Goal: Task Accomplishment & Management: Manage account settings

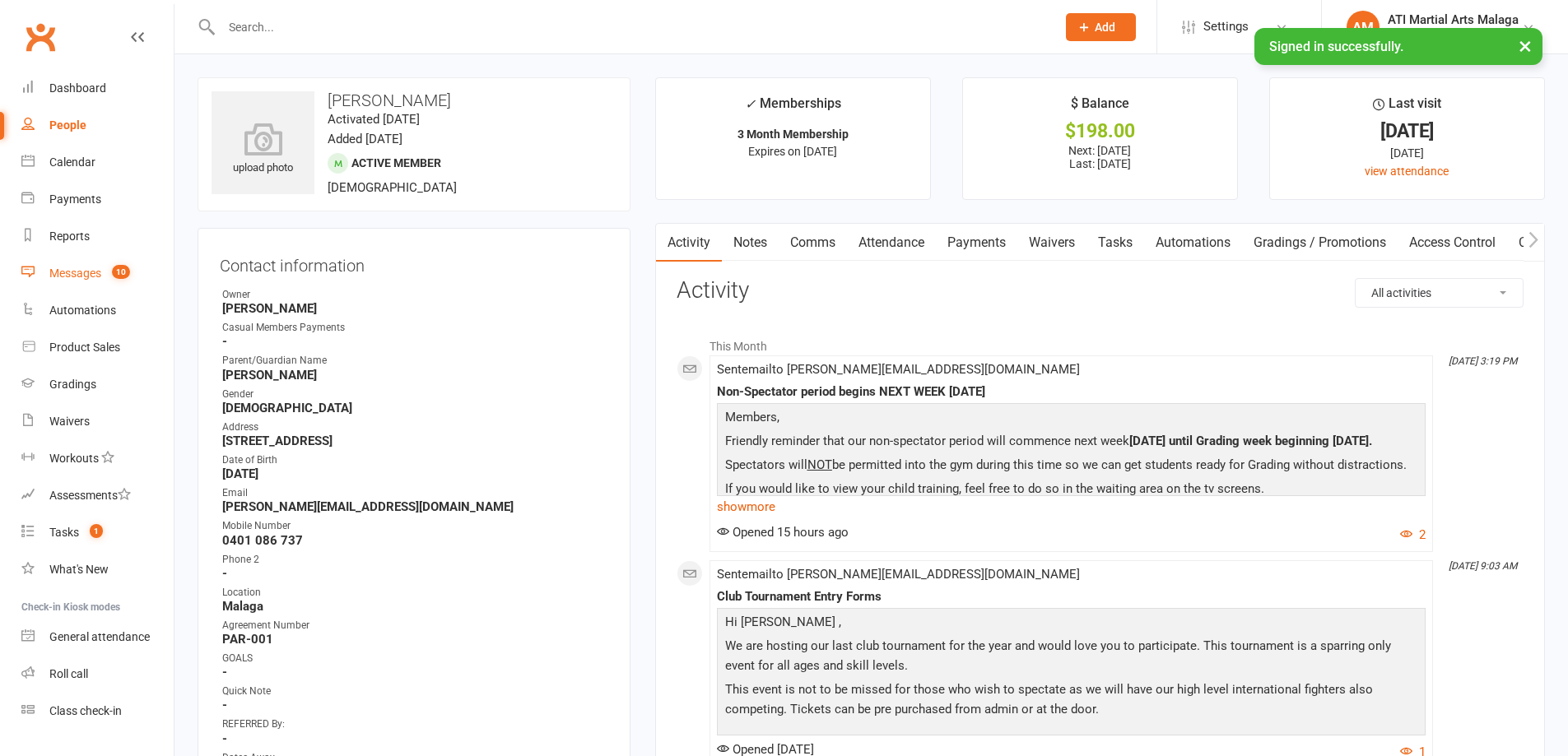
click at [125, 263] on link "Messages 10" at bounding box center [97, 273] width 152 height 37
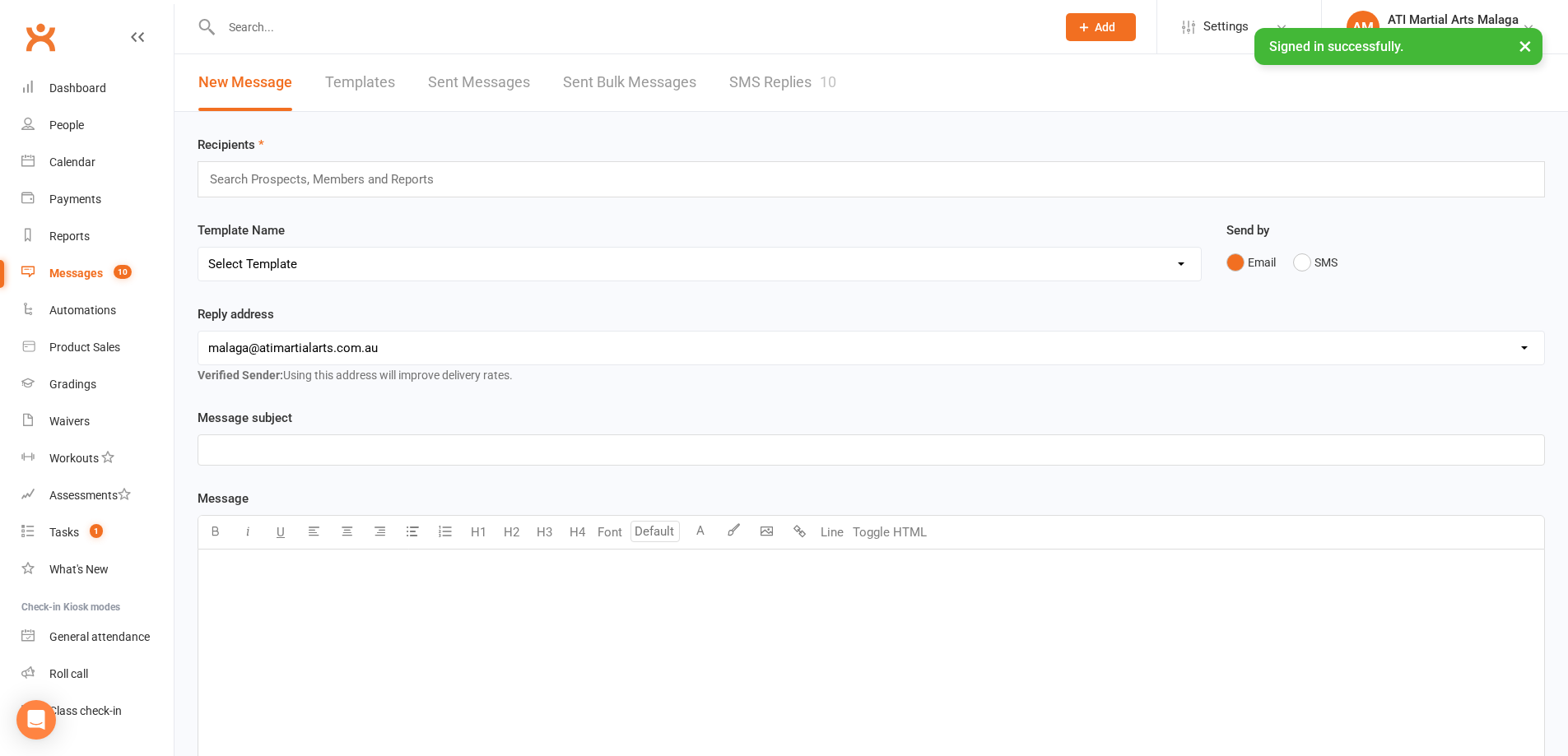
click at [767, 86] on link "SMS Replies 10" at bounding box center [783, 83] width 107 height 57
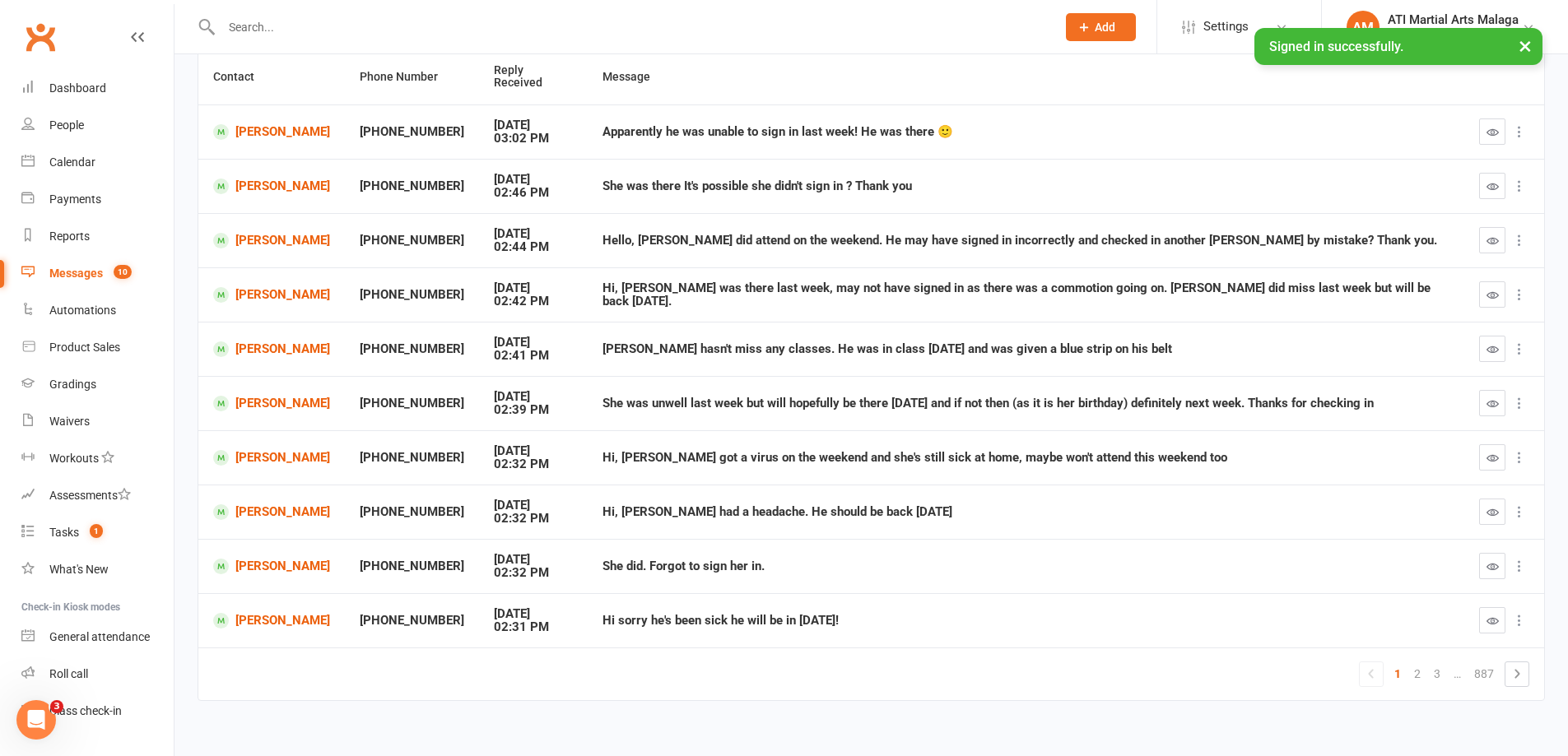
scroll to position [179, 0]
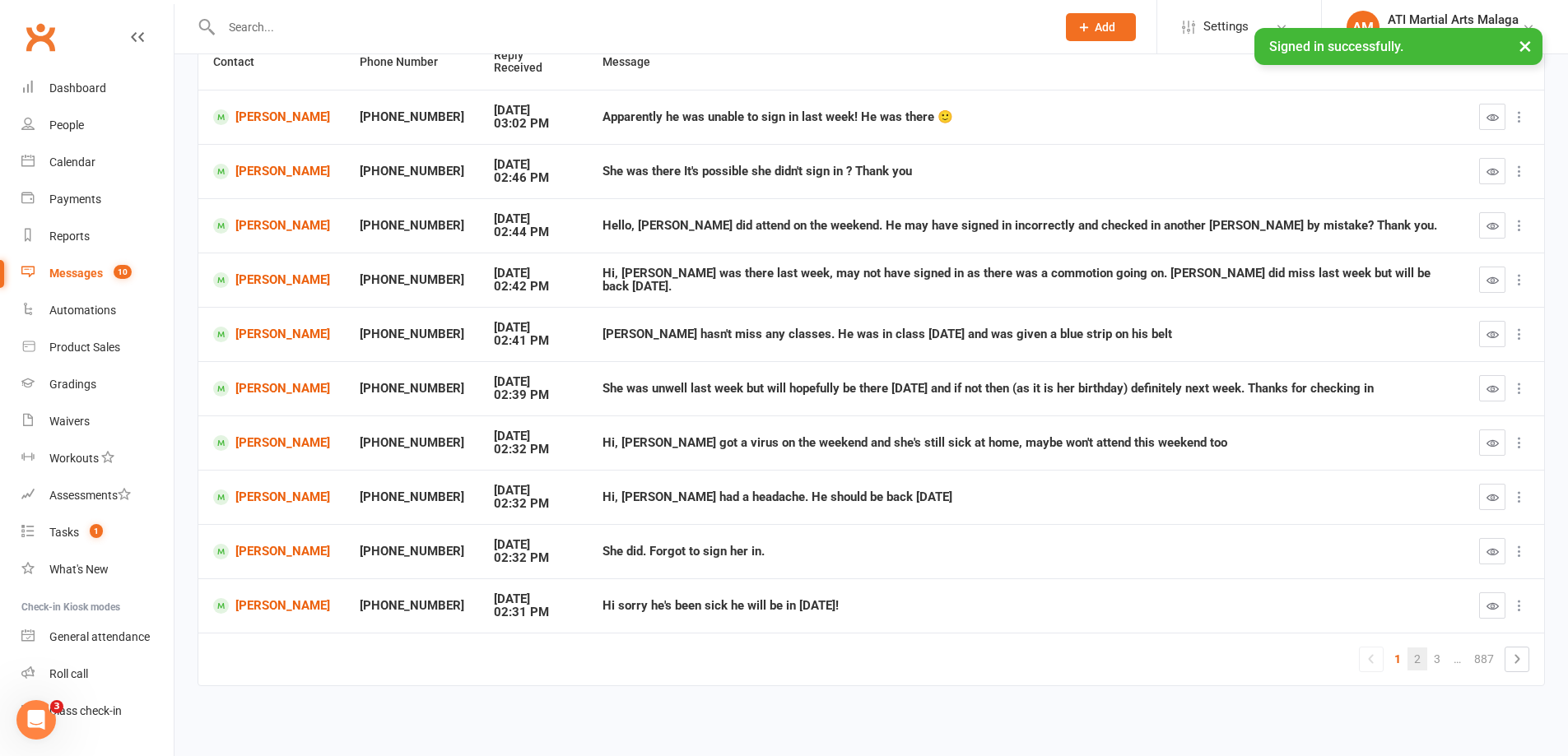
click at [1411, 660] on link "2" at bounding box center [1416, 659] width 20 height 23
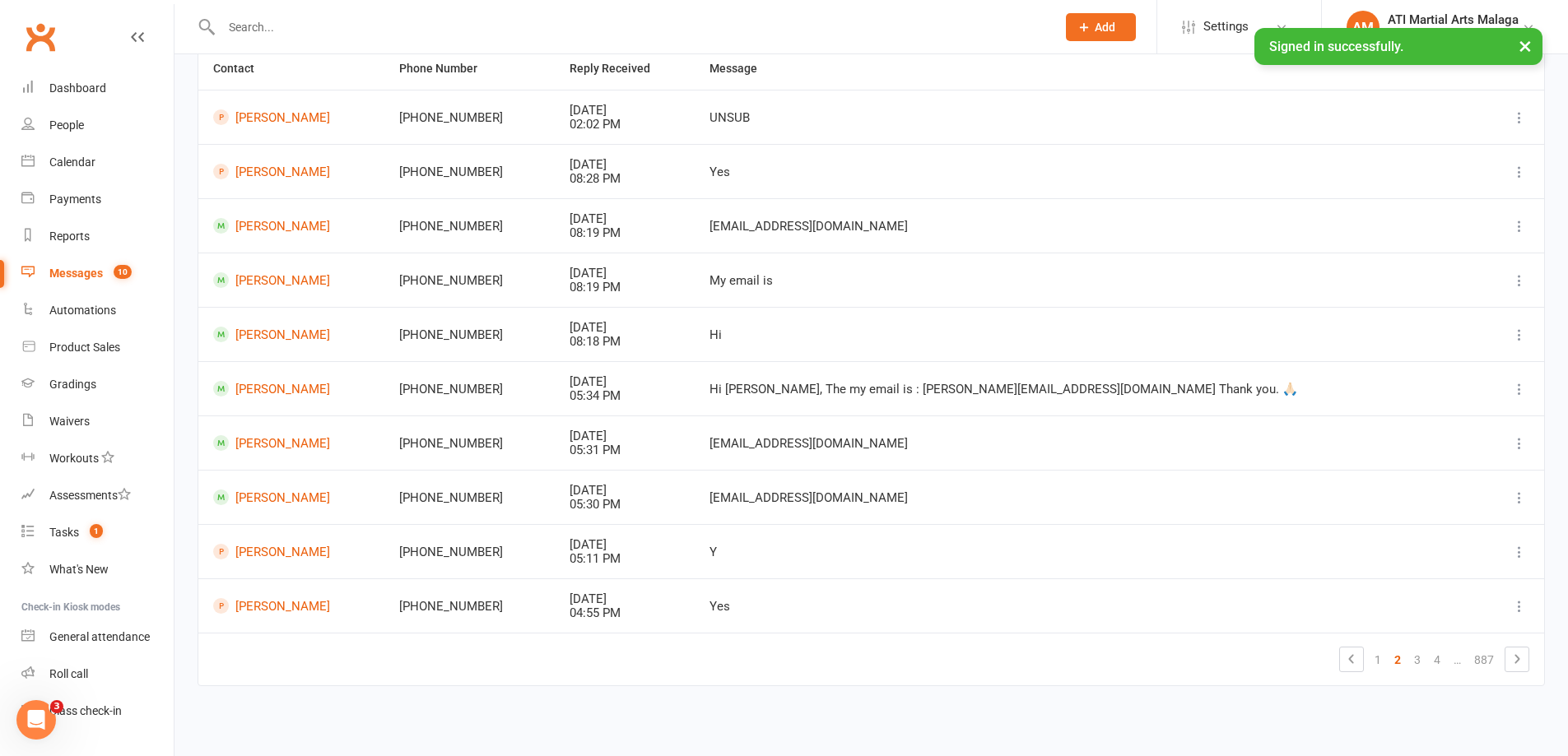
scroll to position [166, 0]
click at [324, 121] on link "Maxim Maureau" at bounding box center [292, 117] width 157 height 15
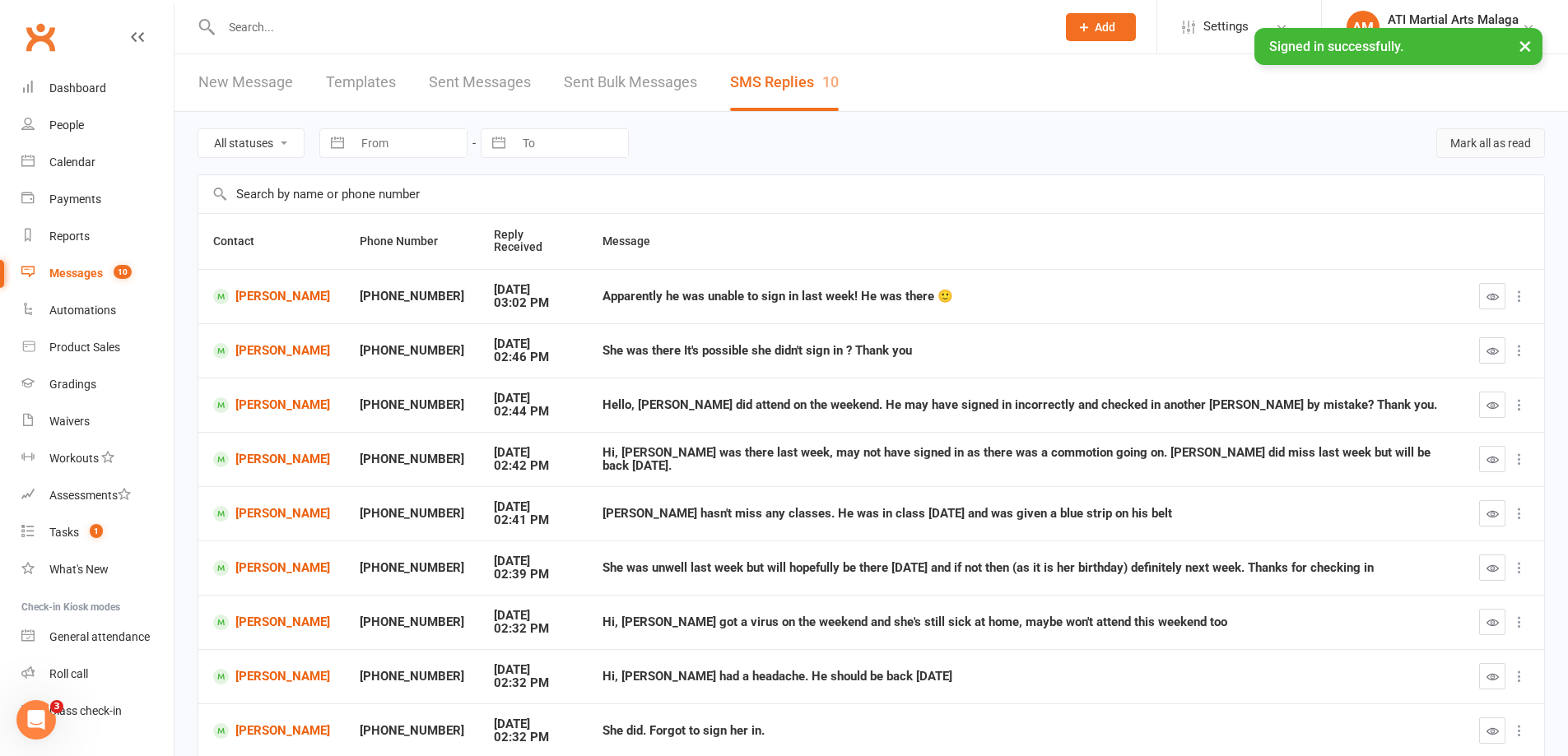
click at [1520, 147] on button "Mark all as read" at bounding box center [1491, 143] width 108 height 29
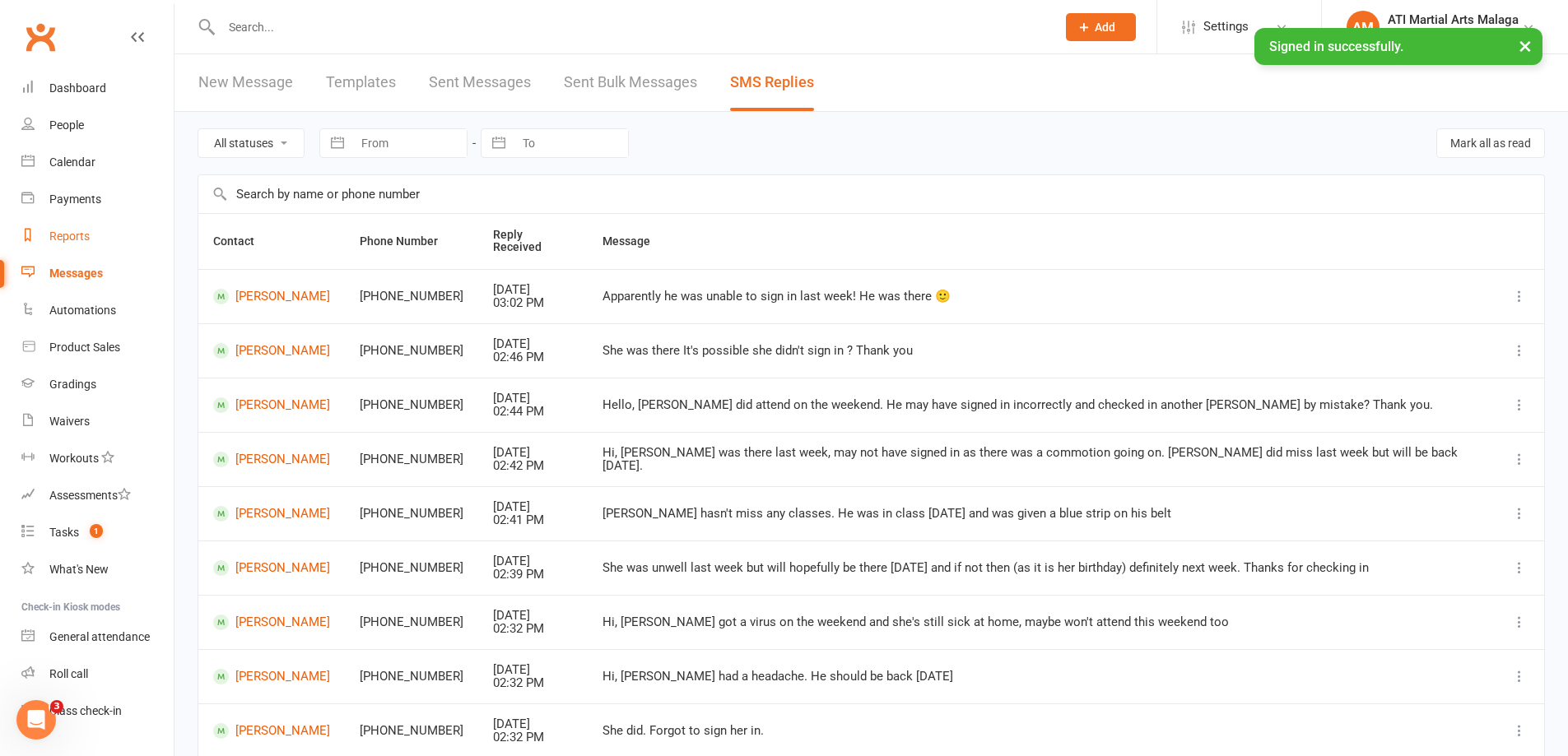
click at [57, 236] on div "Reports" at bounding box center [69, 236] width 40 height 13
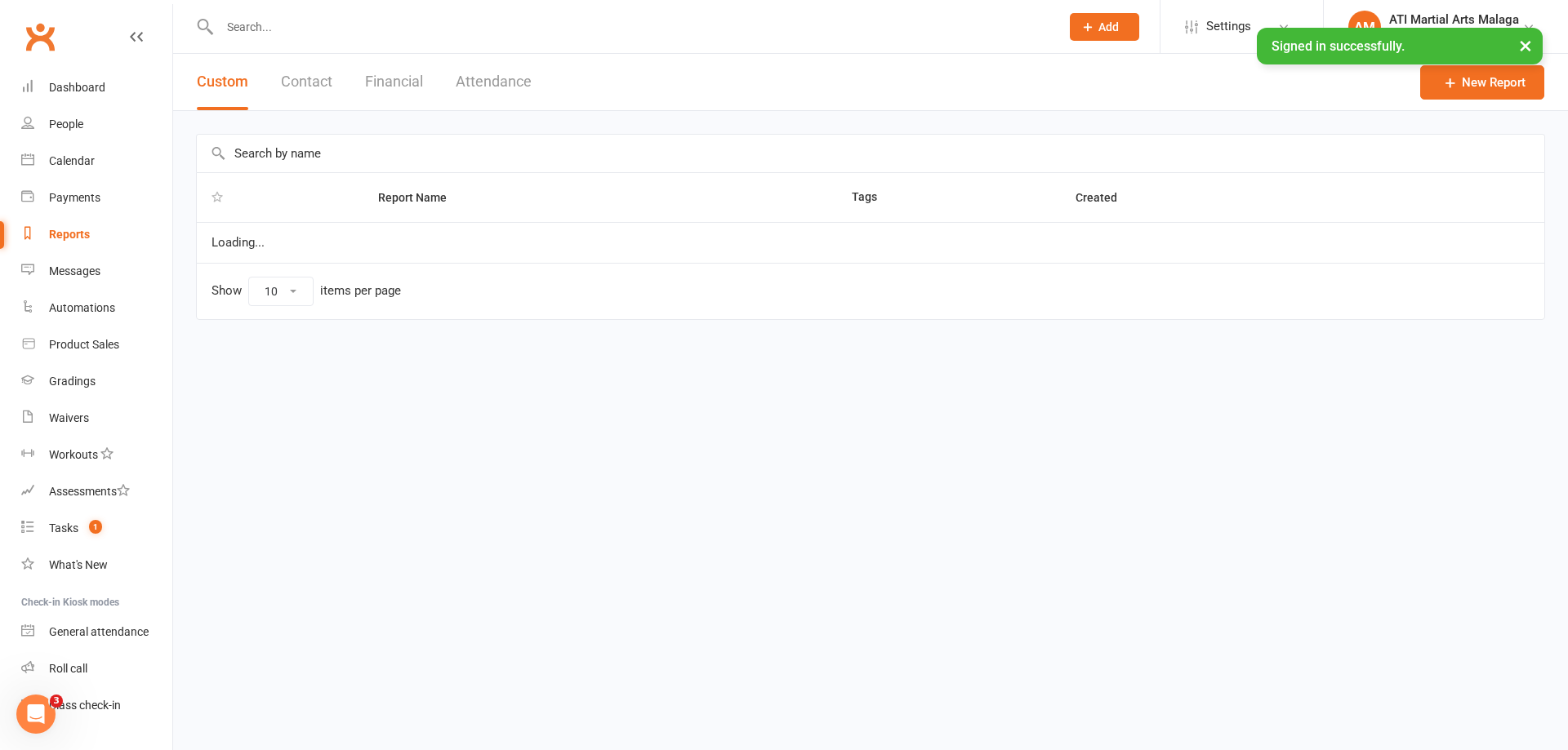
select select "100"
click at [110, 101] on link "Dashboard" at bounding box center [97, 87] width 151 height 37
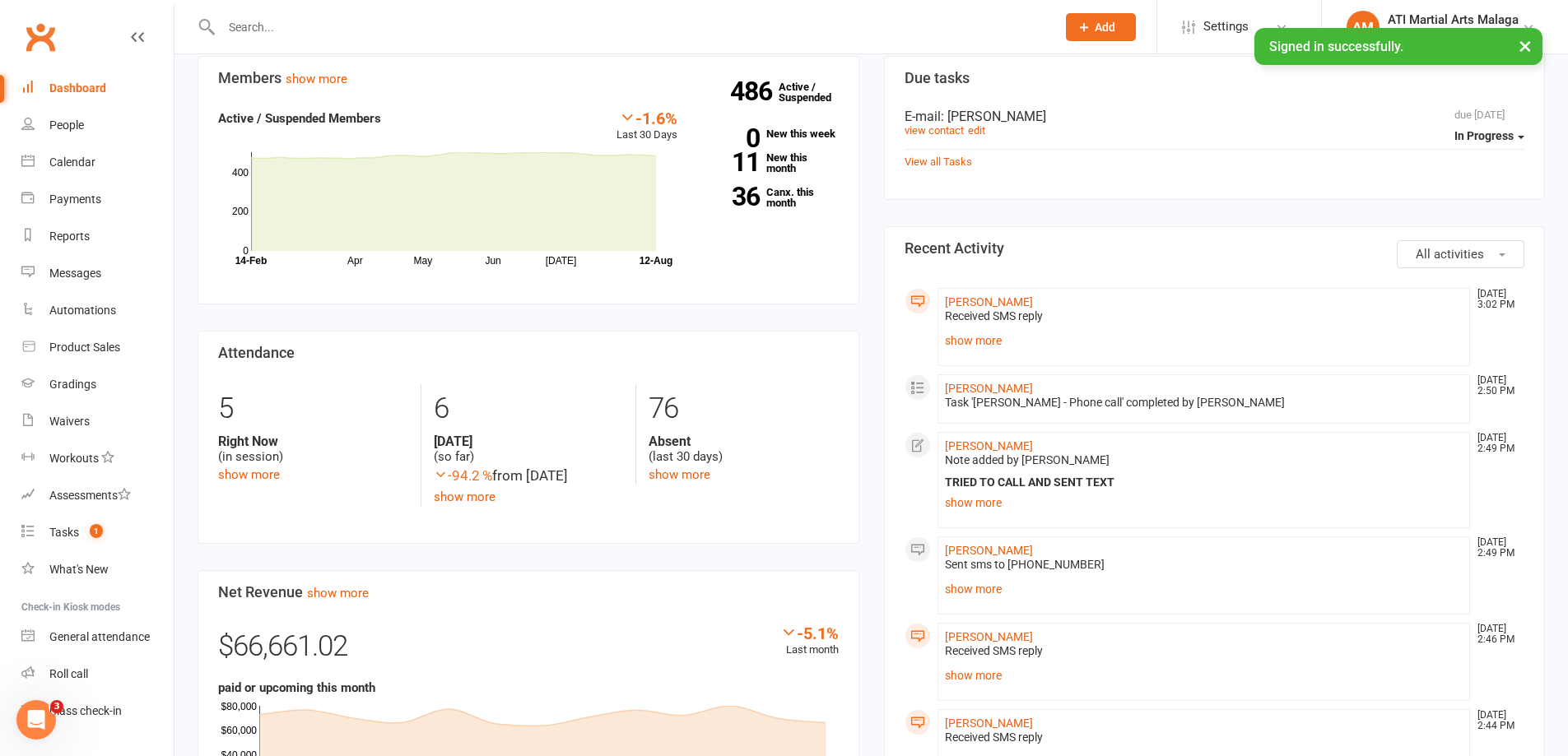
scroll to position [659, 0]
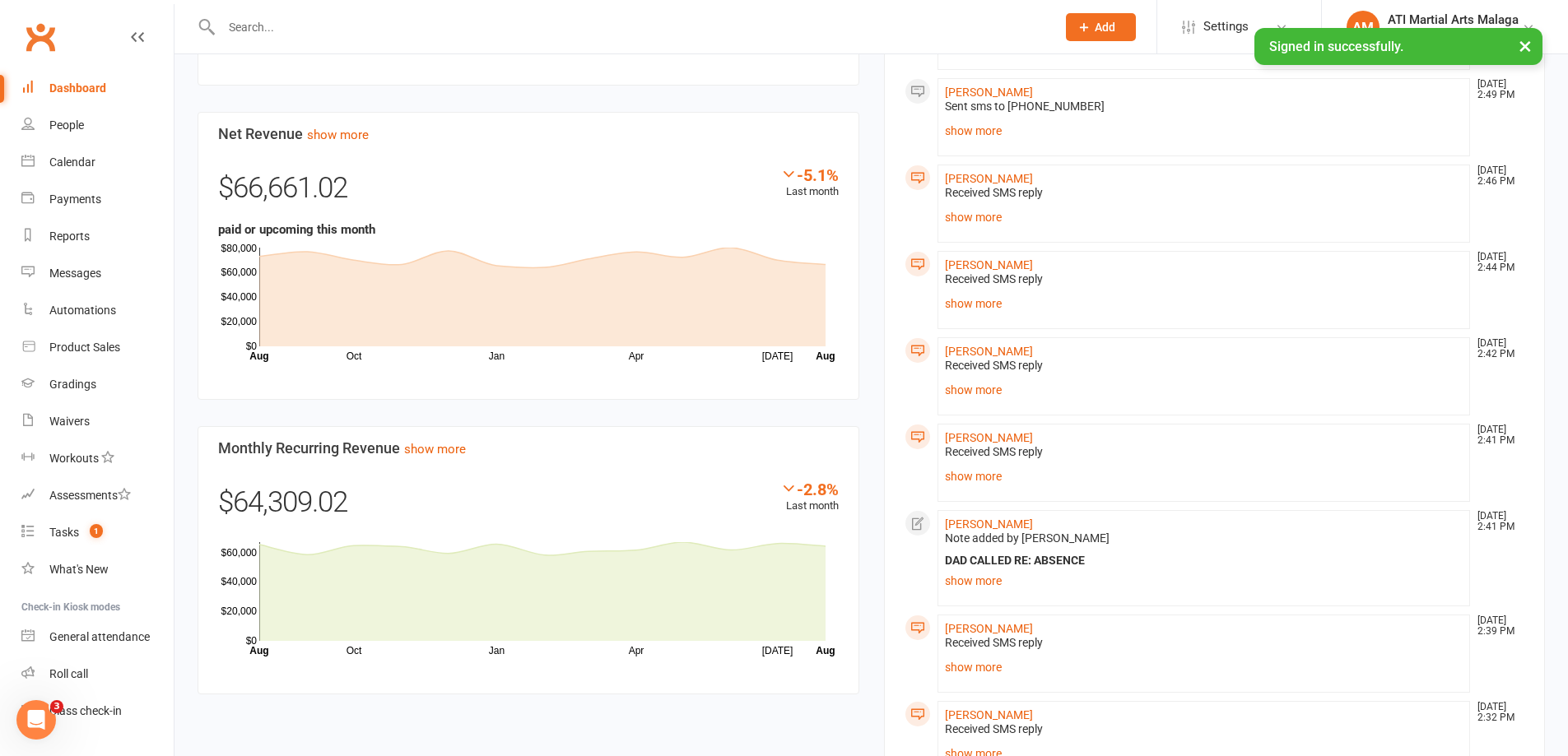
scroll to position [1152, 0]
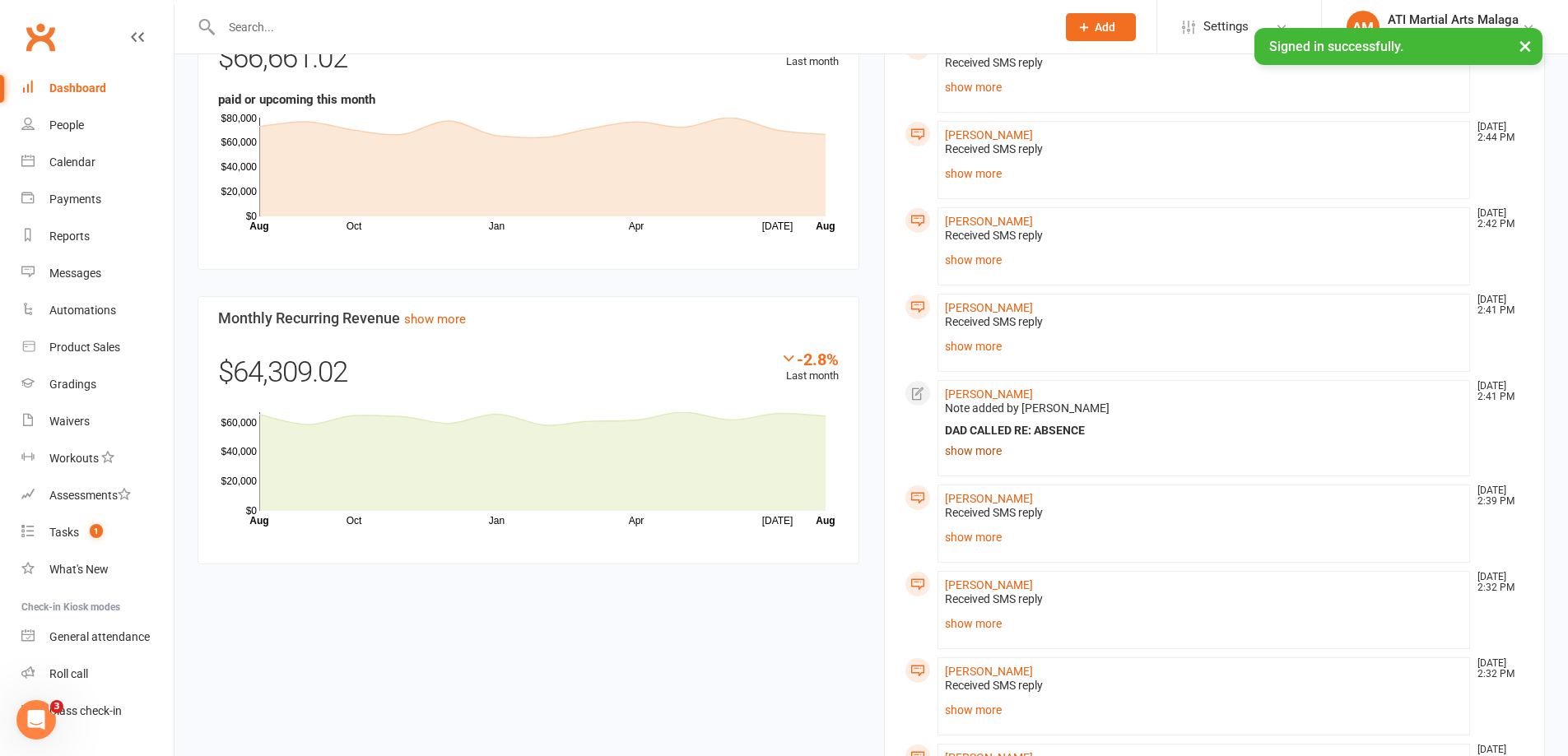
click at [969, 444] on link "show more" at bounding box center [1204, 450] width 518 height 23
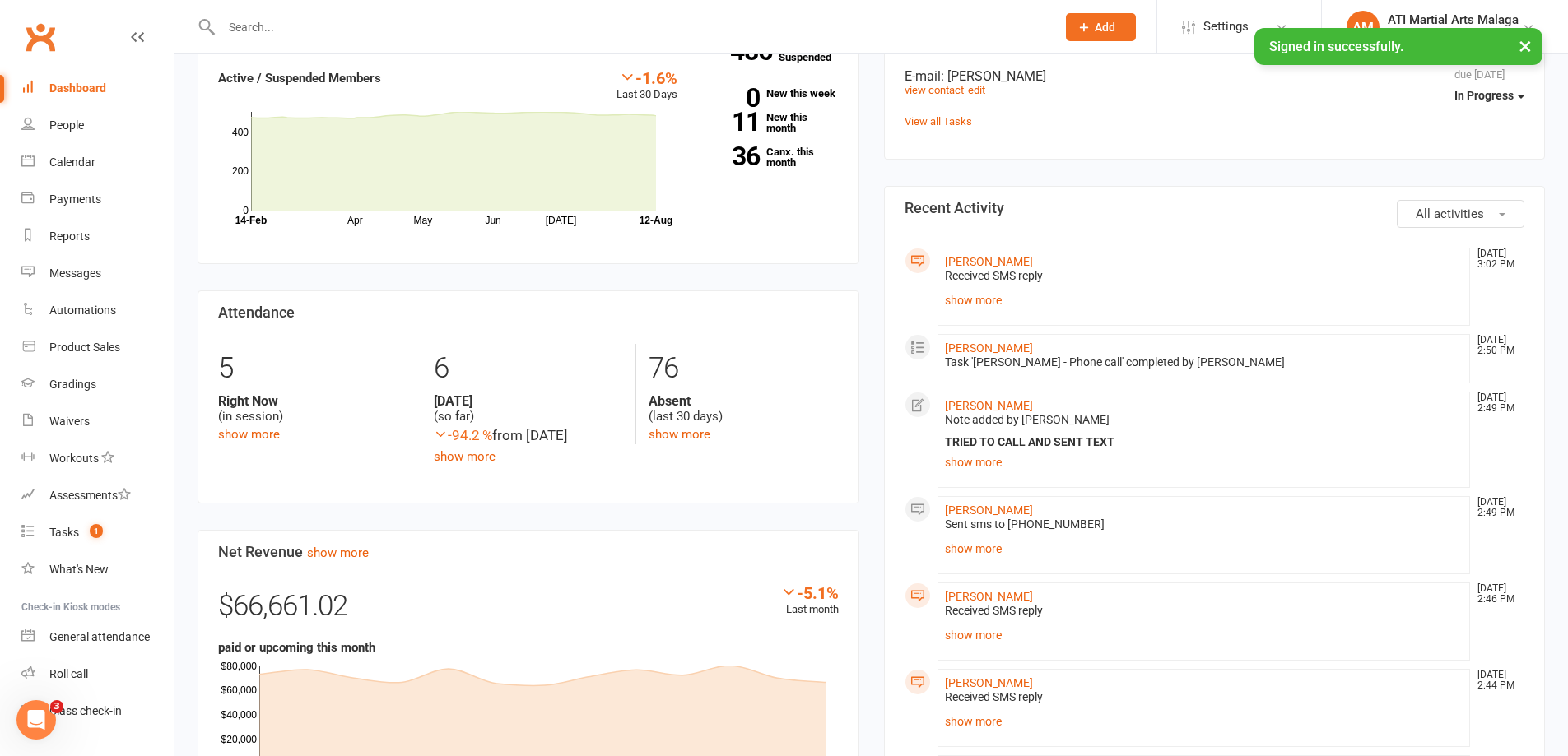
scroll to position [576, 0]
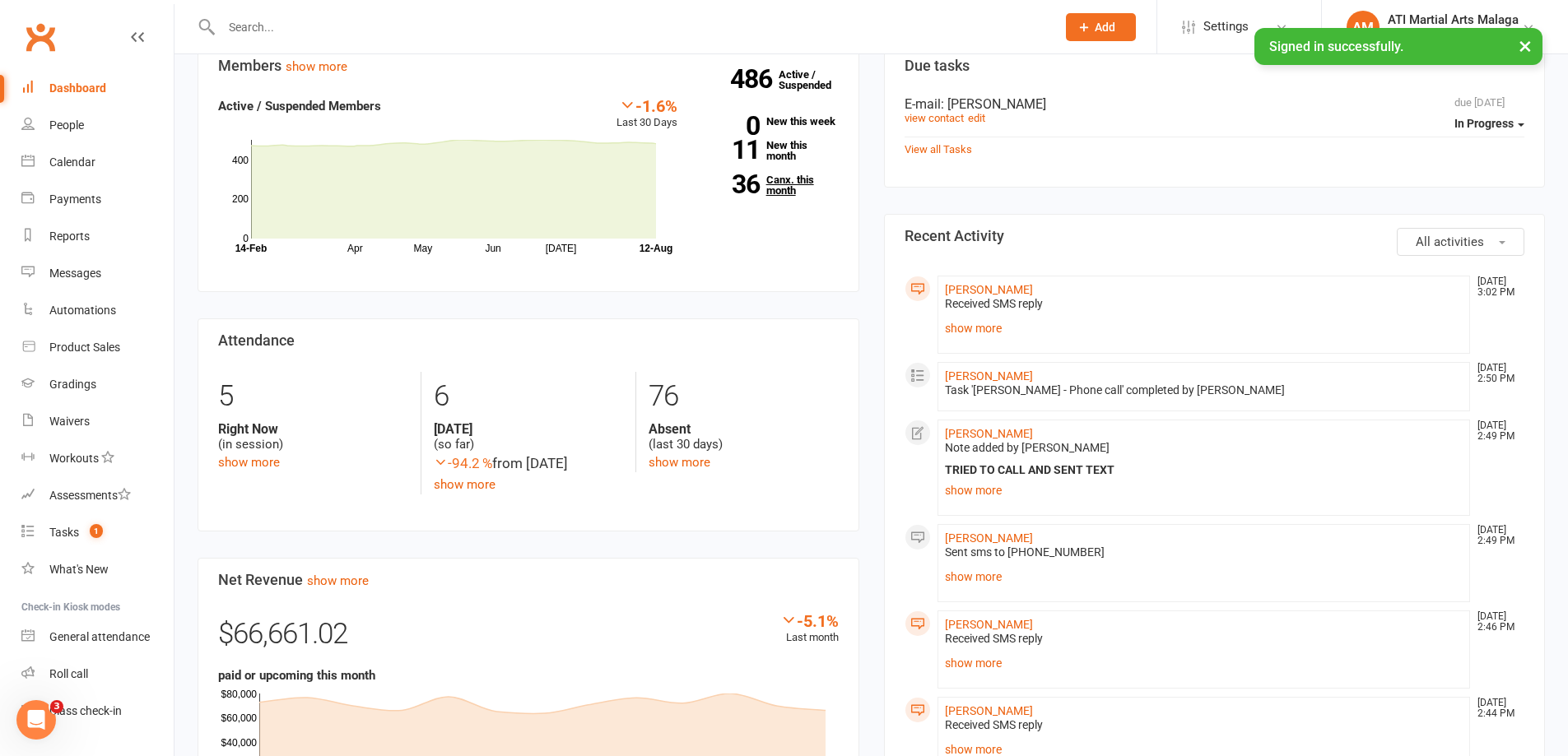
click at [772, 191] on link "36 Canx. this month" at bounding box center [770, 185] width 137 height 22
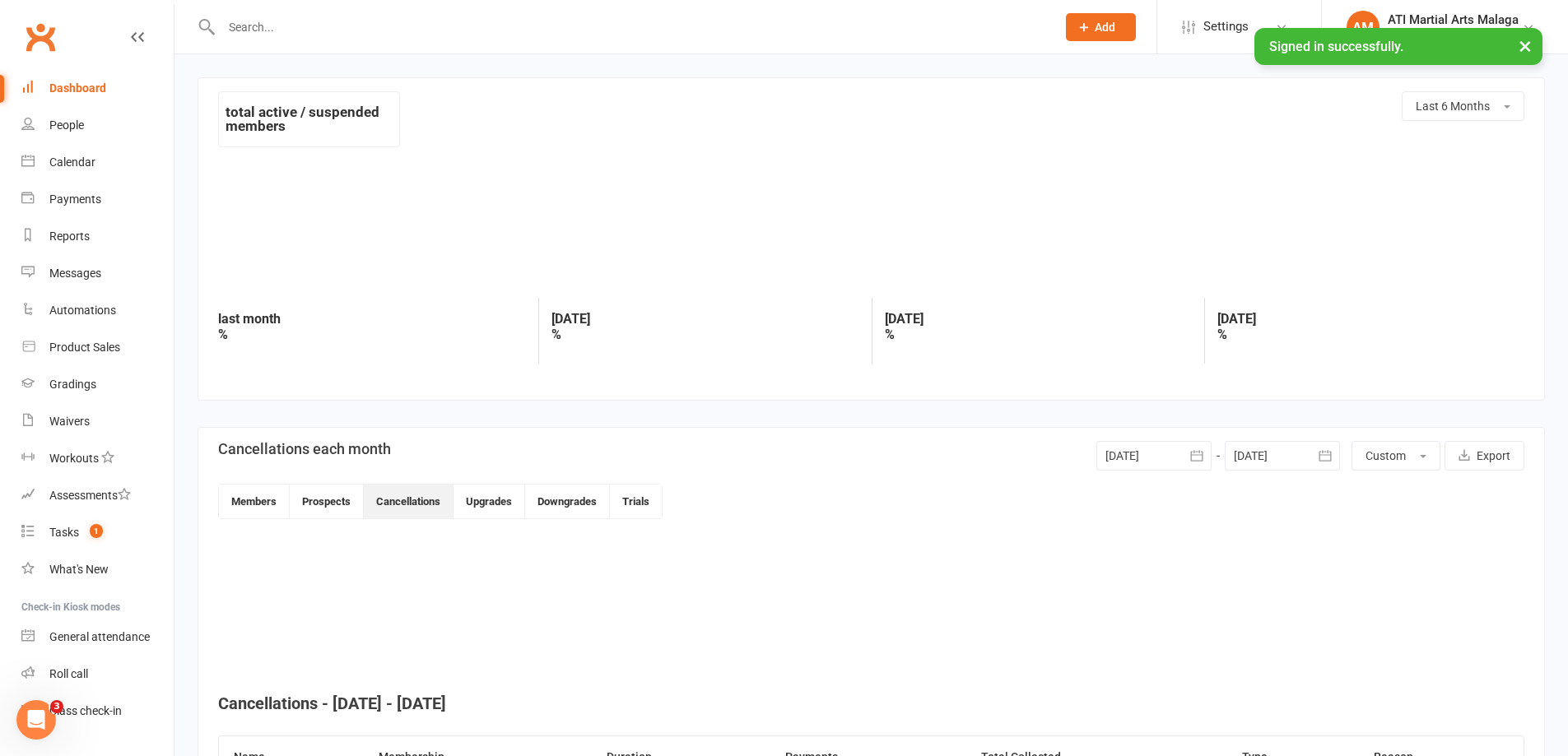
scroll to position [178, 0]
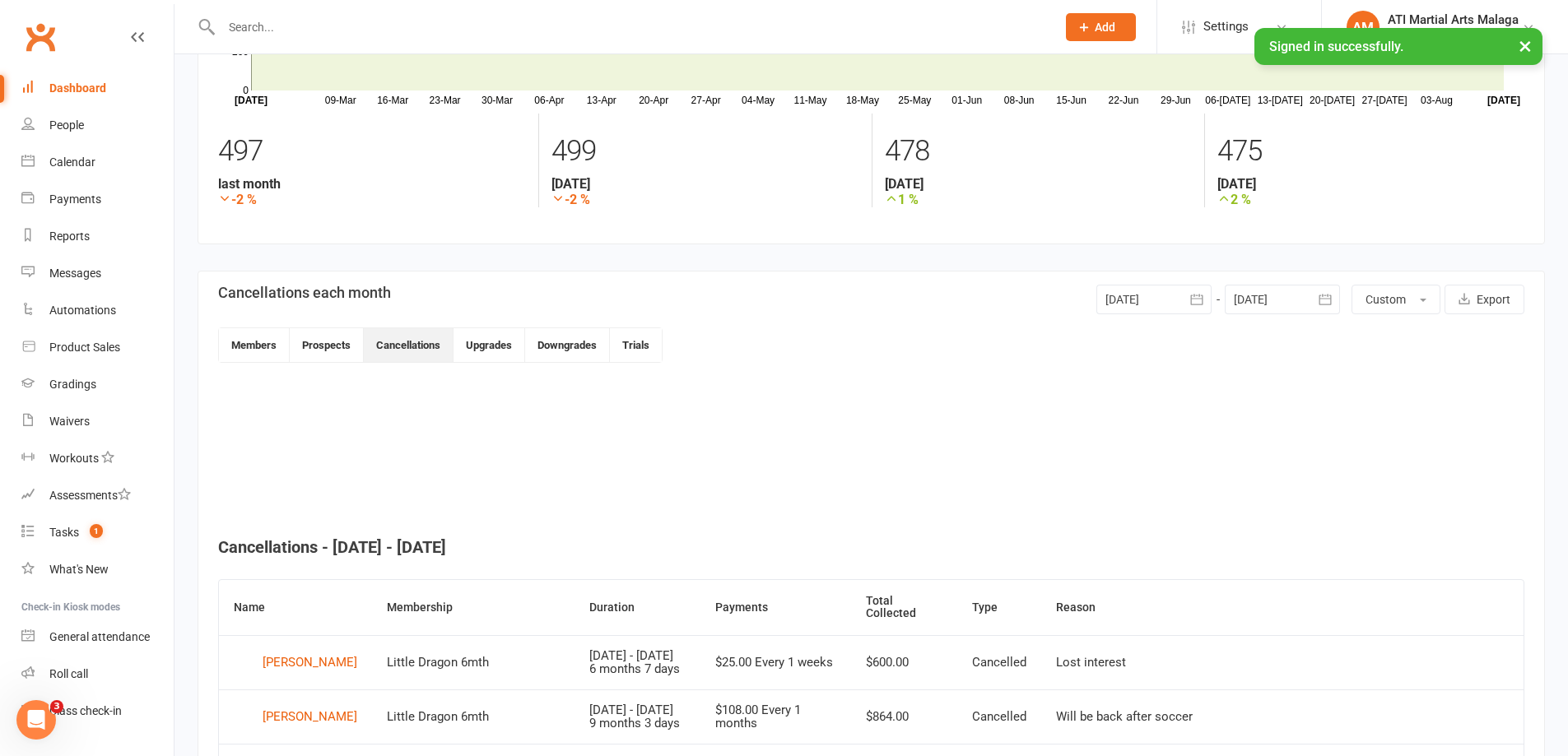
click at [1191, 290] on button "button" at bounding box center [1196, 300] width 29 height 29
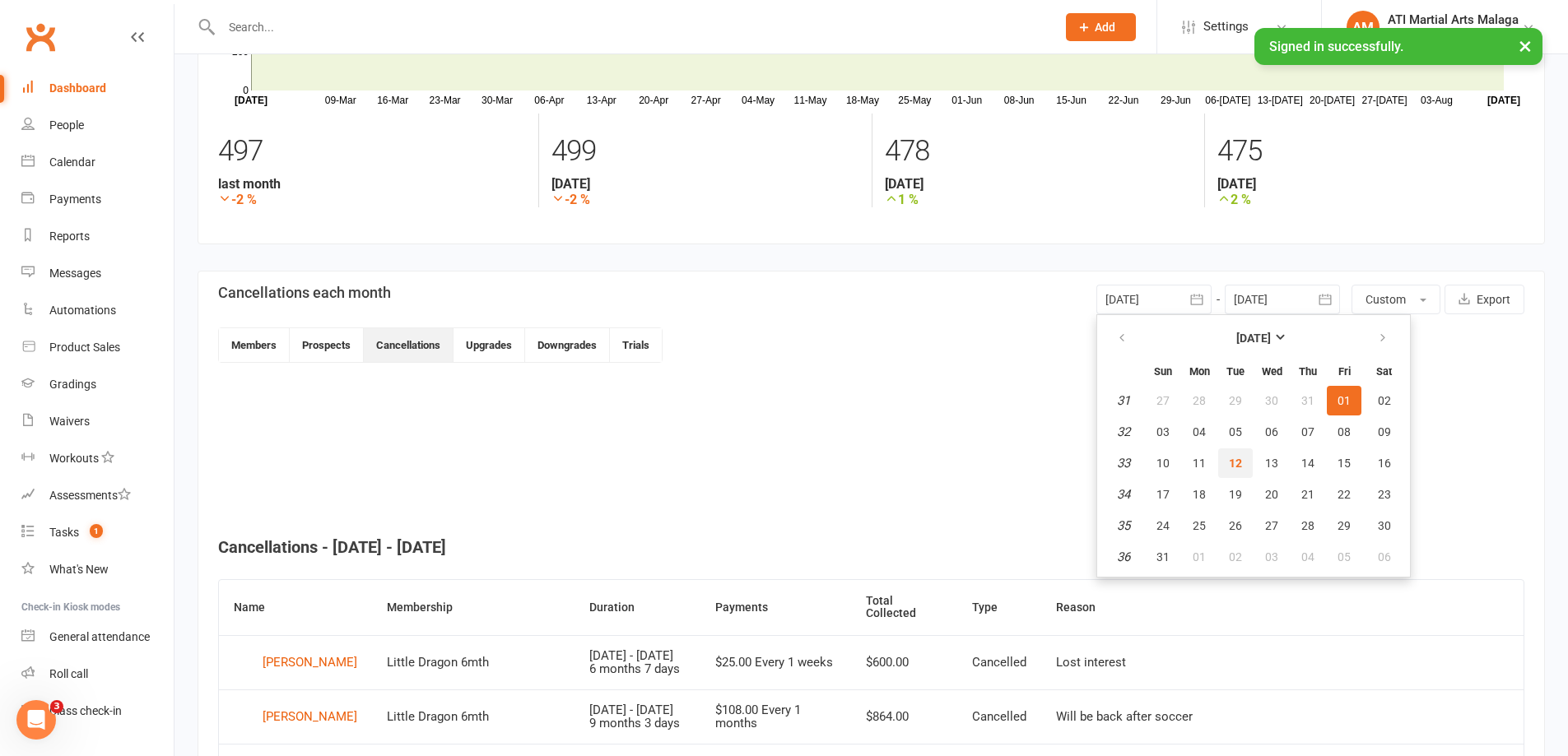
click at [1228, 470] on button "12" at bounding box center [1236, 463] width 34 height 29
type input "12 Aug 2025"
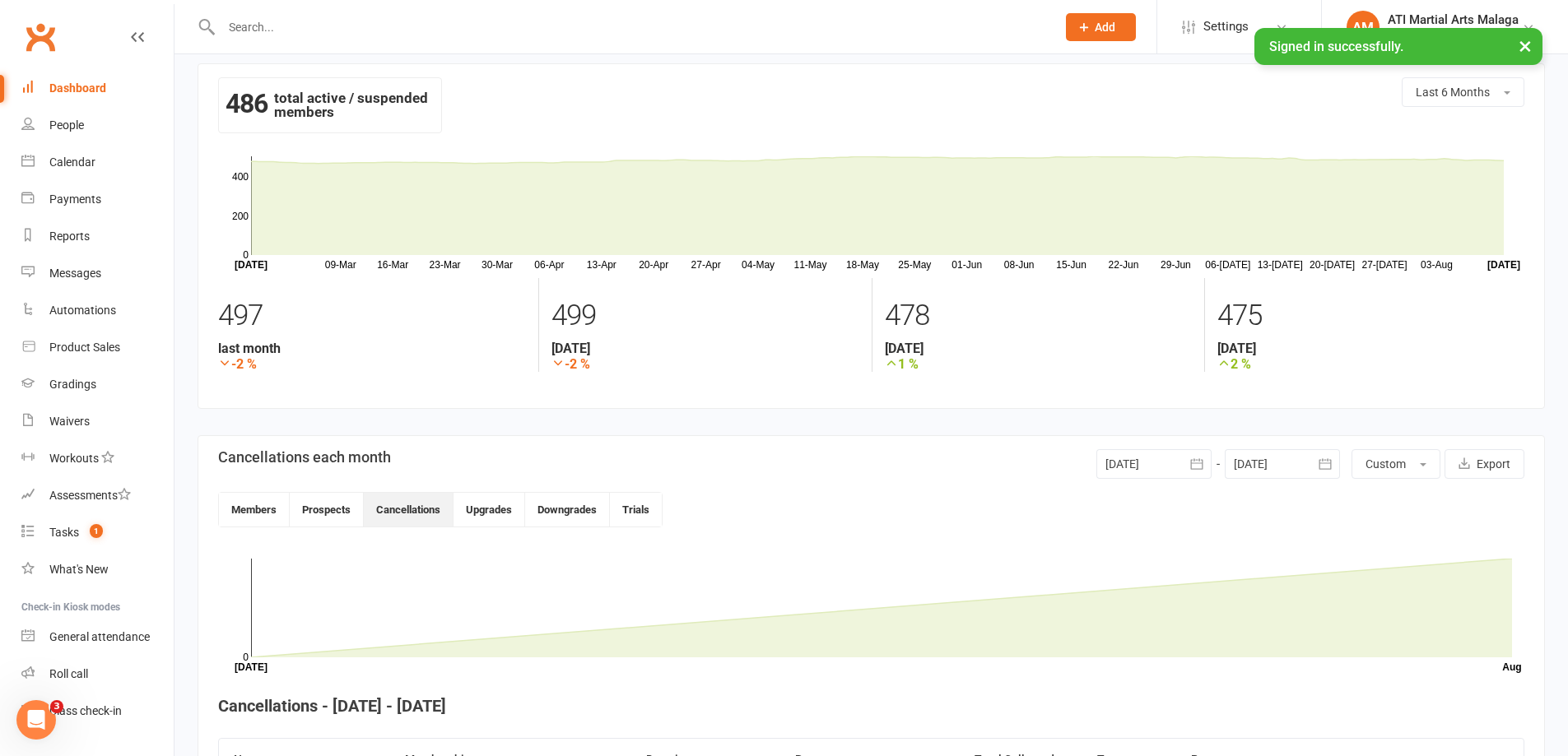
scroll to position [0, 0]
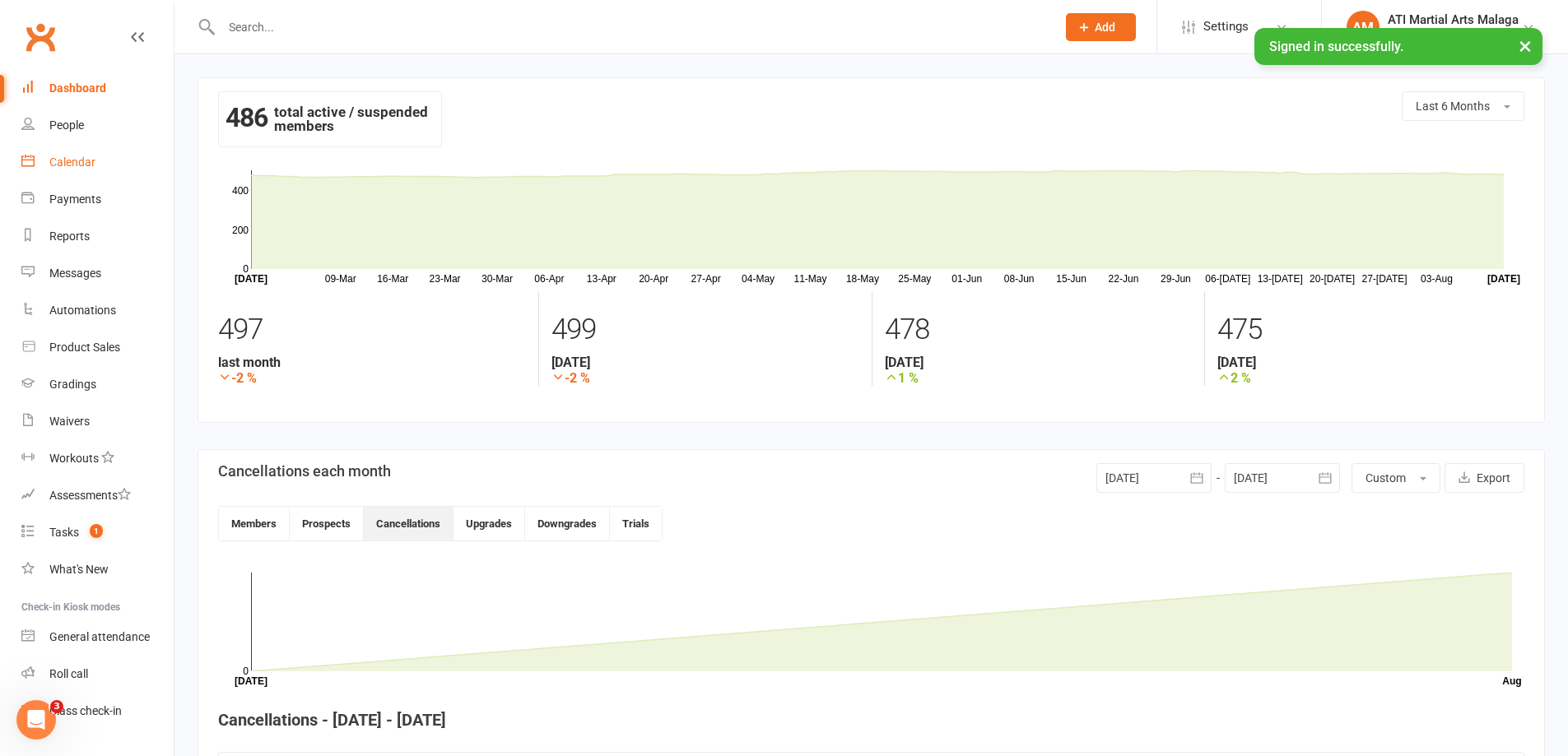
click at [46, 163] on link "Calendar" at bounding box center [97, 162] width 152 height 37
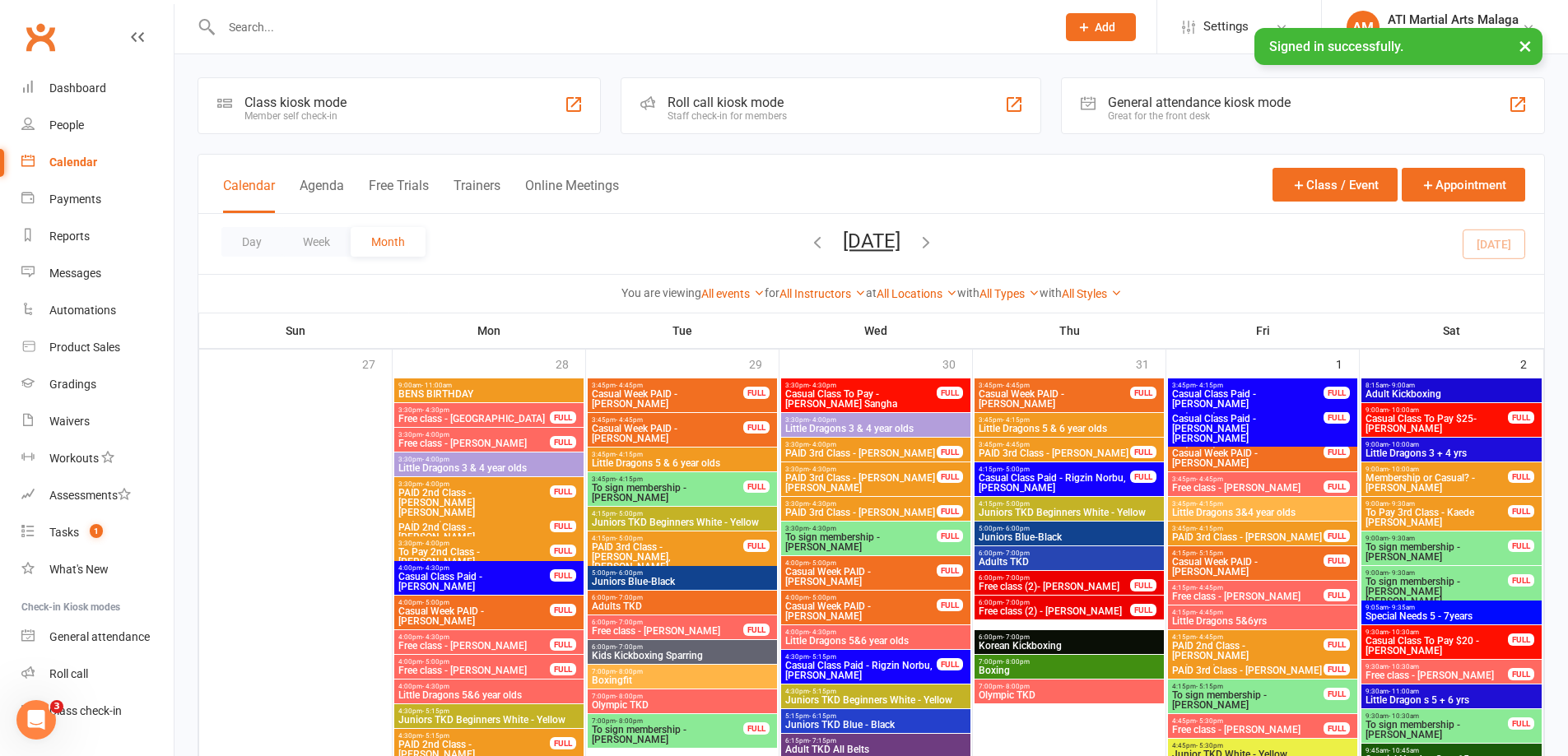
click at [332, 183] on button "Agenda" at bounding box center [322, 195] width 45 height 35
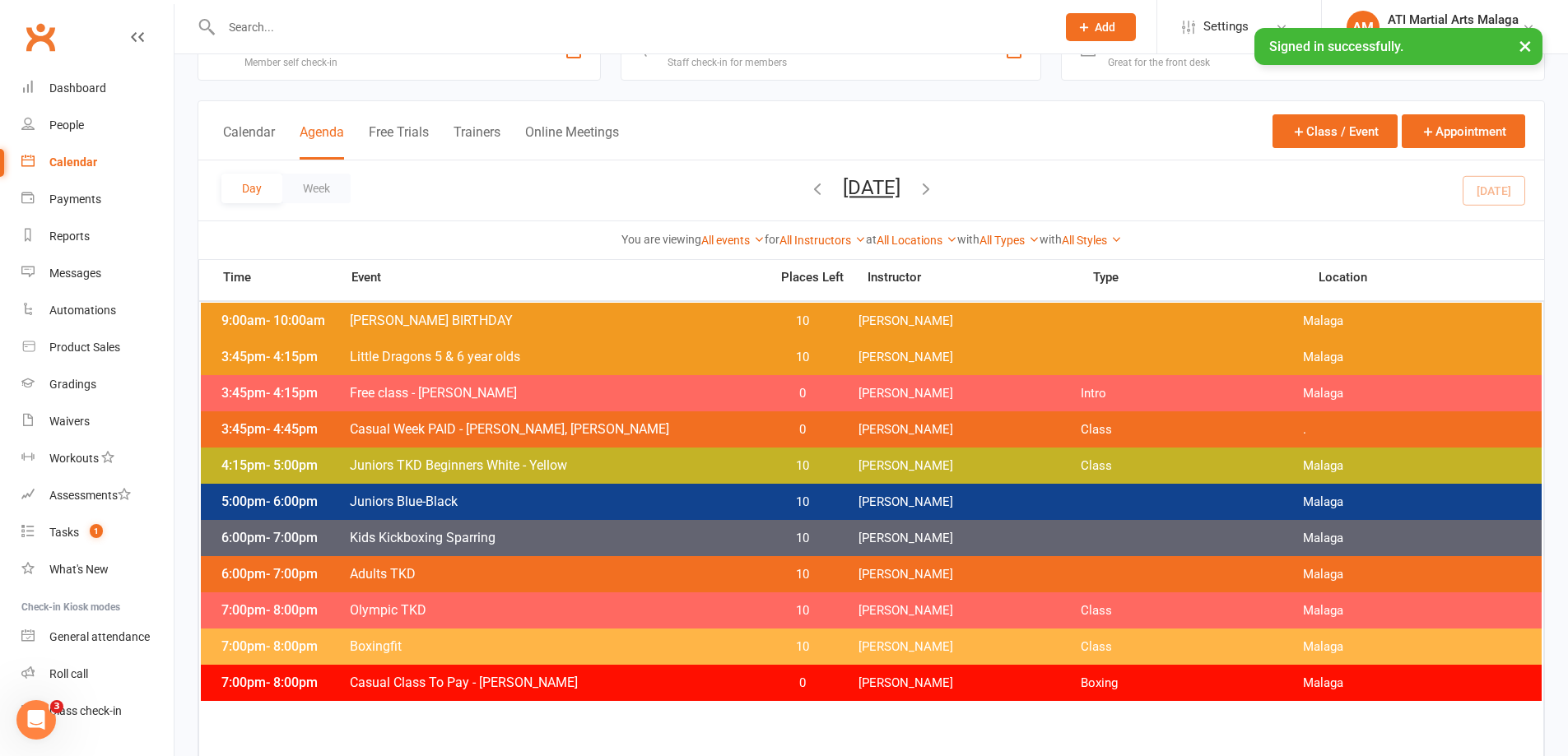
scroll to position [83, 0]
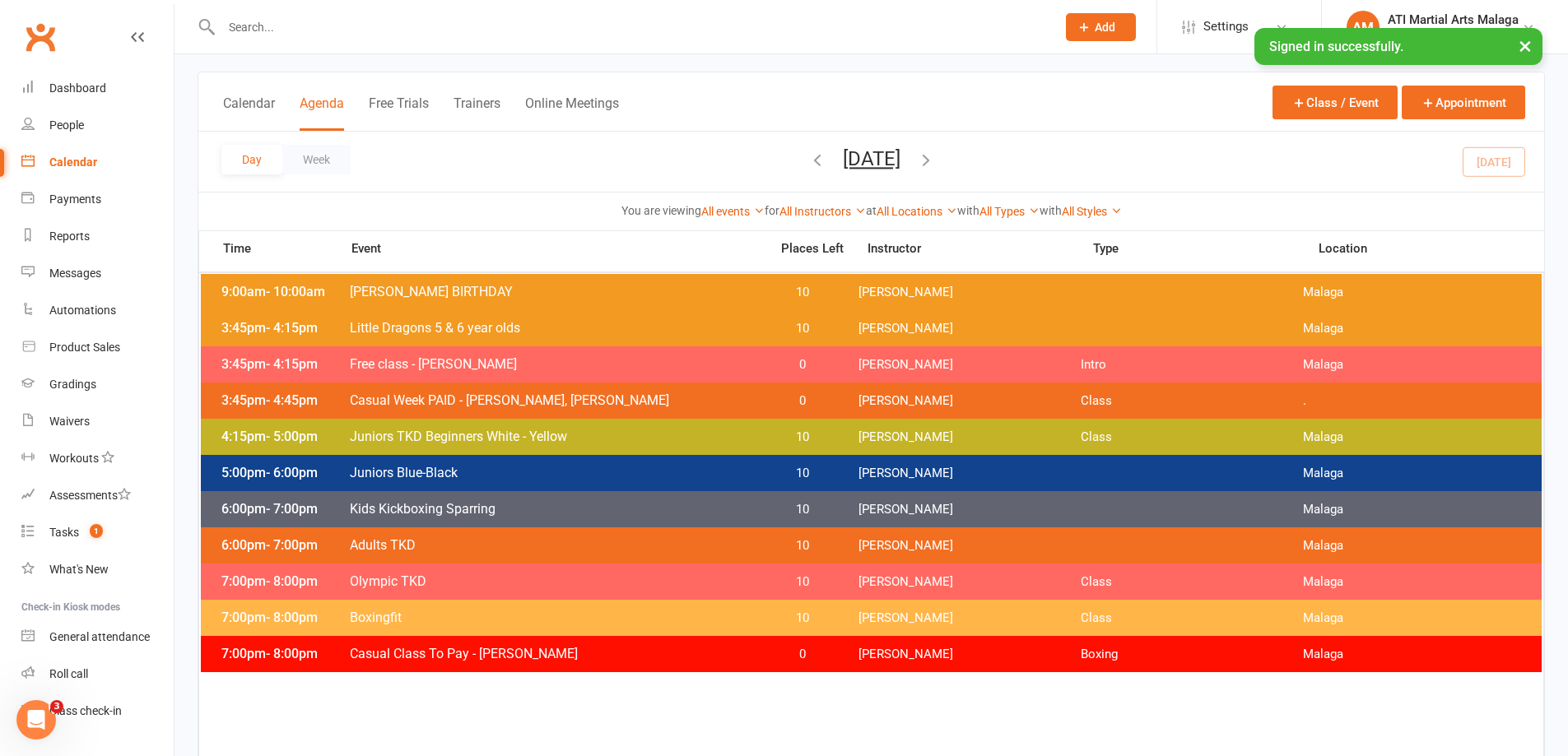
click at [935, 165] on icon "button" at bounding box center [926, 159] width 18 height 18
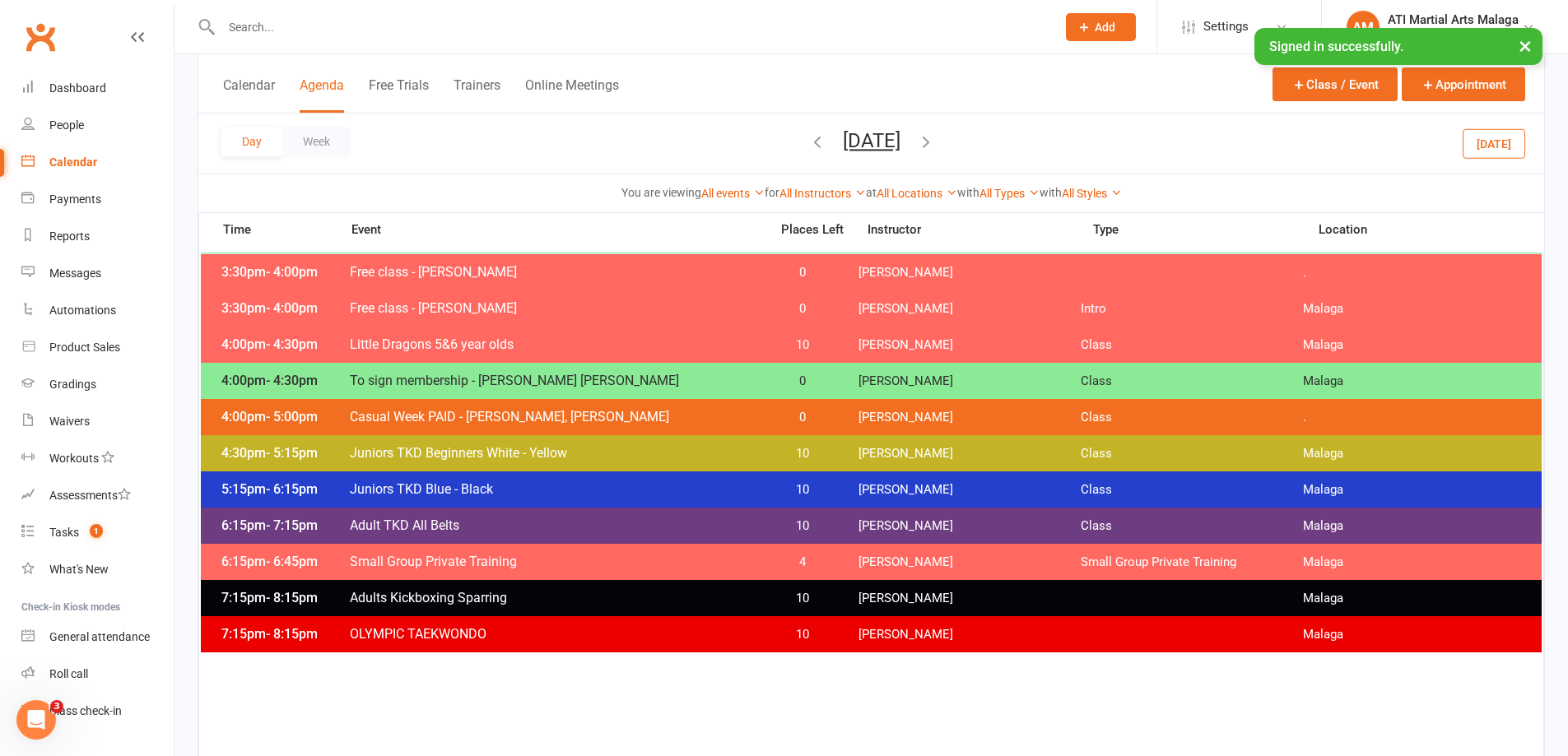
scroll to position [164, 0]
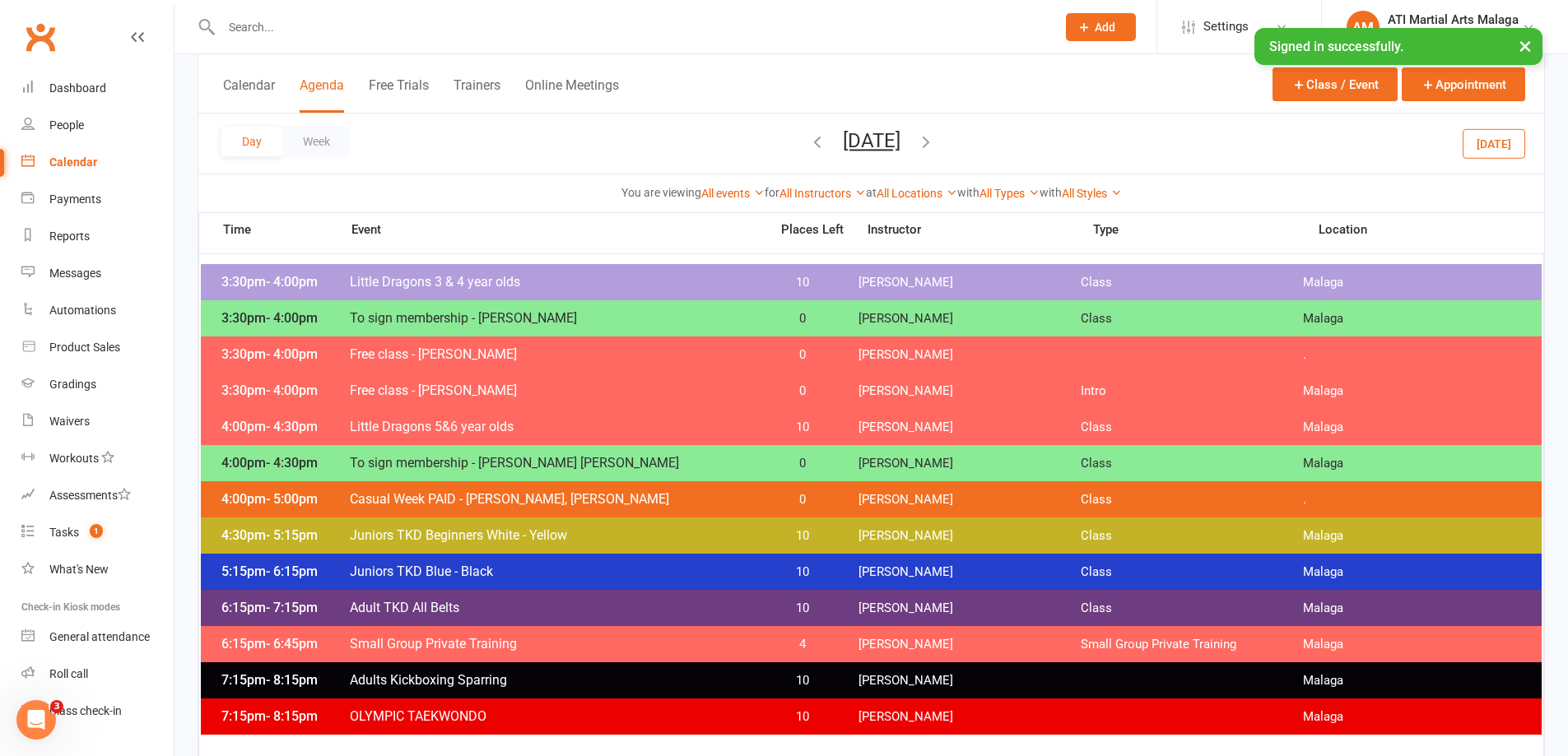
click at [935, 142] on icon "button" at bounding box center [926, 141] width 18 height 18
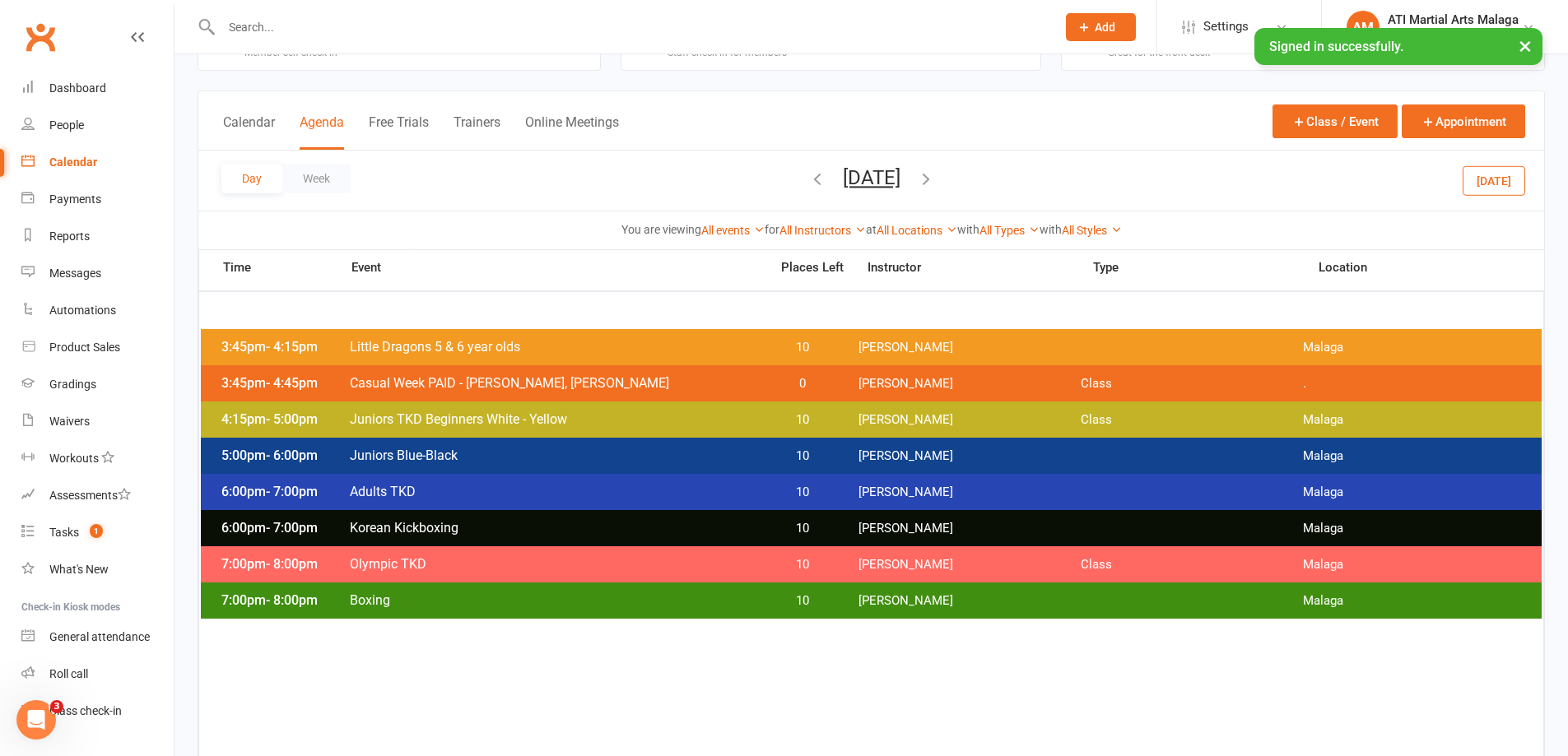
scroll to position [83, 0]
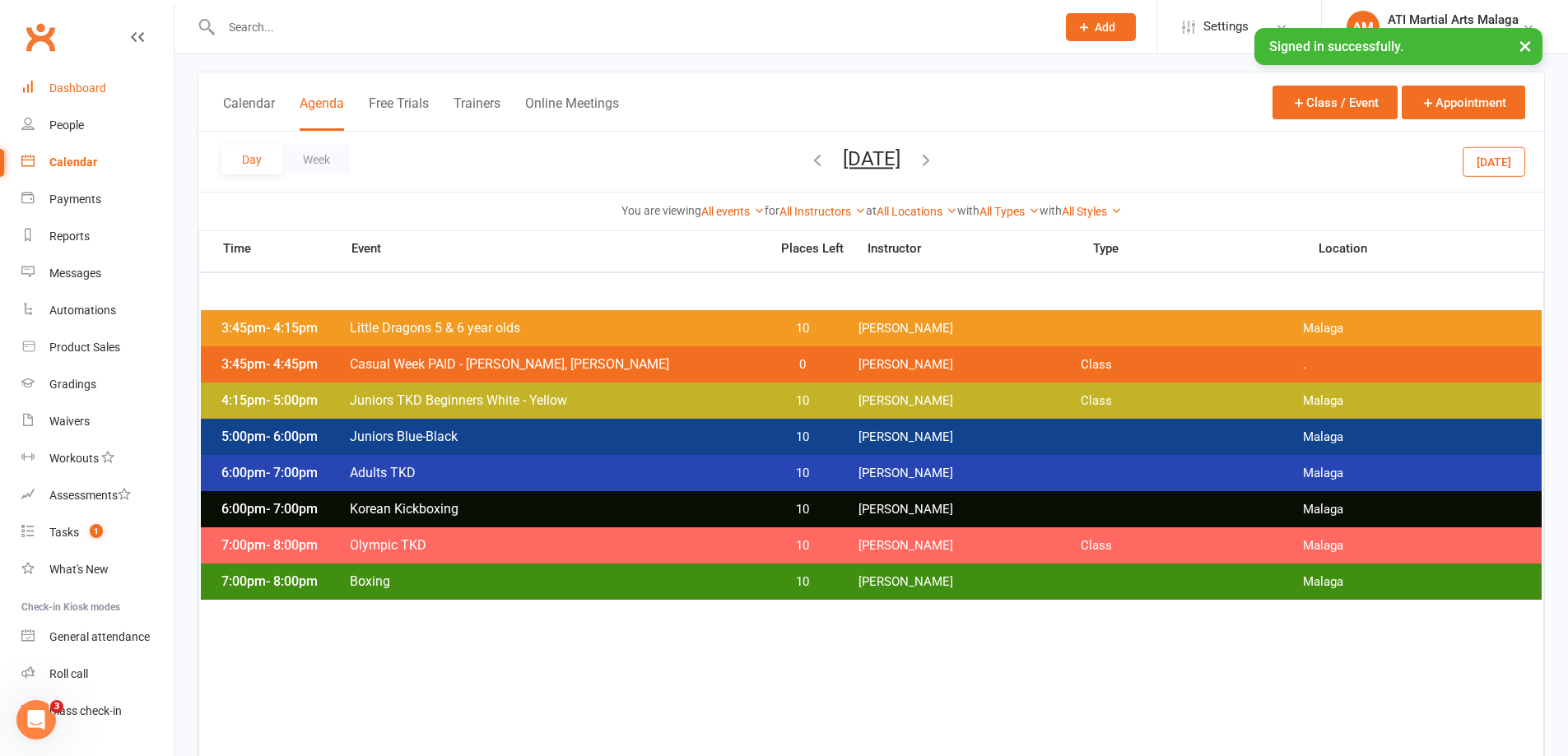
click at [98, 83] on div "Dashboard" at bounding box center [77, 88] width 57 height 13
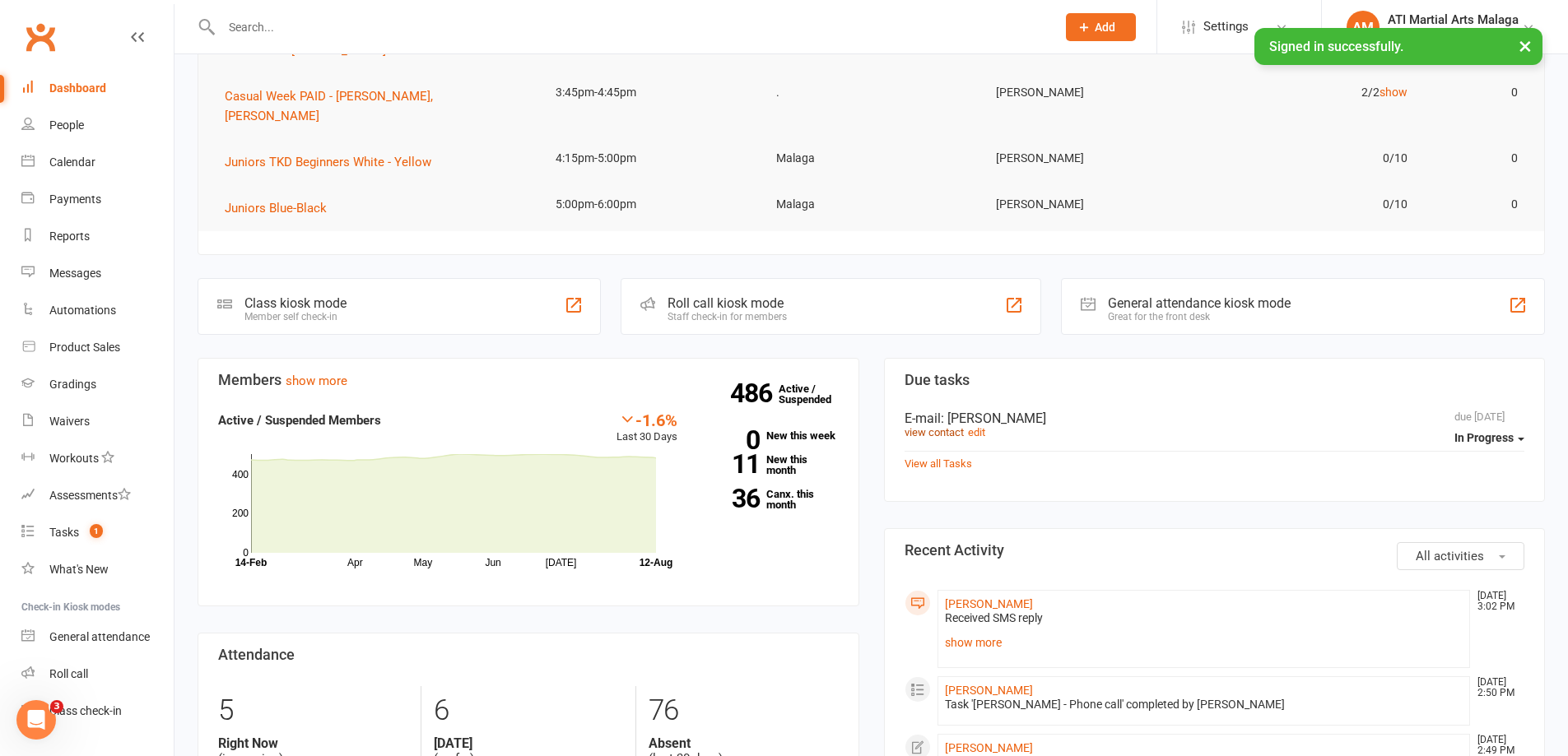
scroll to position [329, 0]
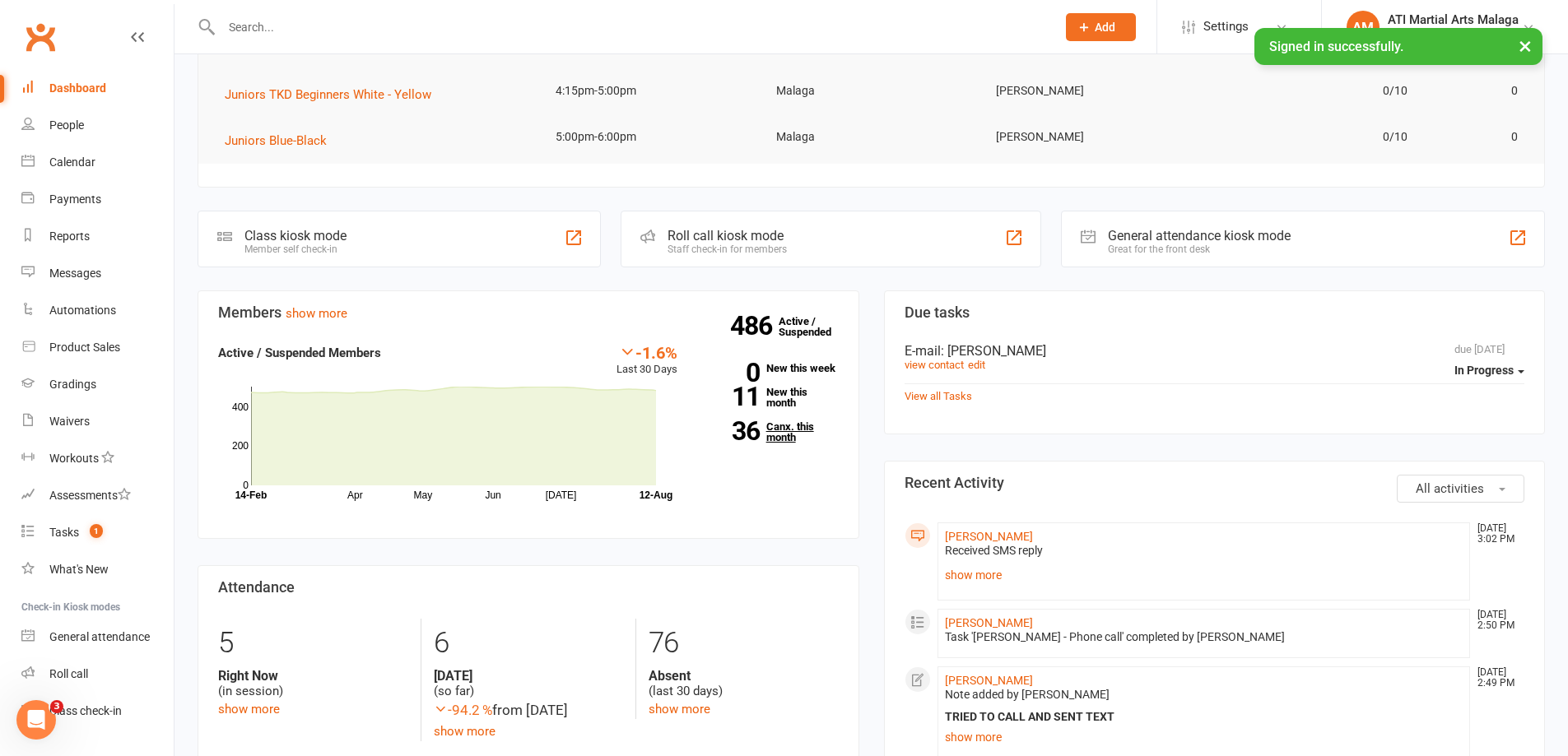
click at [781, 439] on link "36 Canx. this month" at bounding box center [770, 431] width 137 height 22
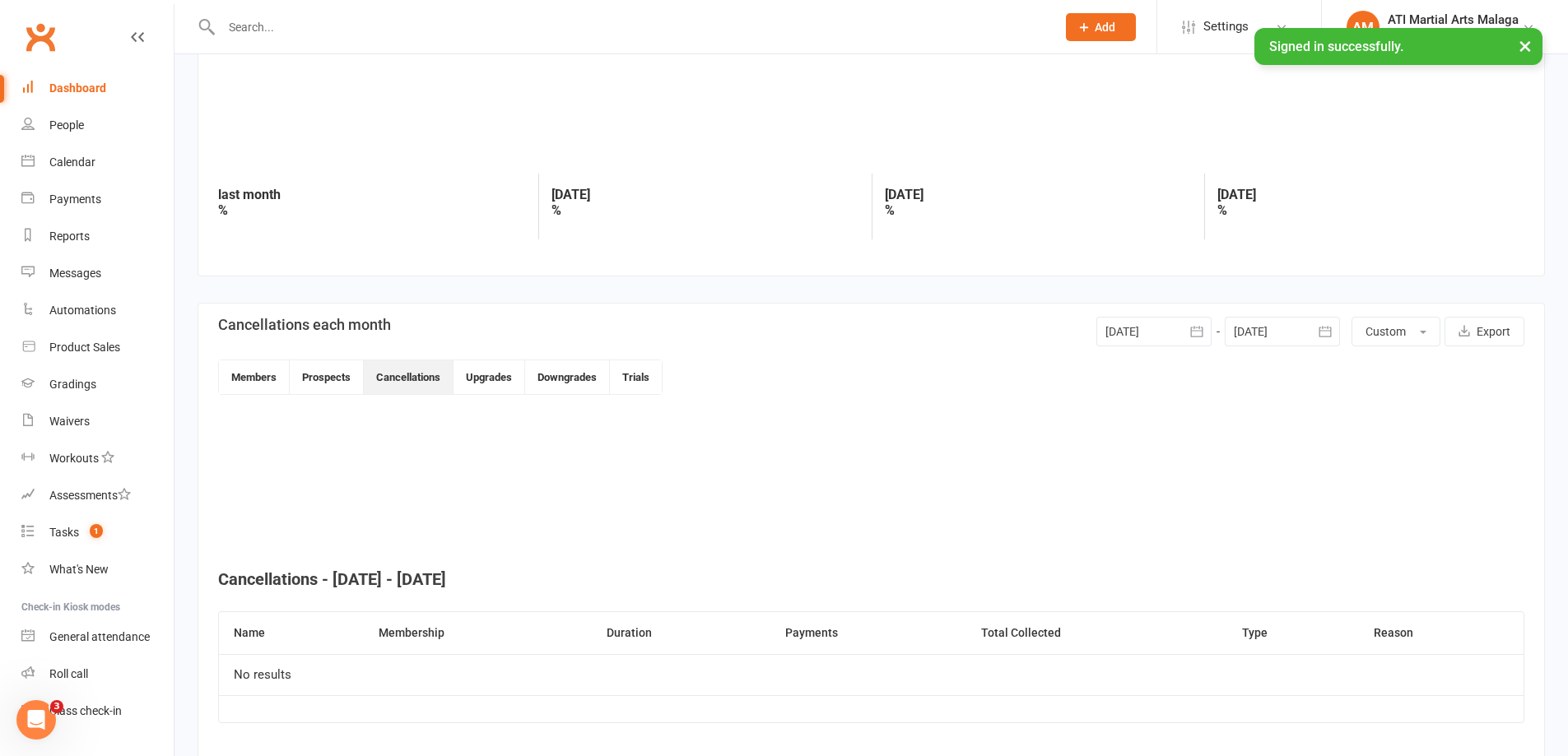
scroll to position [178, 0]
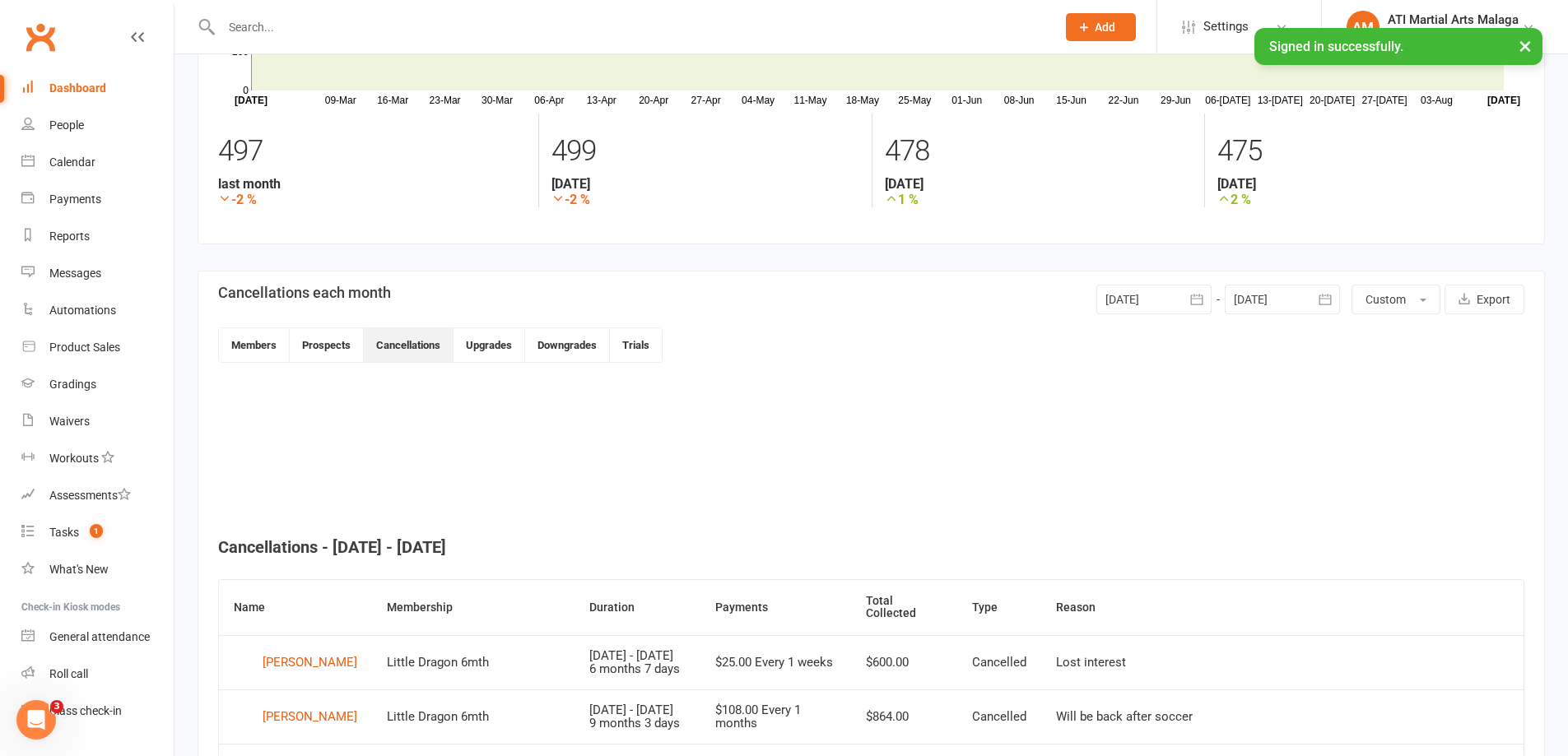
click at [1152, 301] on div at bounding box center [1154, 300] width 115 height 29
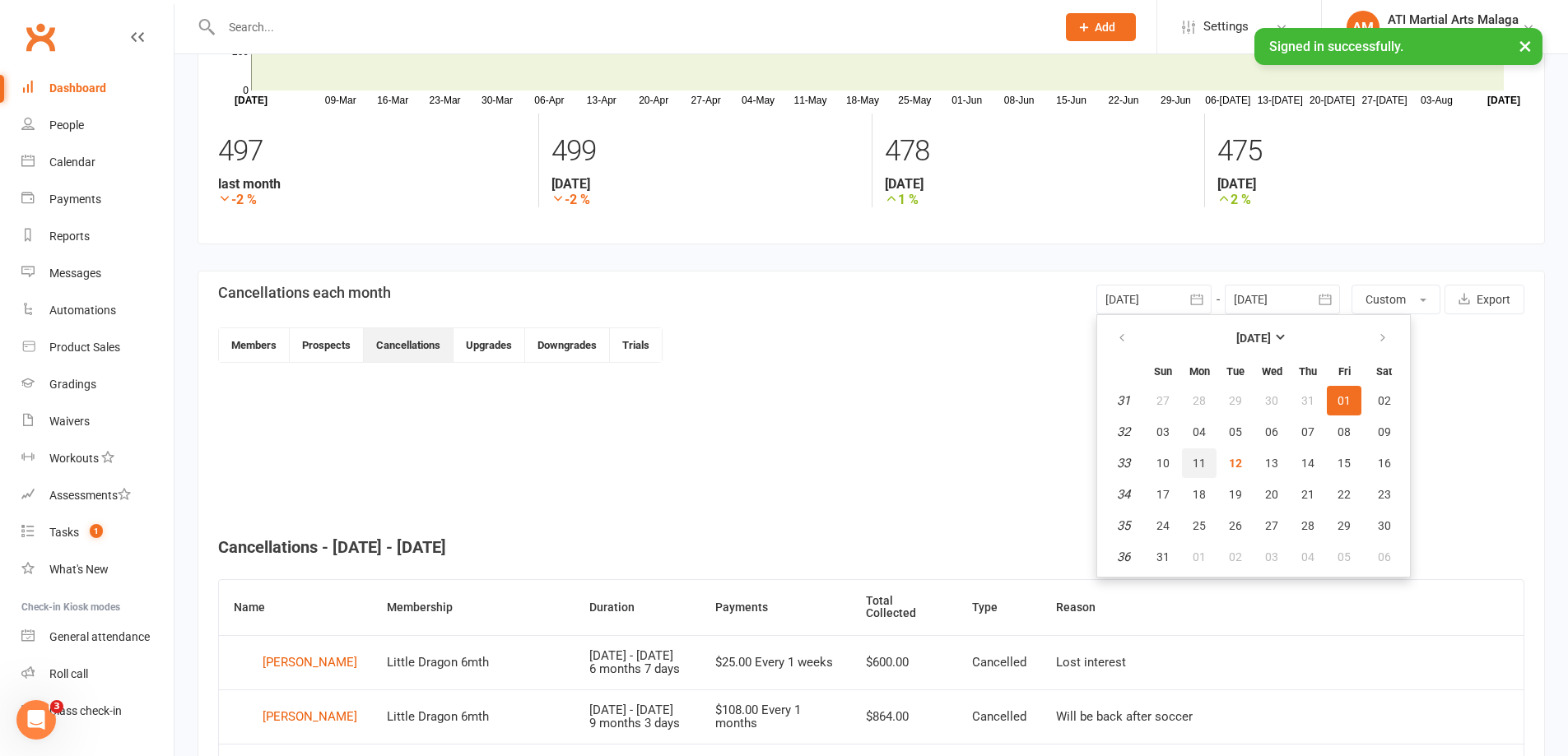
click at [1209, 455] on button "11" at bounding box center [1199, 463] width 34 height 29
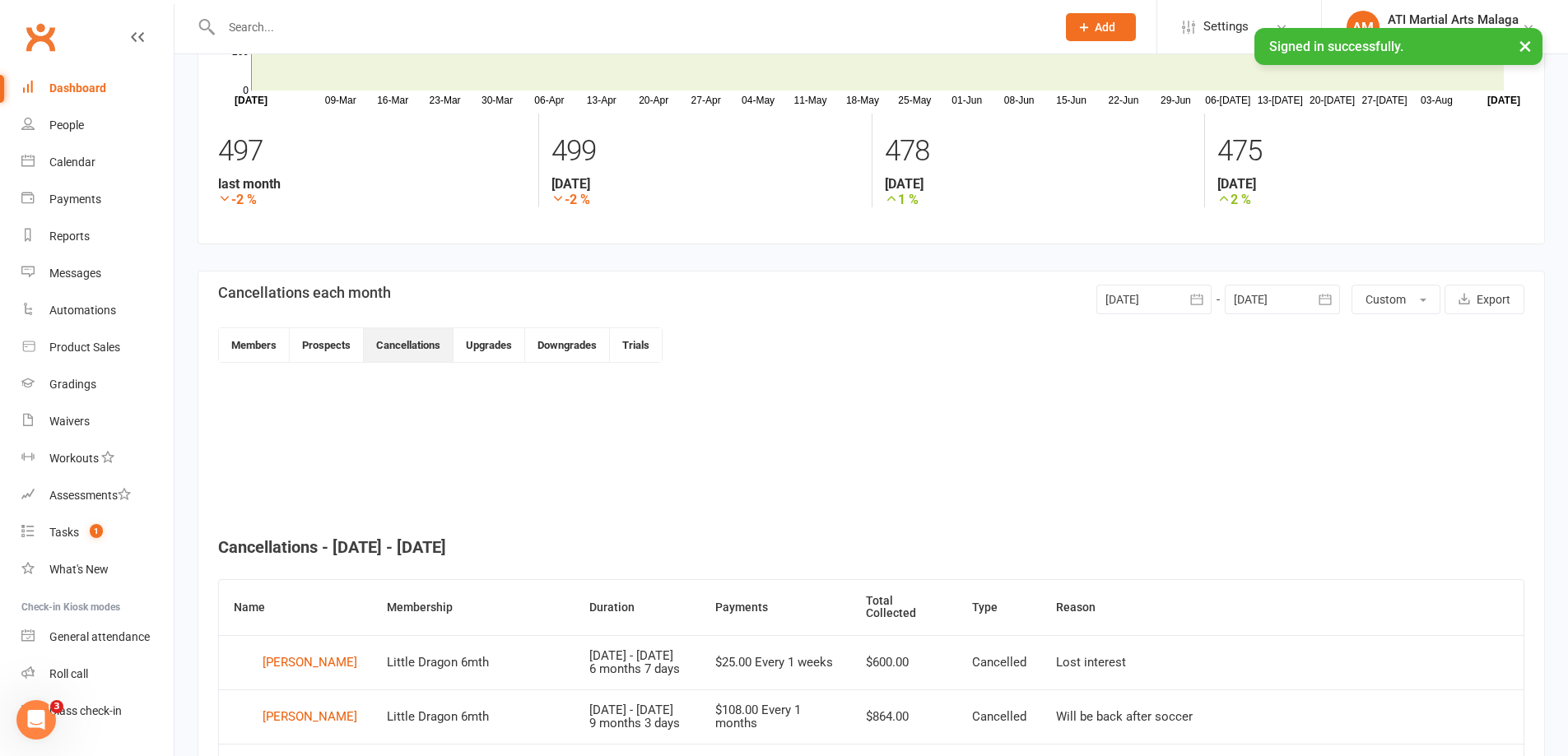
type input "11 Aug 2025"
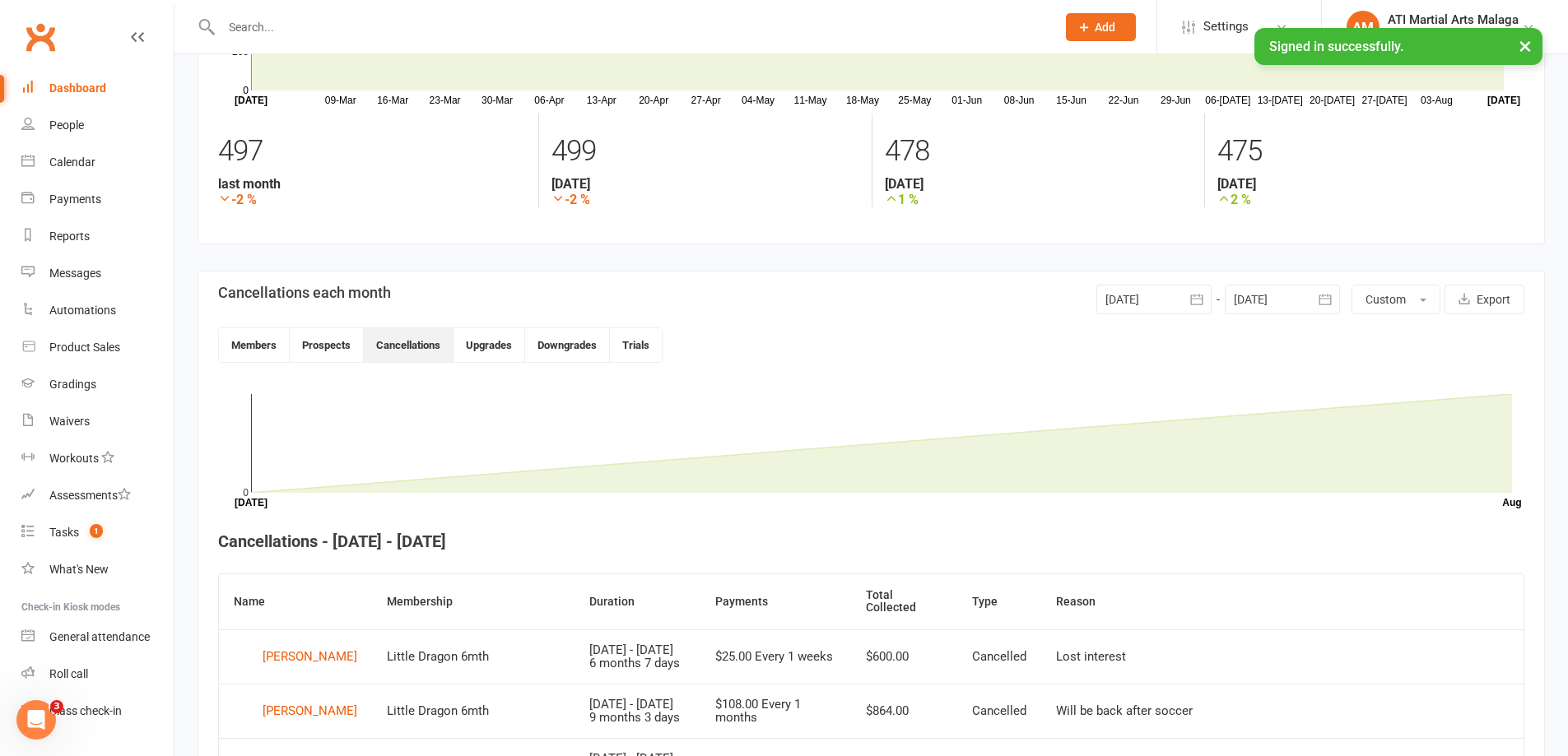
click at [1275, 307] on div at bounding box center [1282, 300] width 115 height 29
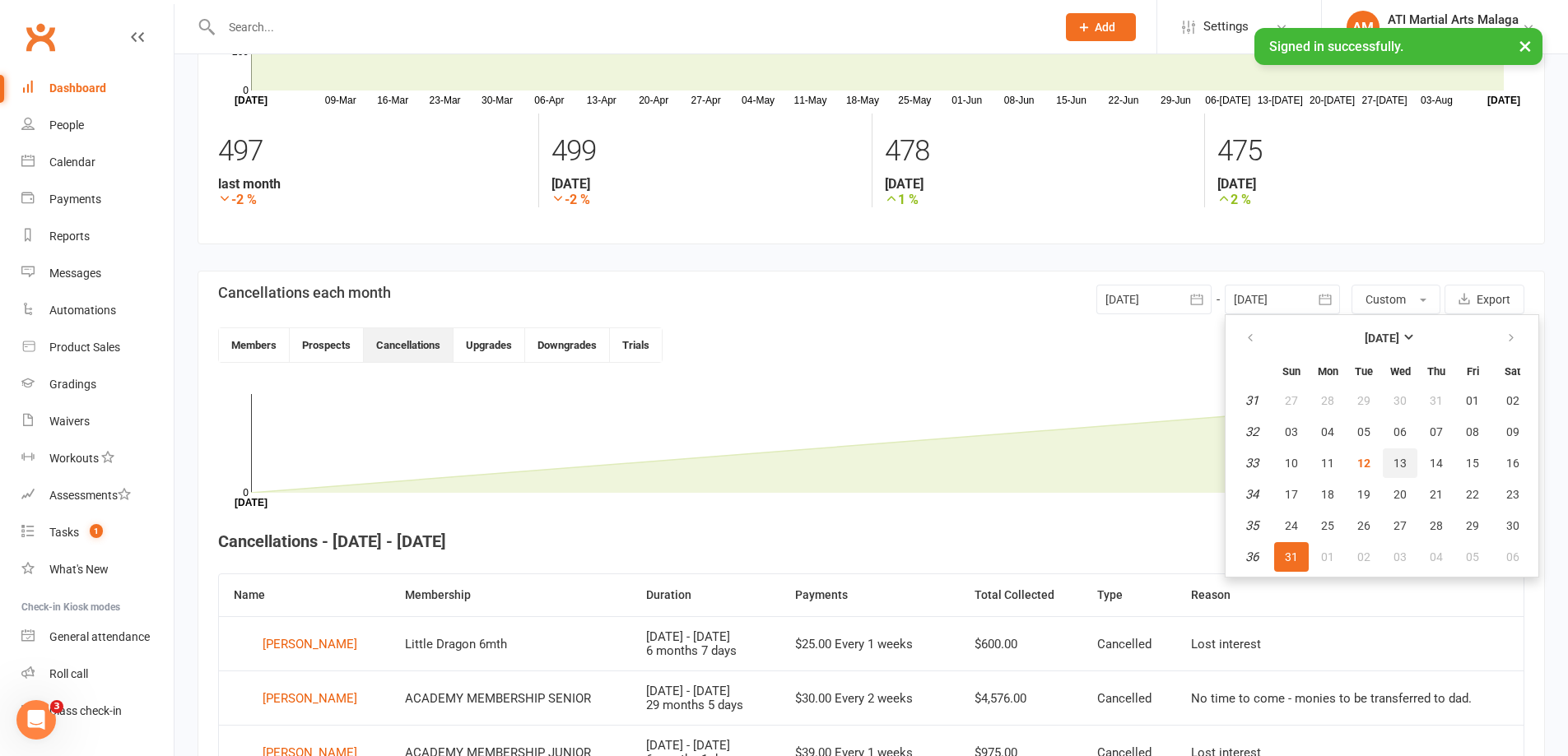
click at [1393, 463] on span "13" at bounding box center [1399, 462] width 13 height 13
type input "13 Aug 2025"
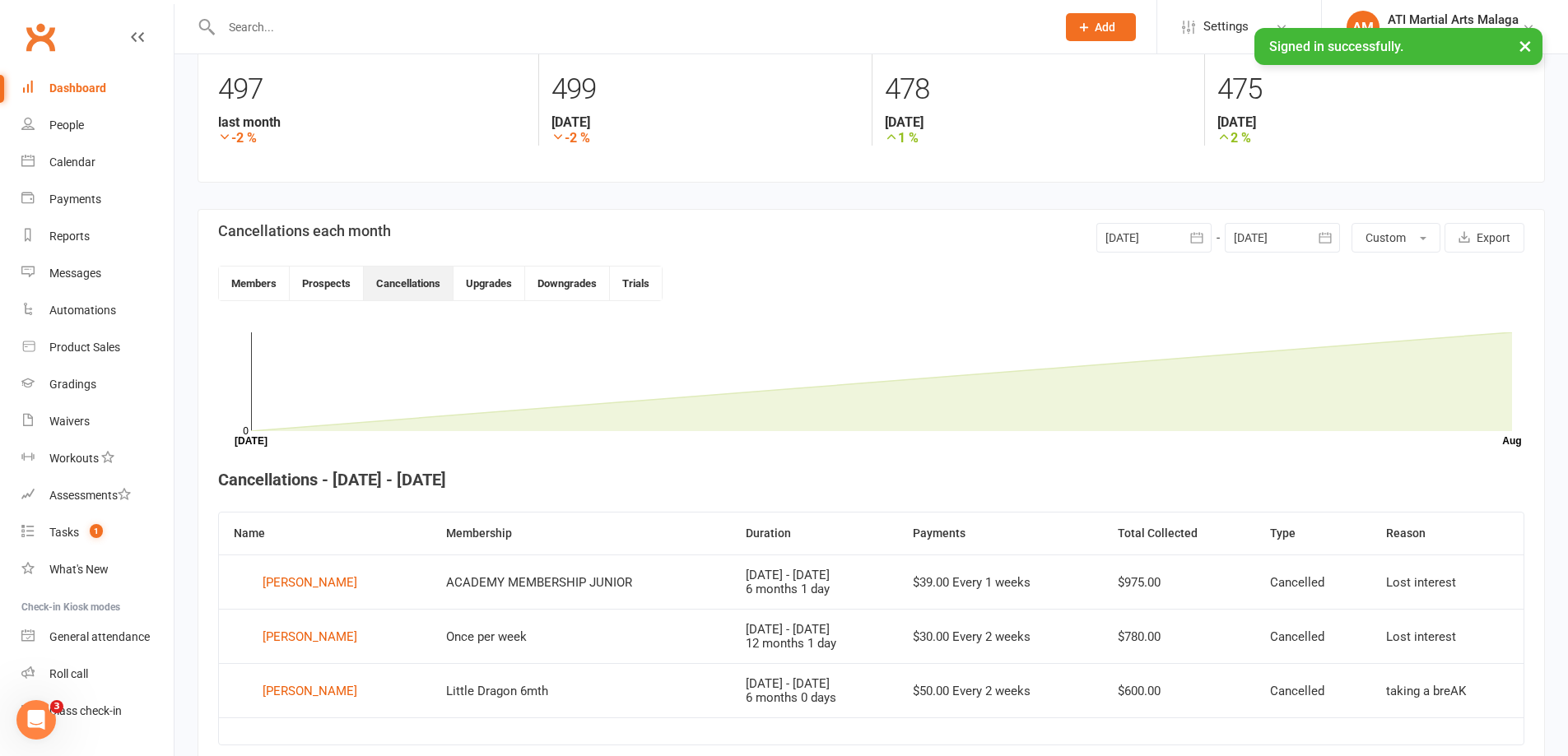
scroll to position [317, 0]
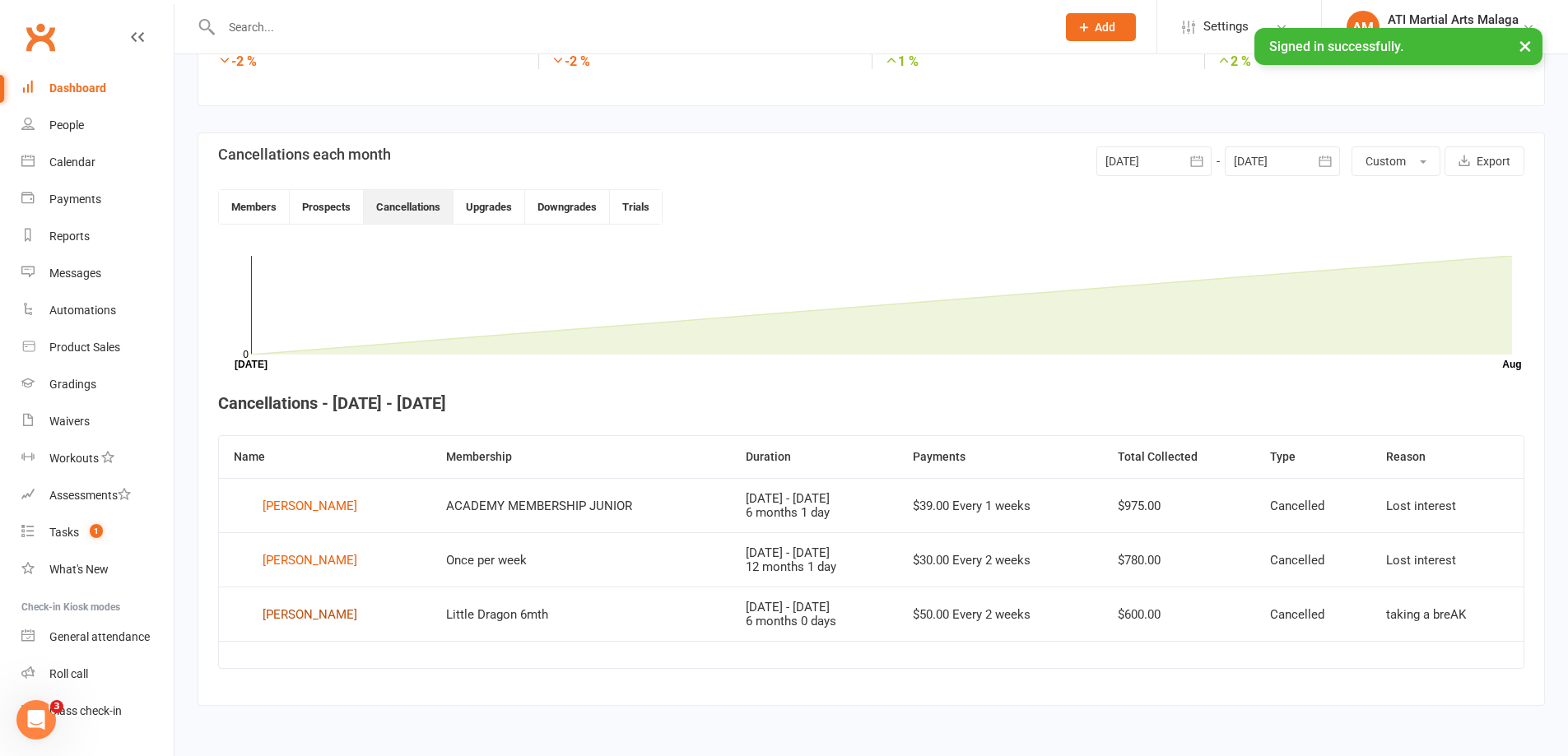
click at [325, 616] on div "Arlo Tindiglia" at bounding box center [310, 615] width 95 height 25
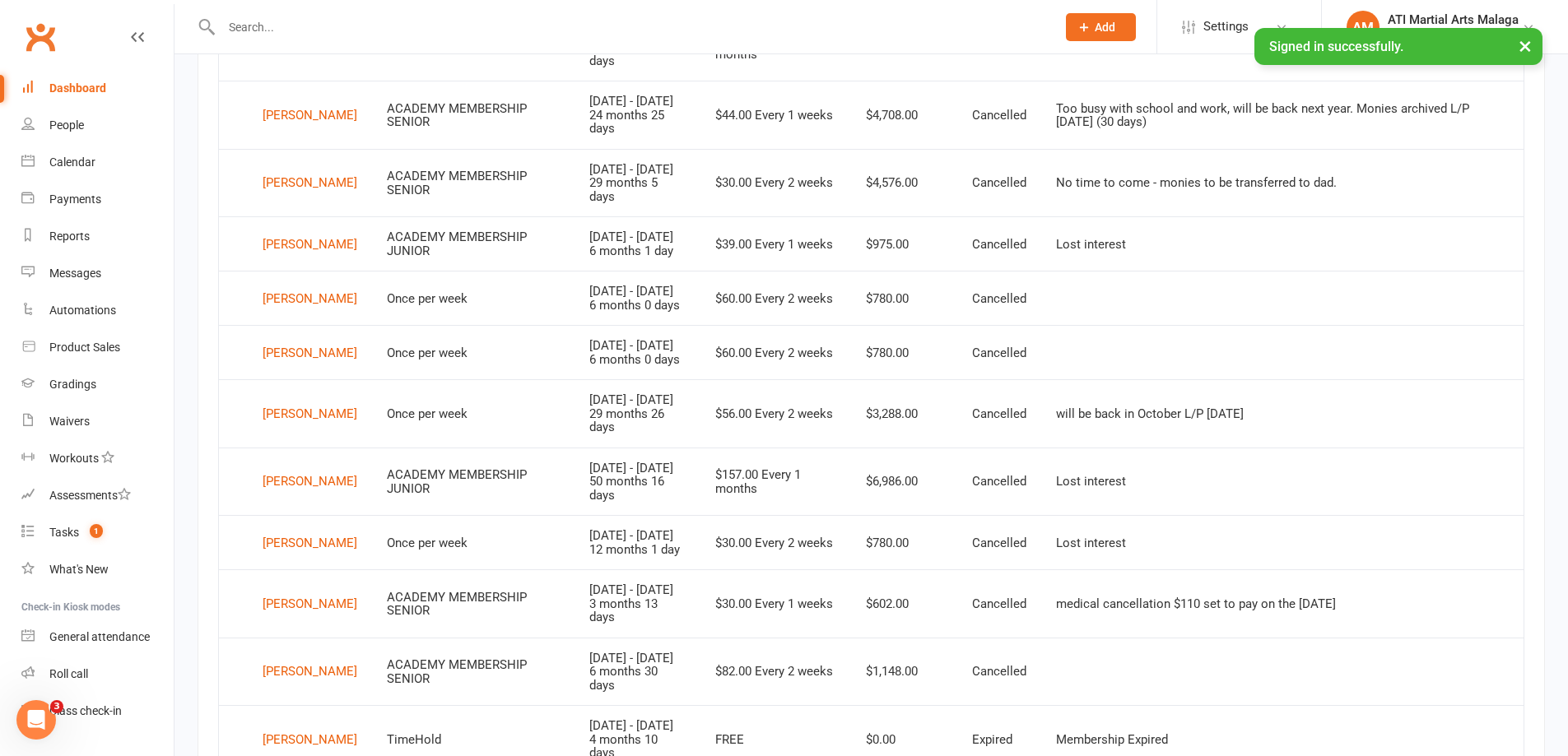
scroll to position [943, 0]
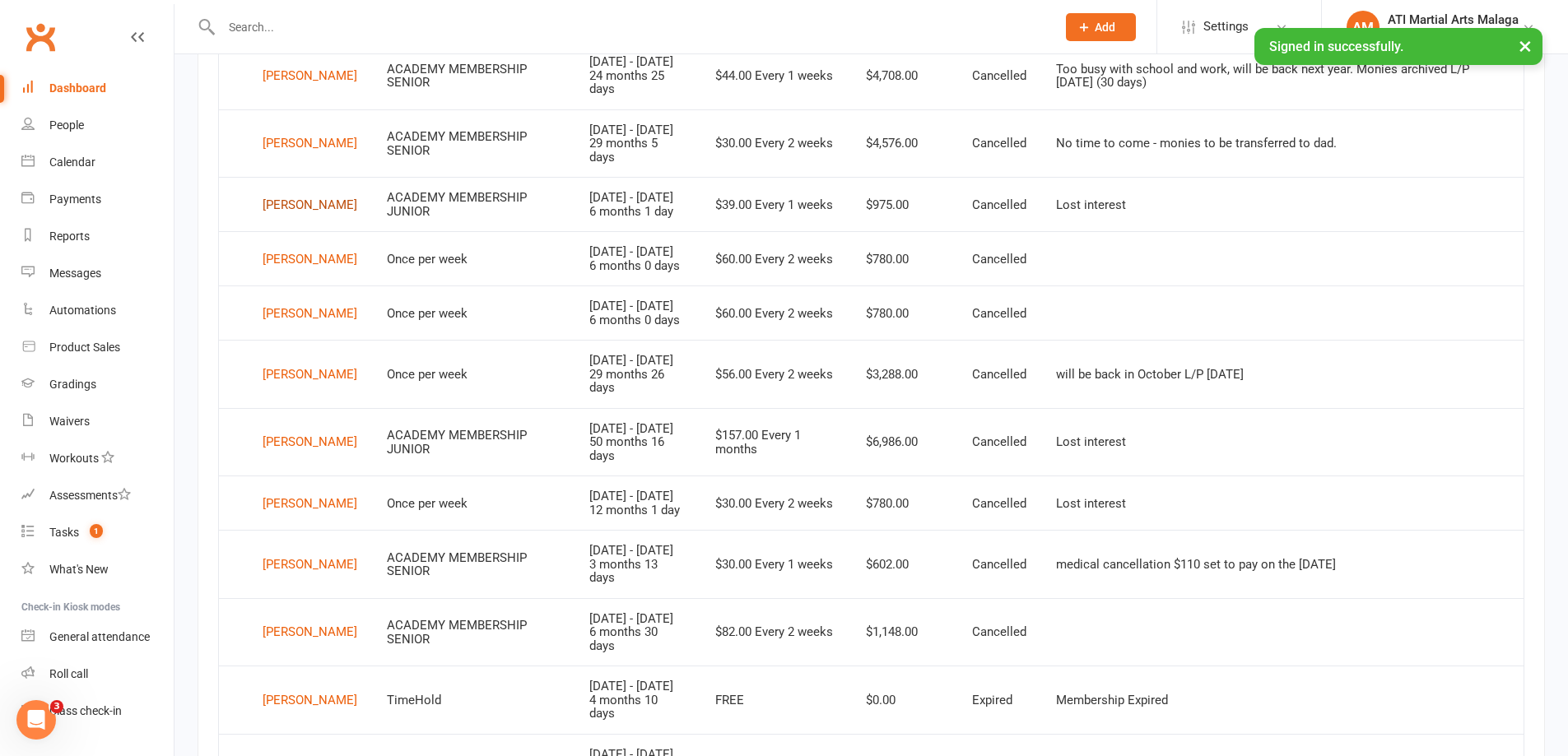
click at [312, 217] on div "Mya Campbell" at bounding box center [310, 205] width 95 height 25
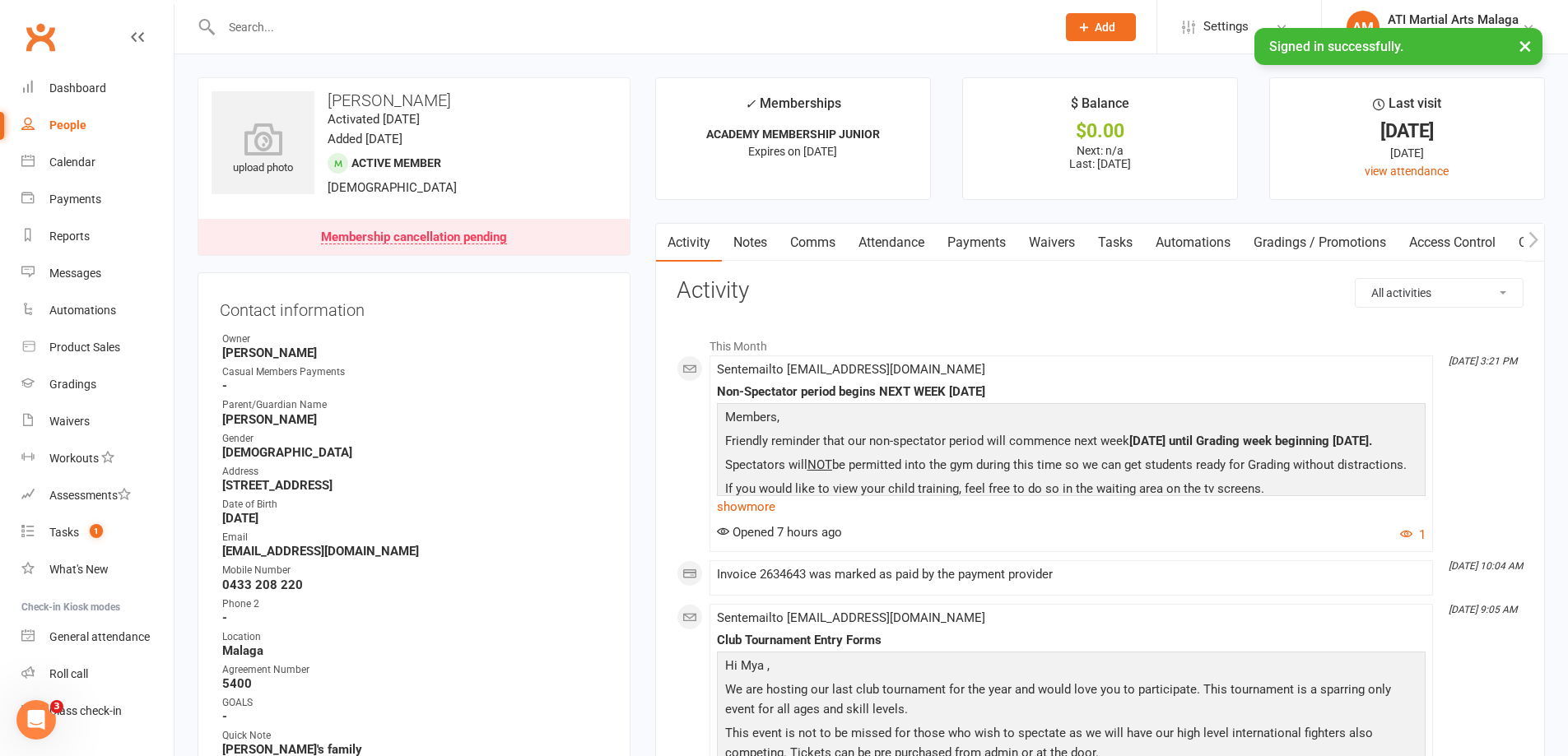
click at [729, 246] on link "Notes" at bounding box center [750, 243] width 57 height 38
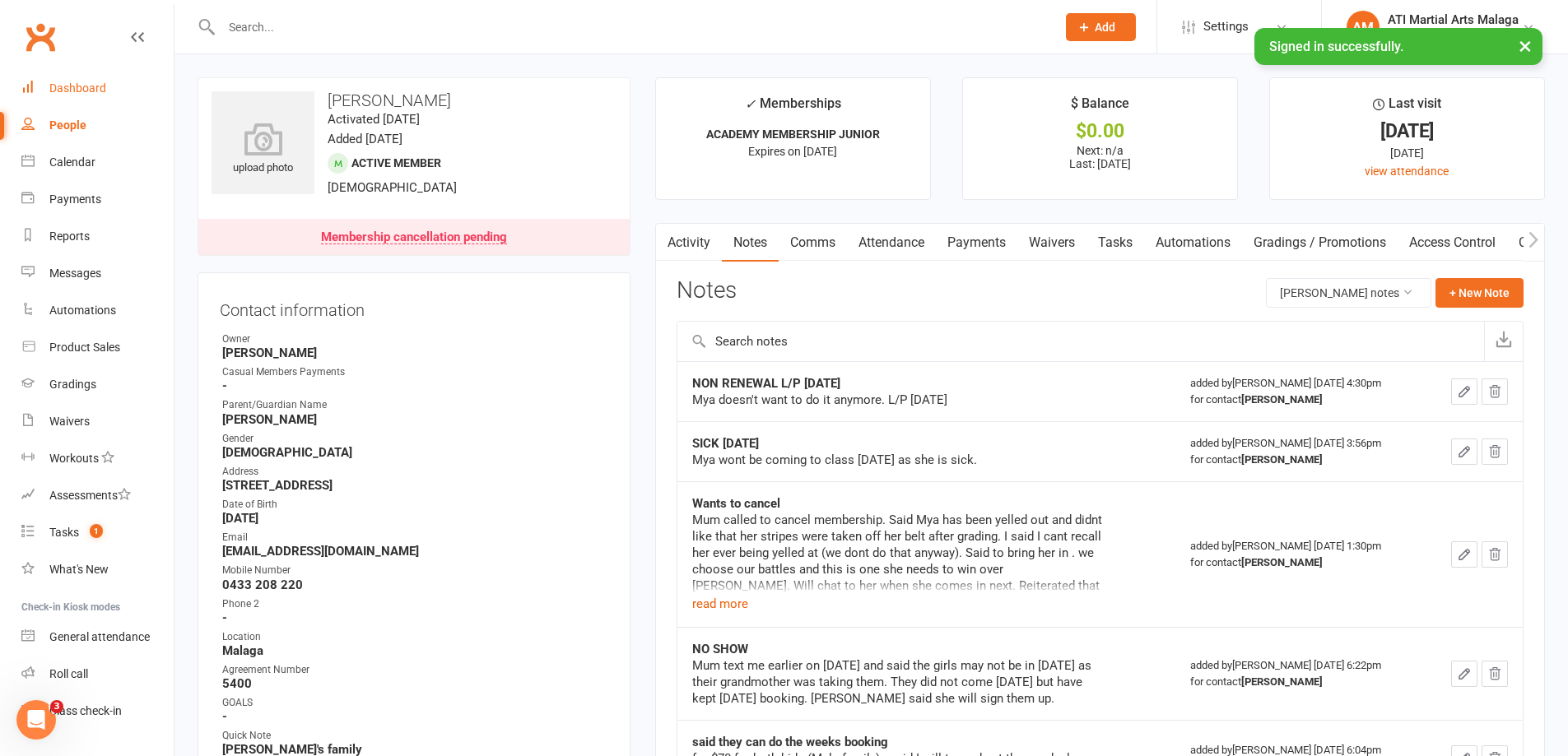
click at [65, 91] on div "Dashboard" at bounding box center [77, 88] width 57 height 13
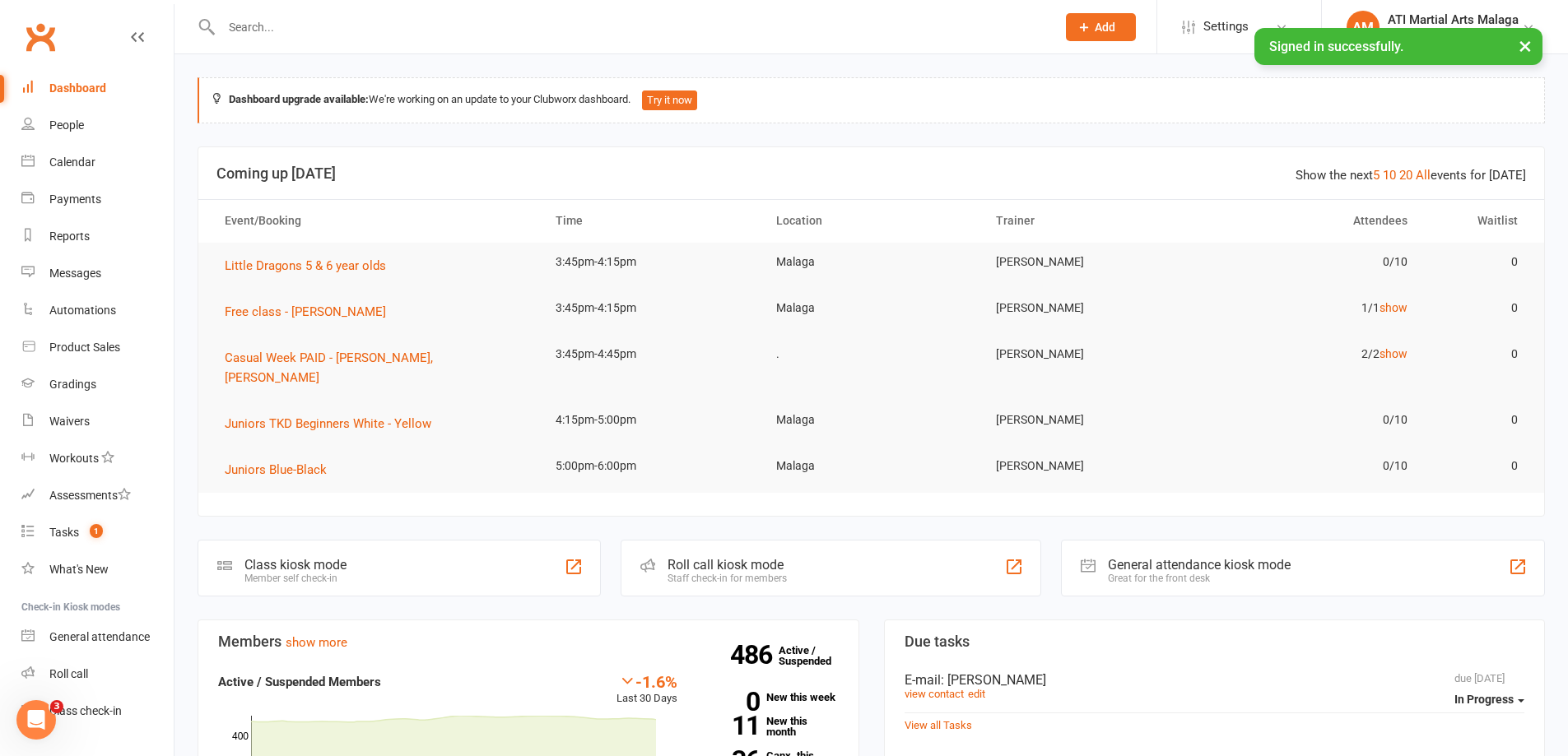
click at [384, 12] on div at bounding box center [620, 27] width 846 height 53
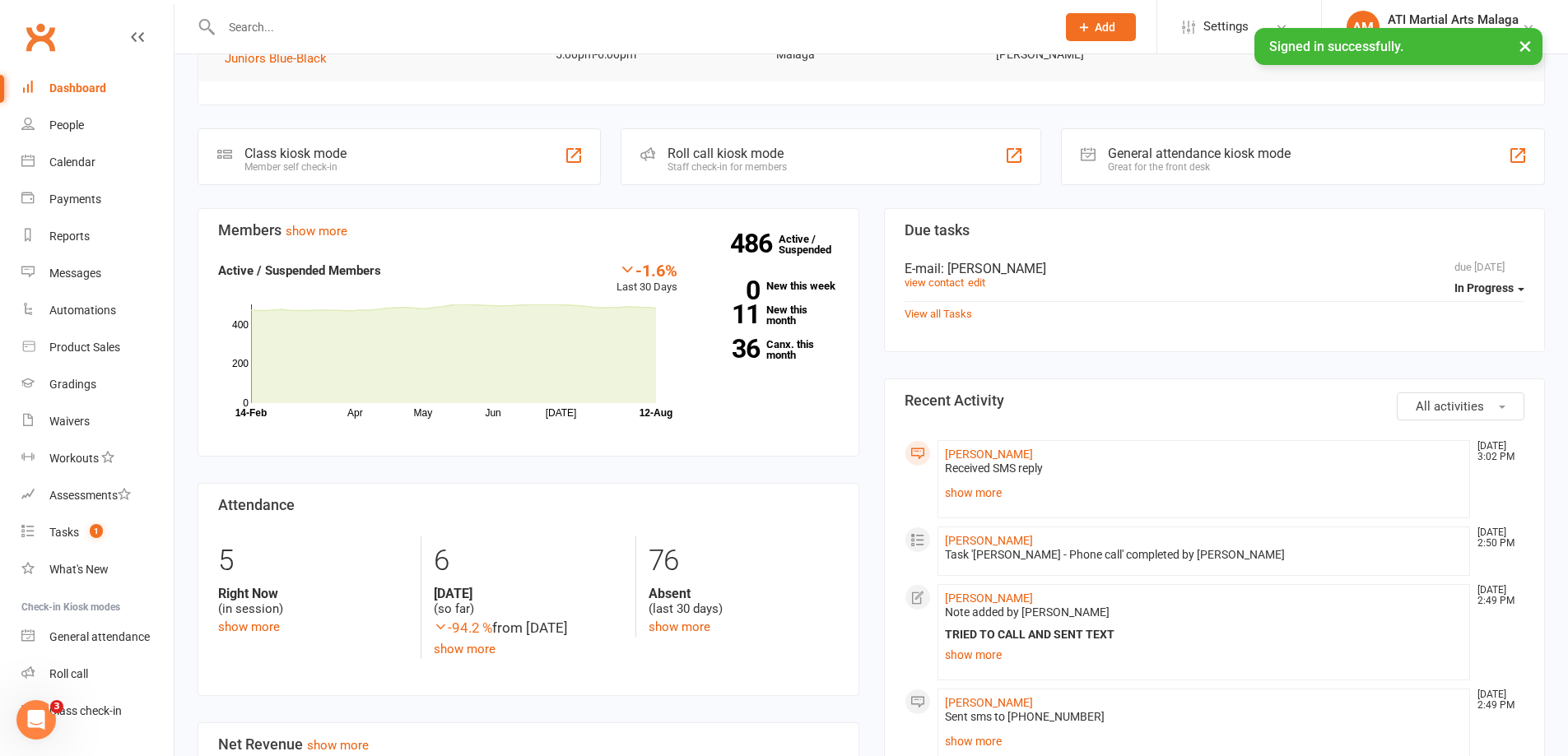
scroll to position [493, 0]
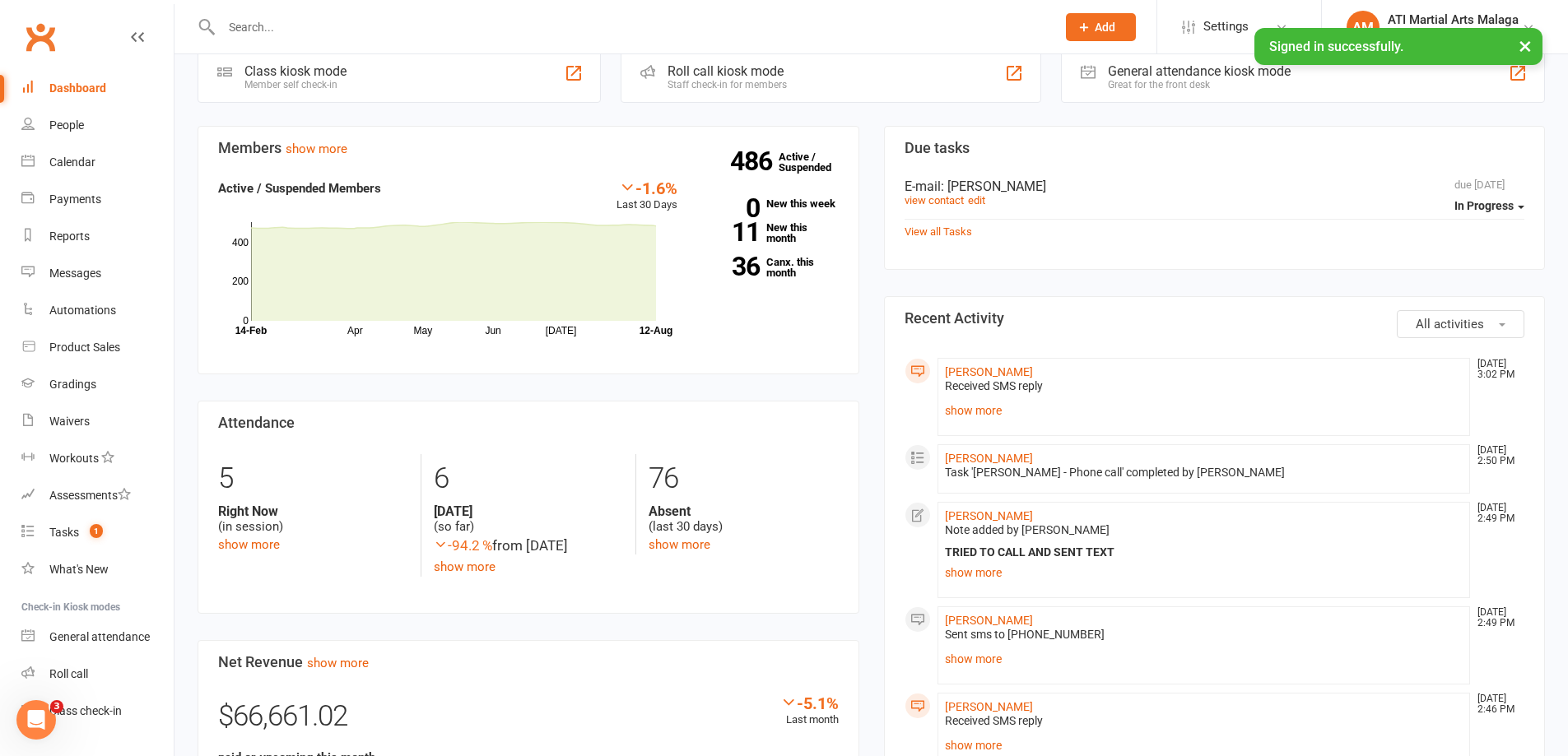
click at [464, 26] on input "text" at bounding box center [629, 27] width 827 height 23
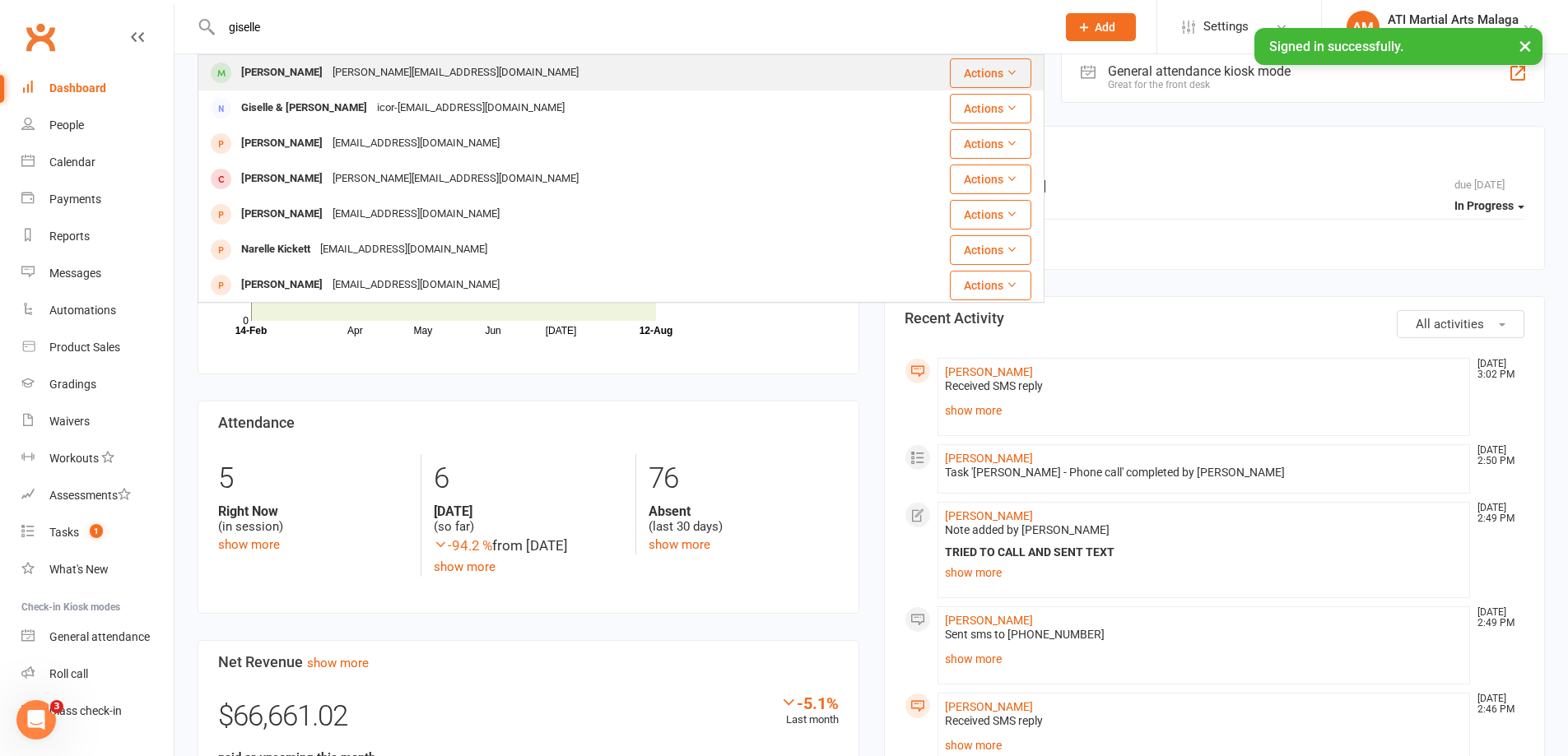
type input "giselle"
click at [280, 76] on div "Giselle Li" at bounding box center [282, 73] width 91 height 24
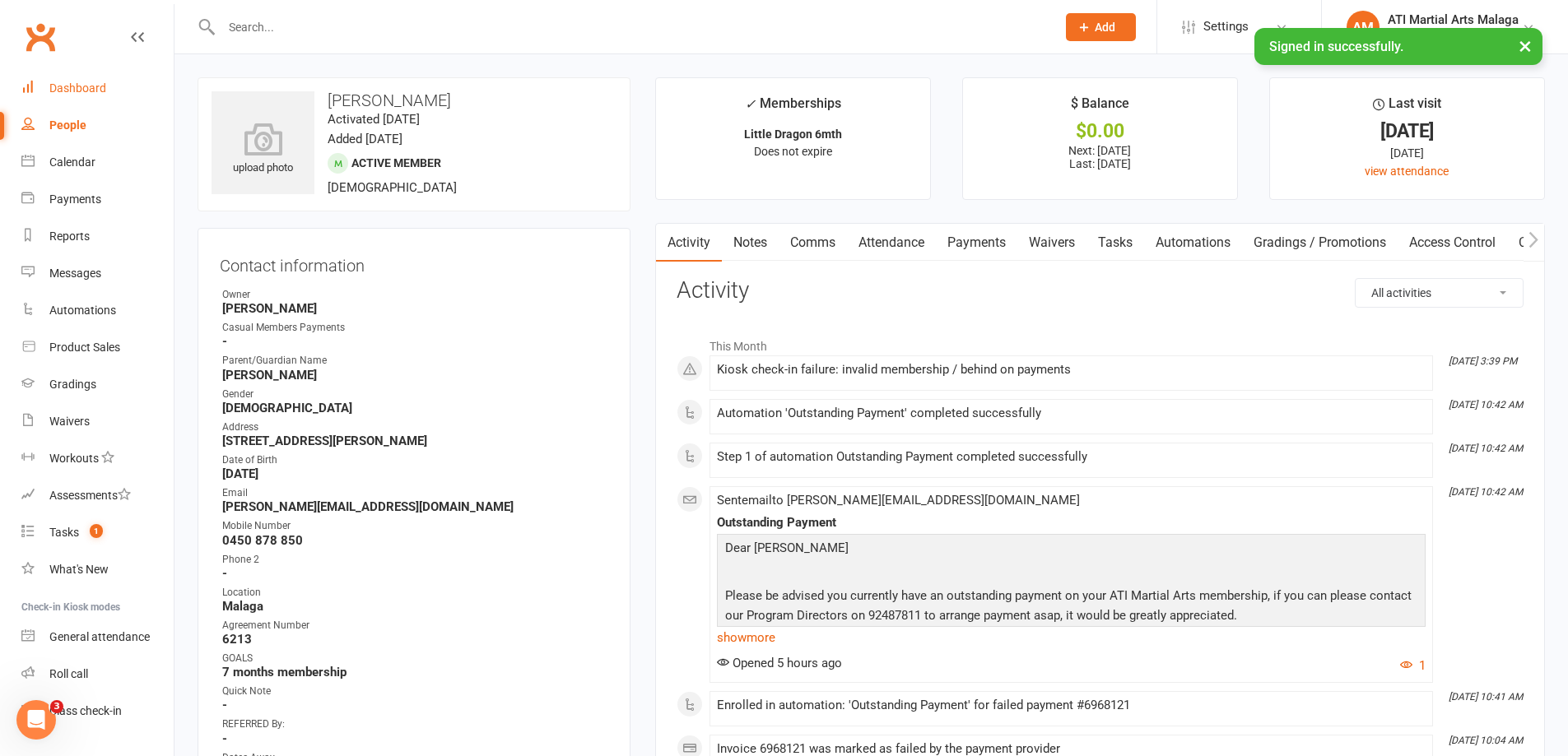
click at [70, 84] on div "Dashboard" at bounding box center [77, 88] width 57 height 13
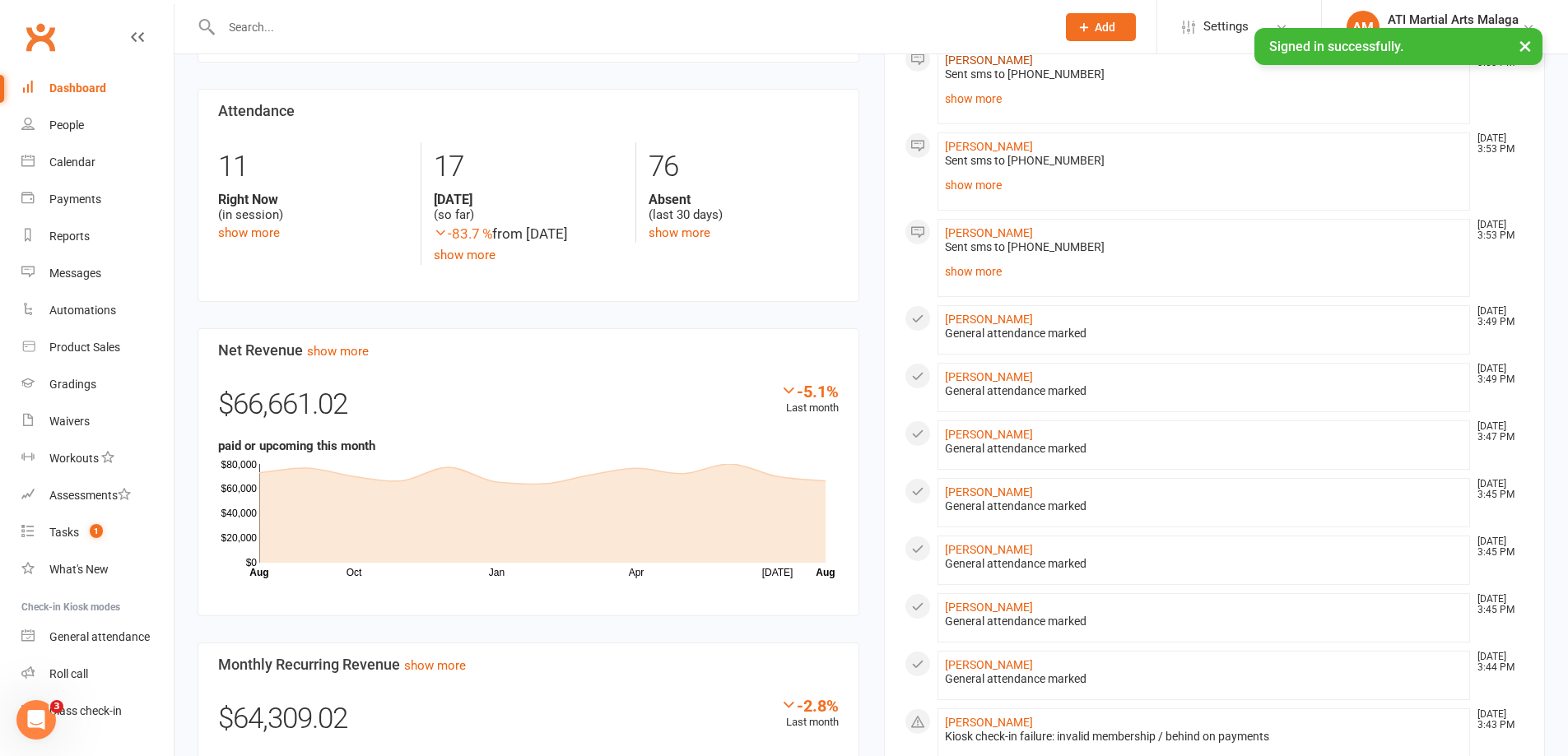
scroll to position [412, 0]
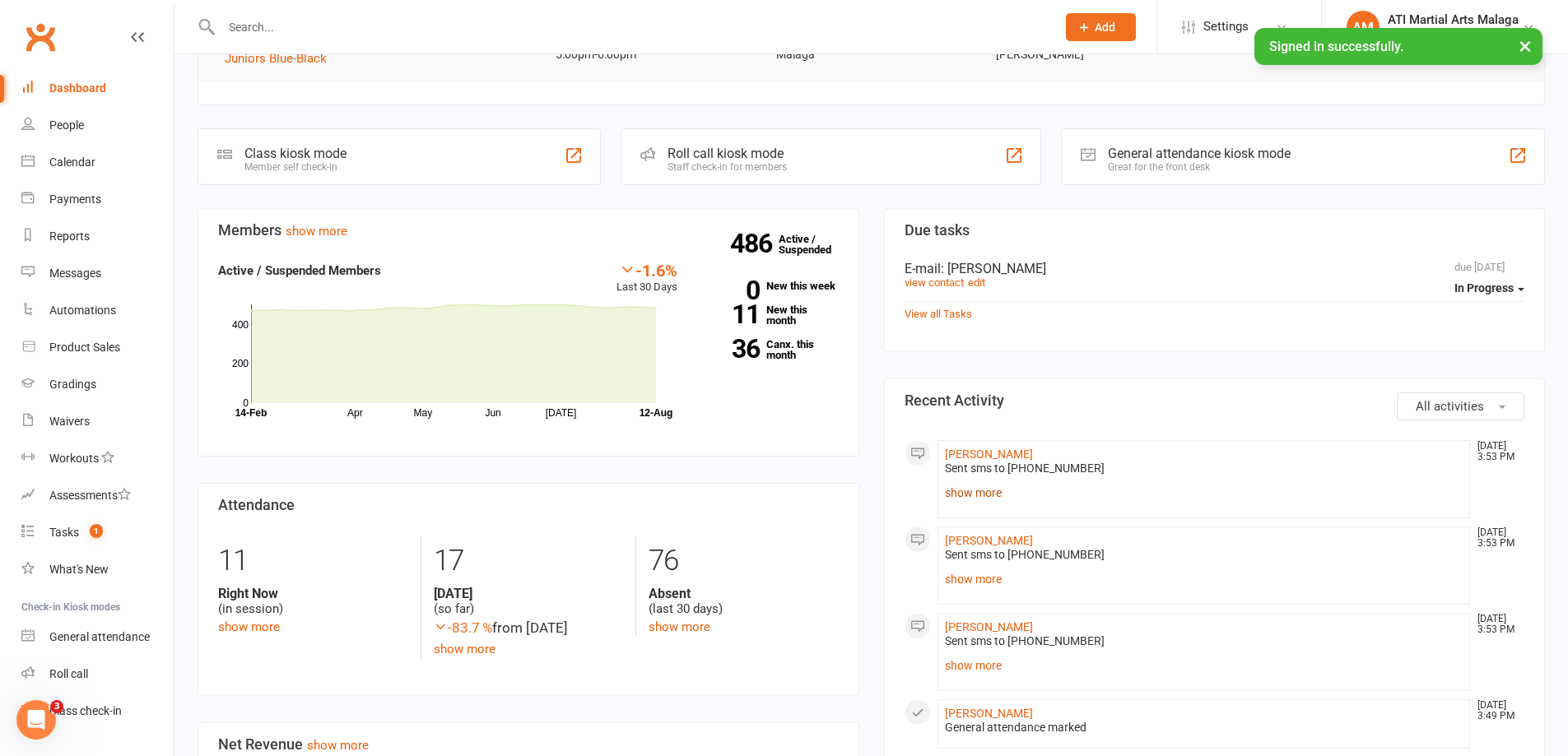
click at [964, 492] on link "show more" at bounding box center [1204, 493] width 518 height 23
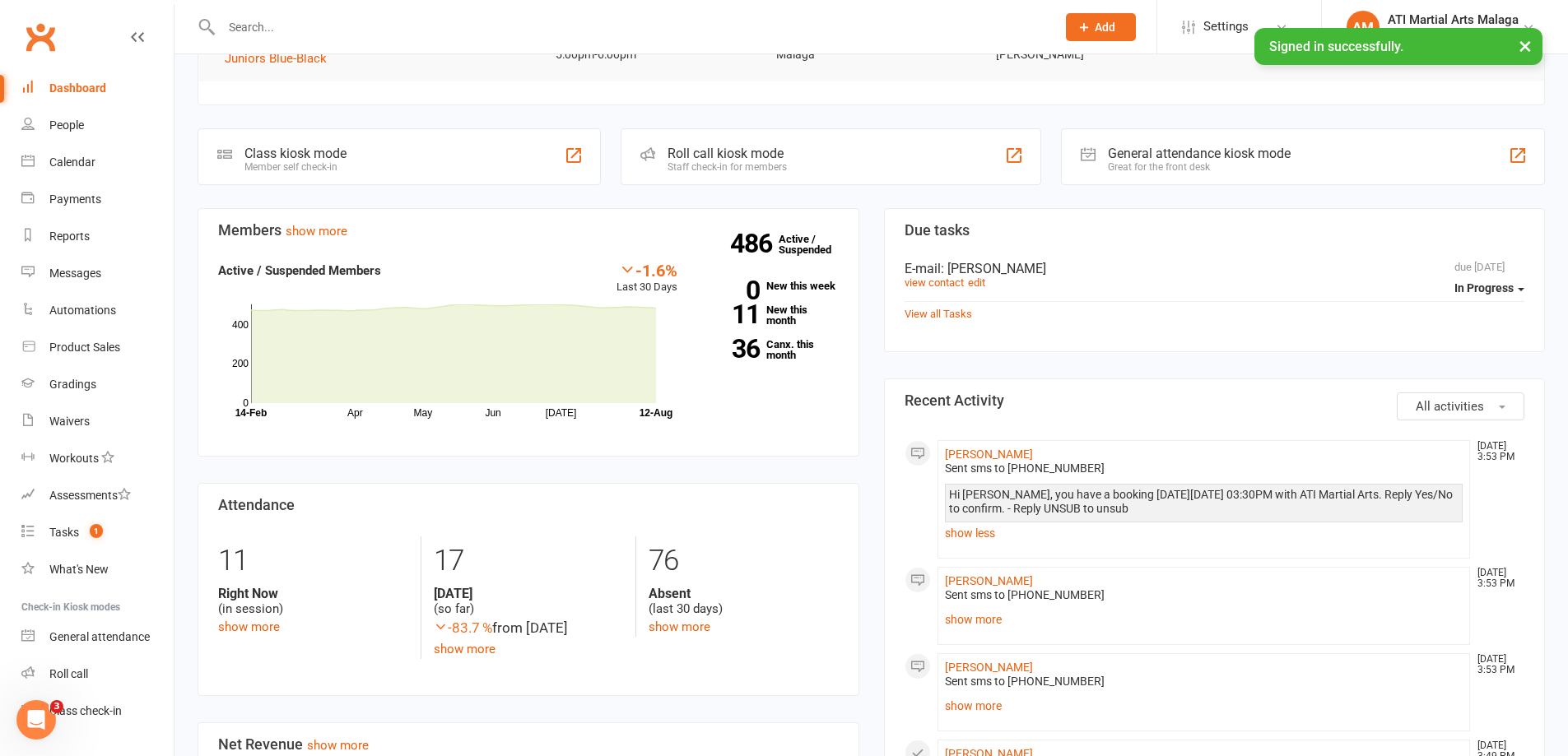
click at [961, 548] on li "Tommy O'Sullivan Aug 12, 3:53 PM Sent sms to 0405 931 823 Hi Tommy, you have a …" at bounding box center [1204, 499] width 533 height 119
drag, startPoint x: 974, startPoint y: 546, endPoint x: 972, endPoint y: 554, distance: 8.2
click at [973, 552] on li "Tommy O'Sullivan Aug 12, 3:53 PM Sent sms to 0405 931 823 Hi Tommy, you have a …" at bounding box center [1204, 499] width 533 height 119
drag, startPoint x: 982, startPoint y: 542, endPoint x: 983, endPoint y: 533, distance: 9.1
click at [984, 539] on link "show less" at bounding box center [1204, 533] width 518 height 23
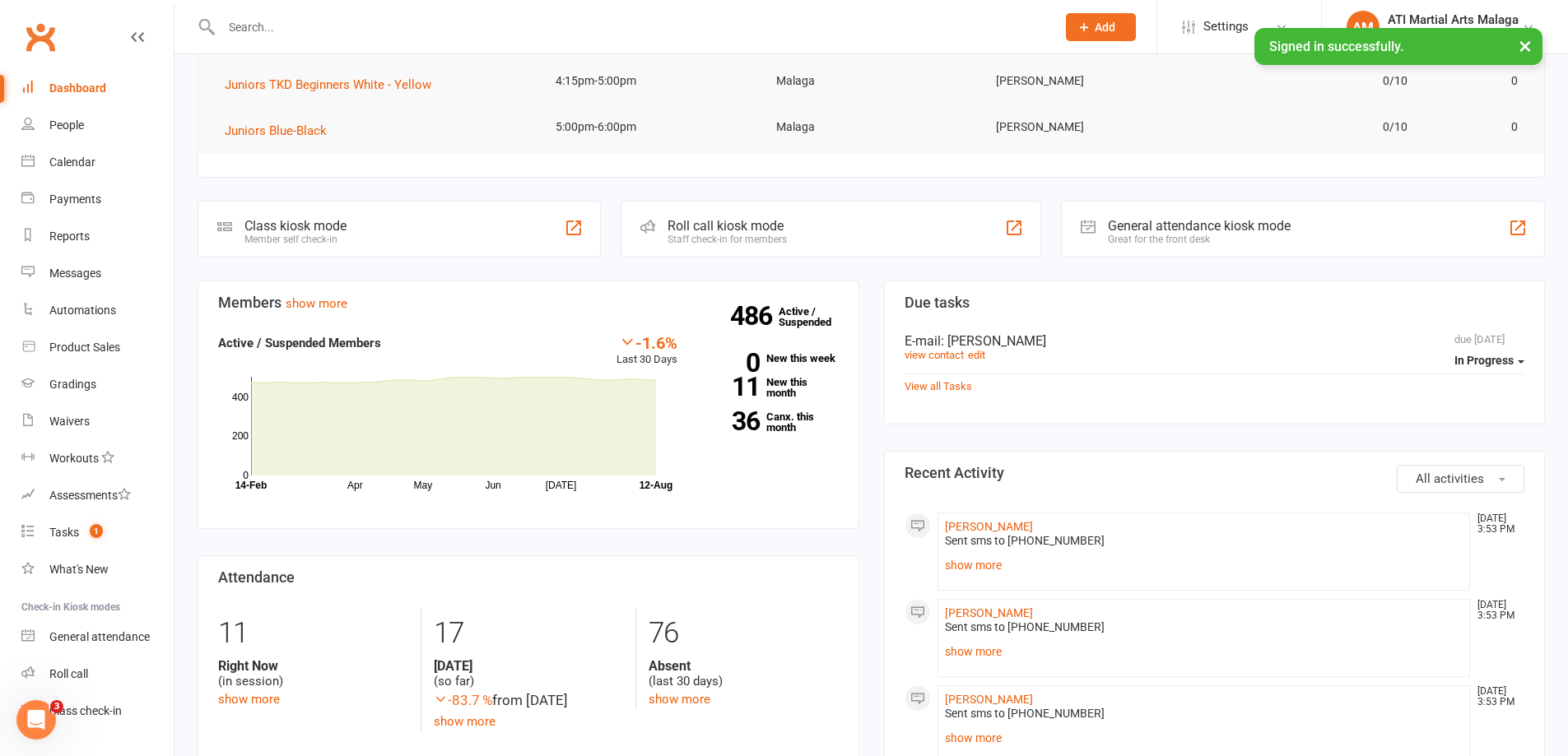
scroll to position [329, 0]
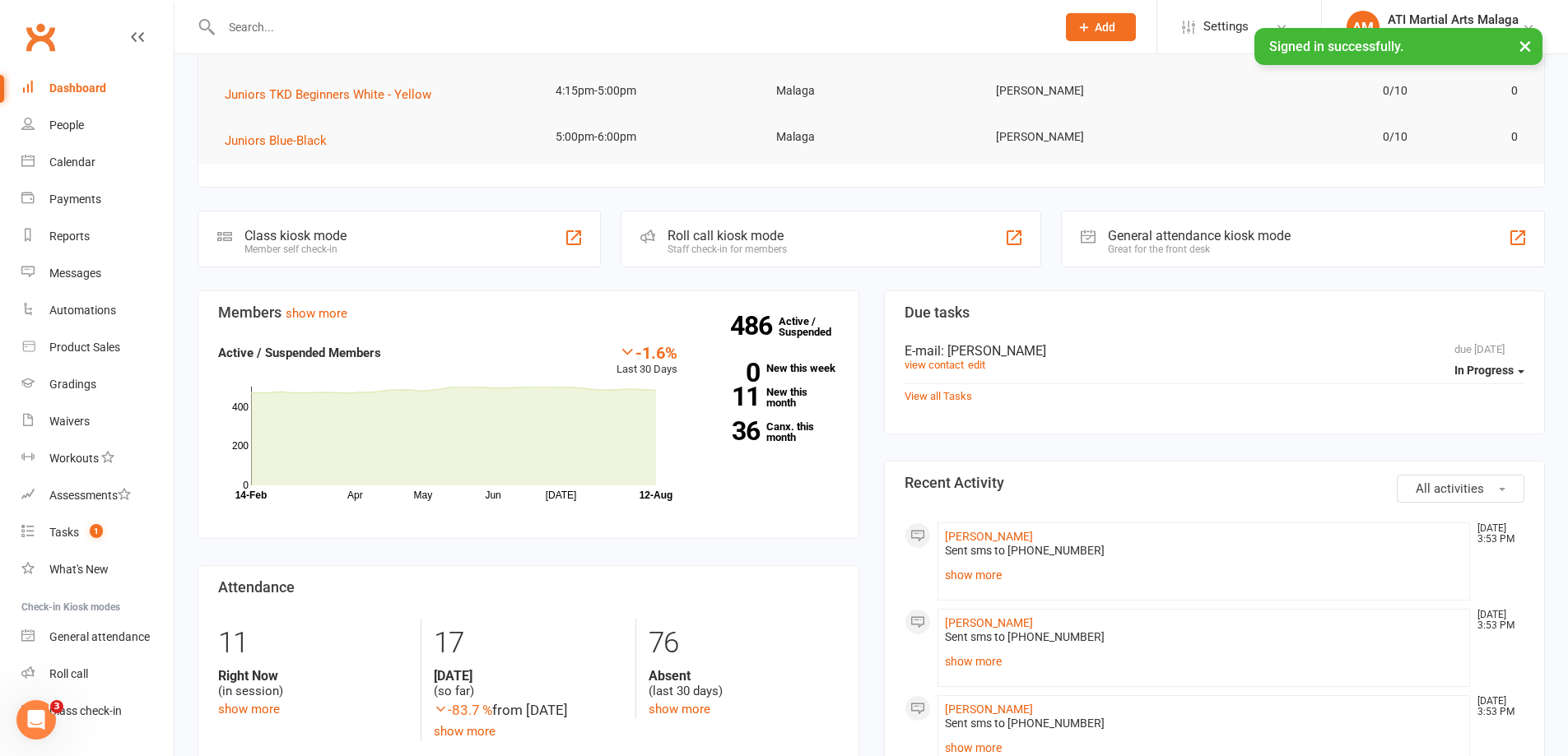
click at [579, 22] on input "text" at bounding box center [629, 27] width 827 height 23
type input "o"
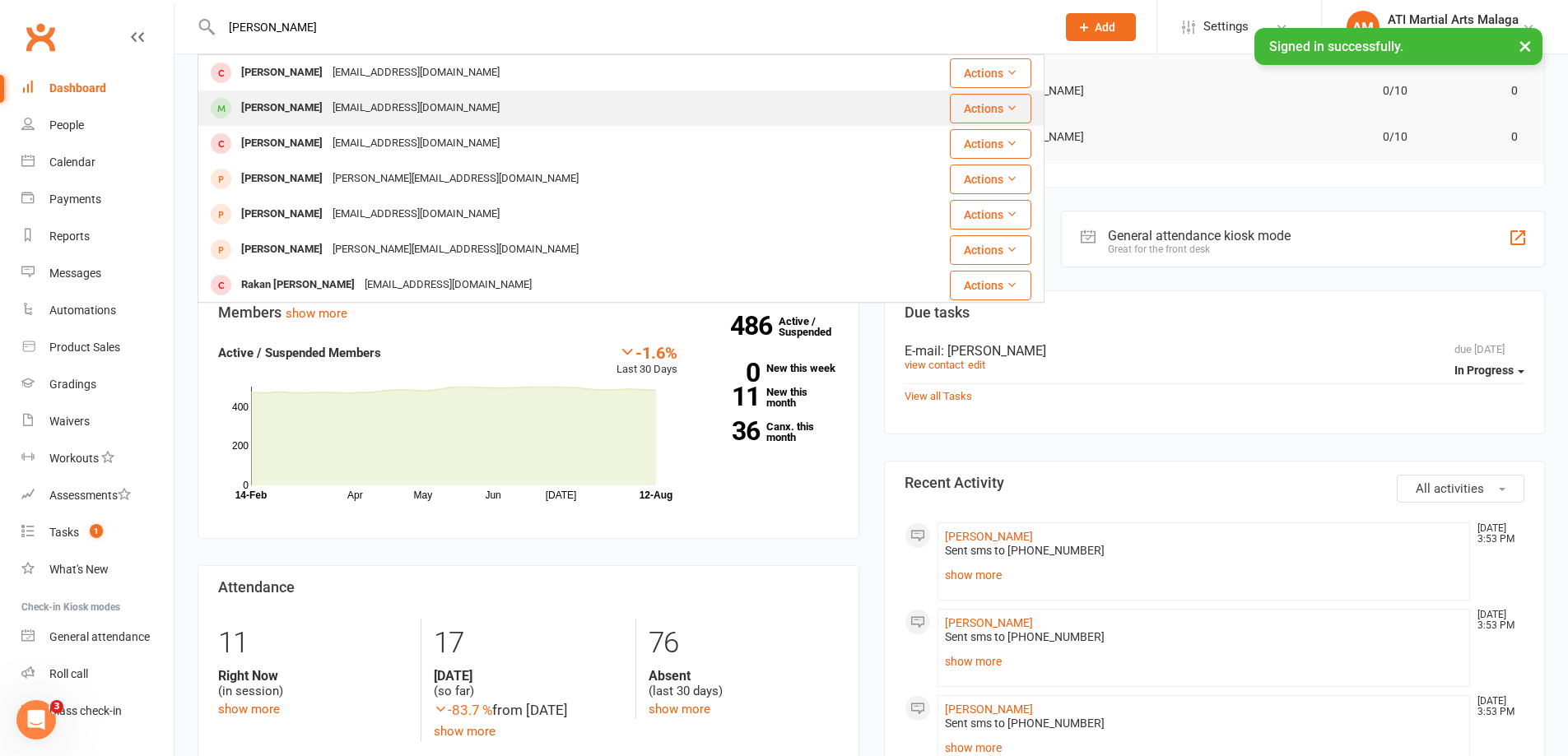
type input "salman"
click at [357, 103] on div "ibnuomari@hotmail.com" at bounding box center [415, 108] width 177 height 24
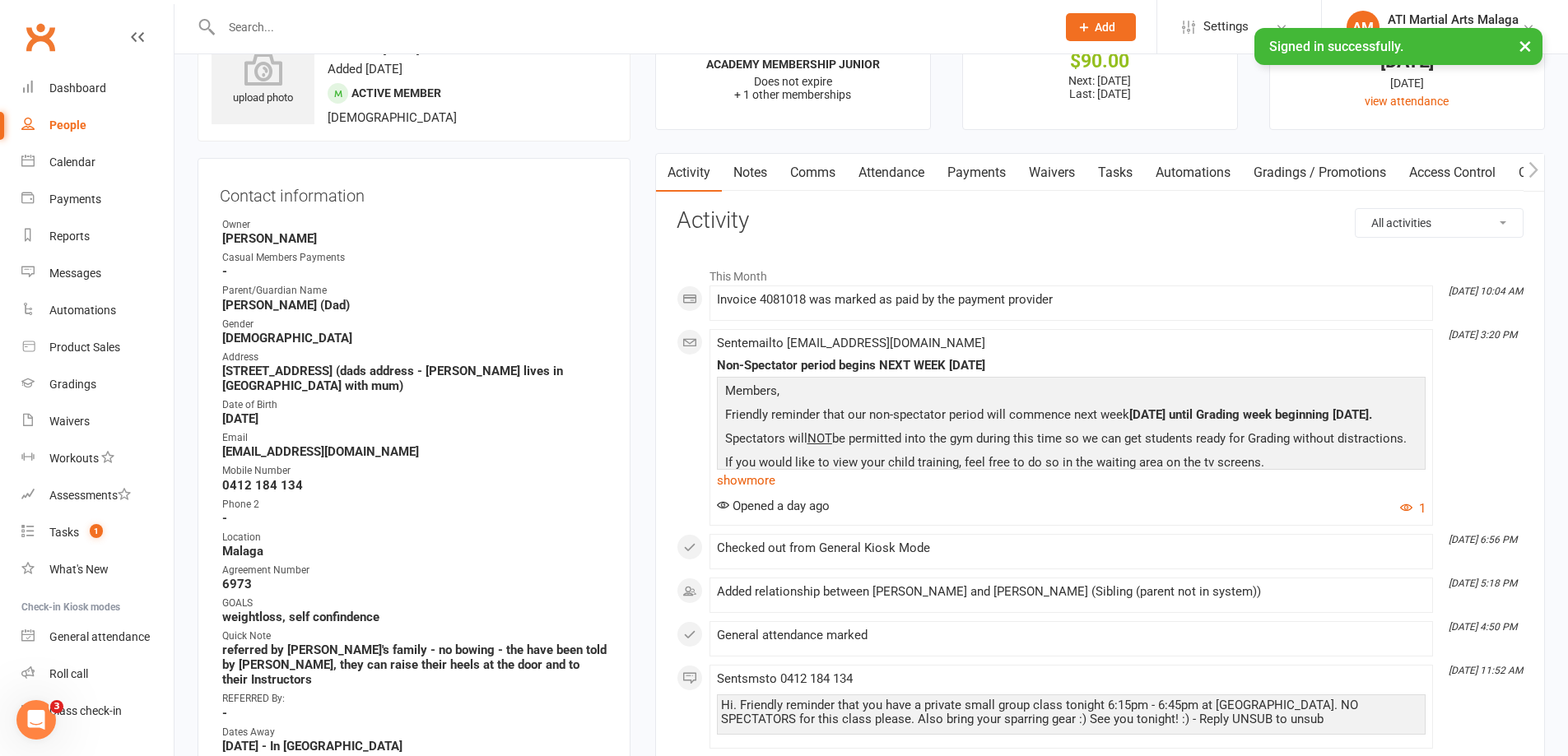
scroll to position [83, 0]
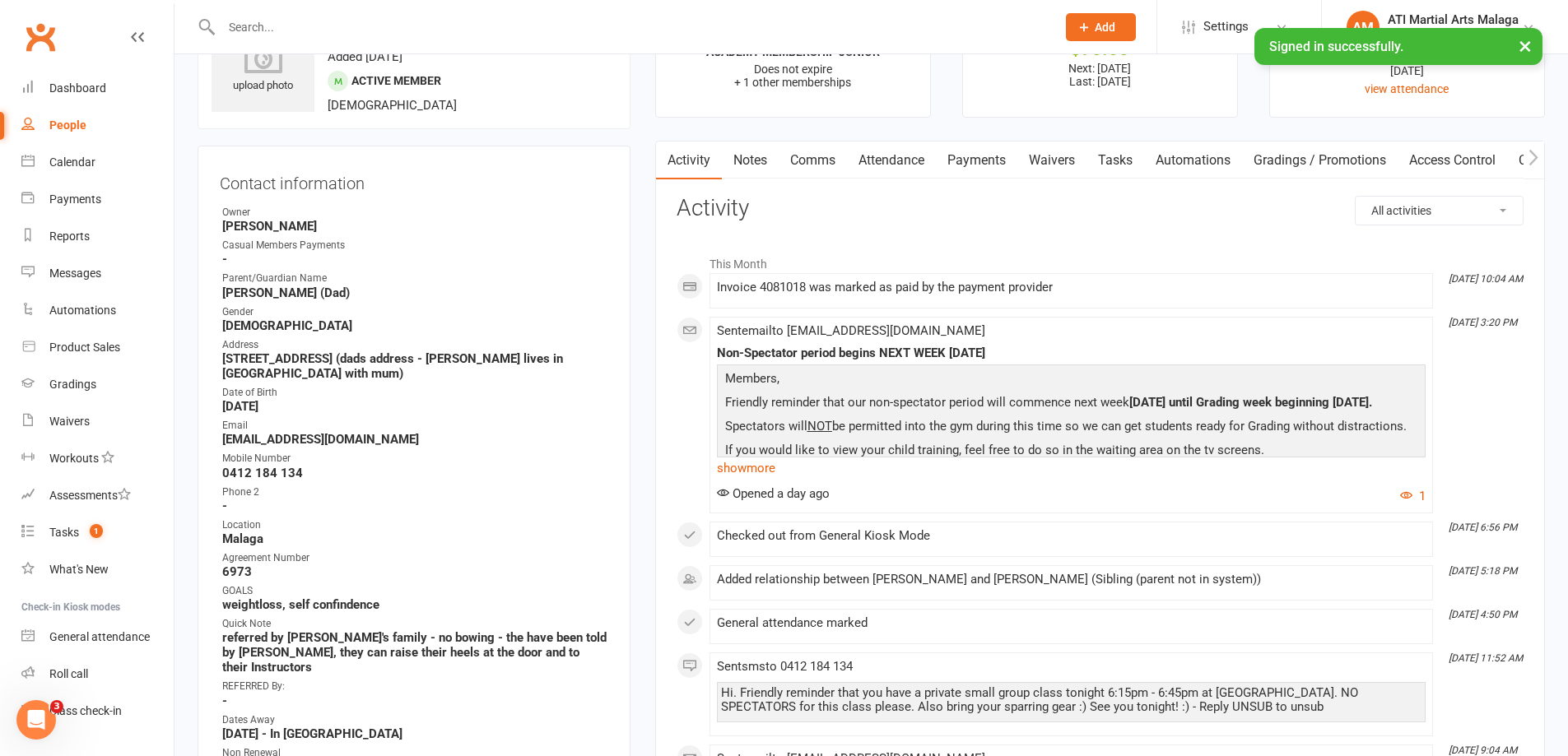
drag, startPoint x: 993, startPoint y: 152, endPoint x: 1023, endPoint y: 251, distance: 103.4
click at [993, 152] on link "Payments" at bounding box center [976, 160] width 82 height 38
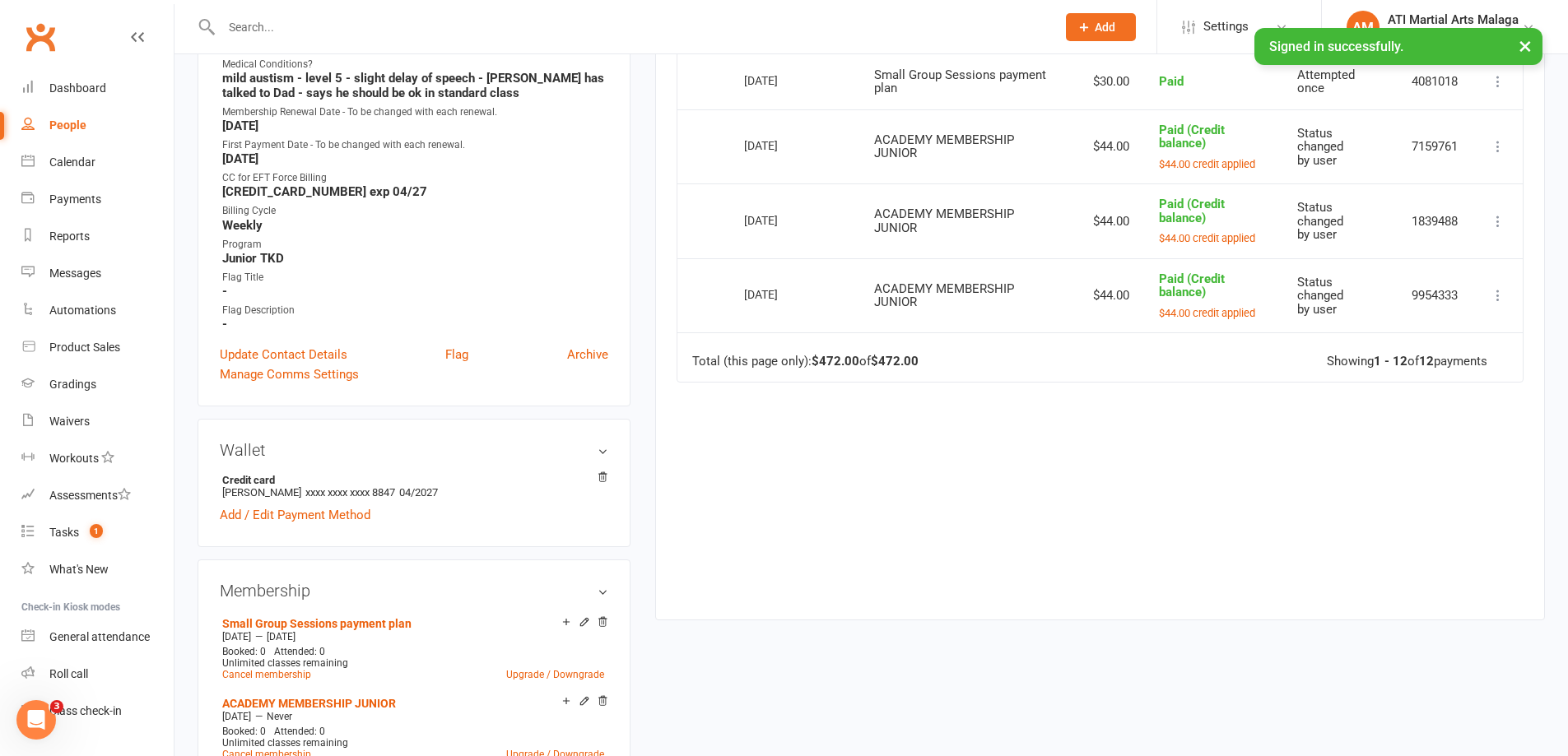
scroll to position [1069, 0]
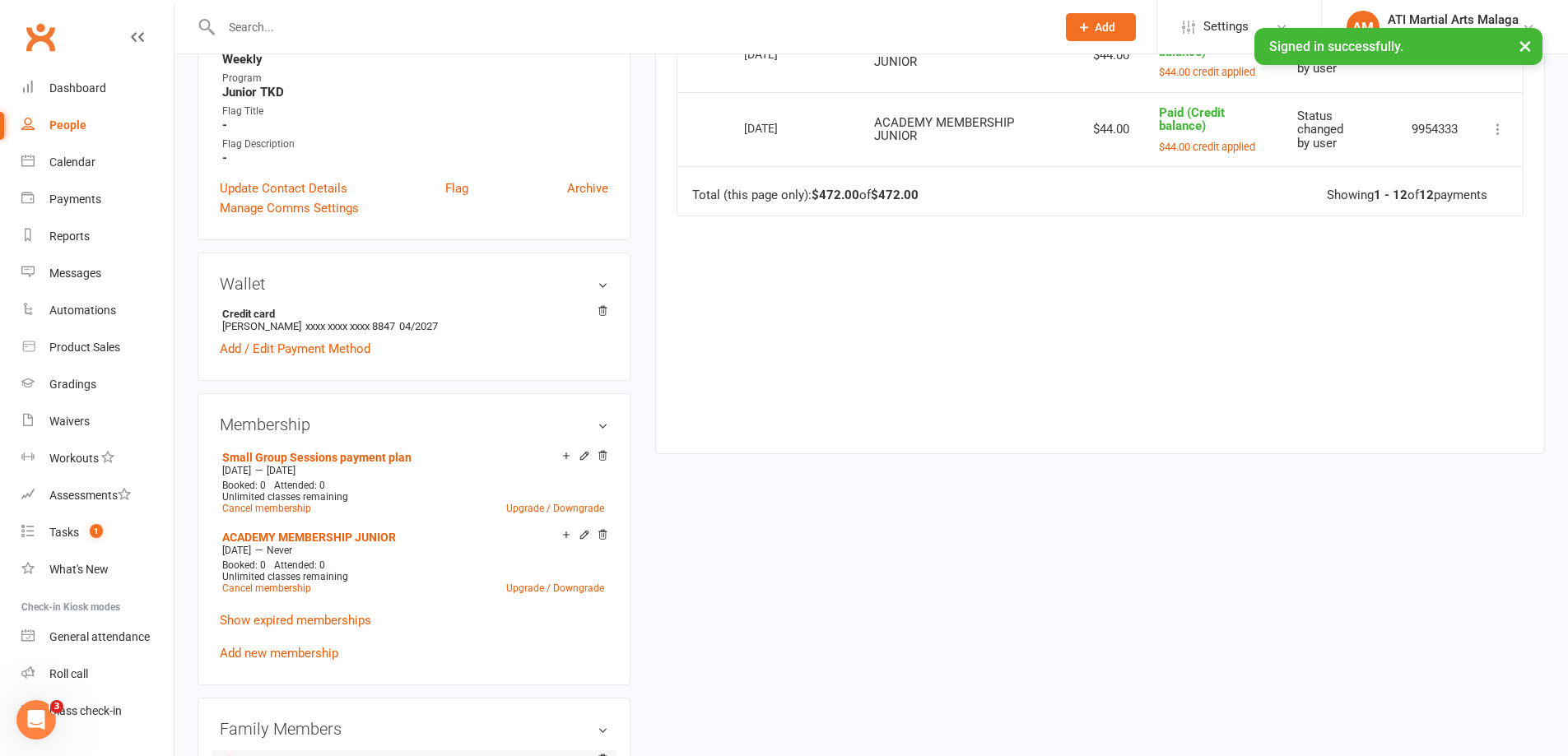
click at [299, 754] on link "Mohamed Amin Farah - Sibling (parent not in system)" at bounding box center [324, 763] width 204 height 17
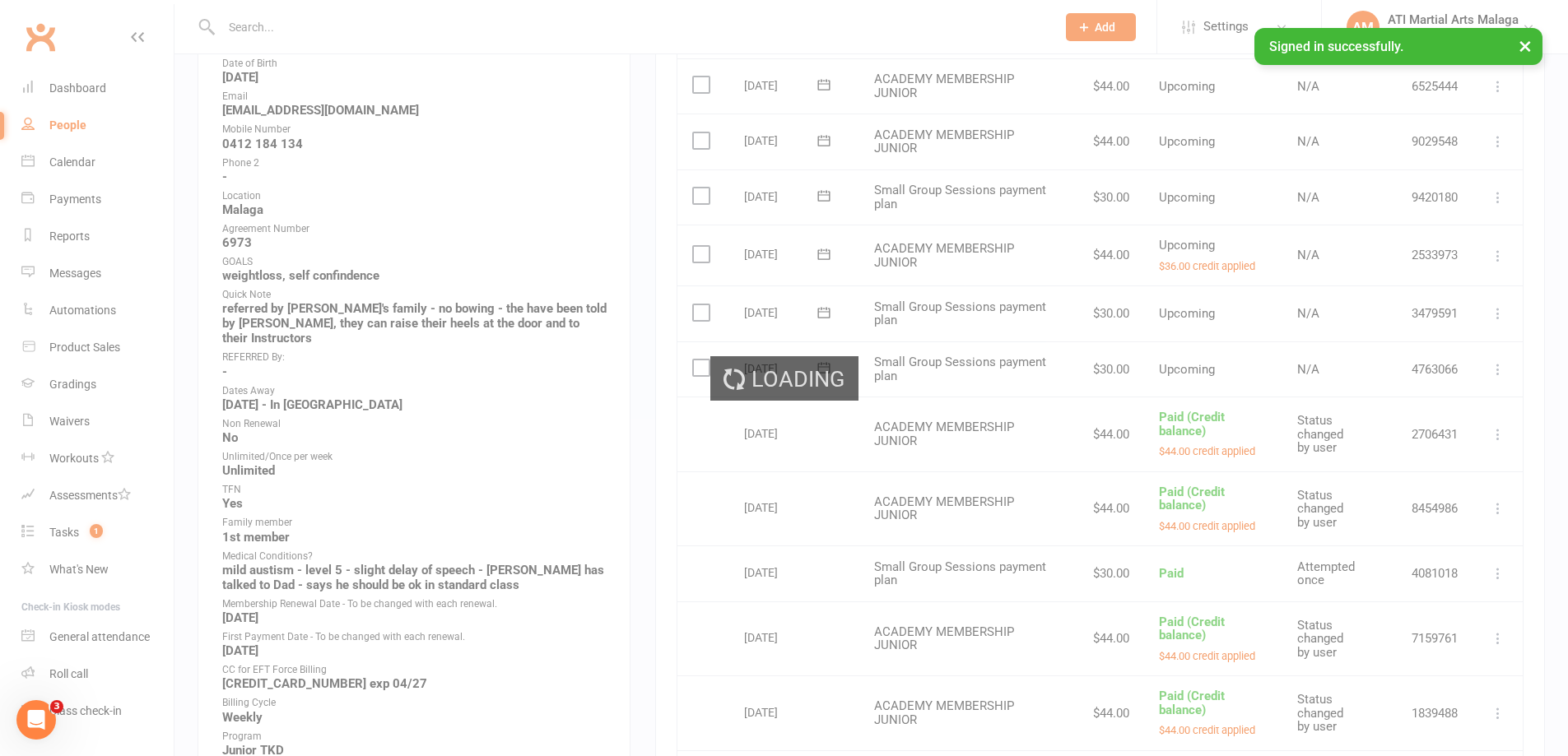
scroll to position [0, 0]
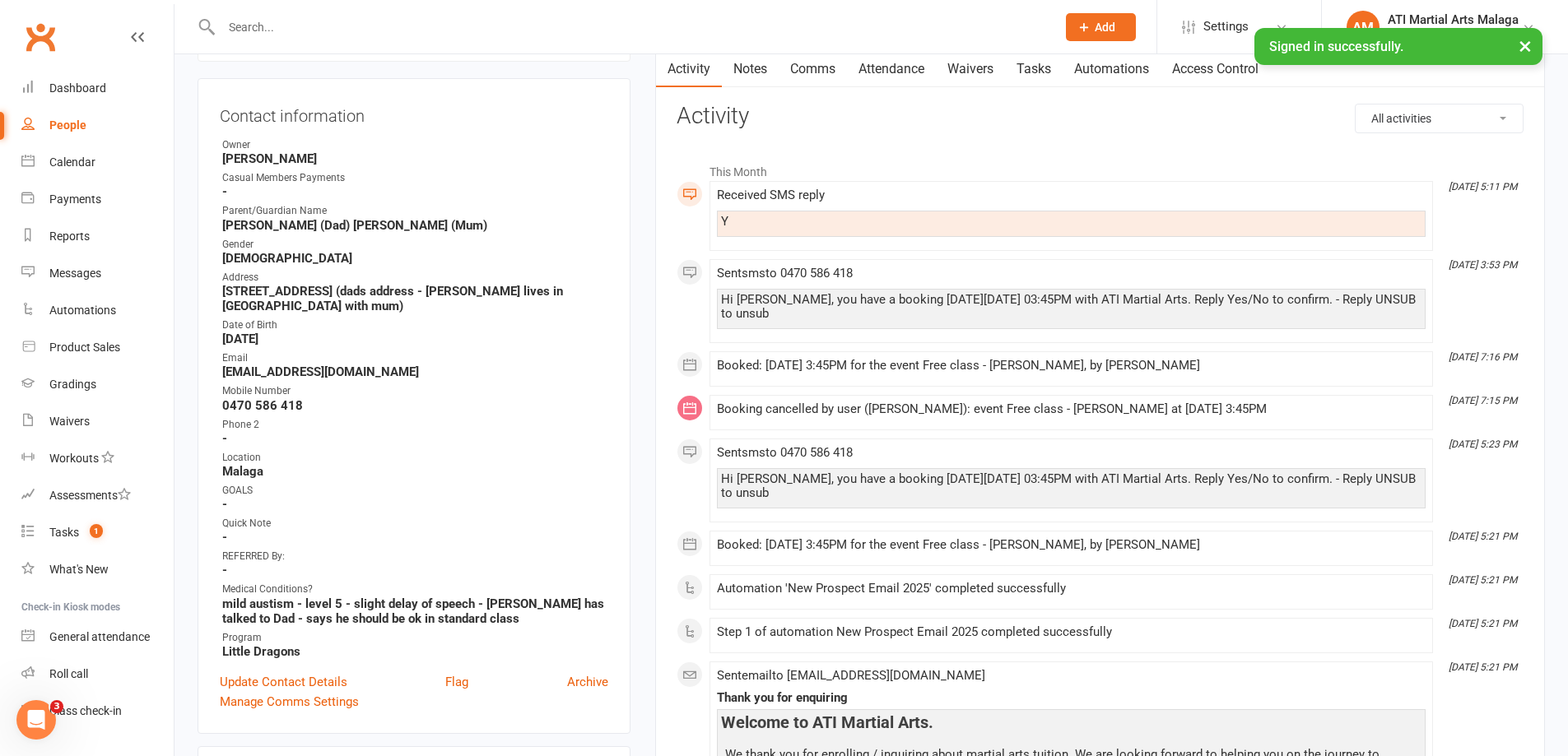
scroll to position [164, 0]
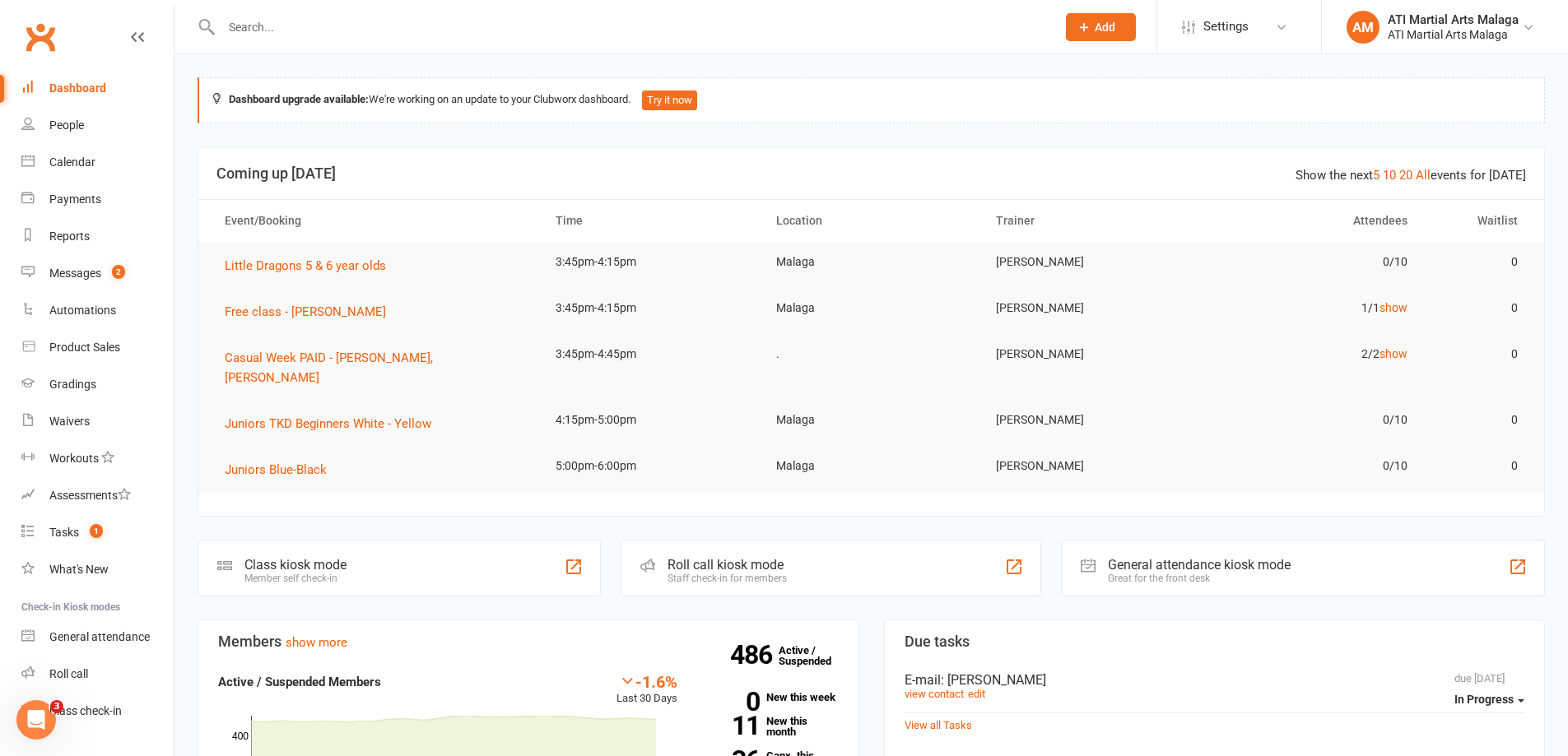
click at [692, 23] on input "text" at bounding box center [629, 27] width 827 height 23
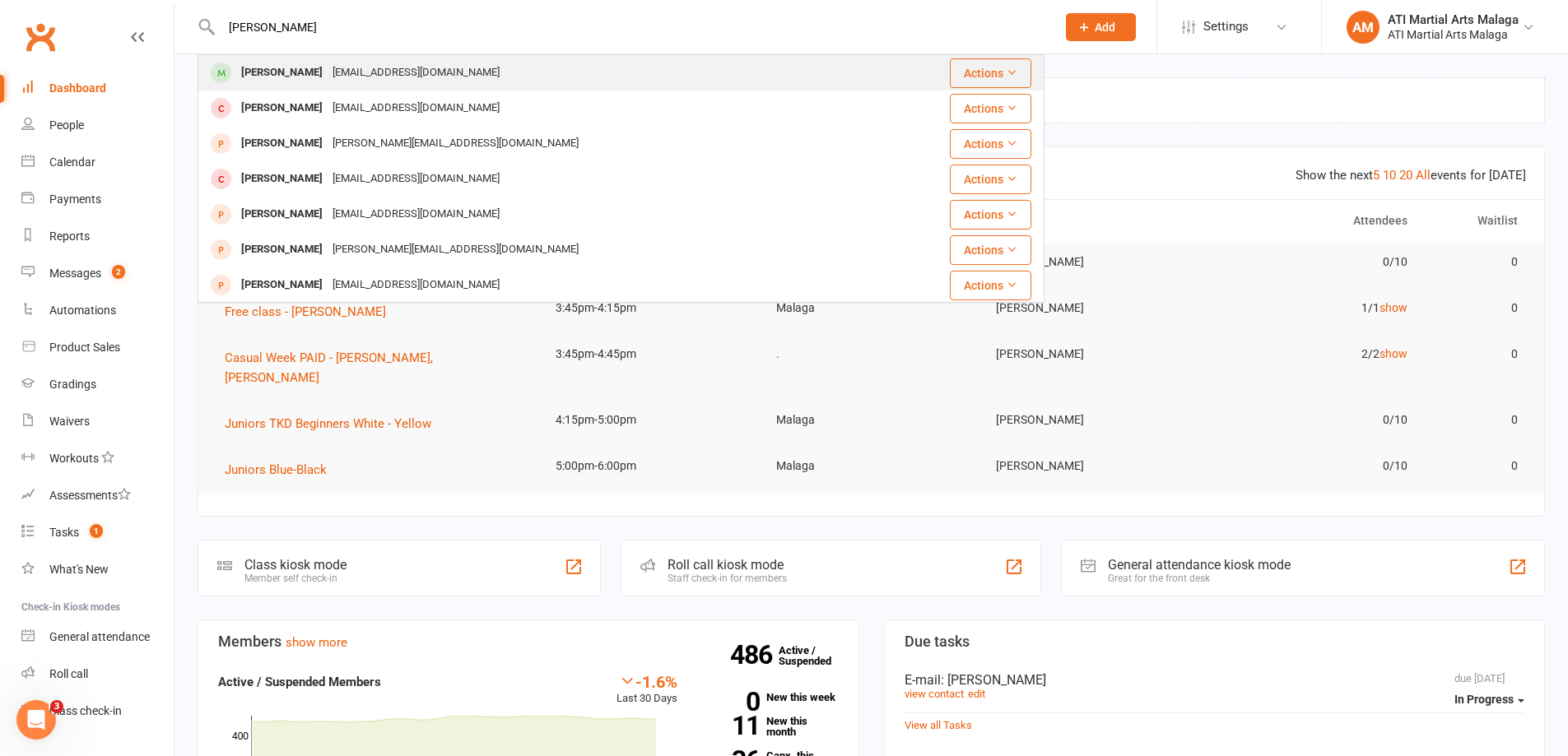
type input "calix lee"
click at [327, 72] on div "dltmdgns3026@gmail.com" at bounding box center [415, 73] width 177 height 24
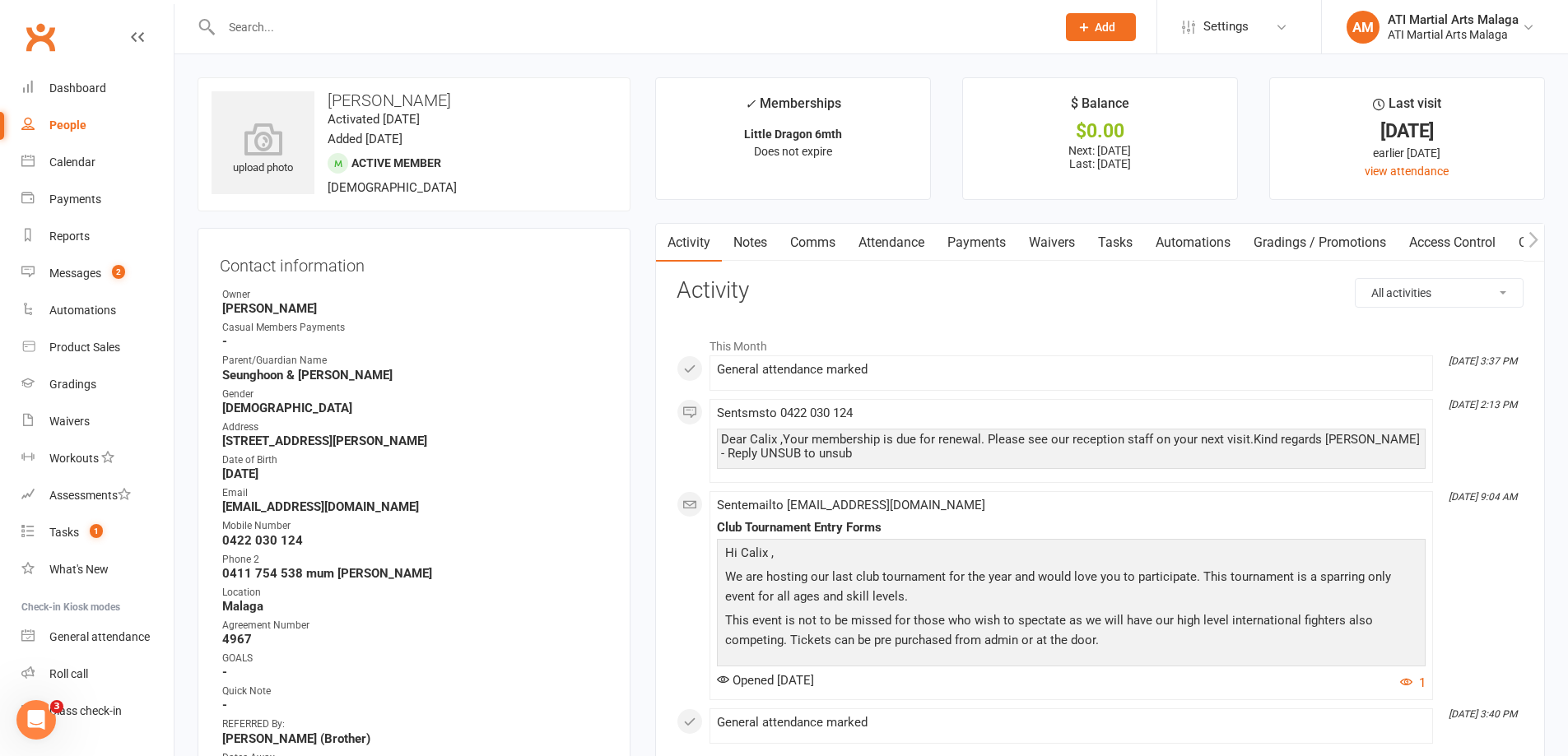
click at [995, 247] on link "Payments" at bounding box center [976, 243] width 82 height 38
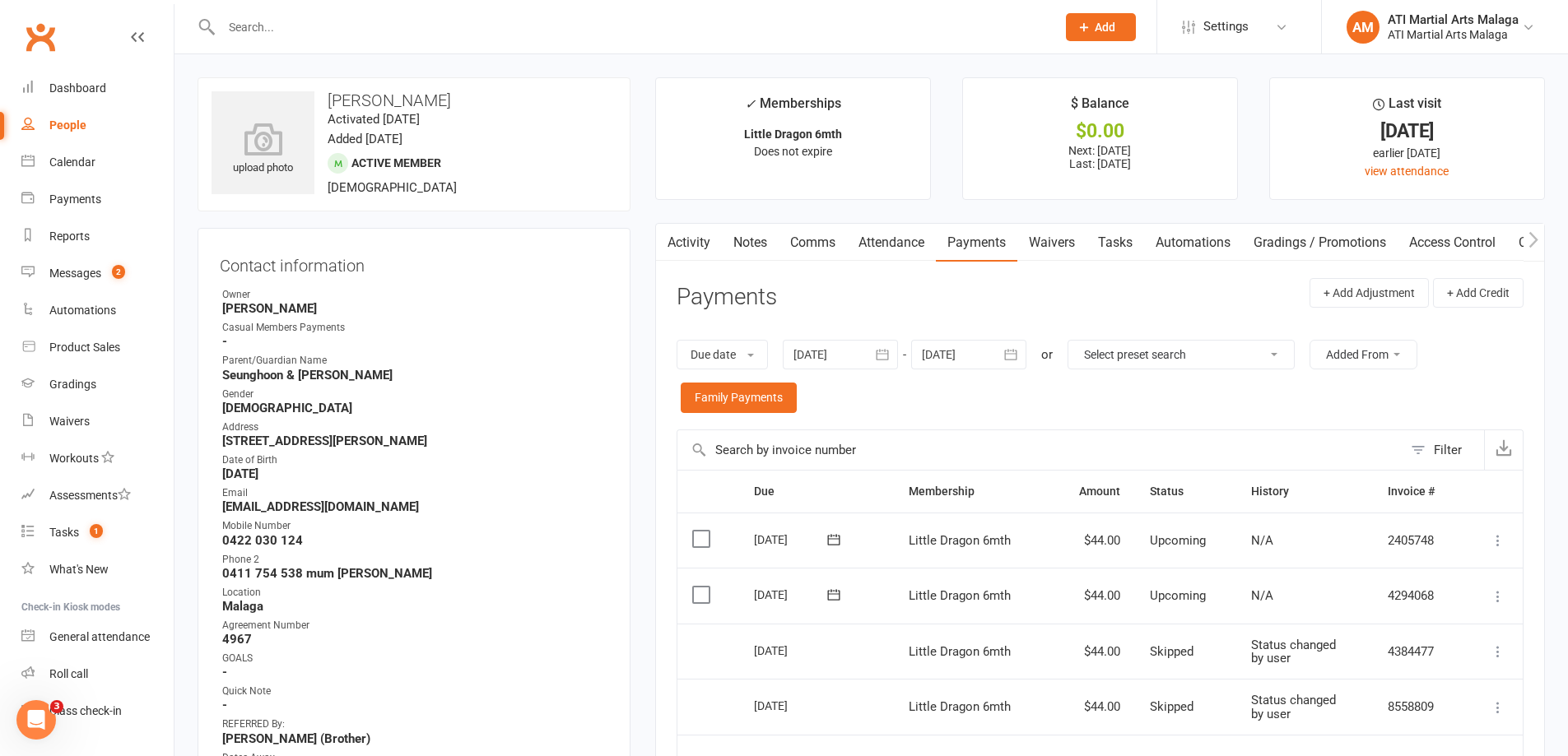
click at [430, 34] on input "text" at bounding box center [629, 27] width 827 height 23
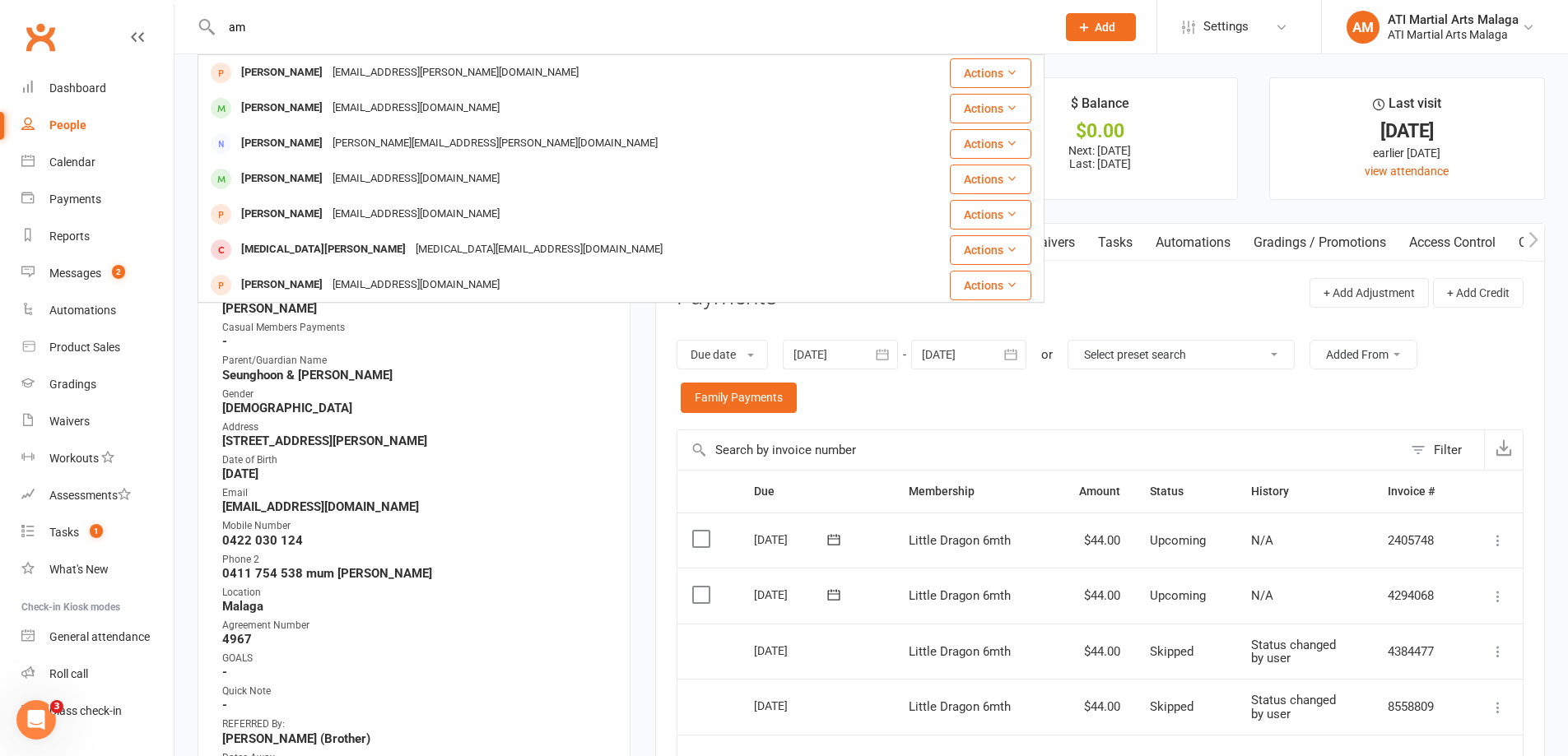
type input "a"
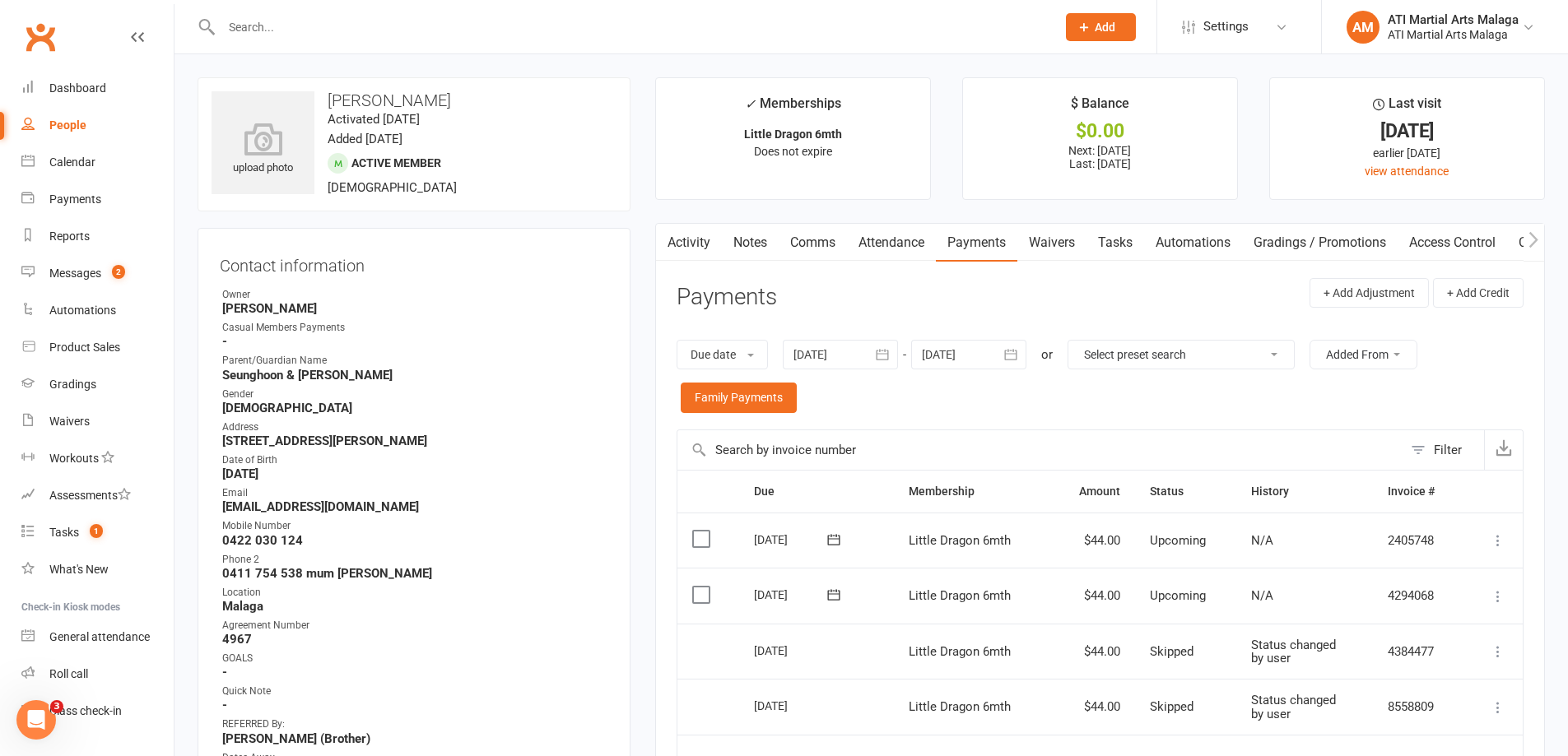
type input "m"
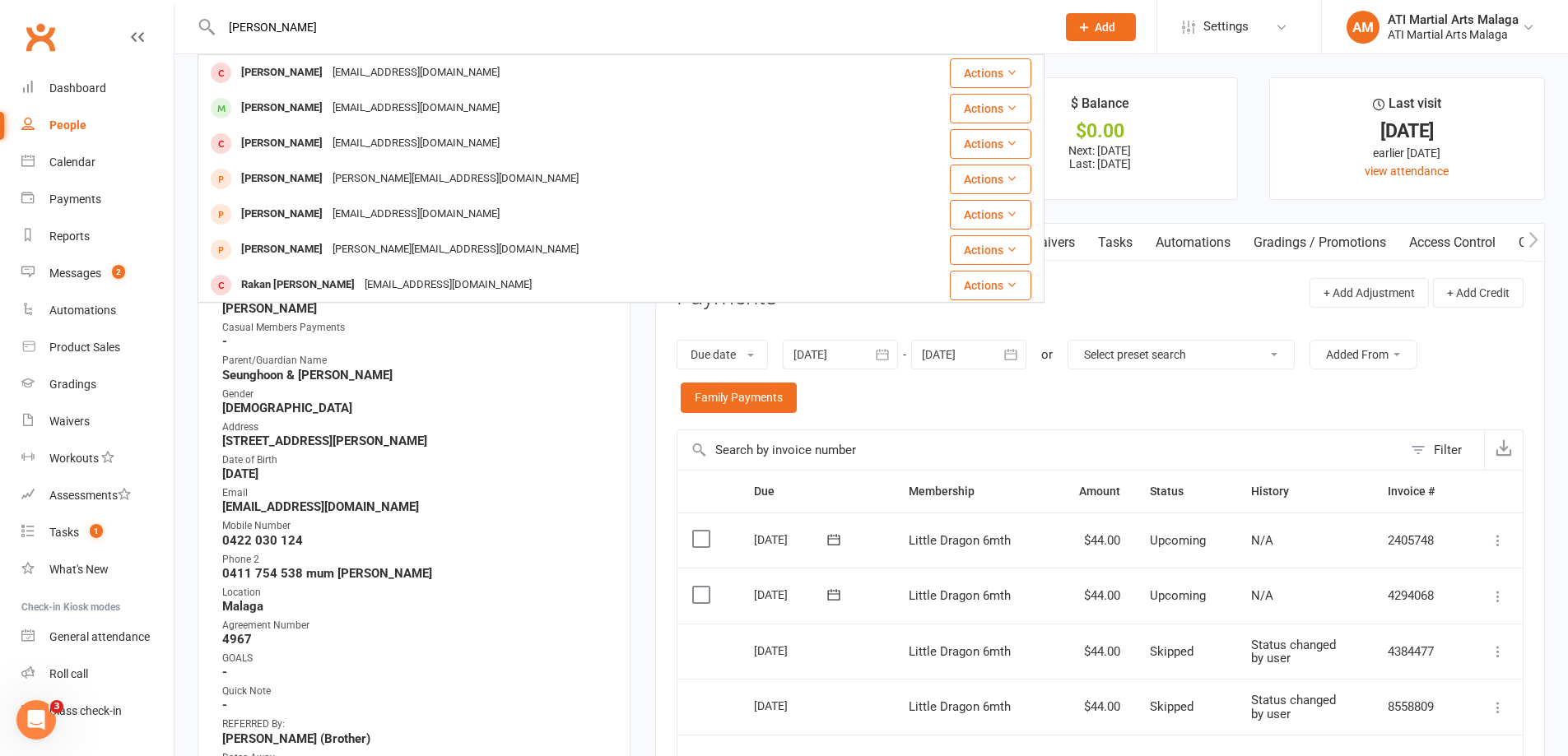
type input "salman"
click at [265, 111] on div "Salman Omar" at bounding box center [282, 108] width 91 height 24
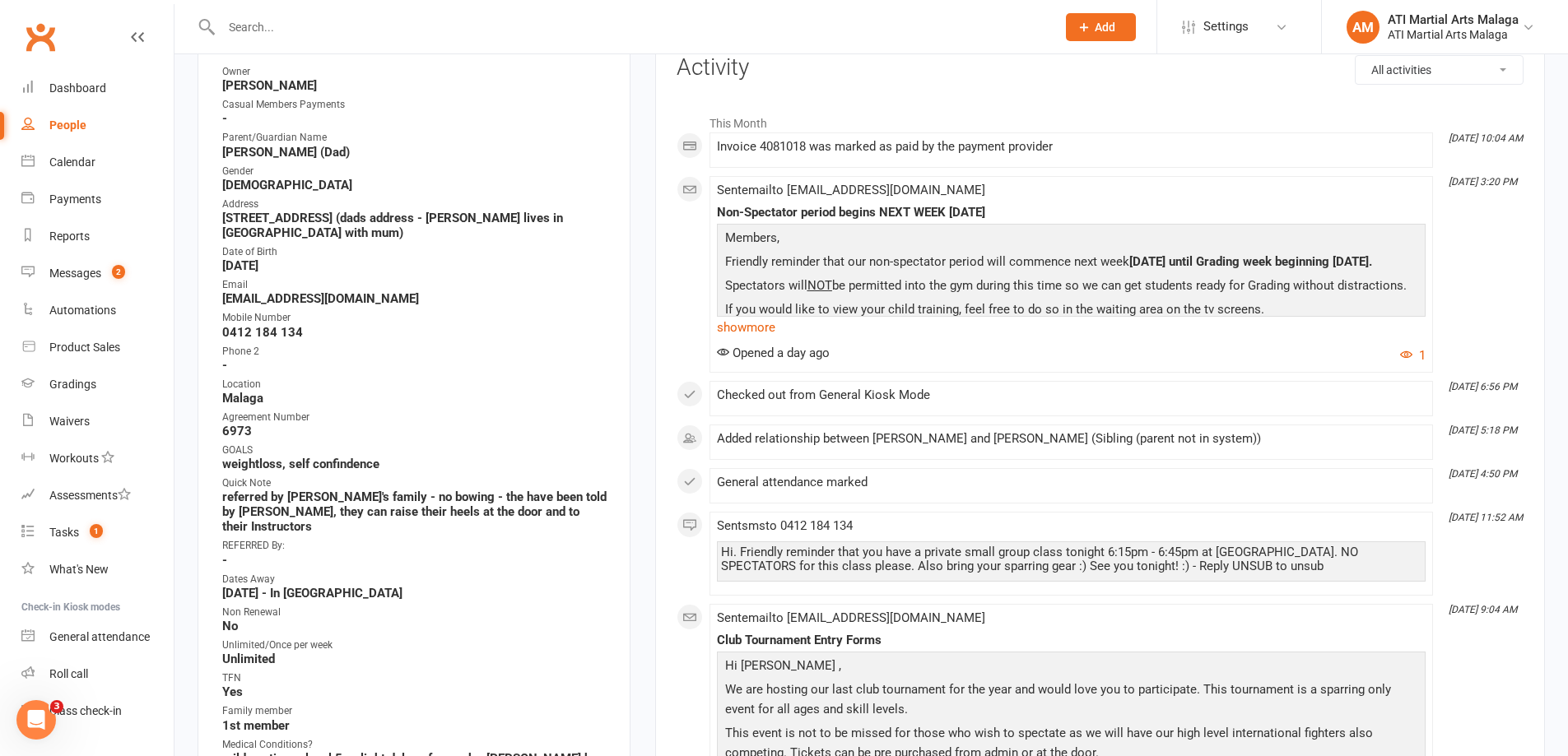
scroll to position [412, 0]
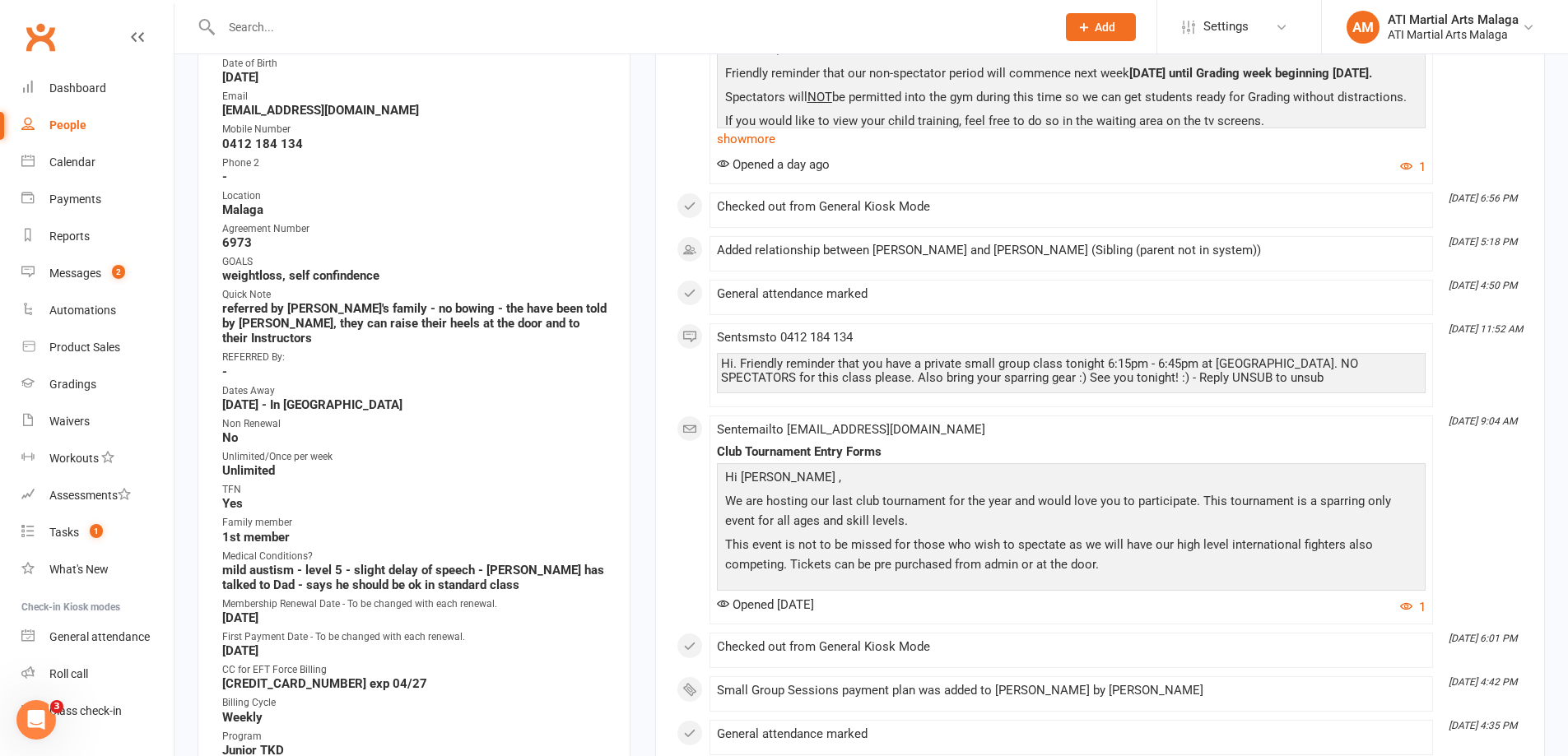
click at [418, 31] on input "text" at bounding box center [629, 27] width 827 height 23
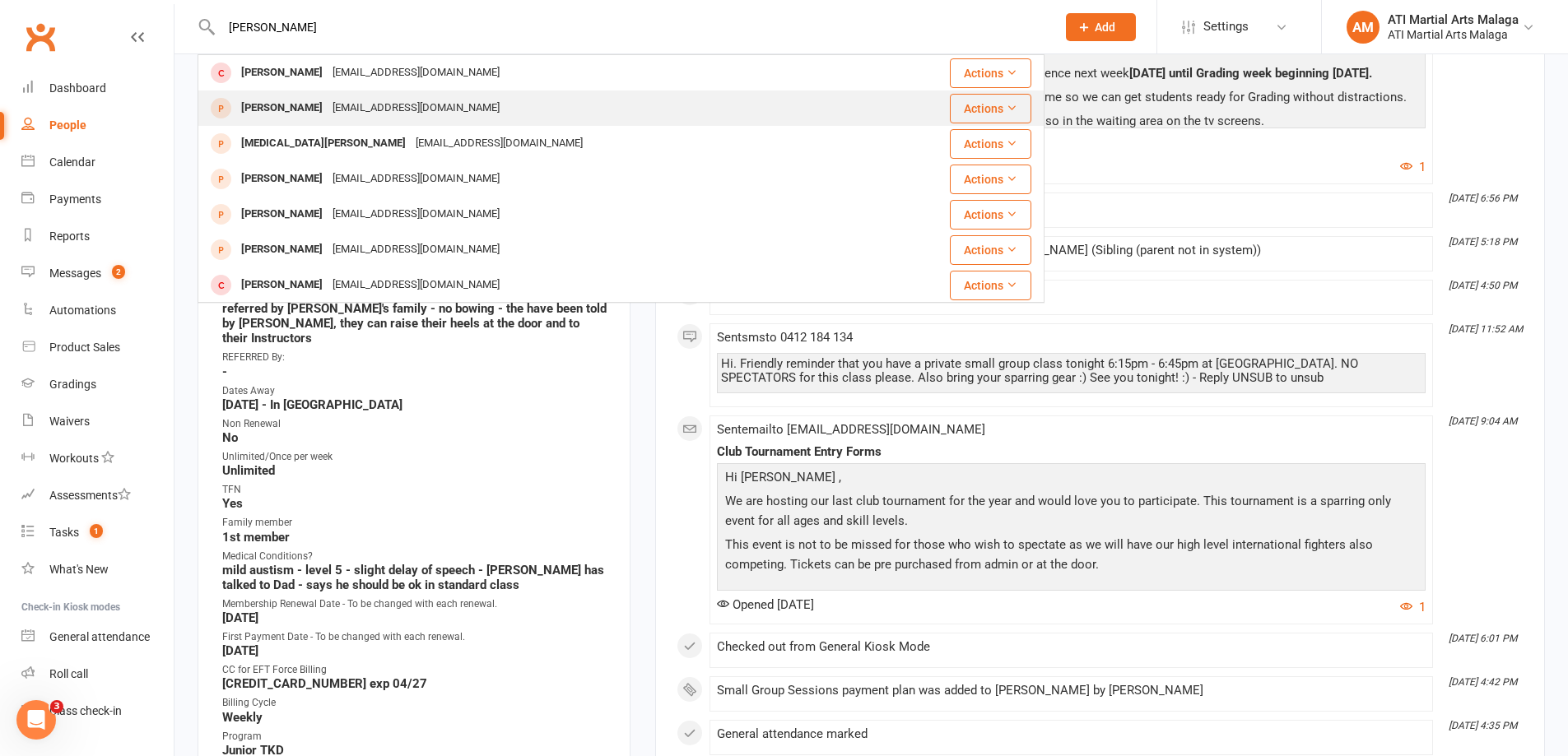
type input "mohamed amin"
click at [346, 121] on div "Mohamed Amin Farah ibnuomari@hotmail.com" at bounding box center [539, 108] width 680 height 34
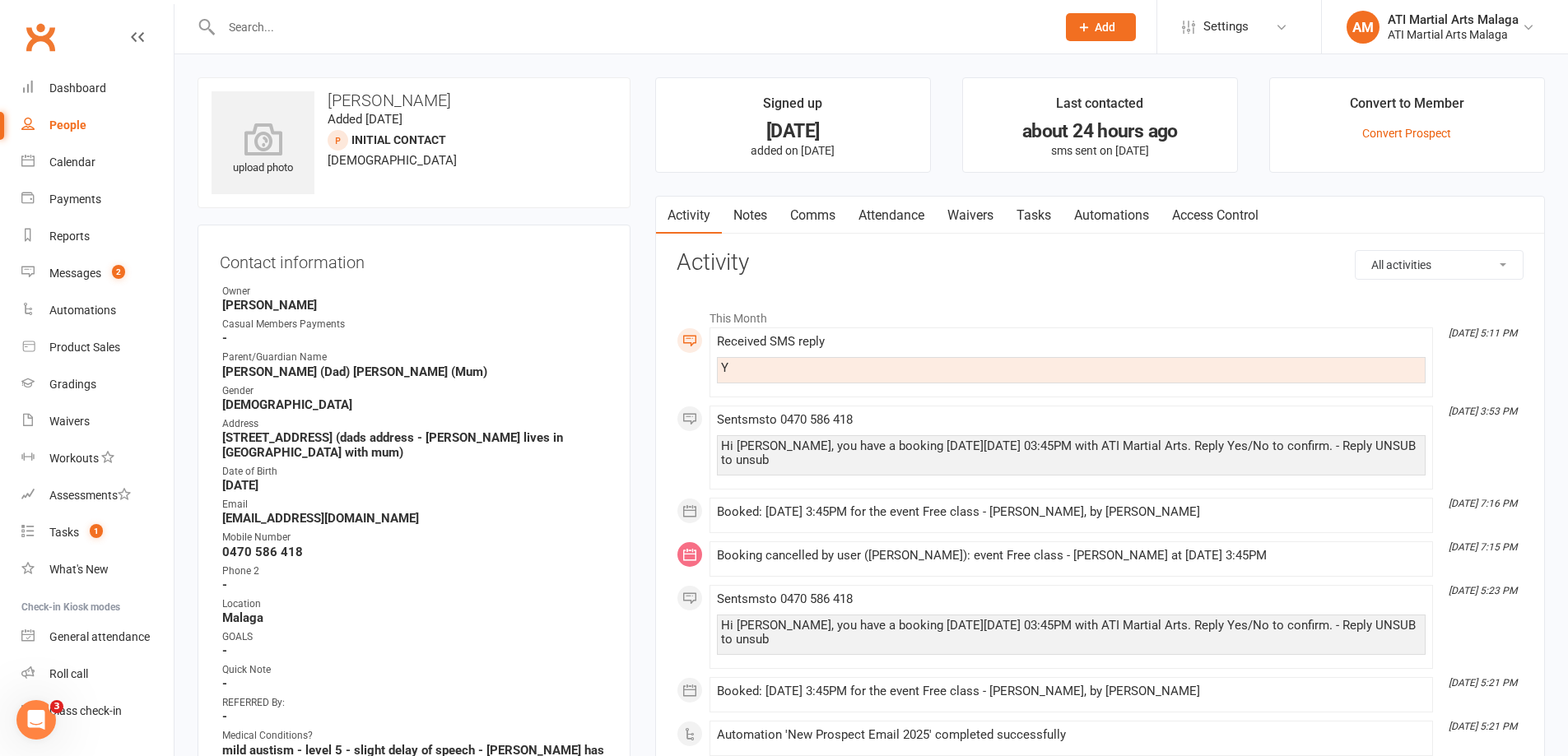
click at [763, 207] on link "Notes" at bounding box center [750, 215] width 57 height 38
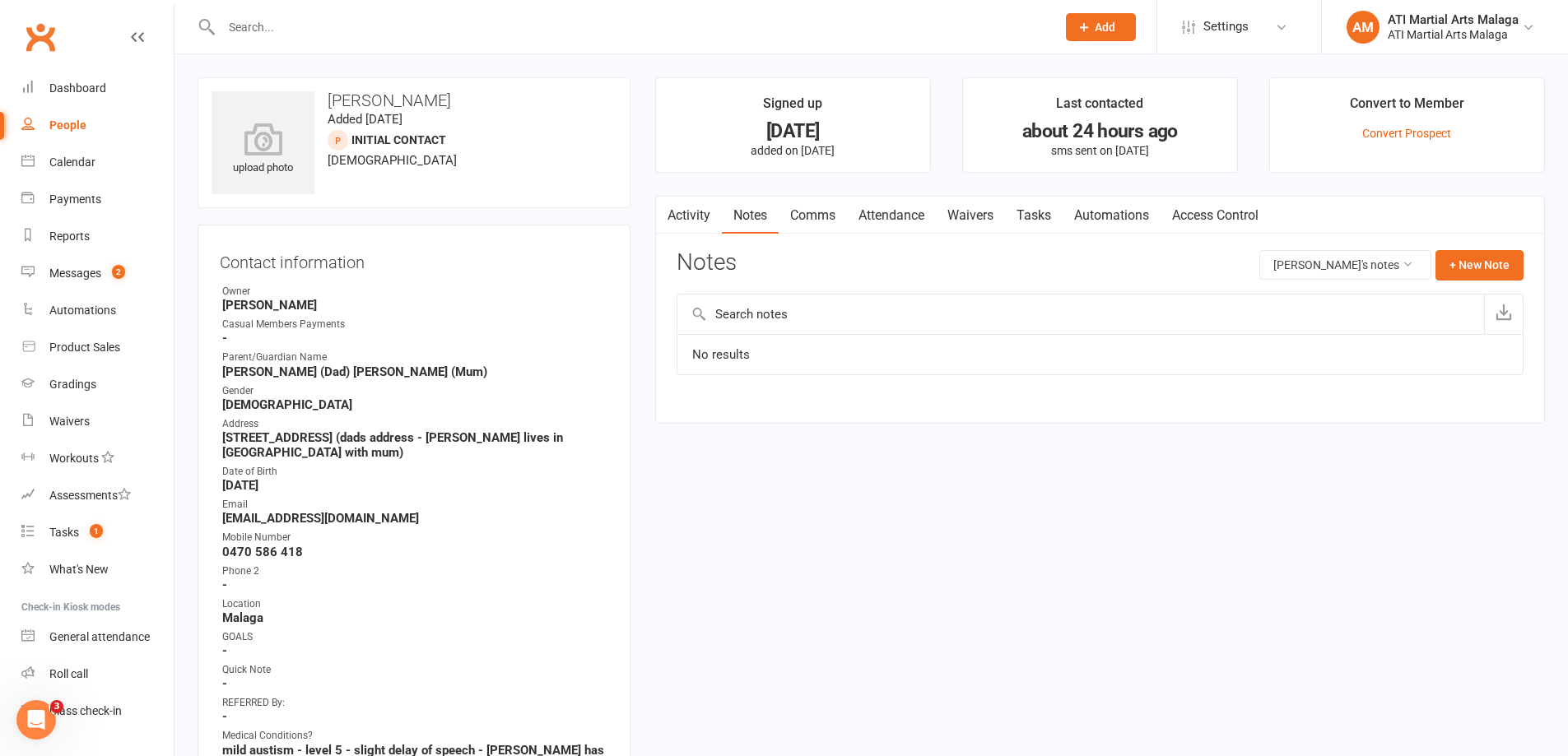
click at [687, 205] on link "Activity" at bounding box center [689, 215] width 65 height 38
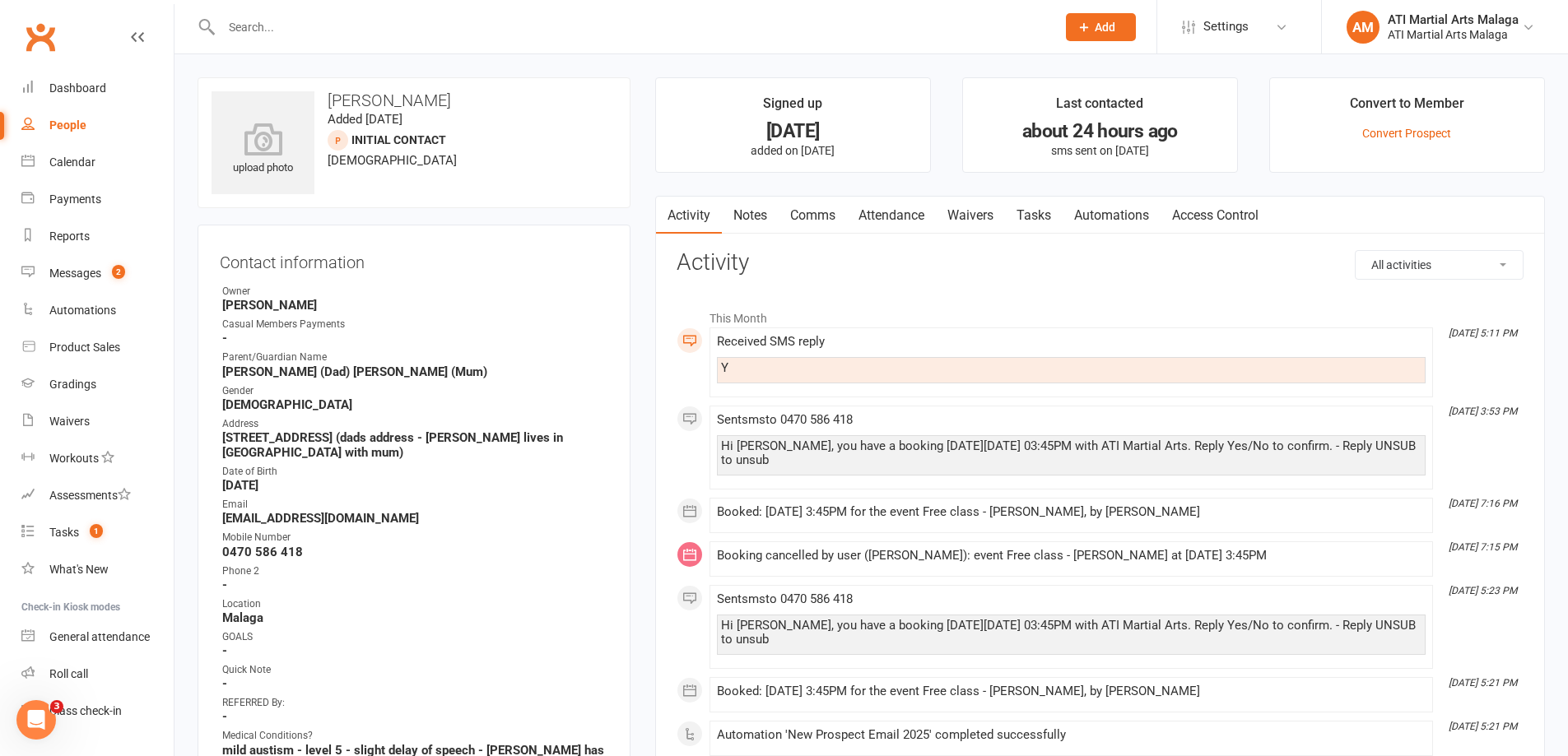
click at [384, 11] on div at bounding box center [620, 27] width 846 height 53
click at [379, 31] on input "text" at bounding box center [629, 27] width 827 height 23
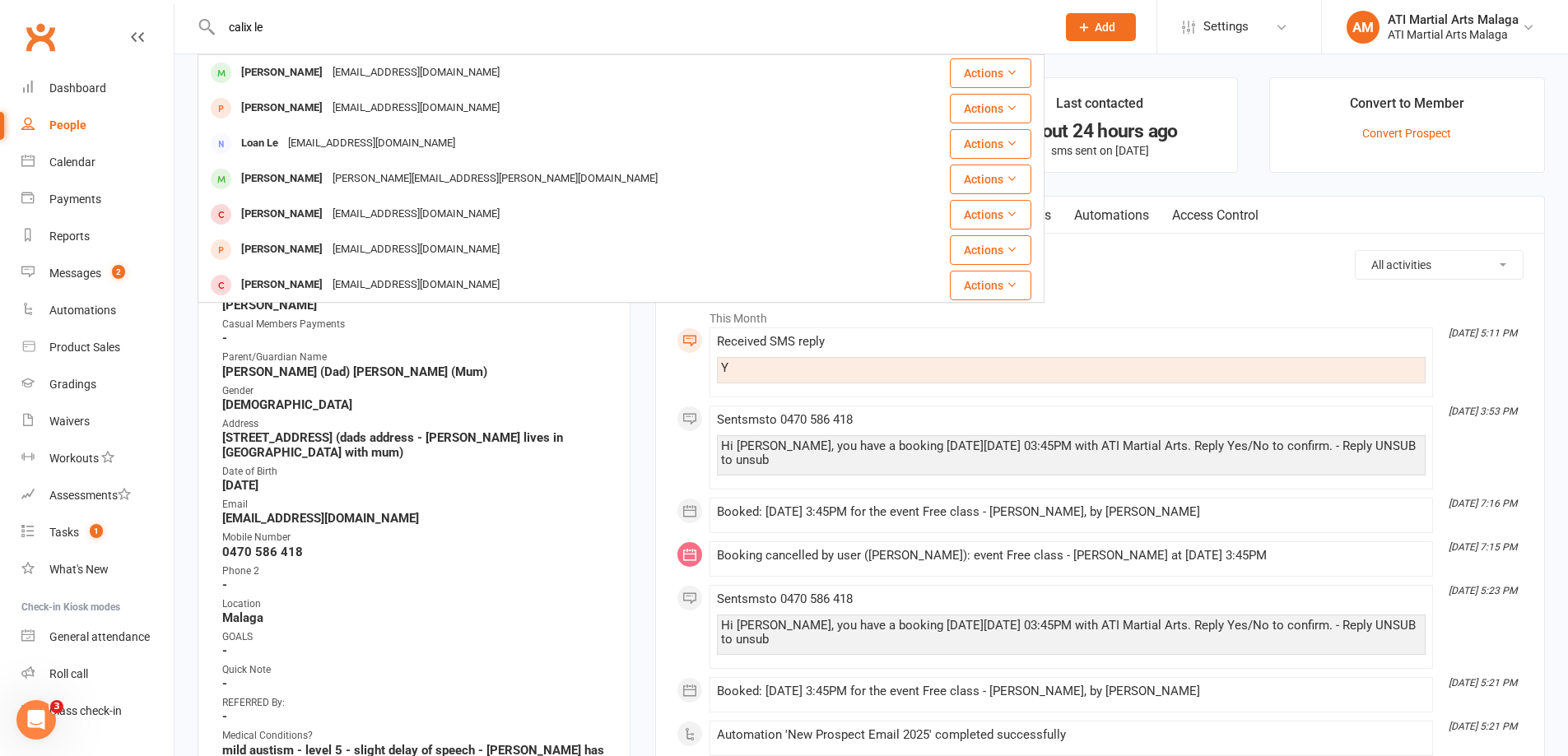
type input "calix le"
click at [282, 73] on div "Calix Lee" at bounding box center [282, 73] width 91 height 24
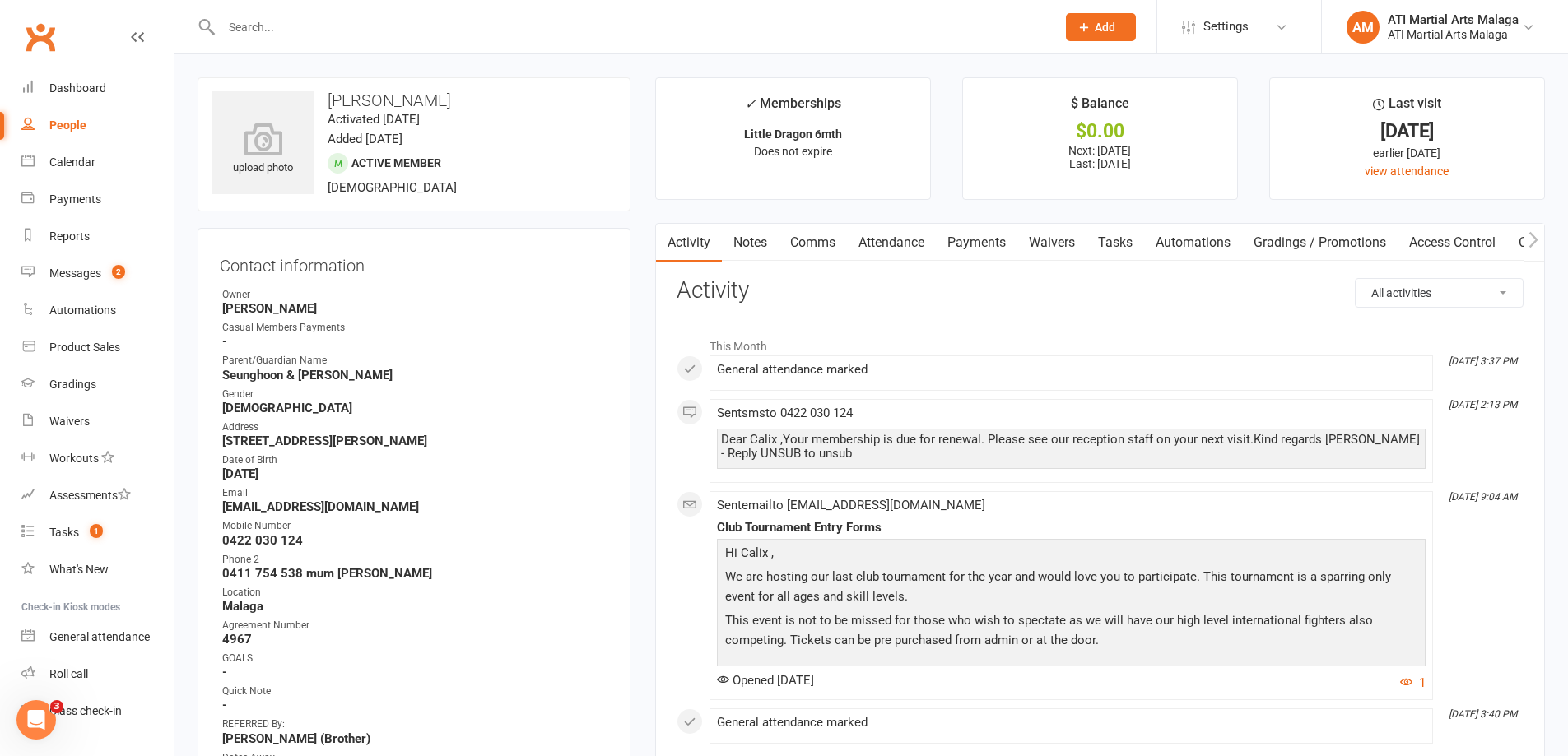
click at [965, 237] on link "Payments" at bounding box center [976, 243] width 82 height 38
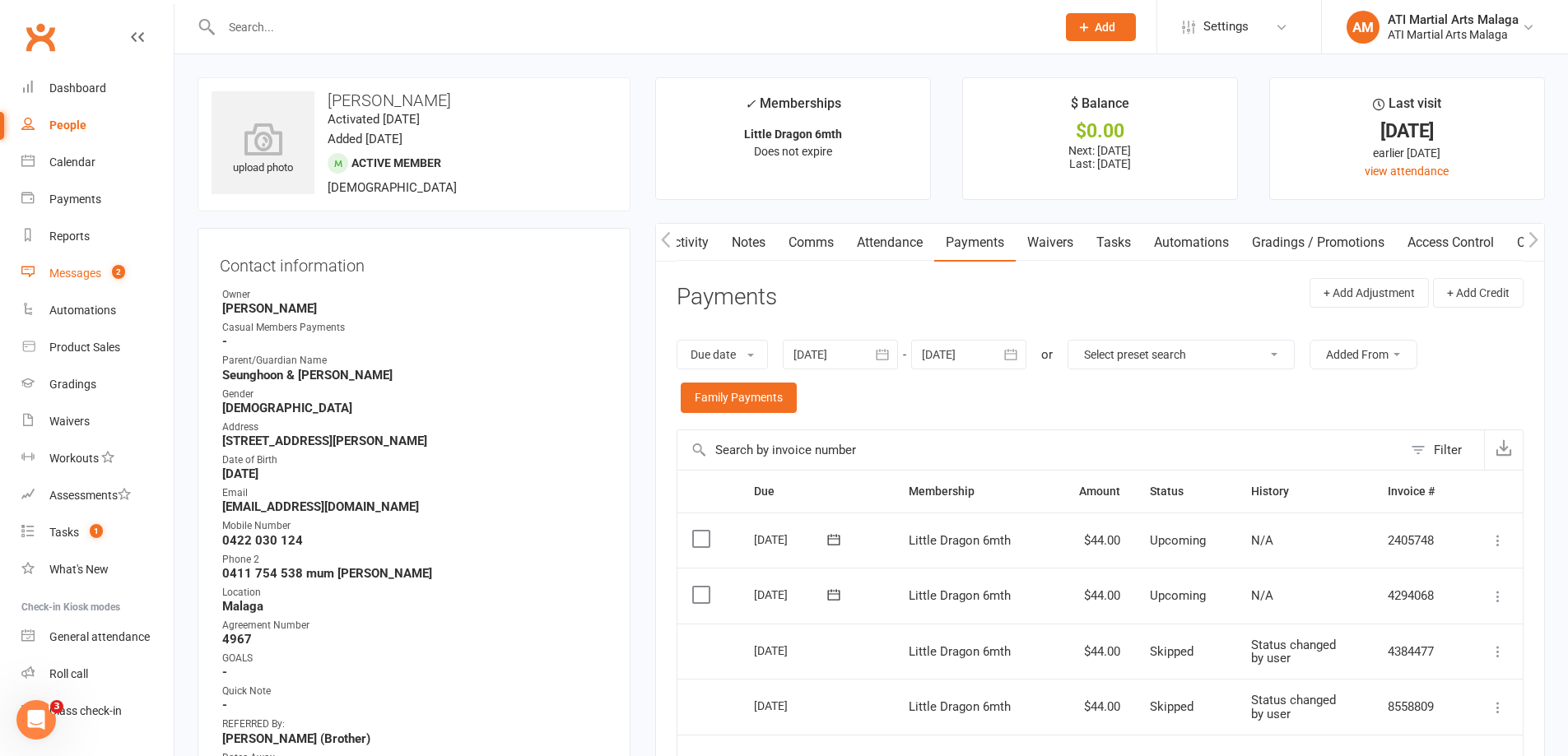
click at [102, 270] on link "Messages 2" at bounding box center [97, 273] width 152 height 37
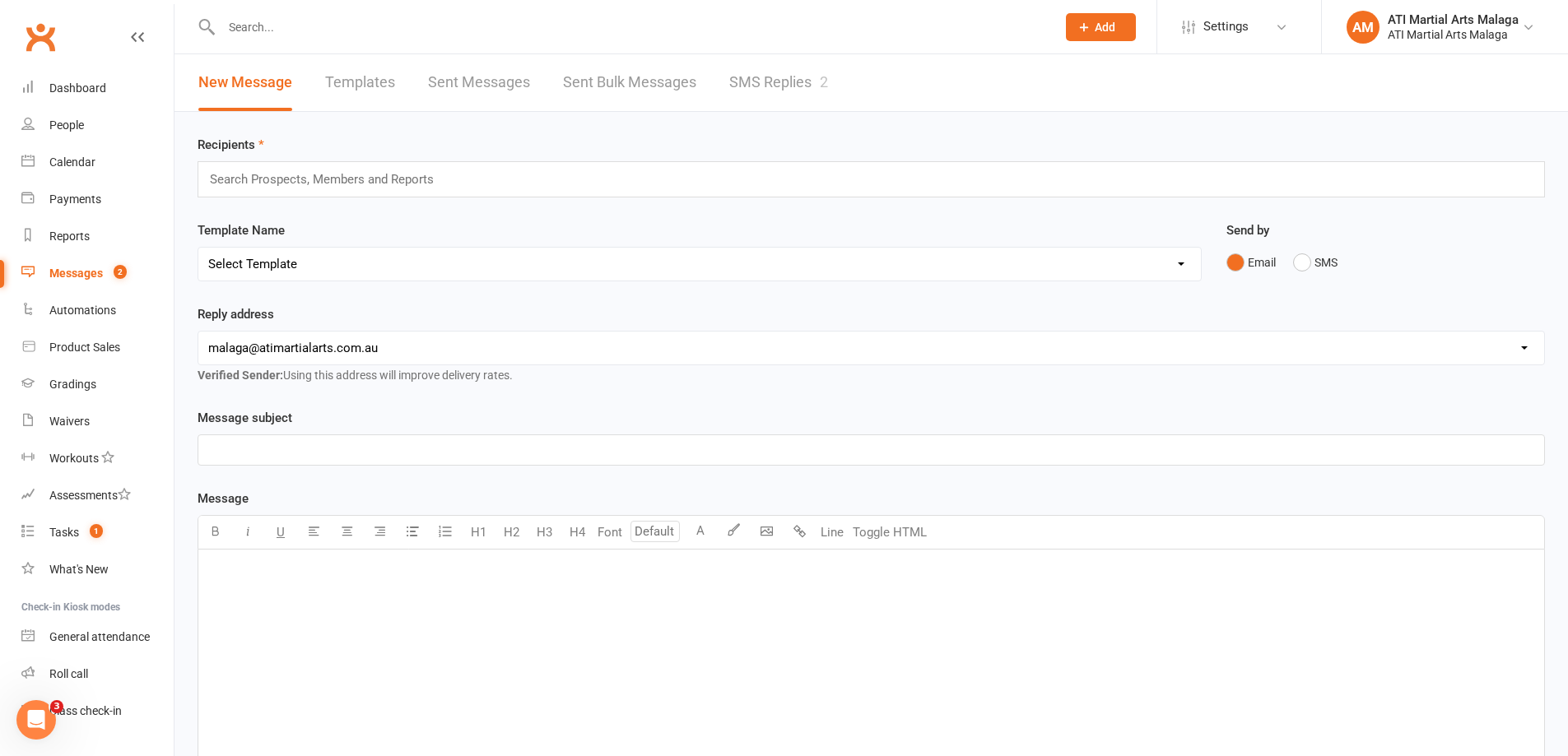
click at [772, 81] on link "SMS Replies 2" at bounding box center [778, 83] width 99 height 57
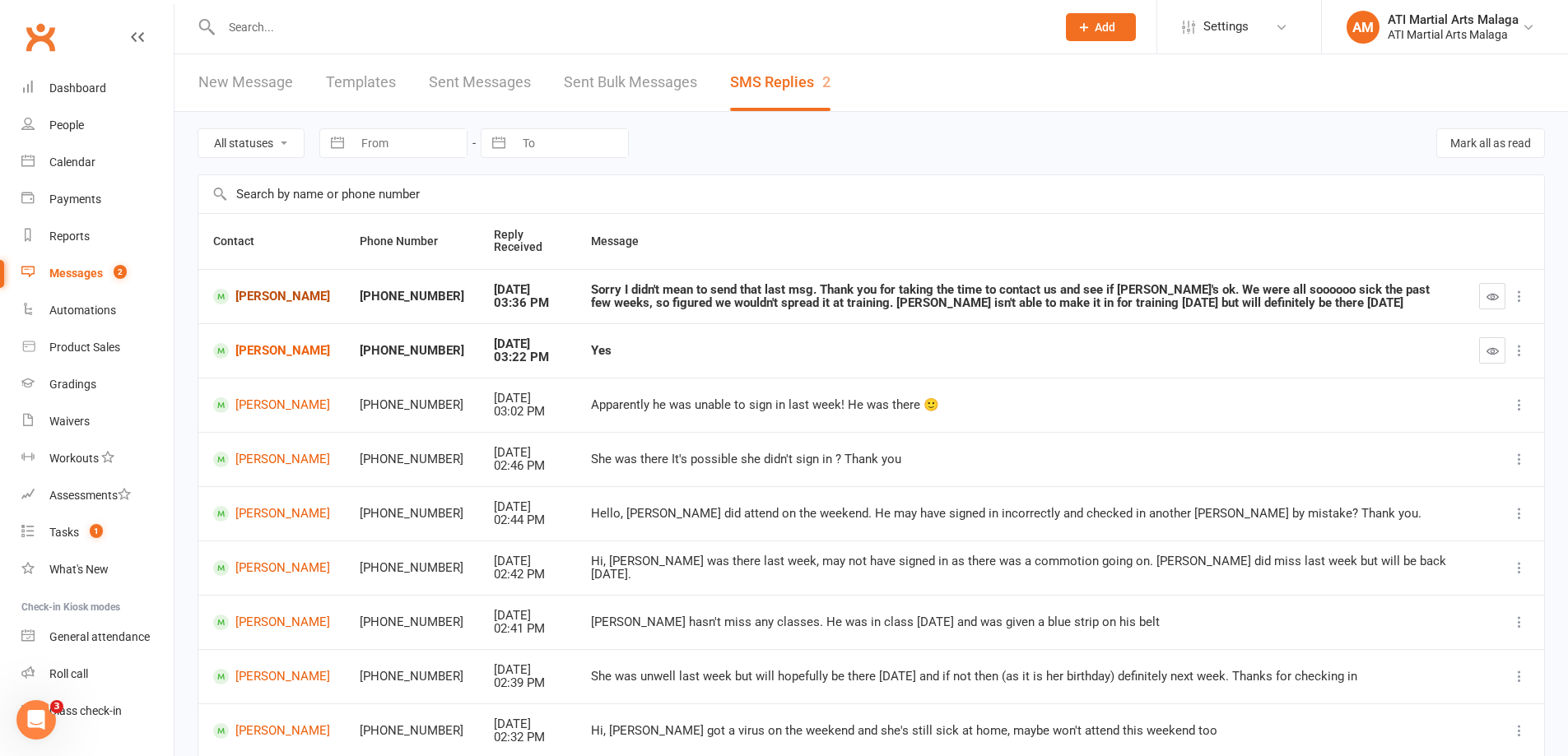
click at [288, 297] on link "Oliver Ingate" at bounding box center [272, 296] width 117 height 15
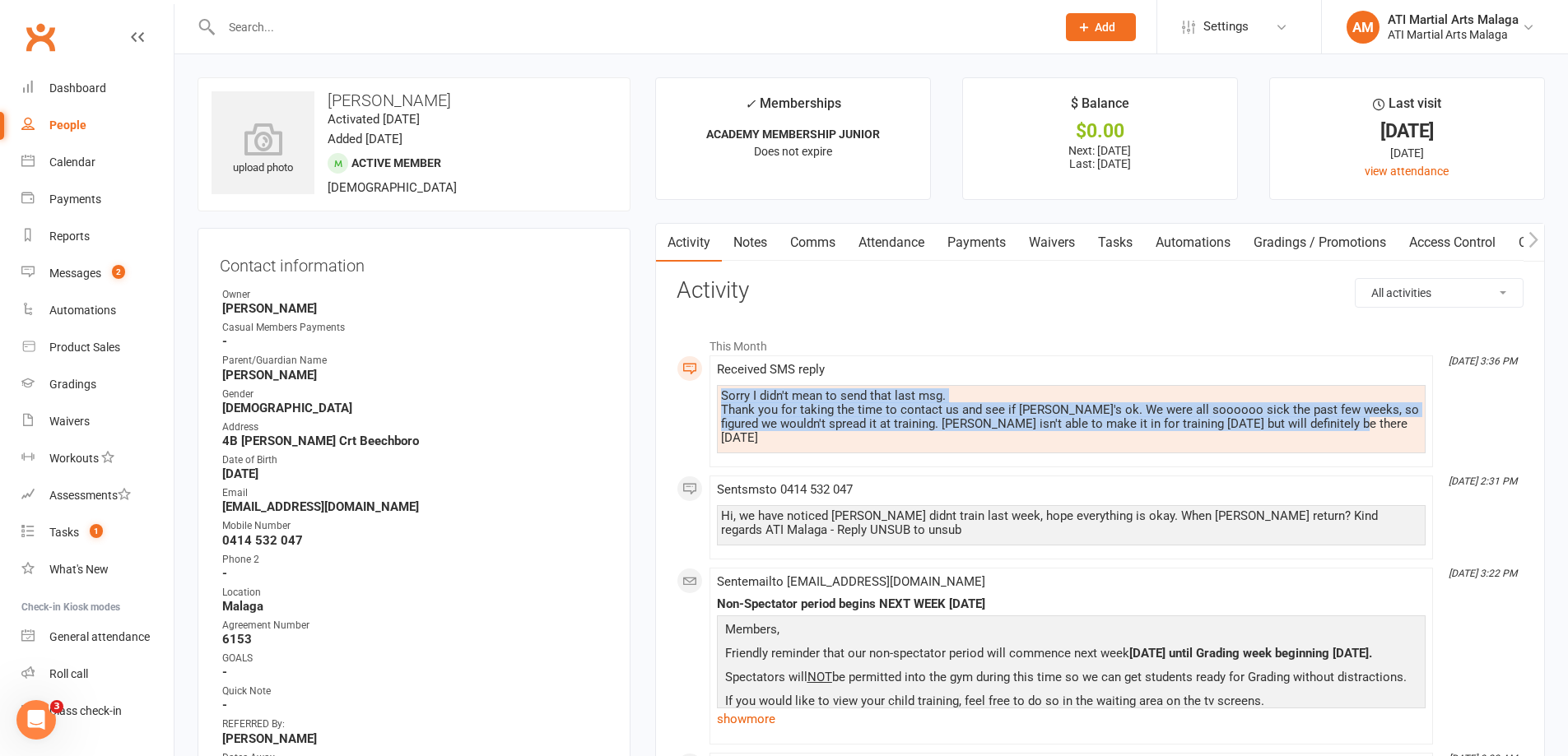
drag, startPoint x: 1342, startPoint y: 426, endPoint x: 694, endPoint y: 394, distance: 648.8
copy div "Sorry I didn't mean to send that last msg. Thank you for taking the time to con…"
click at [806, 242] on link "Comms" at bounding box center [812, 243] width 68 height 38
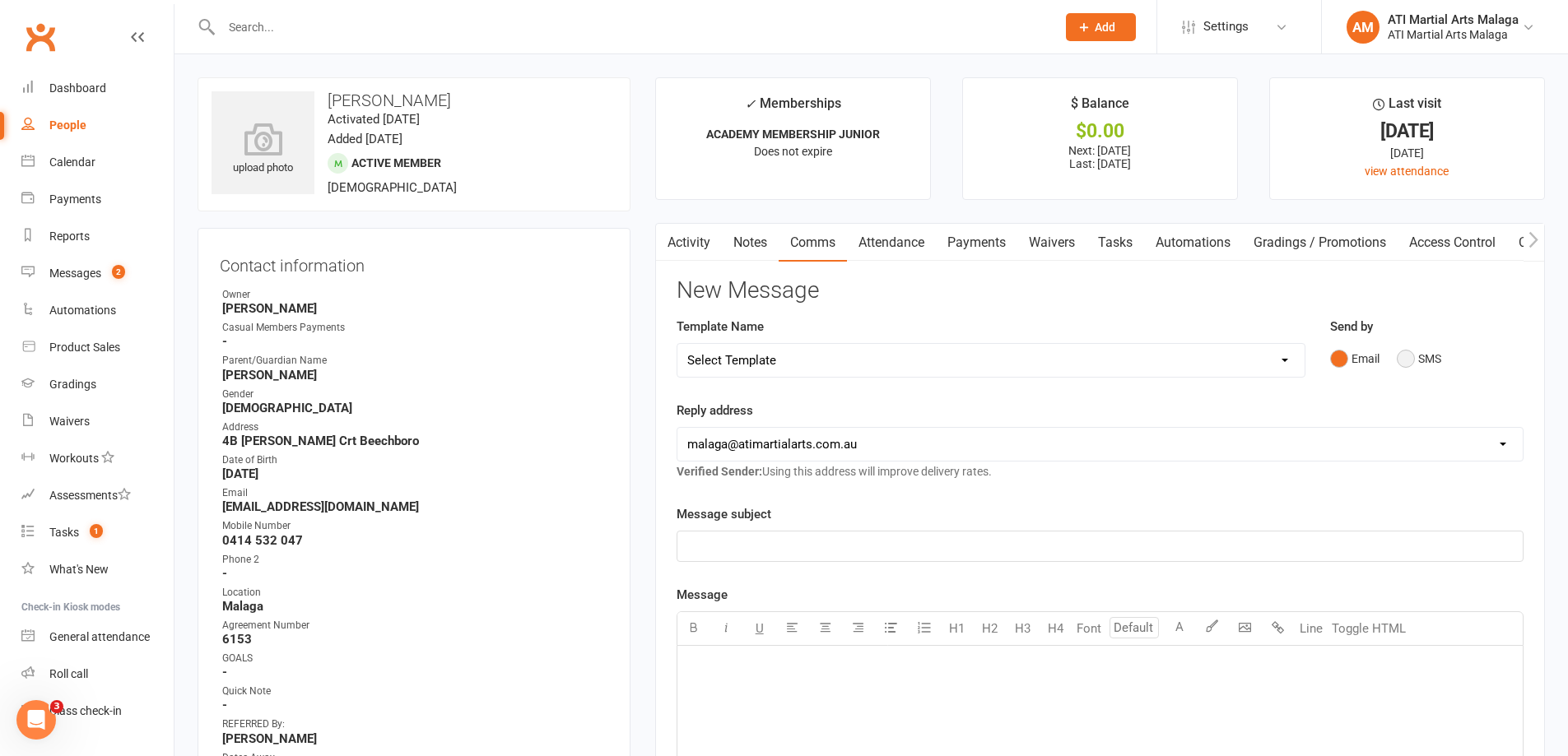
click at [1420, 366] on button "SMS" at bounding box center [1419, 359] width 45 height 31
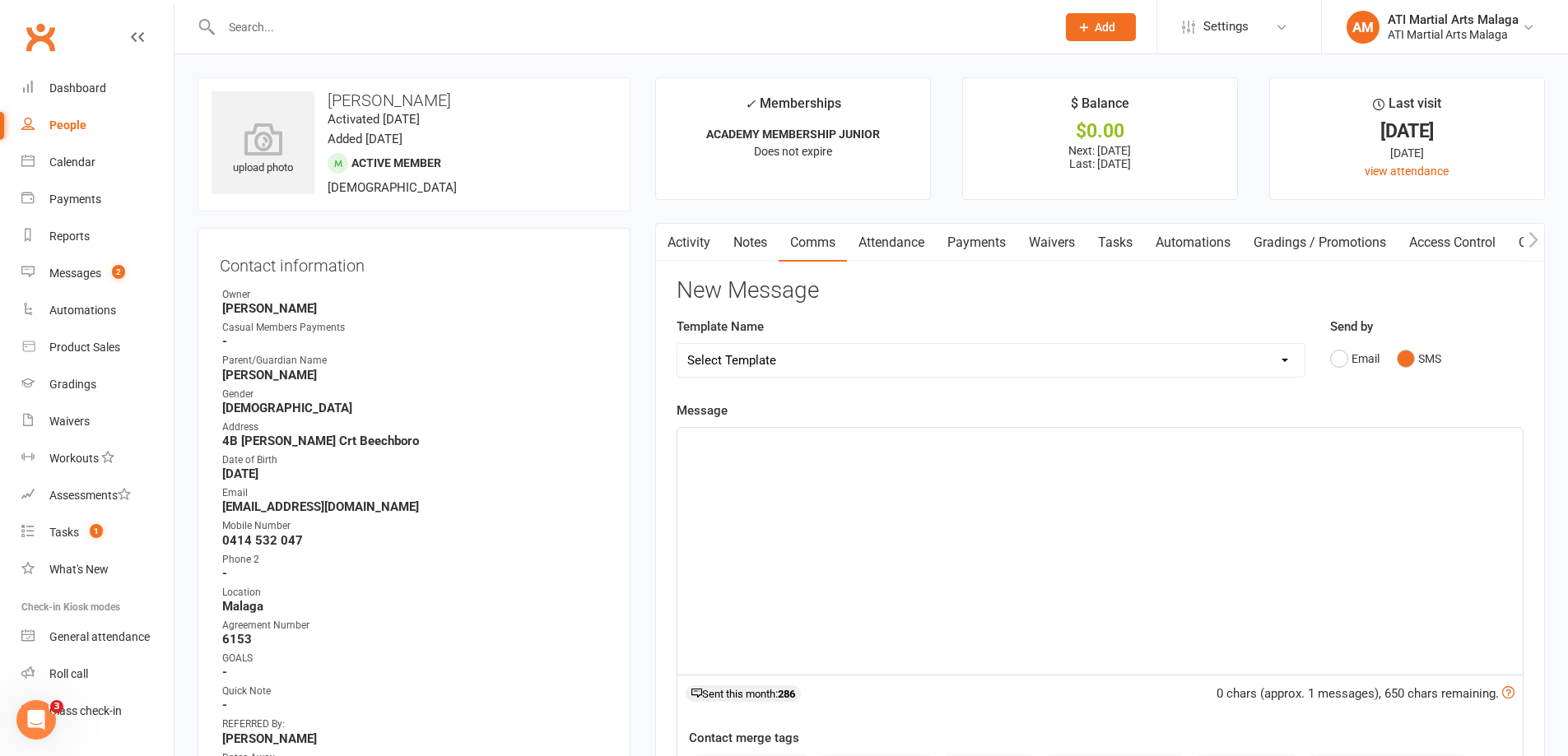
click at [749, 250] on link "Notes" at bounding box center [750, 243] width 57 height 38
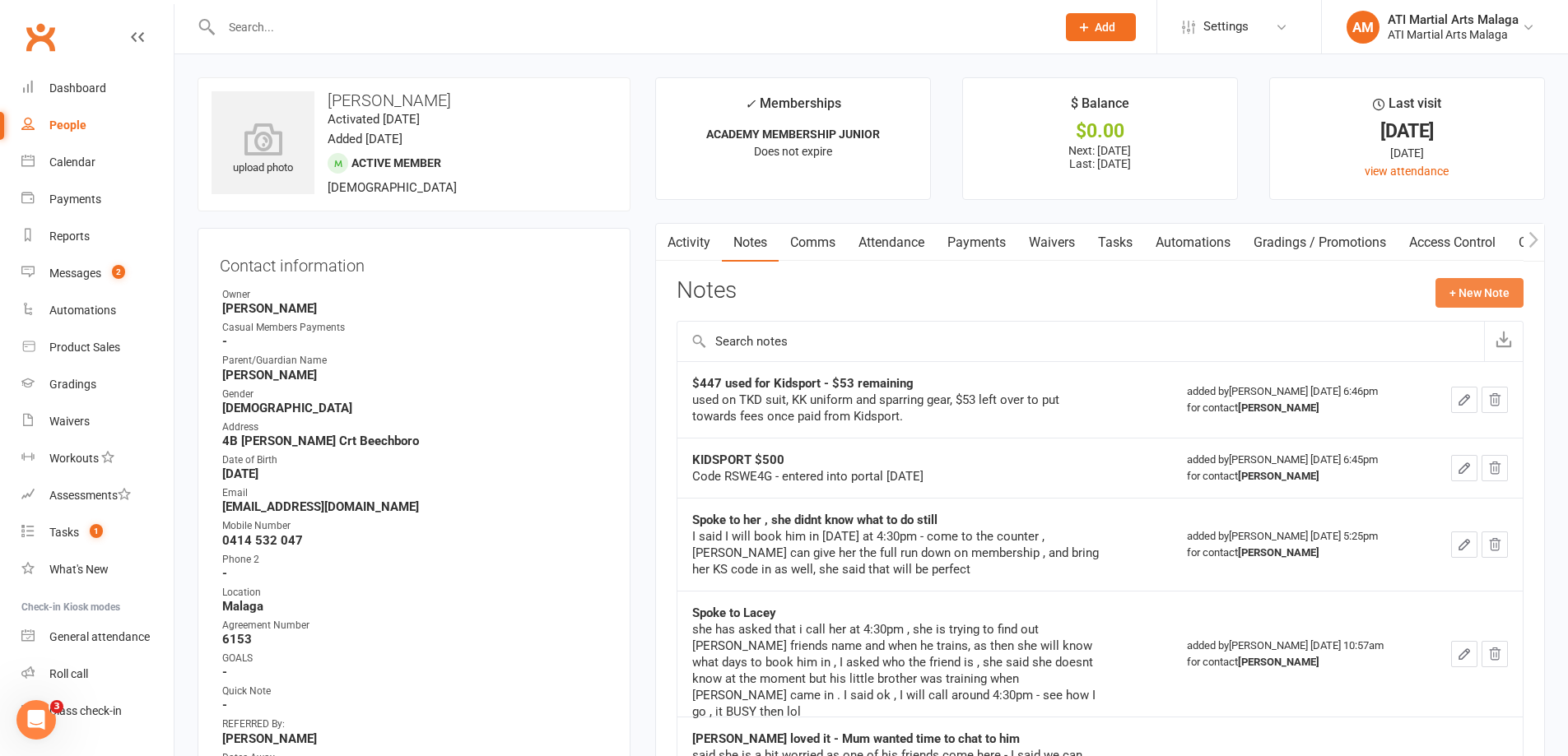
click at [1481, 288] on button "+ New Note" at bounding box center [1479, 293] width 88 height 29
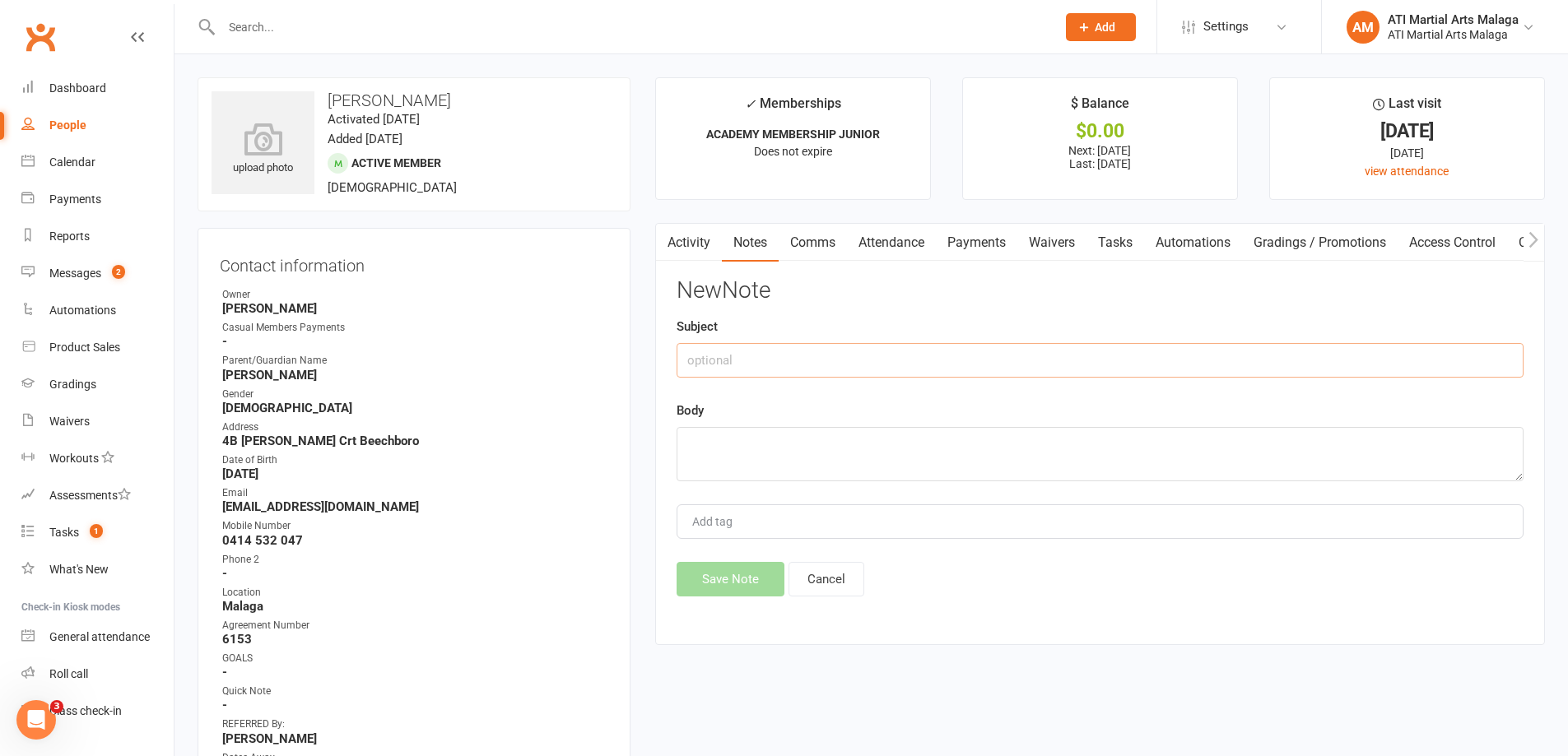
click at [829, 357] on input "text" at bounding box center [1100, 361] width 846 height 34
type input "7 DAY ABSENCE REPLY"
paste textarea "Sorry I didn't mean to send that last msg. Thank you for taking the time to con…"
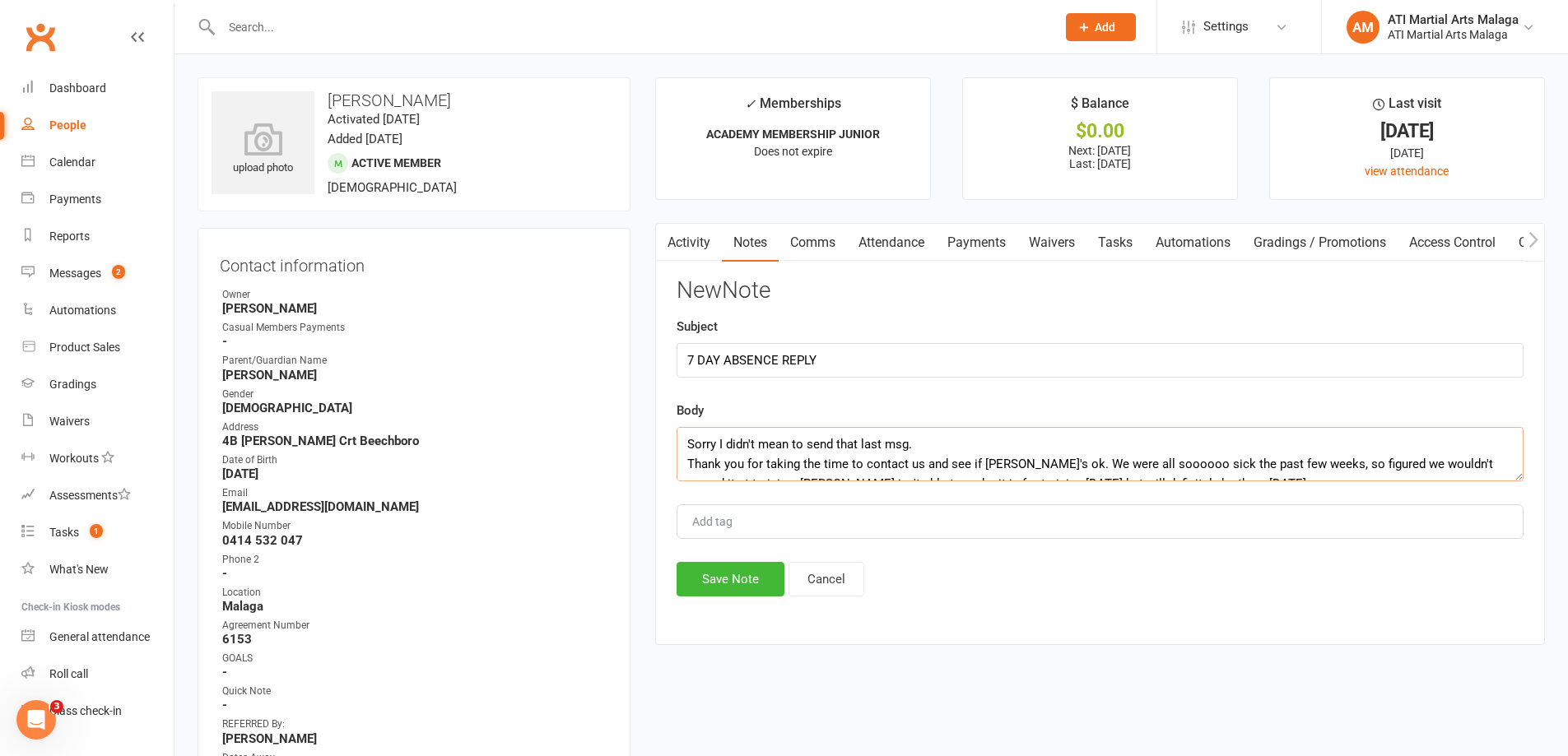
scroll to position [10, 0]
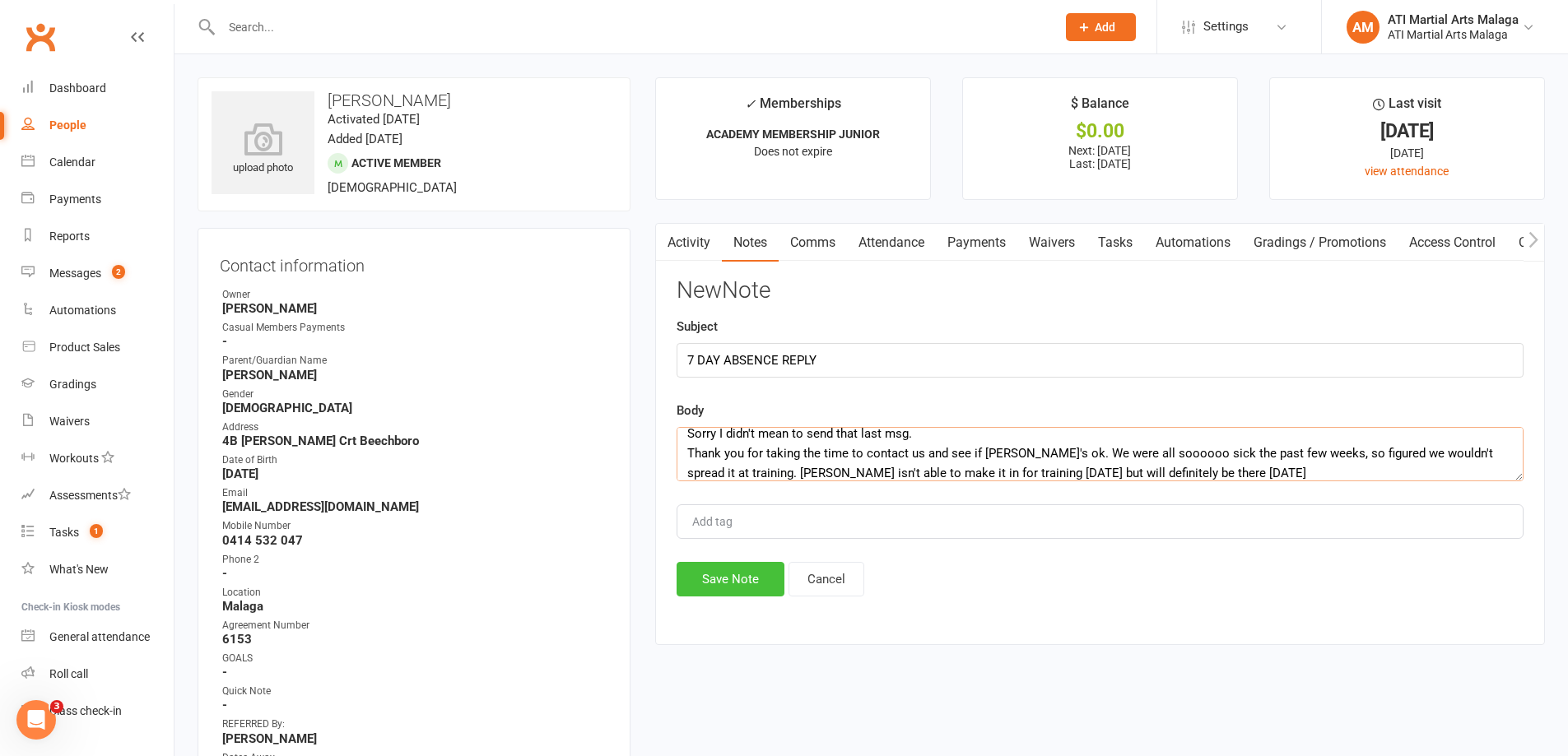
type textarea "Sorry I didn't mean to send that last msg. Thank you for taking the time to con…"
drag, startPoint x: 722, startPoint y: 573, endPoint x: 733, endPoint y: 591, distance: 21.1
click at [733, 591] on button "Save Note" at bounding box center [730, 579] width 108 height 34
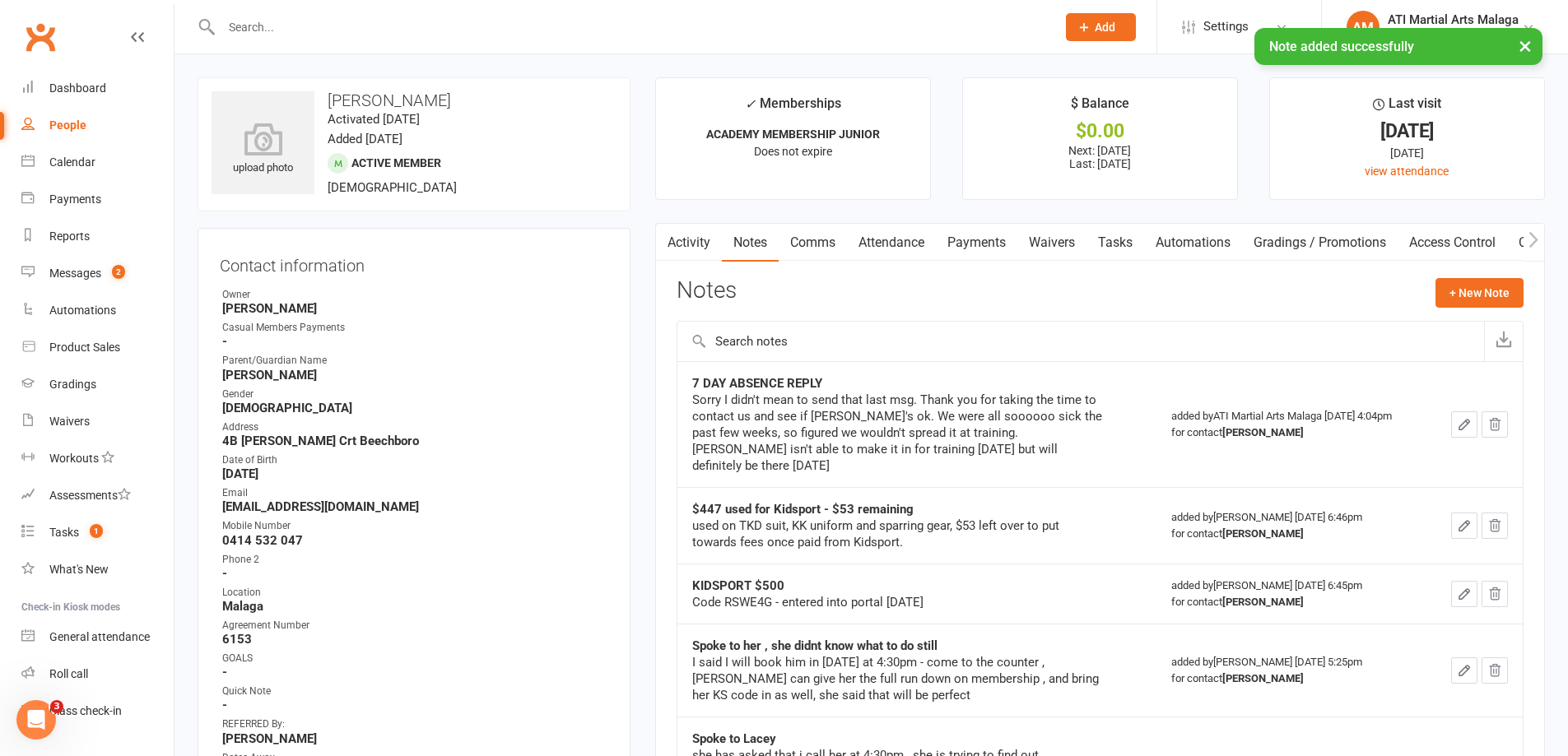
click at [696, 237] on link "Activity" at bounding box center [689, 243] width 65 height 38
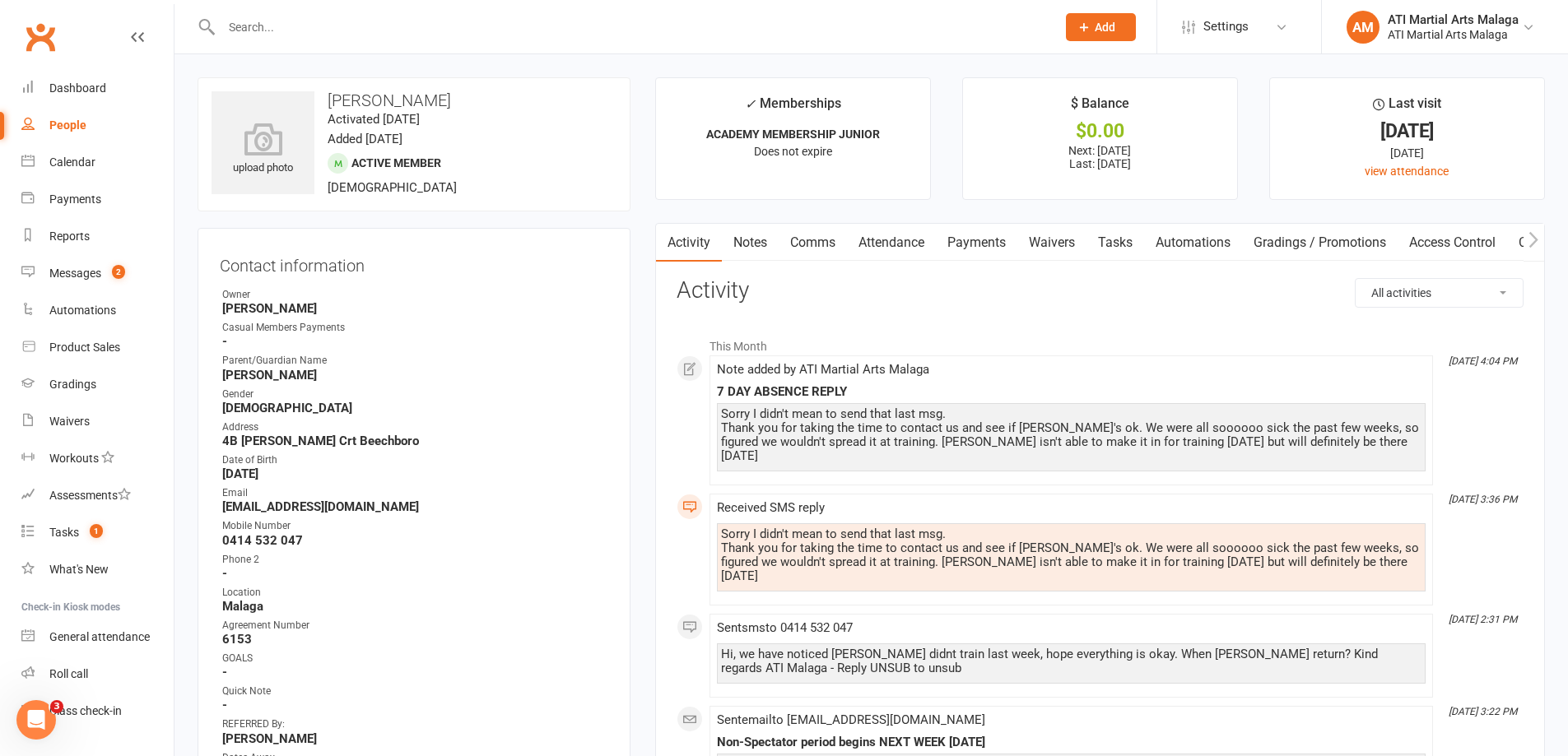
click at [829, 247] on link "Comms" at bounding box center [812, 243] width 68 height 38
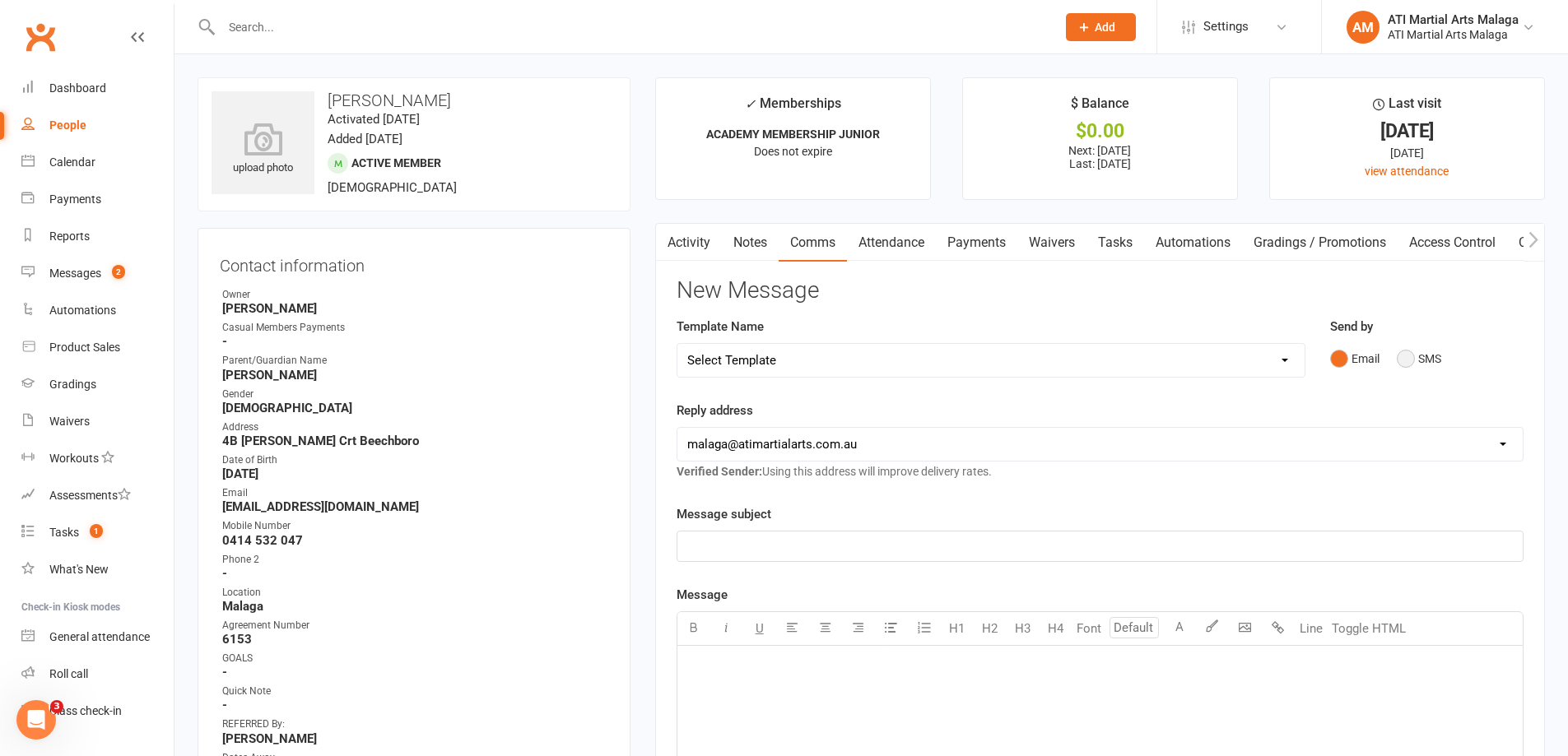
click at [1414, 363] on button "SMS" at bounding box center [1419, 359] width 45 height 31
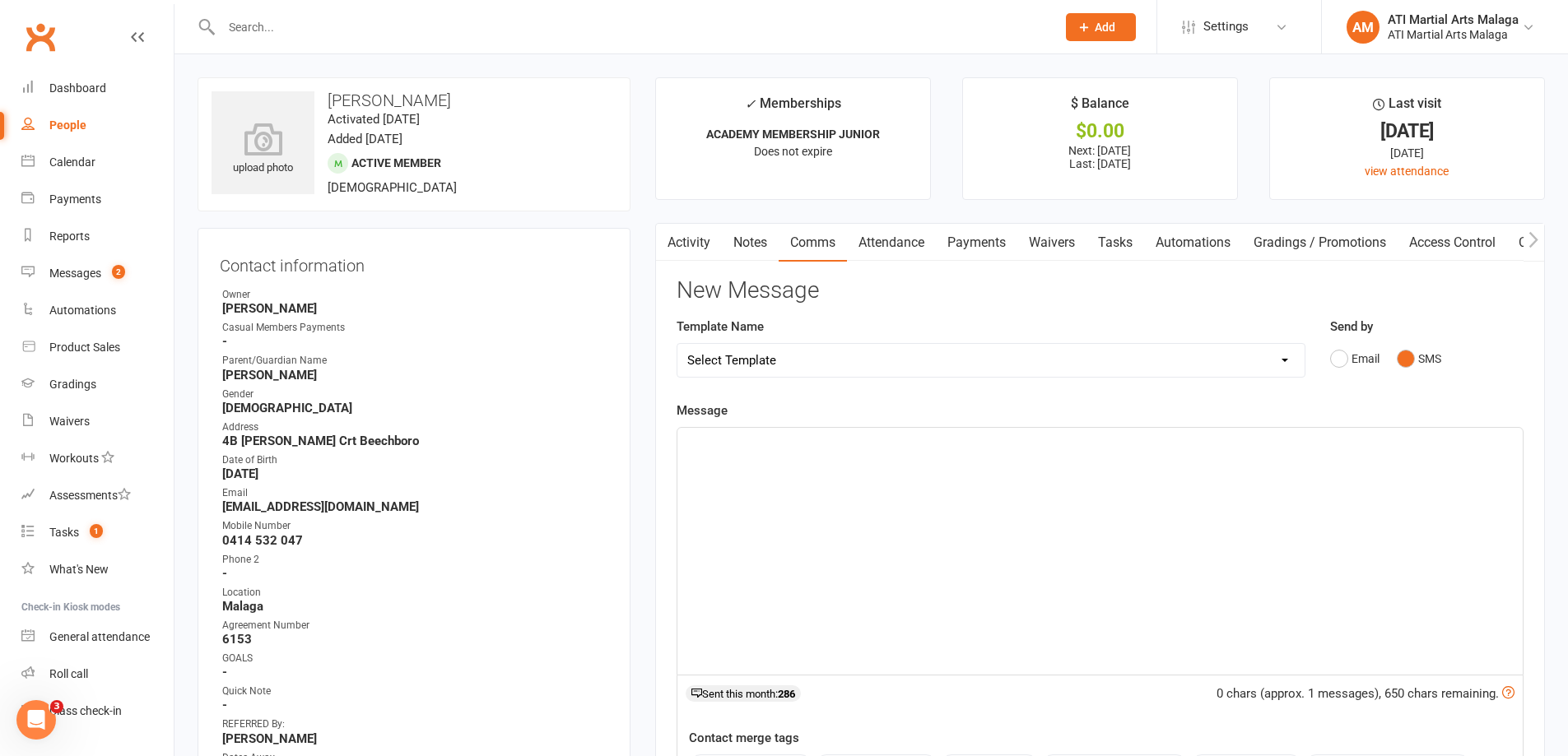
click at [929, 470] on div "﻿" at bounding box center [1100, 551] width 846 height 247
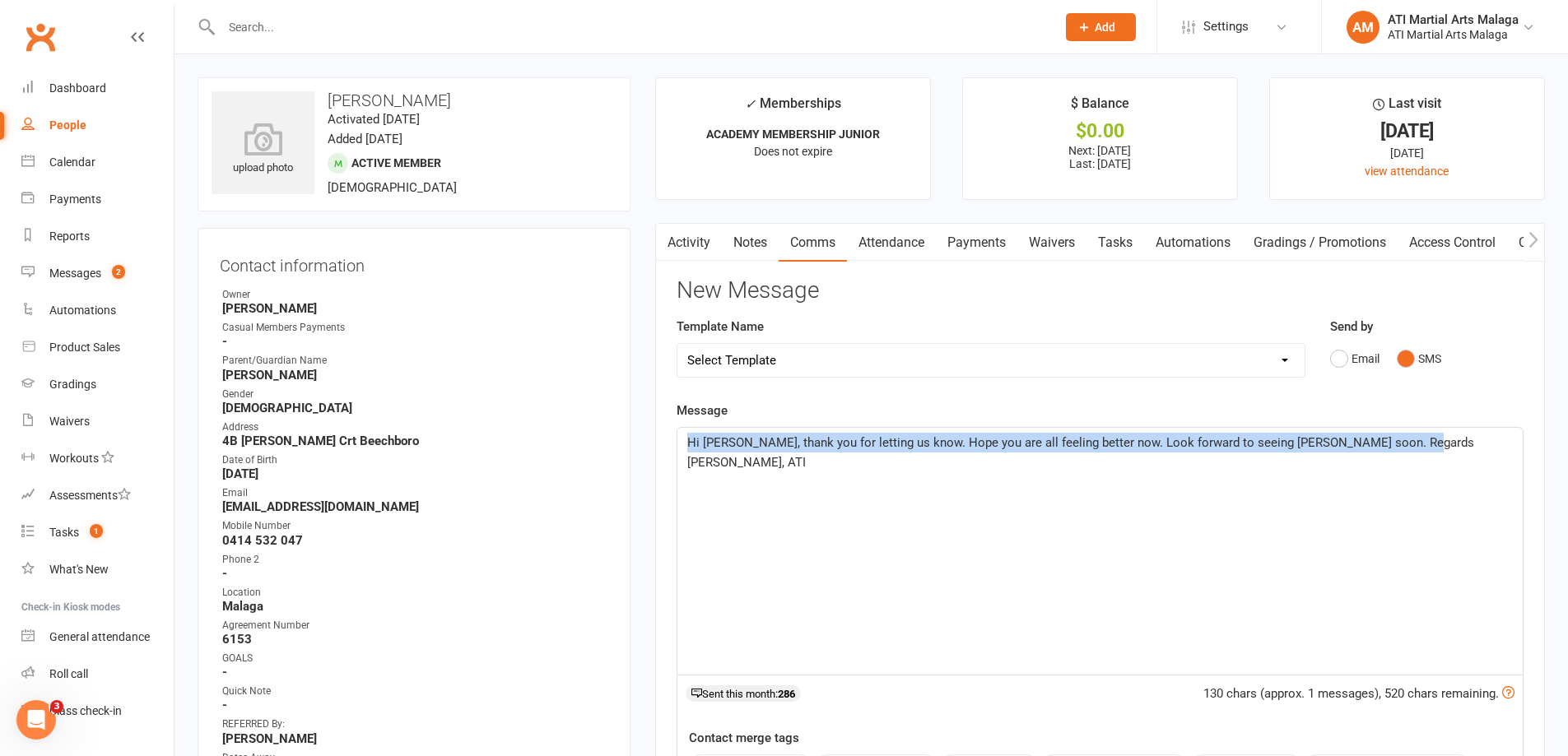
drag, startPoint x: 1412, startPoint y: 449, endPoint x: 679, endPoint y: 460, distance: 733.1
click at [679, 461] on div "Hi Lacey, thank you for letting us know. Hope you are all feeling better now. L…" at bounding box center [1100, 551] width 846 height 247
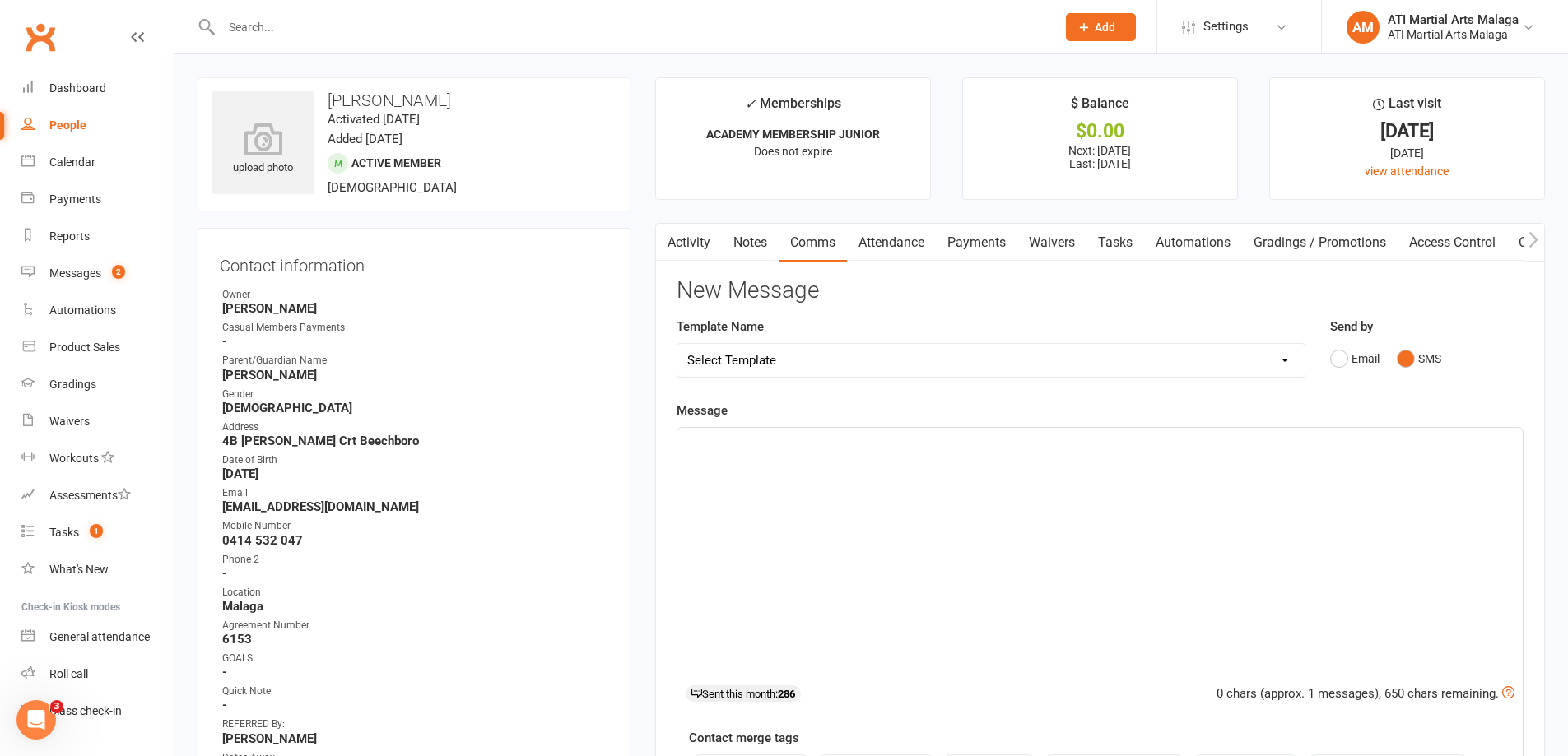
click at [684, 244] on link "Activity" at bounding box center [689, 243] width 65 height 38
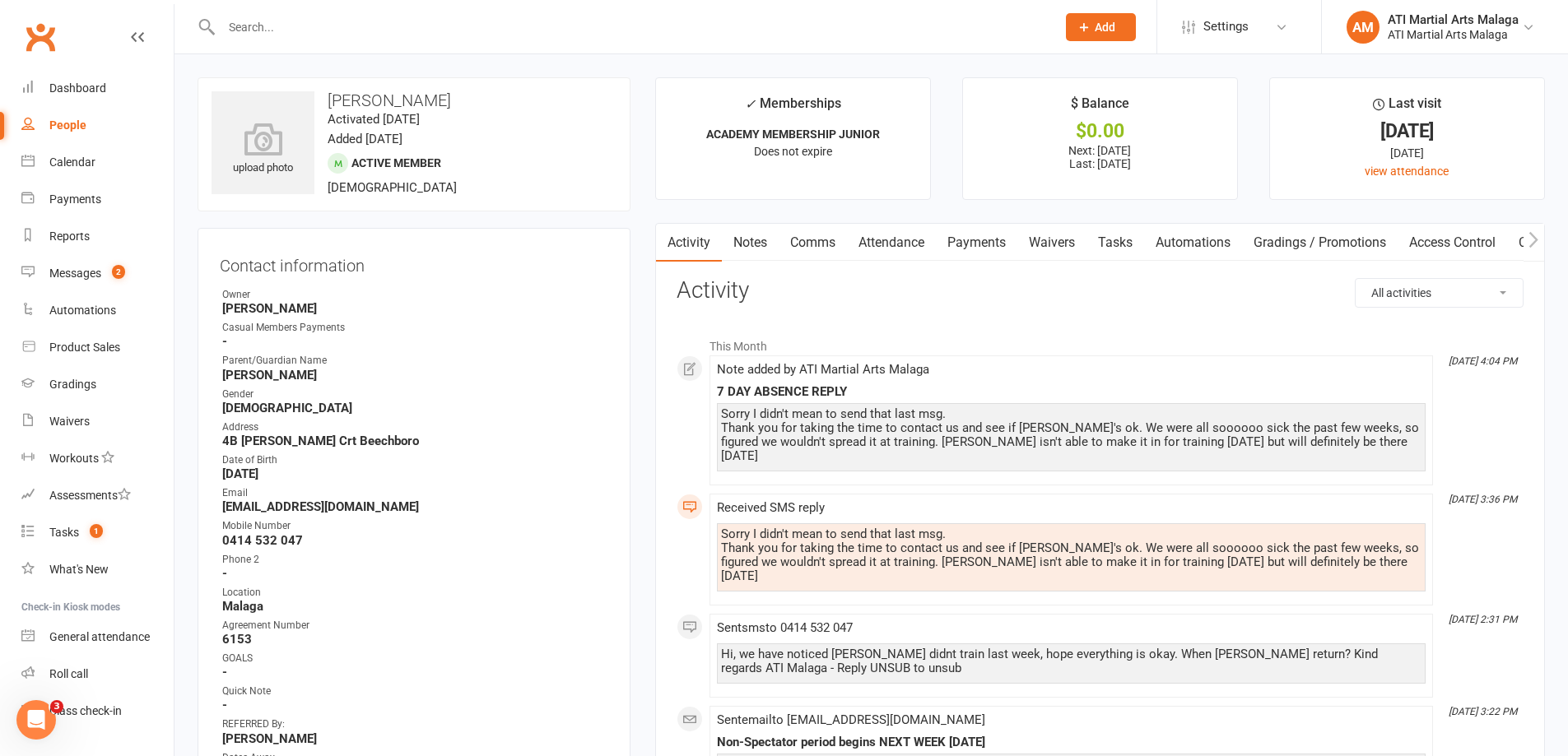
click at [820, 239] on link "Comms" at bounding box center [812, 243] width 68 height 38
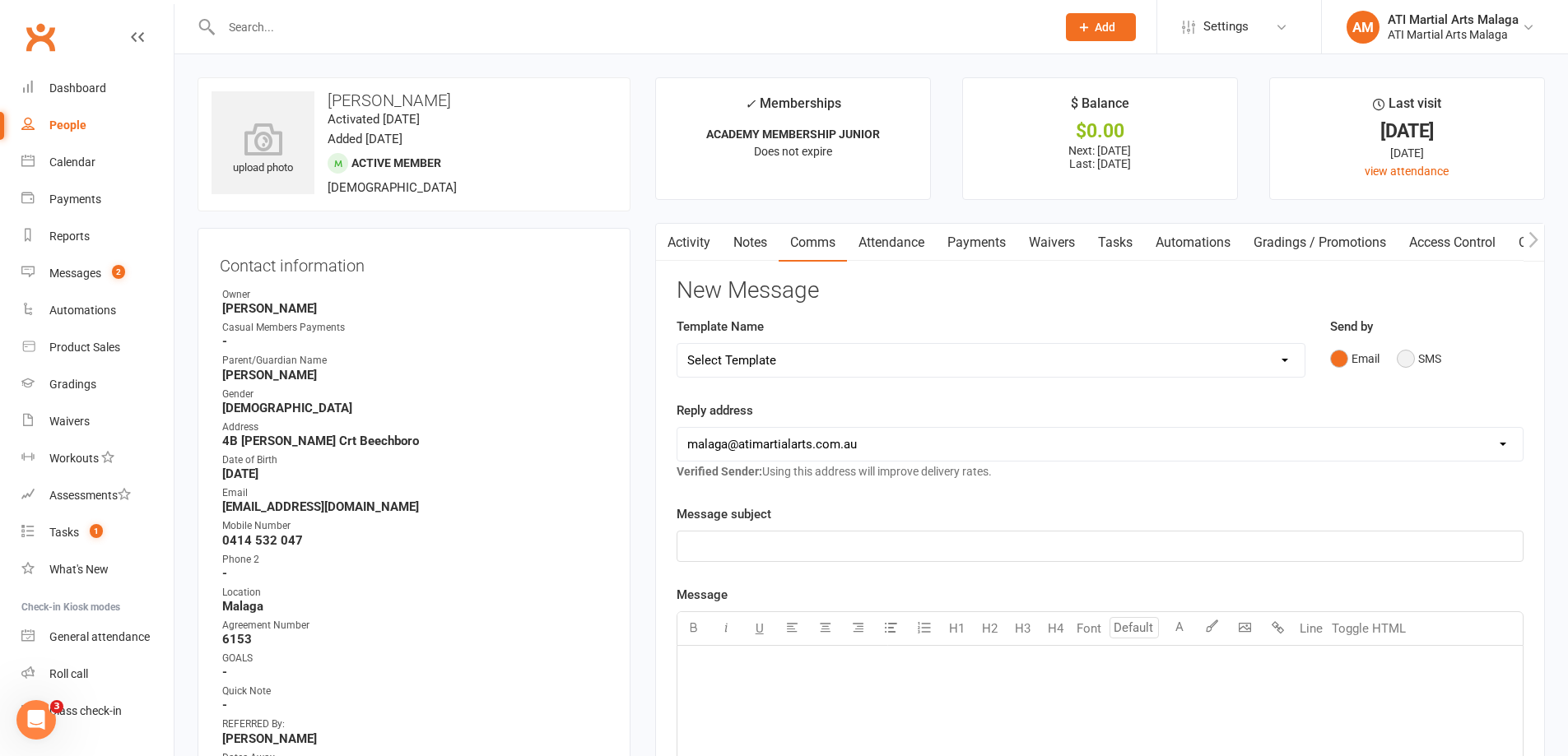
drag, startPoint x: 1391, startPoint y: 359, endPoint x: 1412, endPoint y: 354, distance: 21.6
click at [1412, 354] on div "Email SMS" at bounding box center [1427, 359] width 194 height 31
click at [1412, 354] on button "SMS" at bounding box center [1419, 359] width 45 height 31
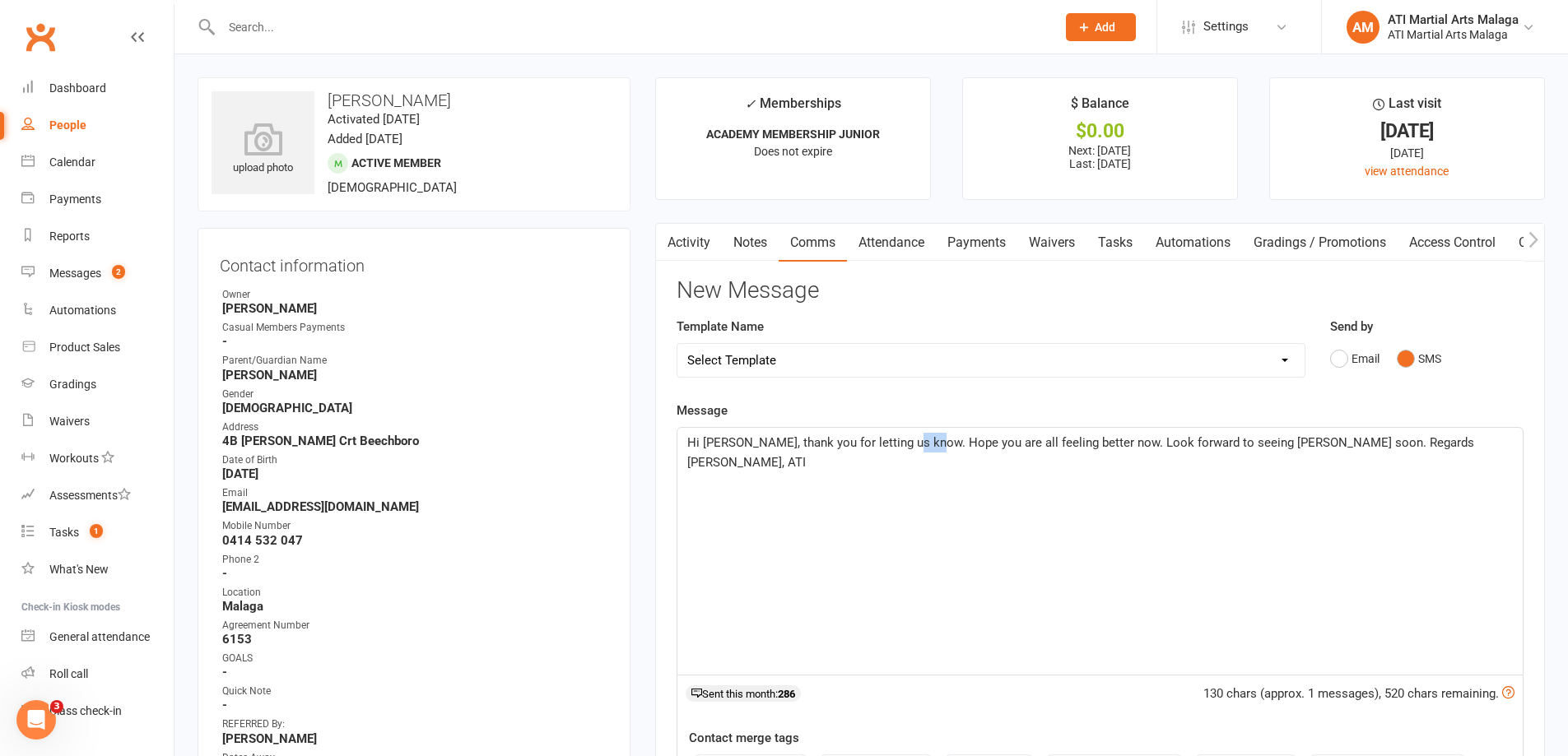
drag, startPoint x: 930, startPoint y: 444, endPoint x: 902, endPoint y: 445, distance: 28.0
click at [902, 445] on span "Hi Lacey, thank you for letting us know. Hope you are all feeling better now. L…" at bounding box center [1082, 453] width 790 height 34
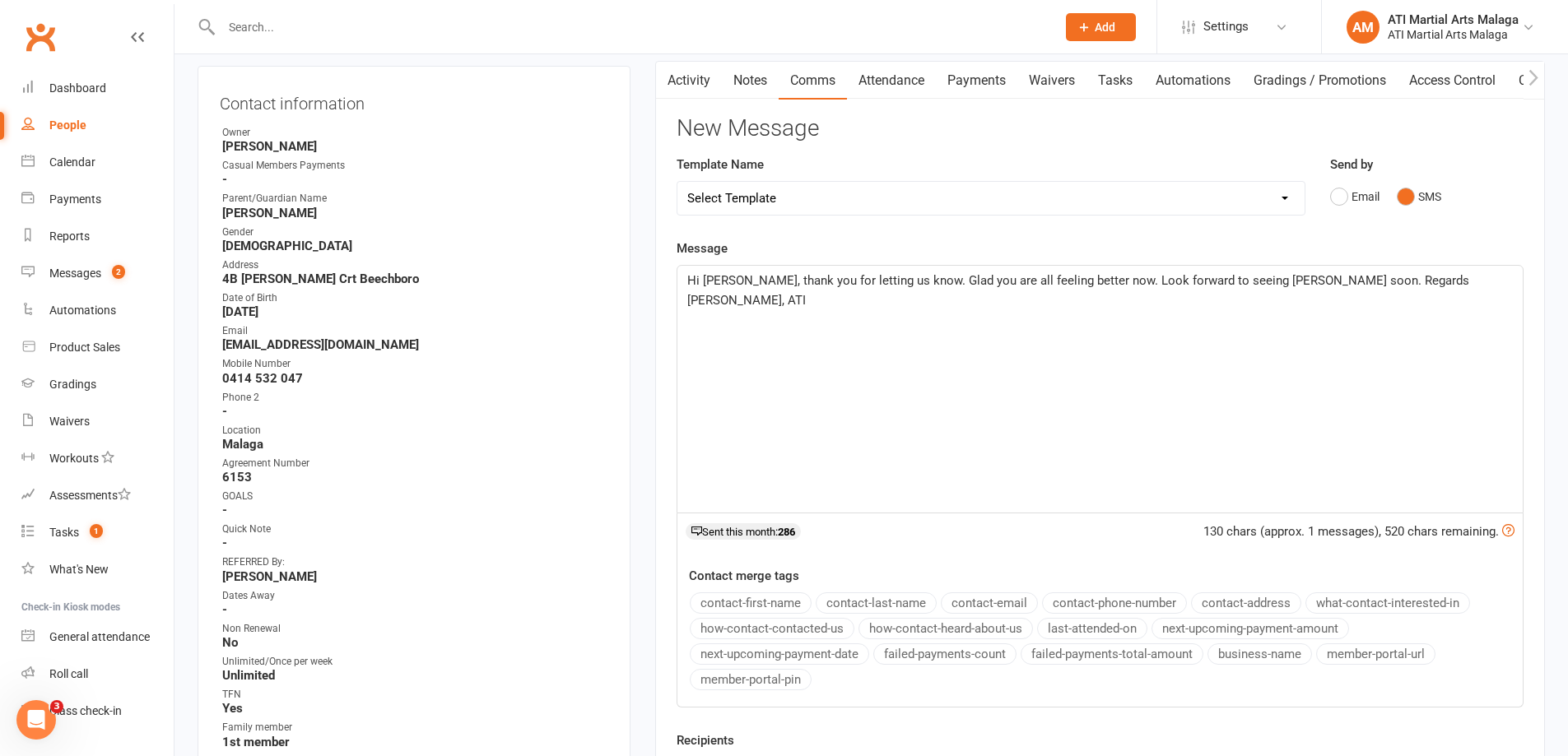
scroll to position [164, 0]
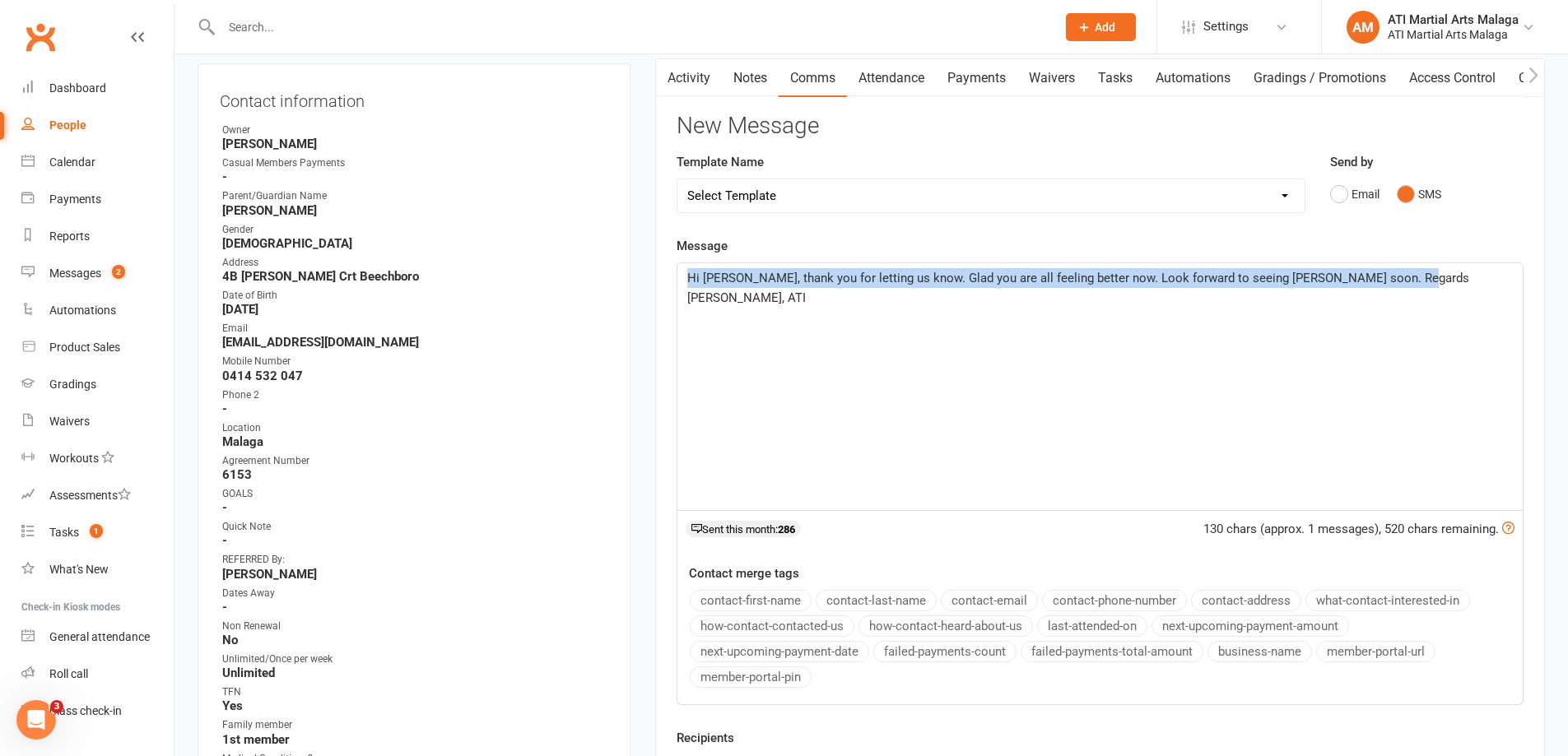
drag, startPoint x: 1417, startPoint y: 275, endPoint x: 684, endPoint y: 317, distance: 734.2
click at [681, 319] on div "Hi Lacey, thank you for letting us know. Glad you are all feeling better now. L…" at bounding box center [1100, 387] width 846 height 247
copy span "Hi Lacey, thank you for letting us know. Glad you are all feeling better now. L…"
click at [773, 379] on div "Hi Lacey, thank you for letting us know. Glad you are all feeling better now. L…" at bounding box center [1100, 387] width 846 height 247
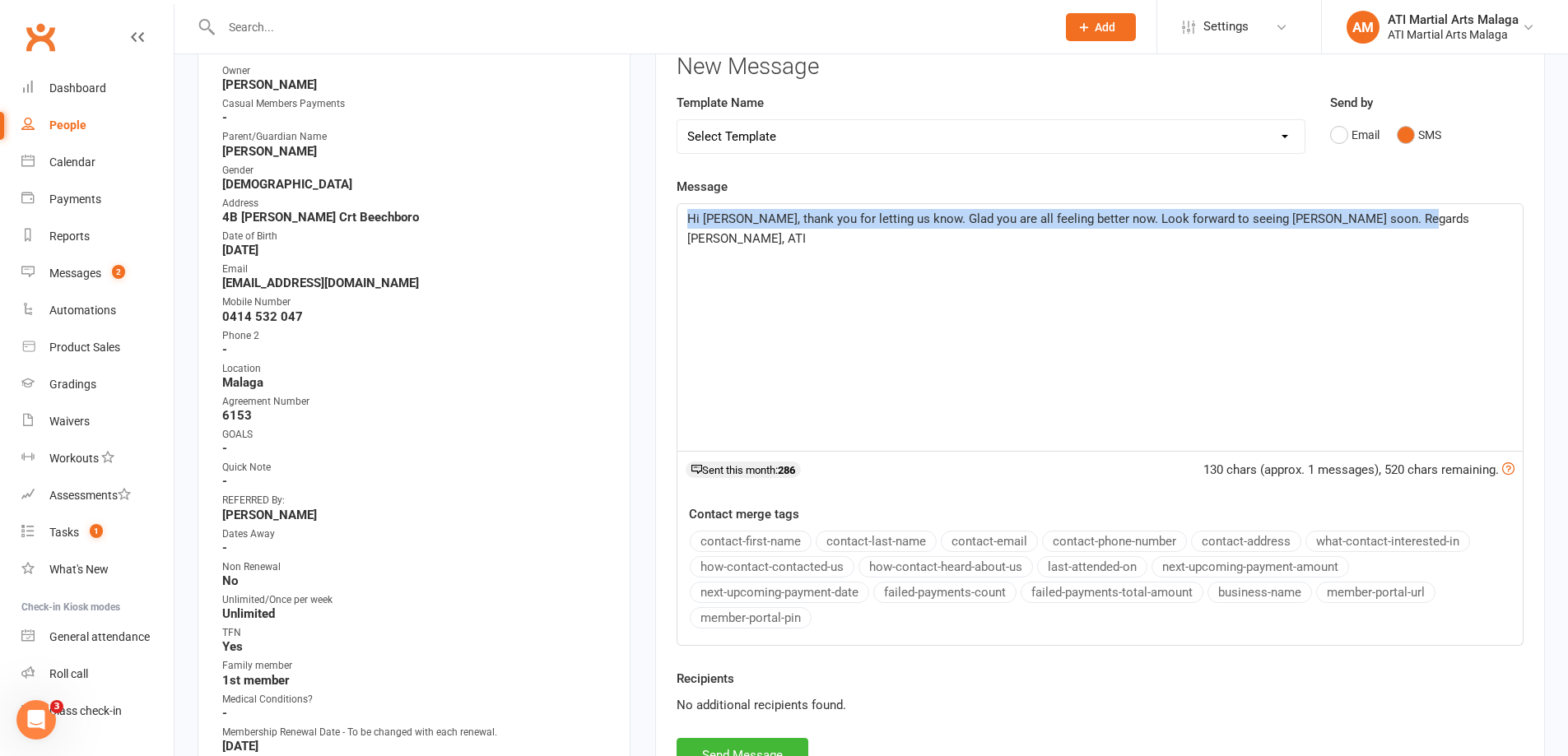
scroll to position [576, 0]
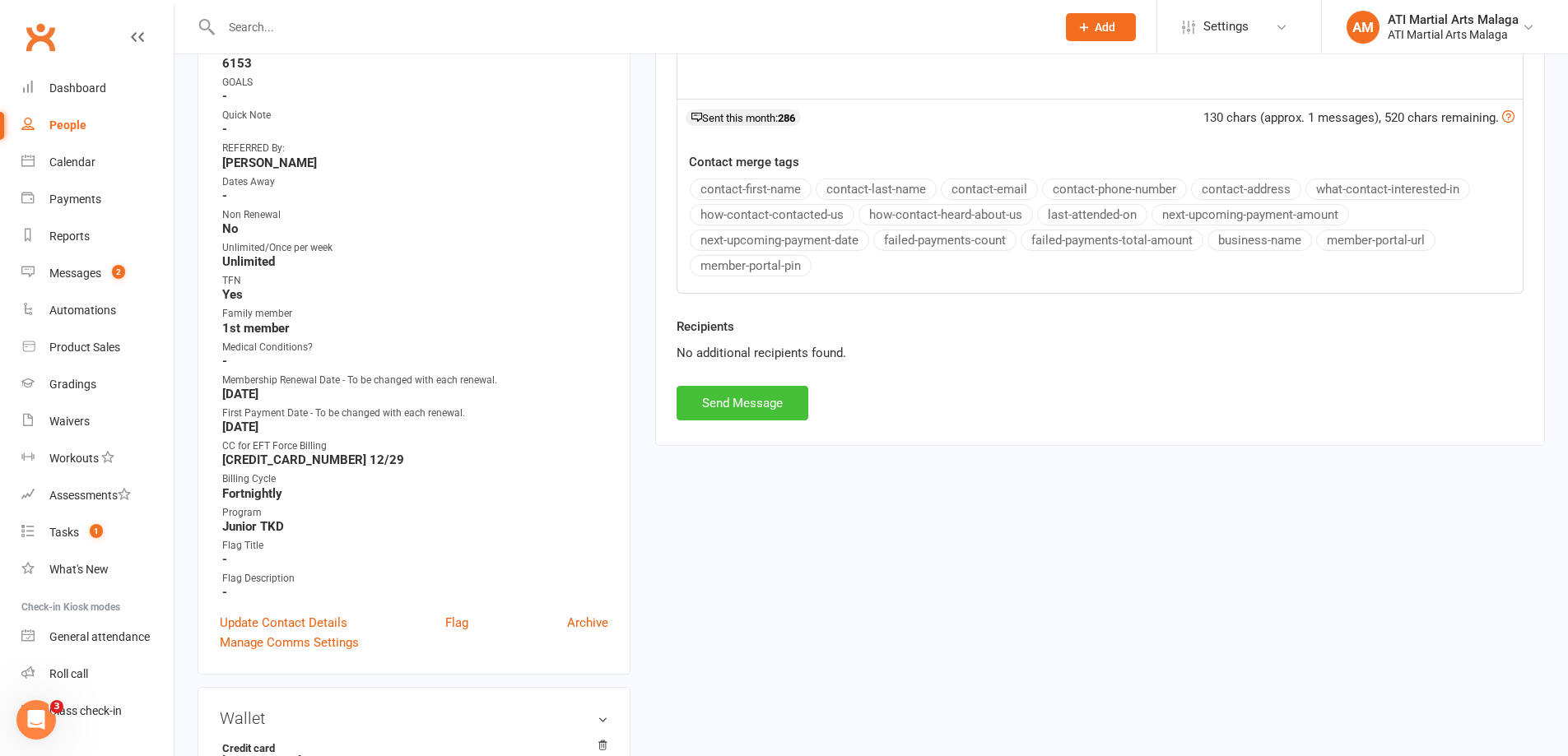
click at [745, 396] on button "Send Message" at bounding box center [742, 403] width 132 height 34
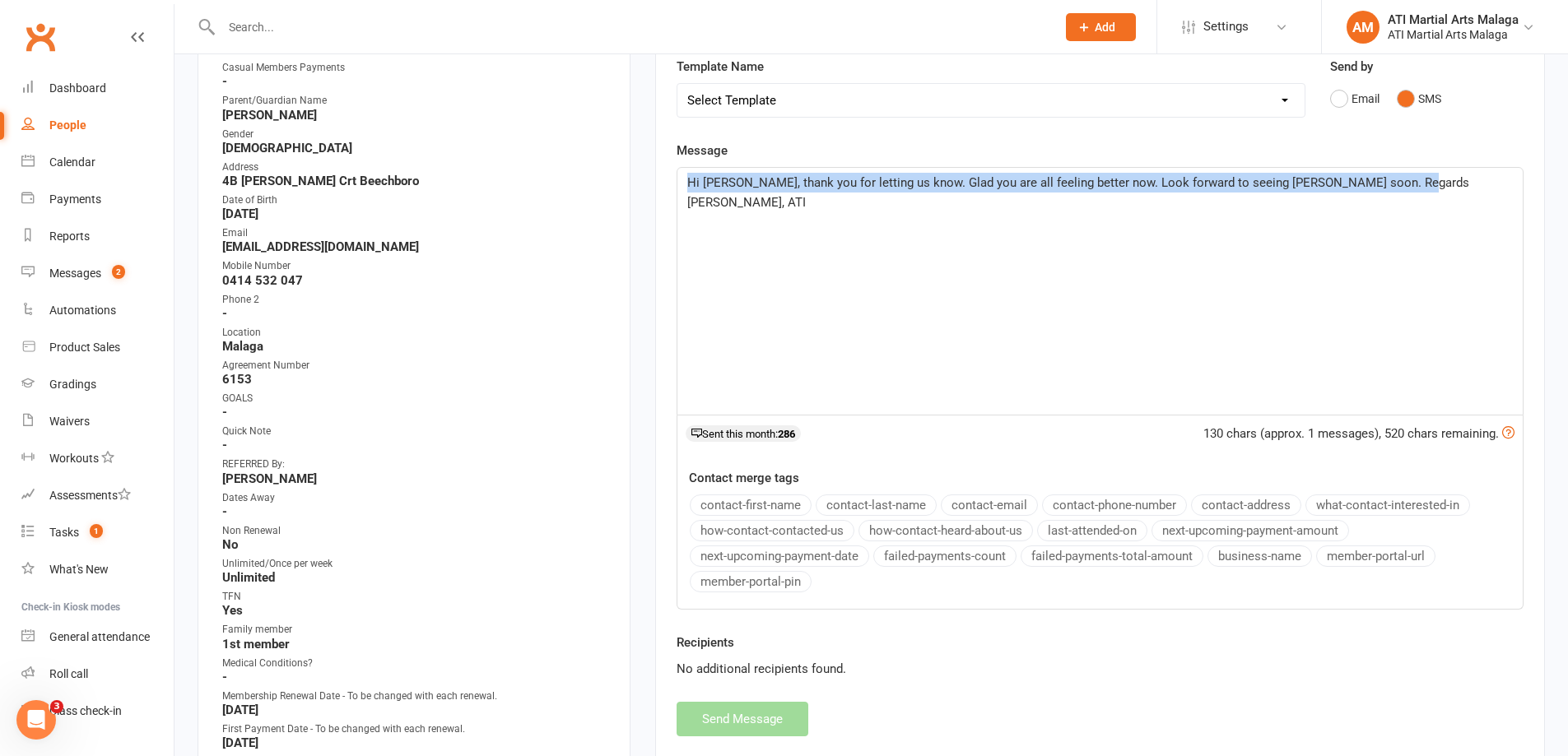
scroll to position [0, 0]
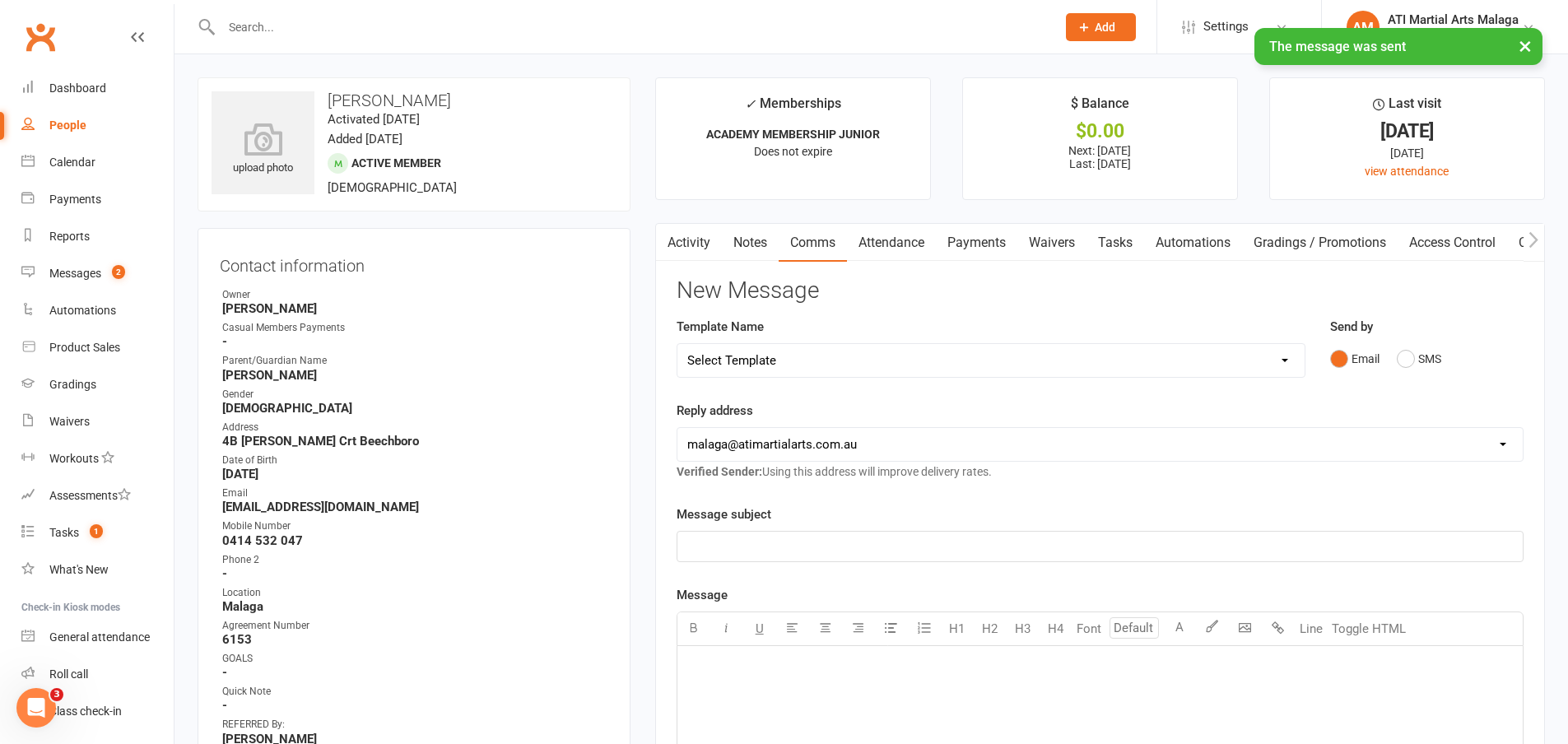
click at [748, 245] on link "Notes" at bounding box center [750, 243] width 57 height 38
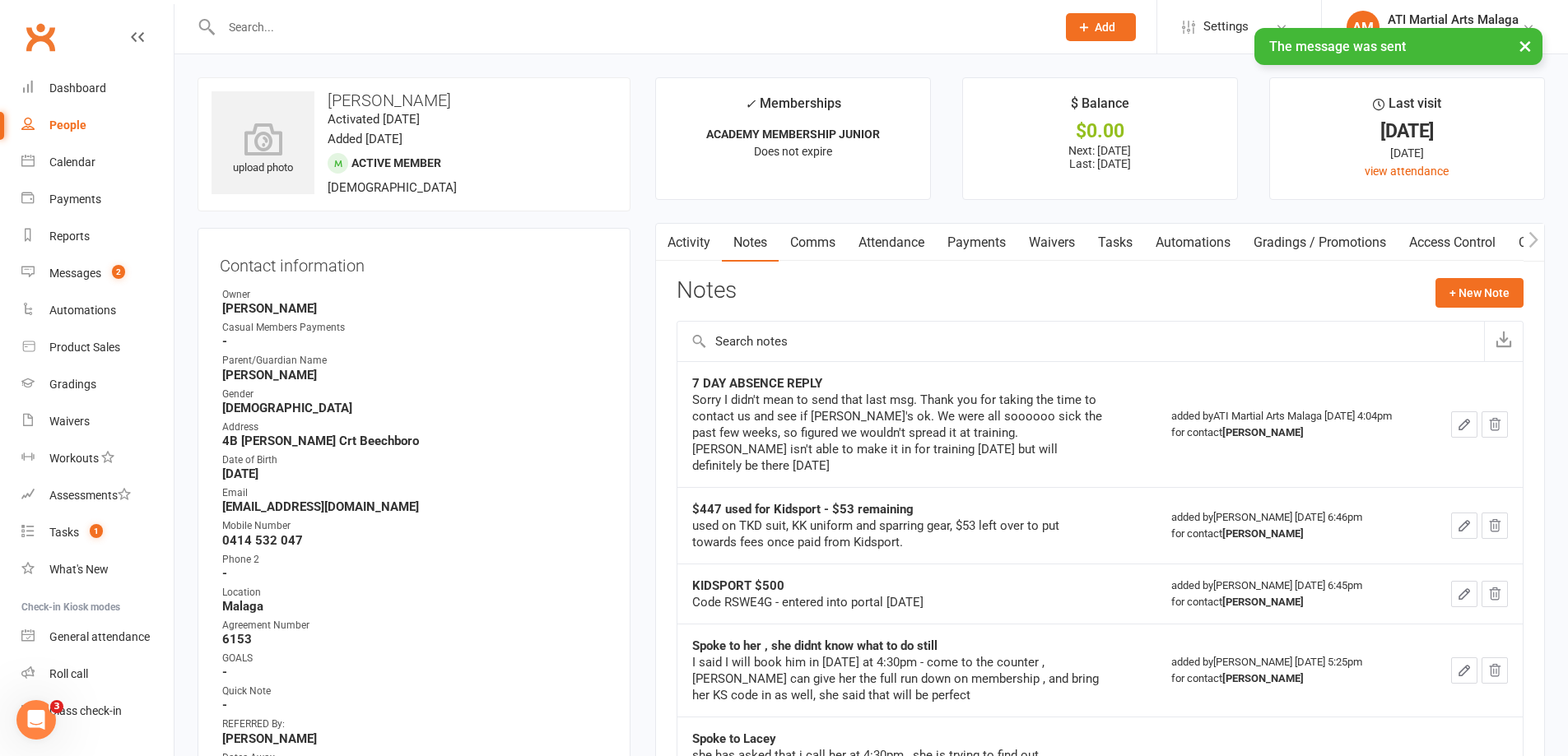
click at [1483, 311] on div "Notes + New Note" at bounding box center [1100, 300] width 846 height 43
click at [1478, 296] on button "+ New Note" at bounding box center [1479, 293] width 88 height 29
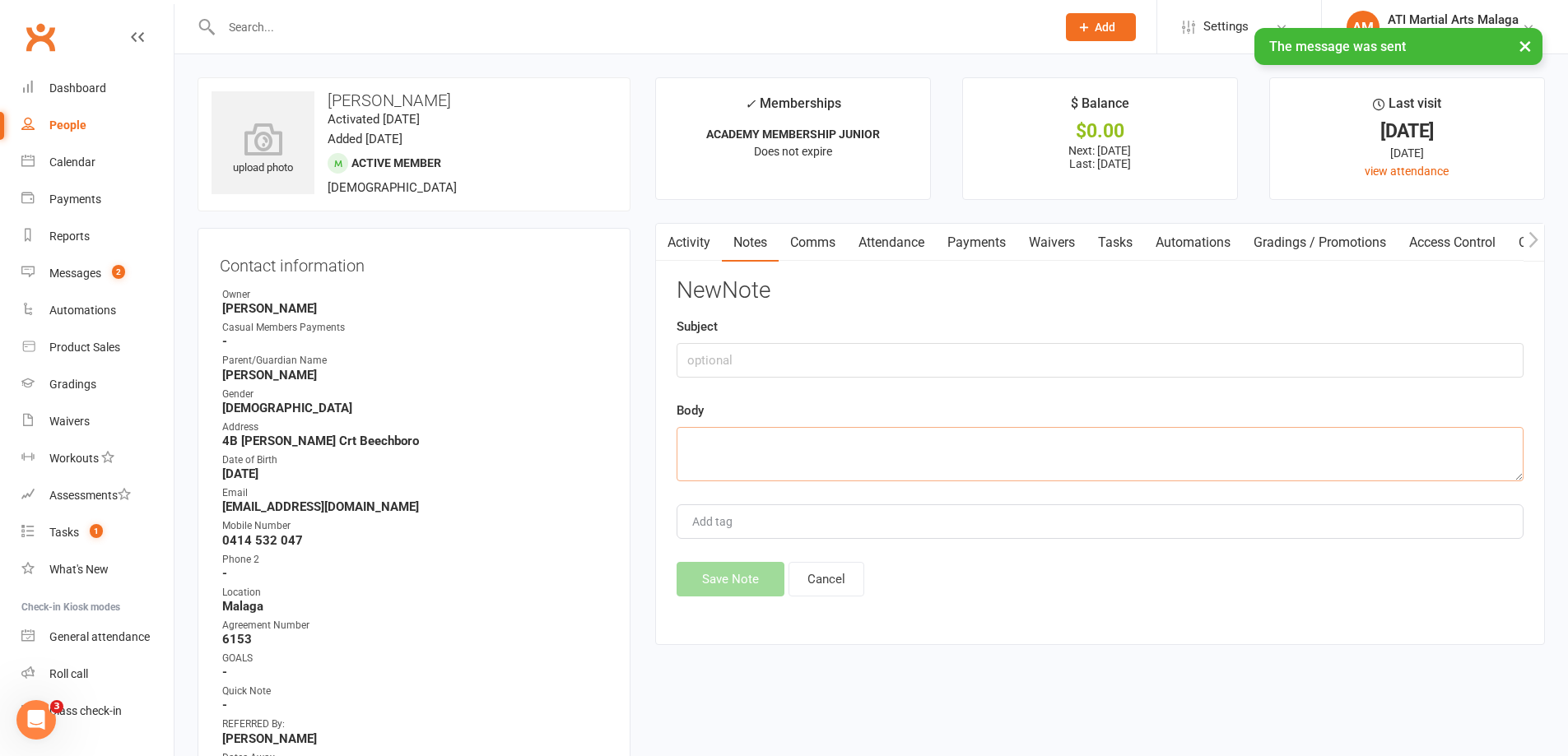
paste textarea "Hi Lacey, thank you for letting us know. Glad you are all feeling better now. L…"
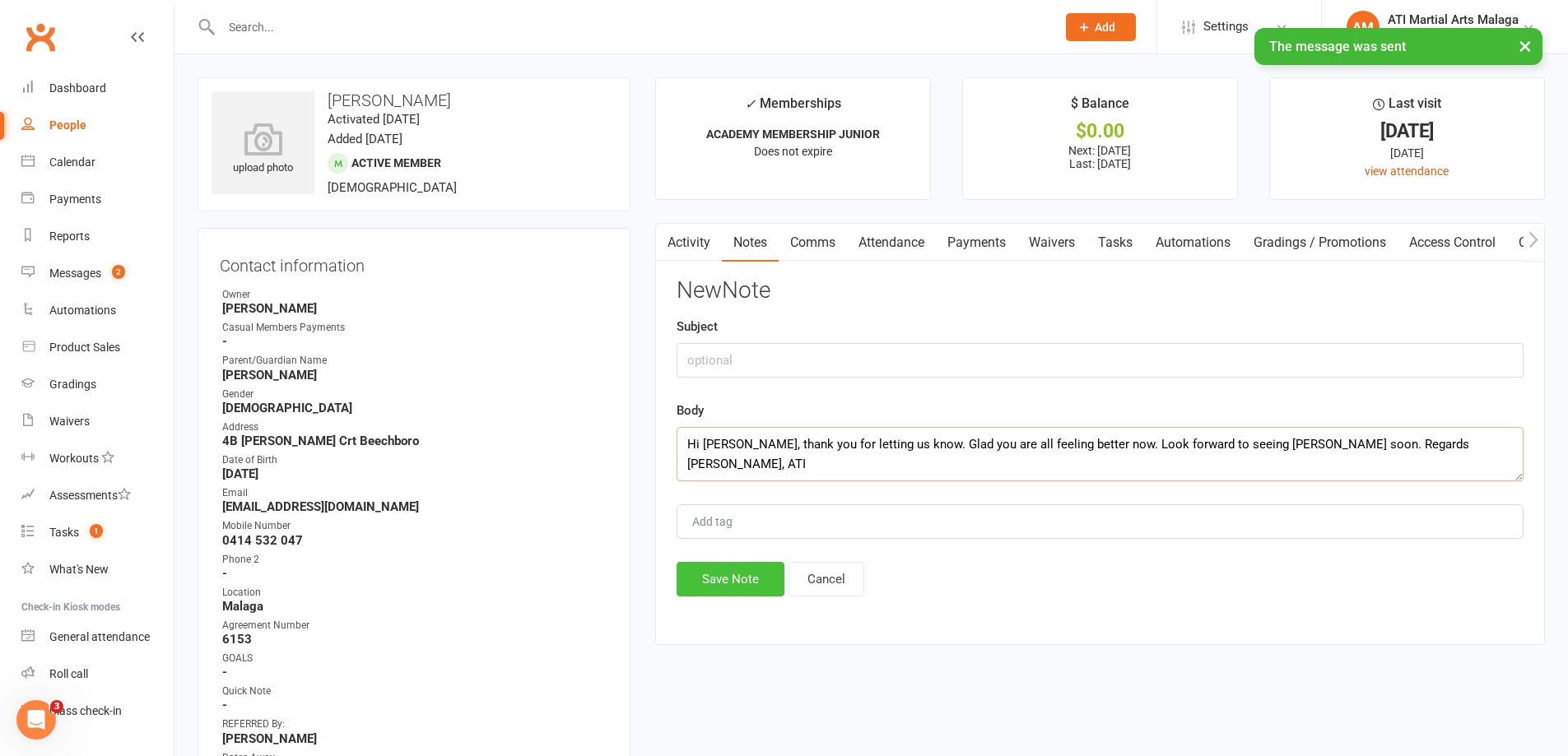
type textarea "Hi Lacey, thank you for letting us know. Glad you are all feeling better now. L…"
click at [728, 586] on button "Save Note" at bounding box center [730, 579] width 108 height 34
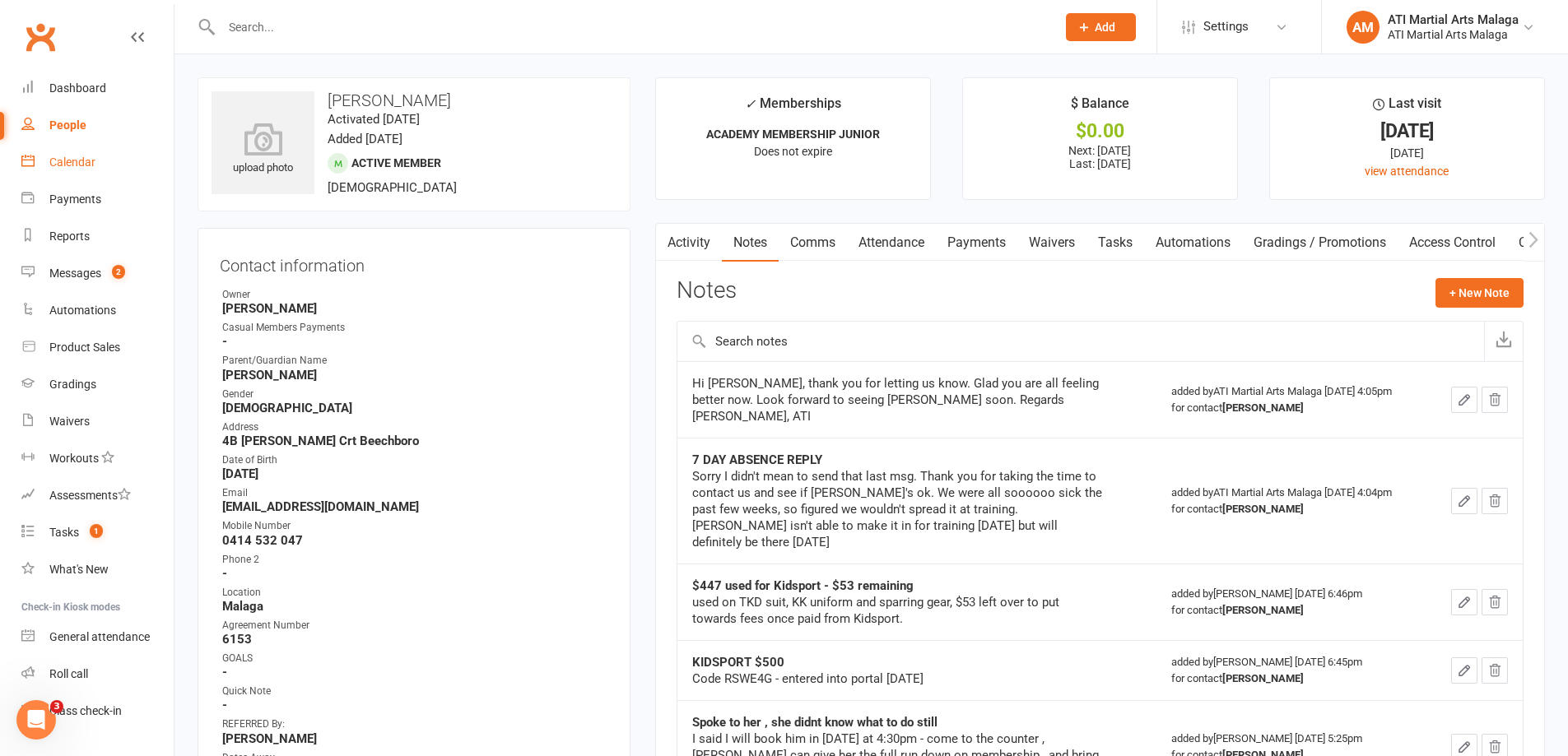
click at [68, 151] on link "Calendar" at bounding box center [97, 162] width 152 height 37
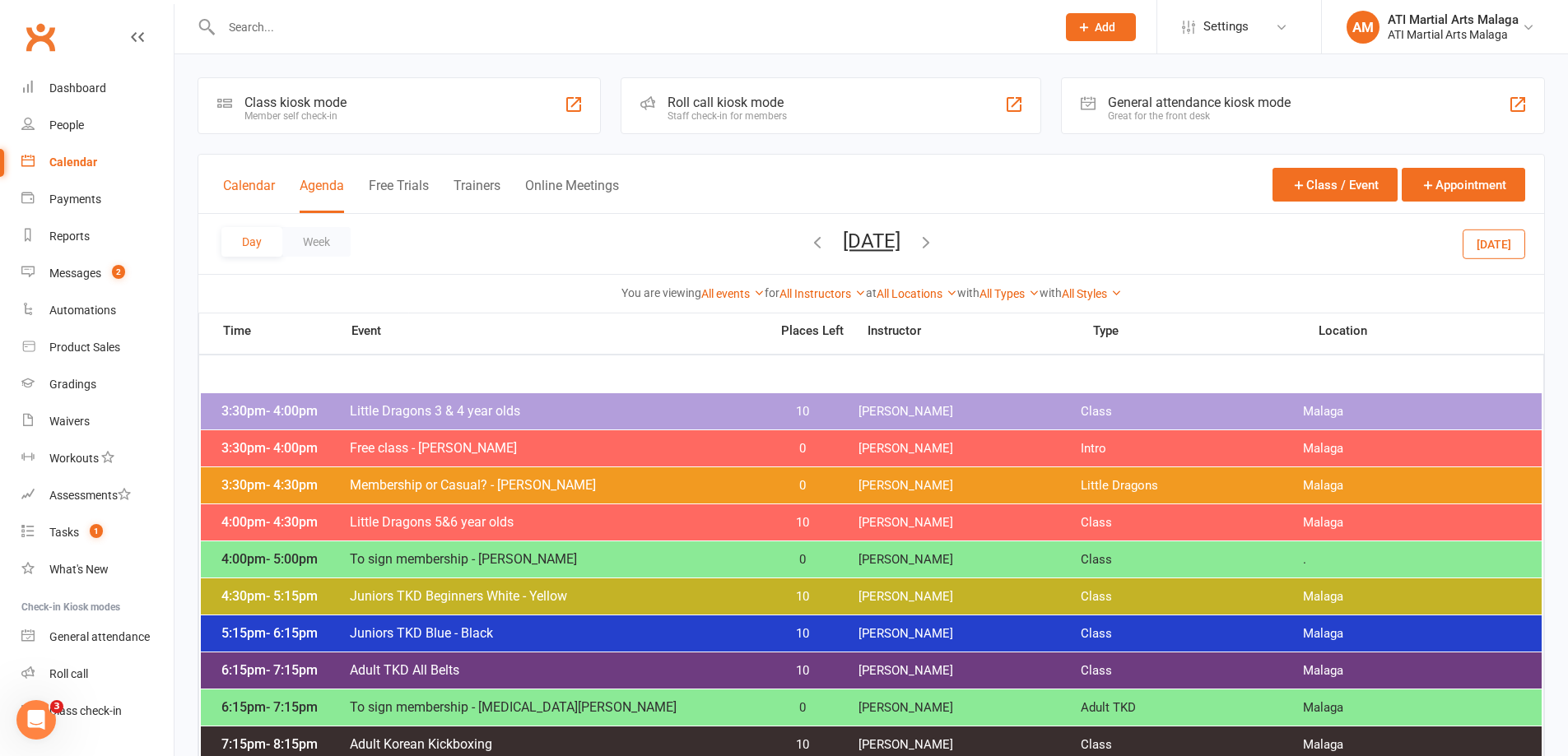
click at [246, 177] on button "Calendar" at bounding box center [249, 195] width 52 height 35
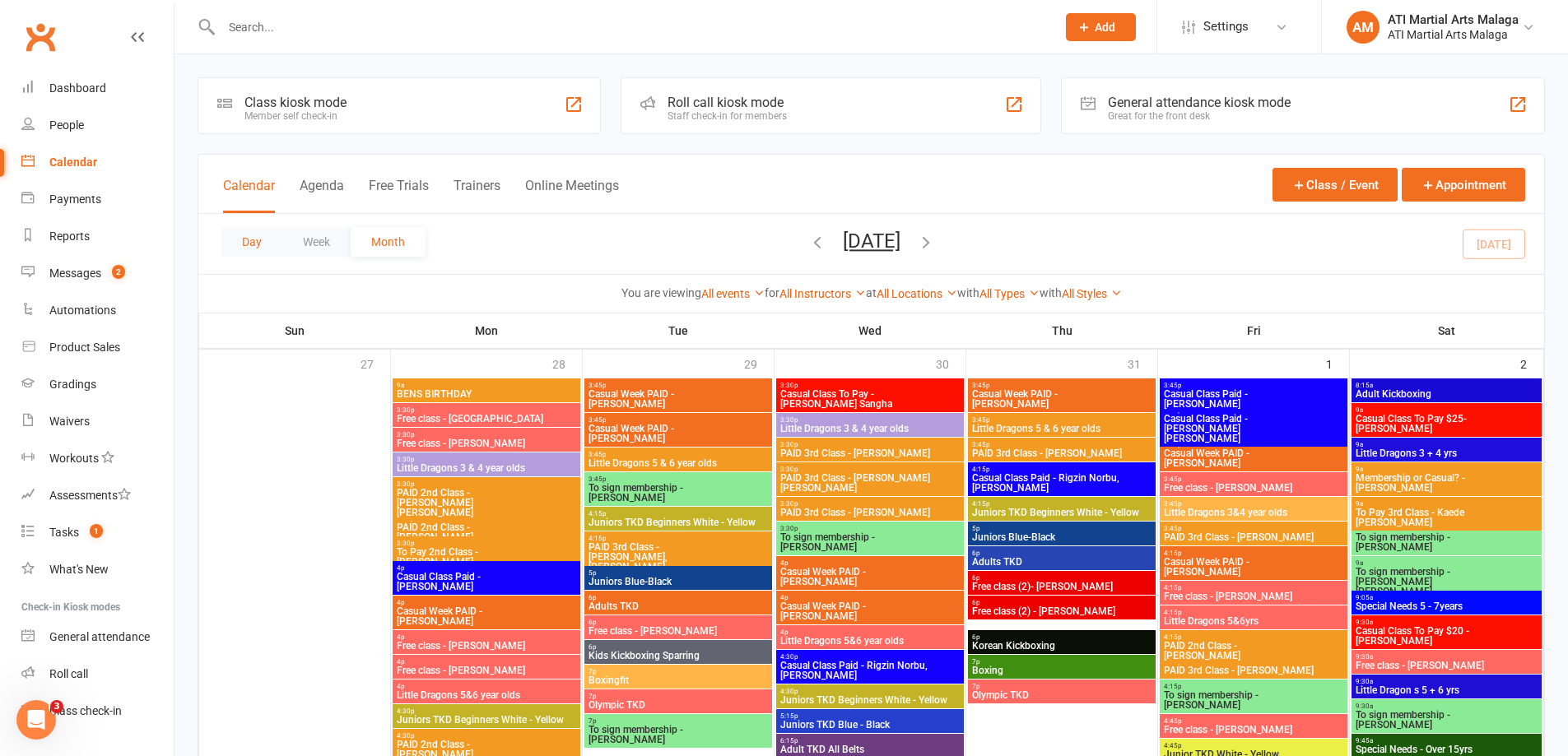
click at [263, 227] on button "Day" at bounding box center [251, 242] width 61 height 29
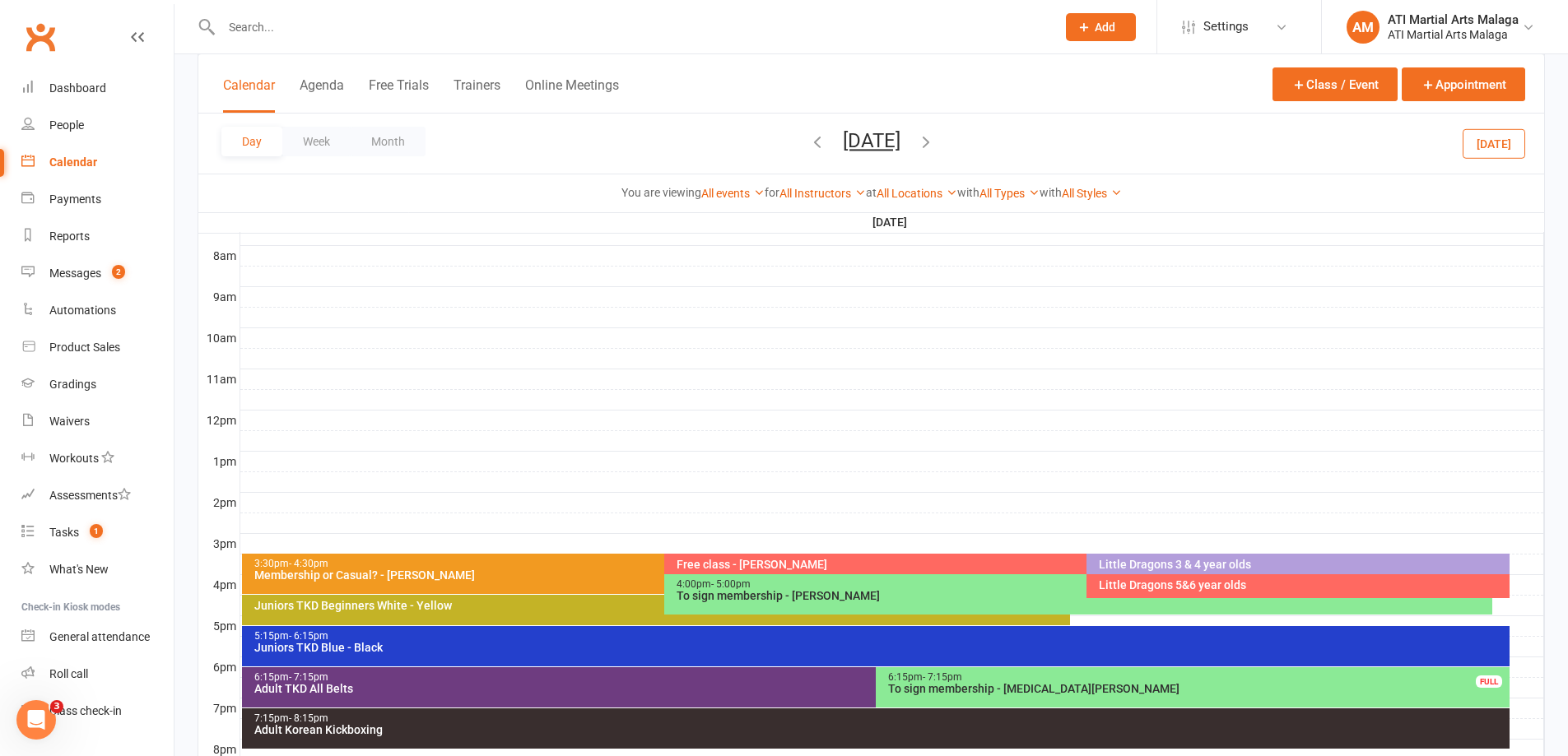
scroll to position [613, 0]
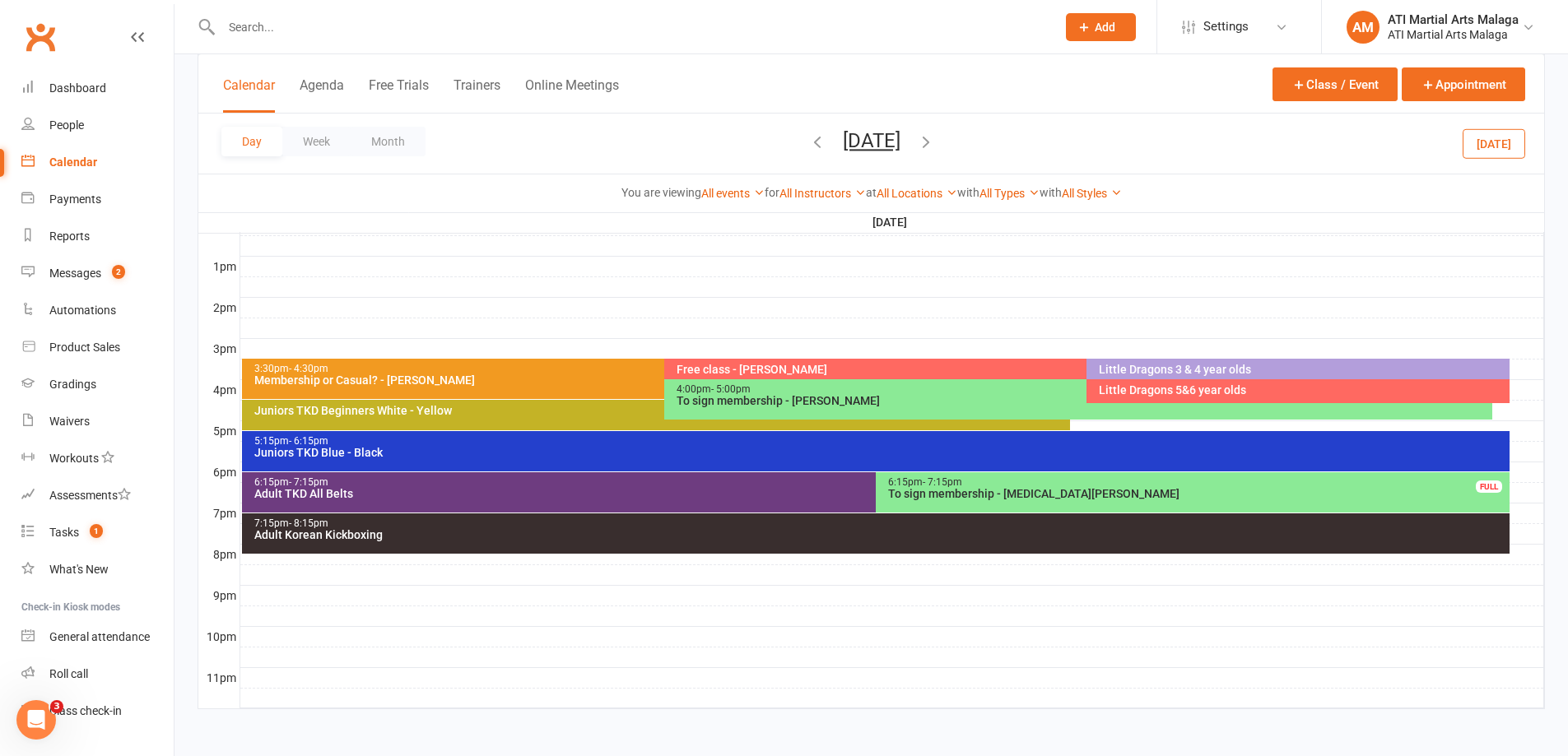
click at [478, 381] on div "Membership or Casual? - [PERSON_NAME]" at bounding box center [660, 380] width 814 height 11
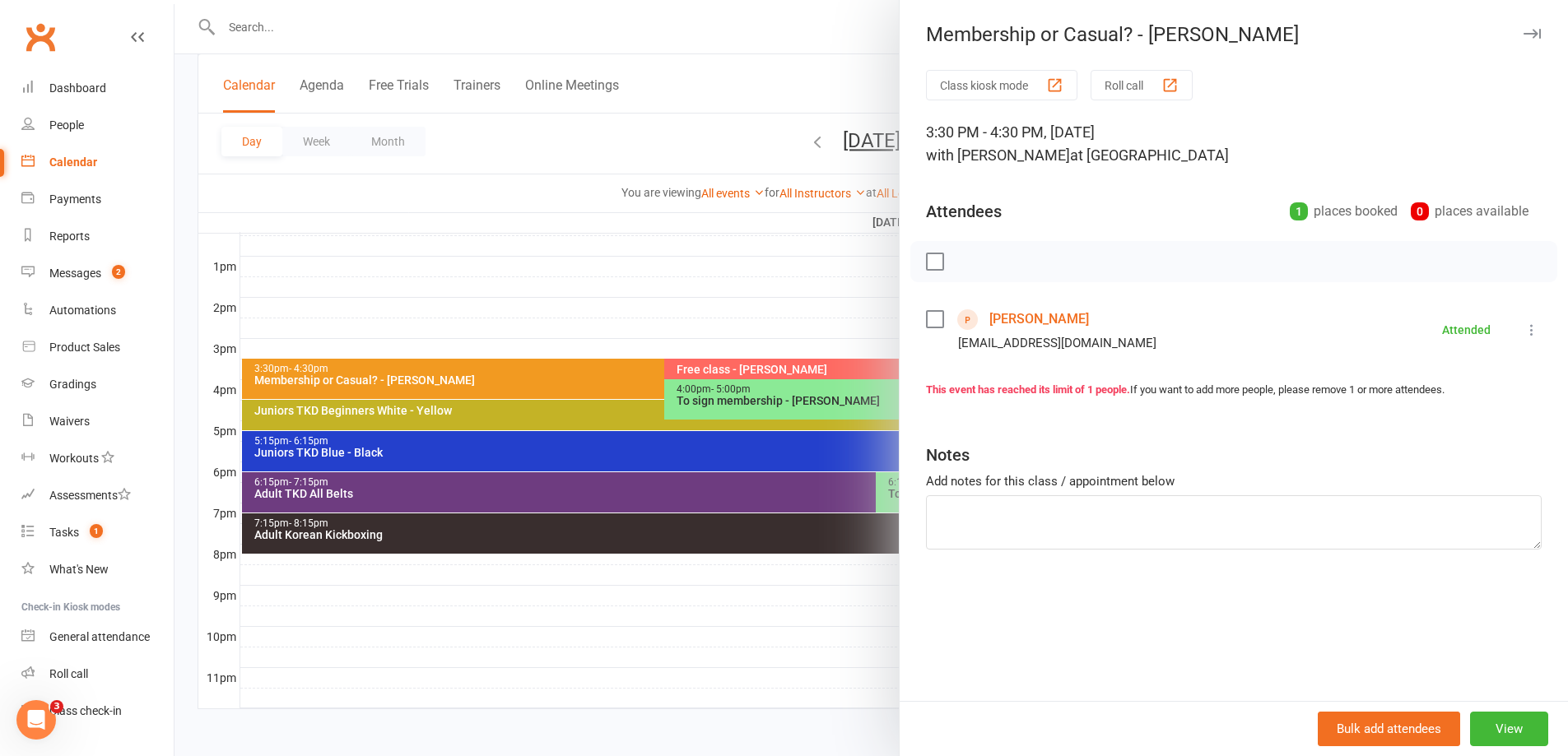
click at [844, 316] on div at bounding box center [871, 378] width 1393 height 756
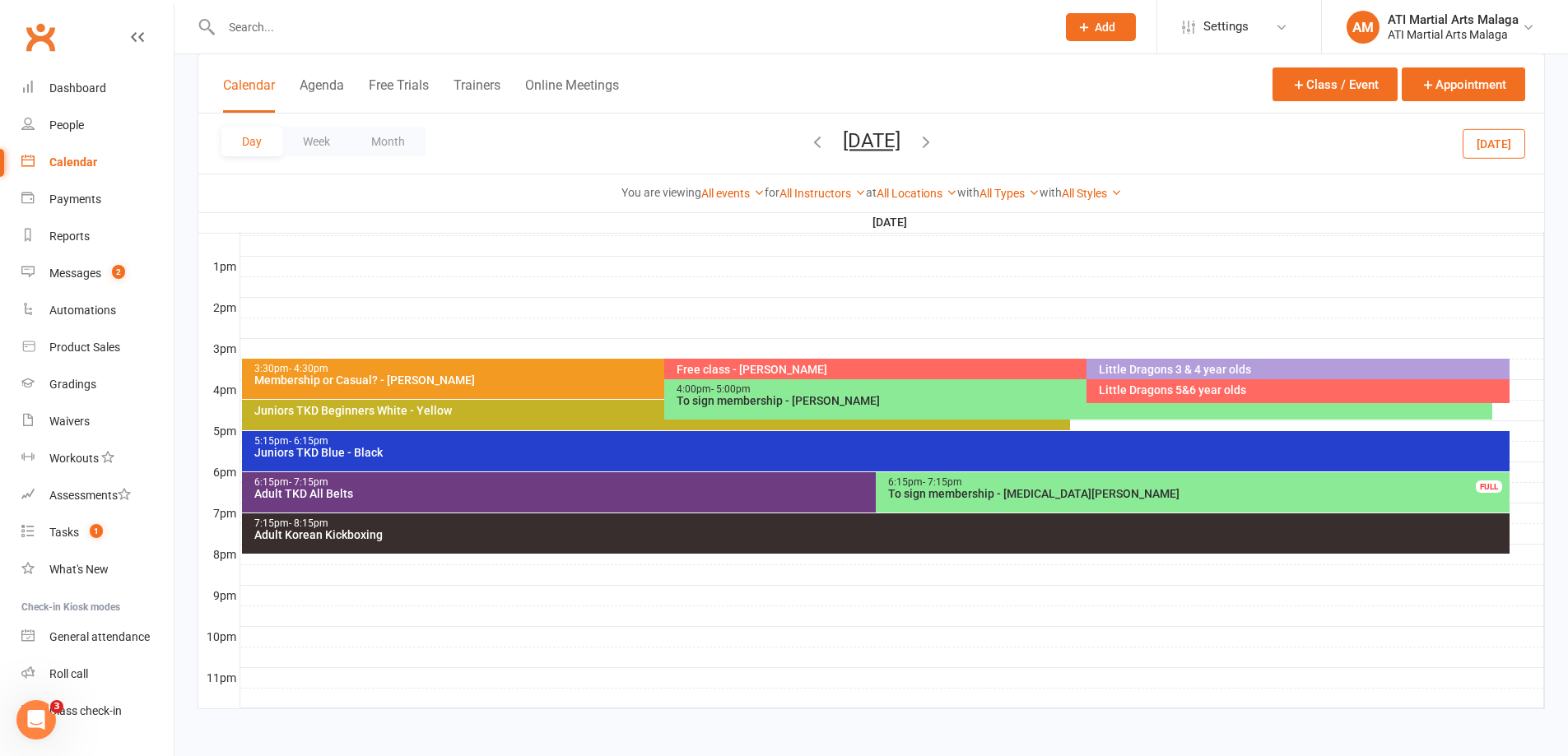
click at [935, 141] on icon "button" at bounding box center [926, 141] width 18 height 18
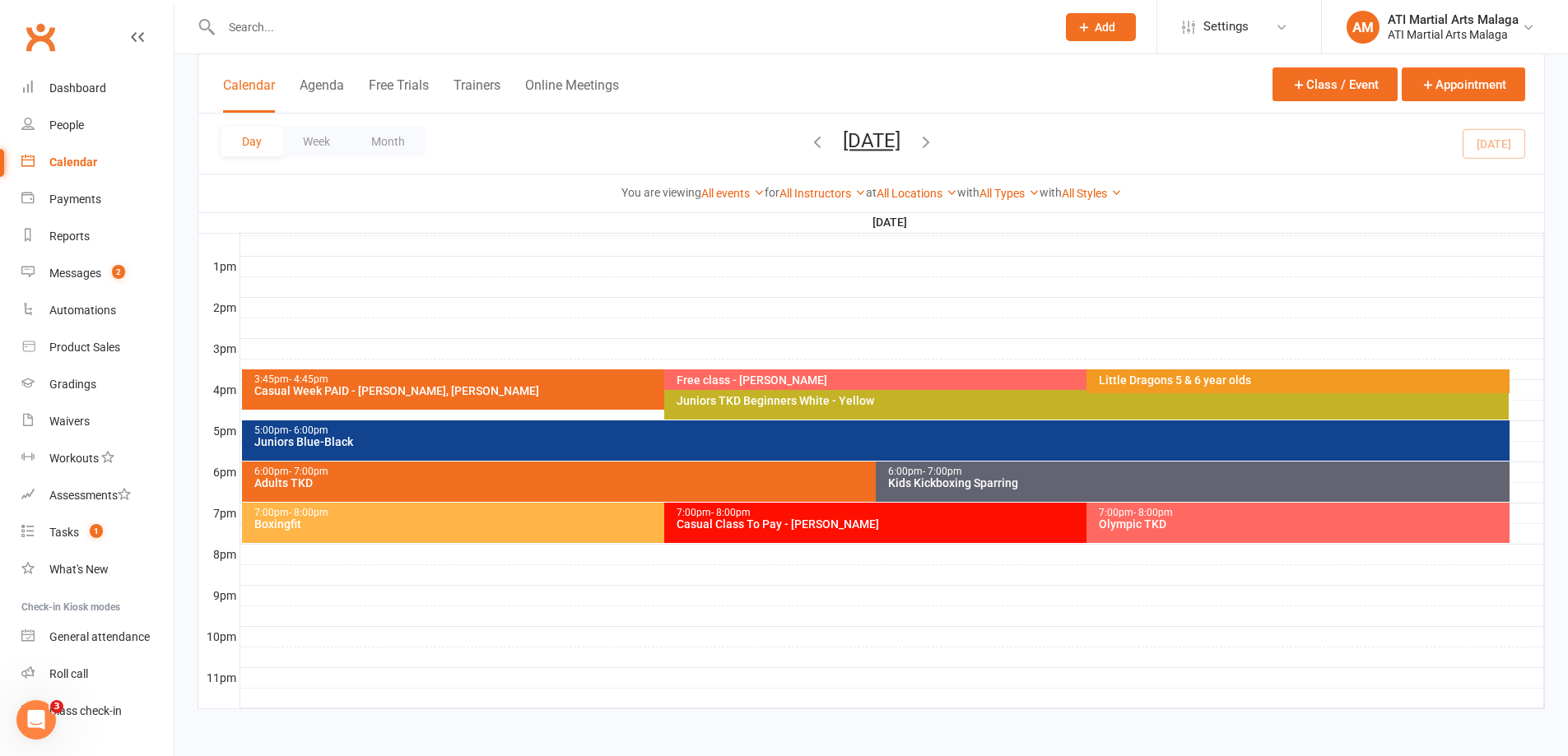
click at [407, 388] on div "Casual Week PAID - [PERSON_NAME], [PERSON_NAME]" at bounding box center [660, 390] width 814 height 11
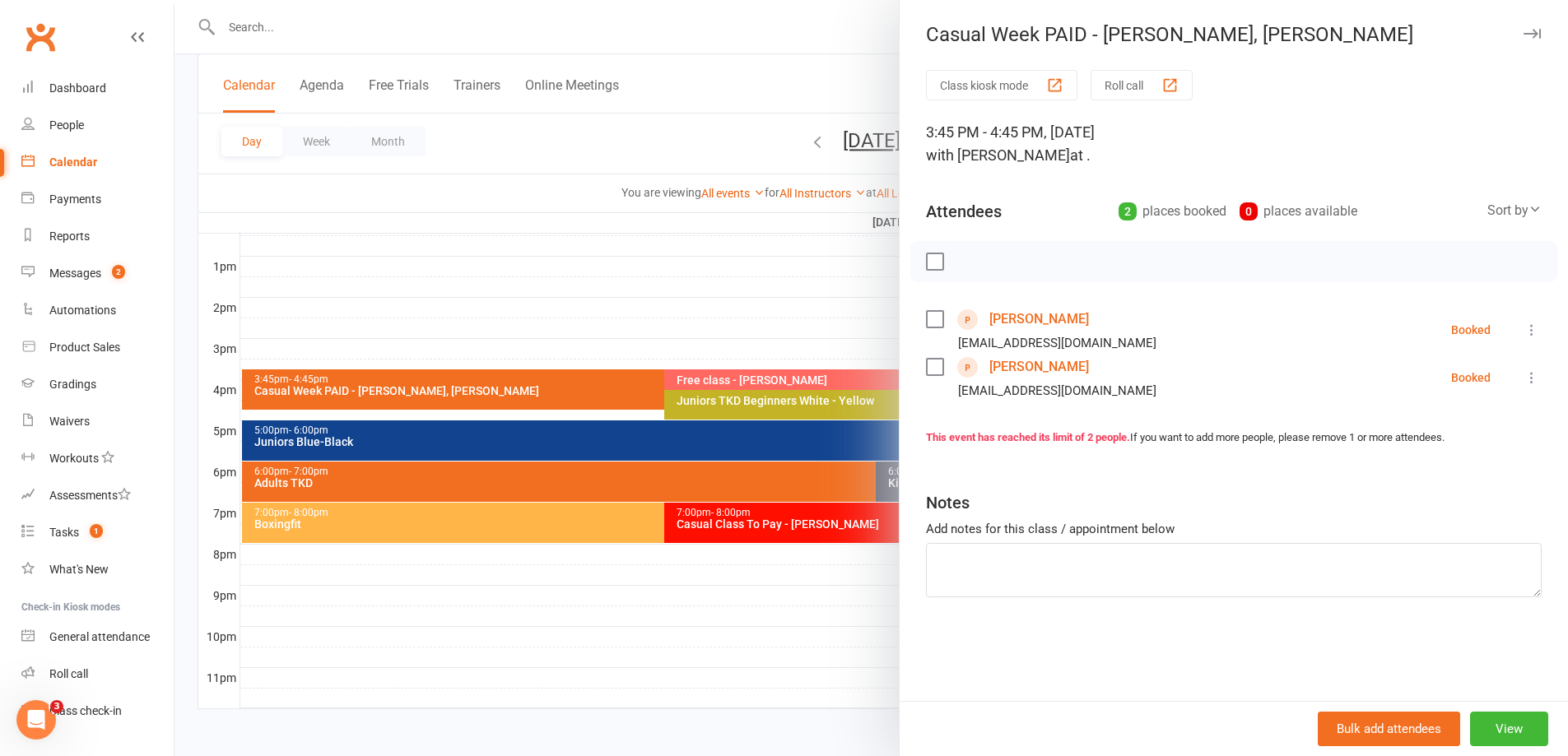
click at [1523, 334] on icon at bounding box center [1531, 330] width 16 height 16
click at [1425, 418] on link "Check in" at bounding box center [1459, 428] width 163 height 33
click at [1523, 380] on icon at bounding box center [1531, 377] width 16 height 16
click at [1422, 471] on link "Check in" at bounding box center [1459, 475] width 163 height 33
click at [779, 327] on div at bounding box center [871, 378] width 1393 height 756
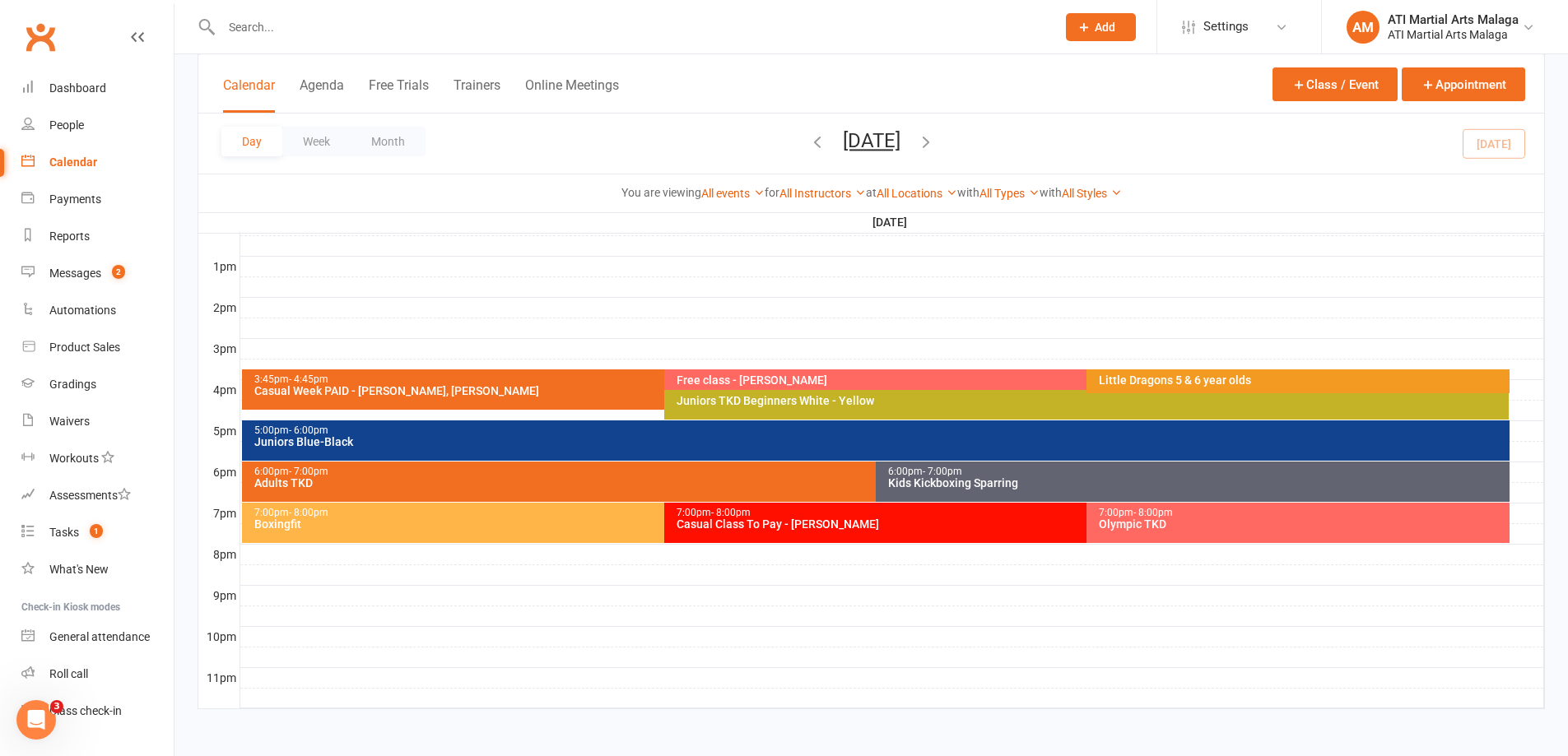
click at [848, 381] on div "Free class - [PERSON_NAME]" at bounding box center [1082, 380] width 814 height 11
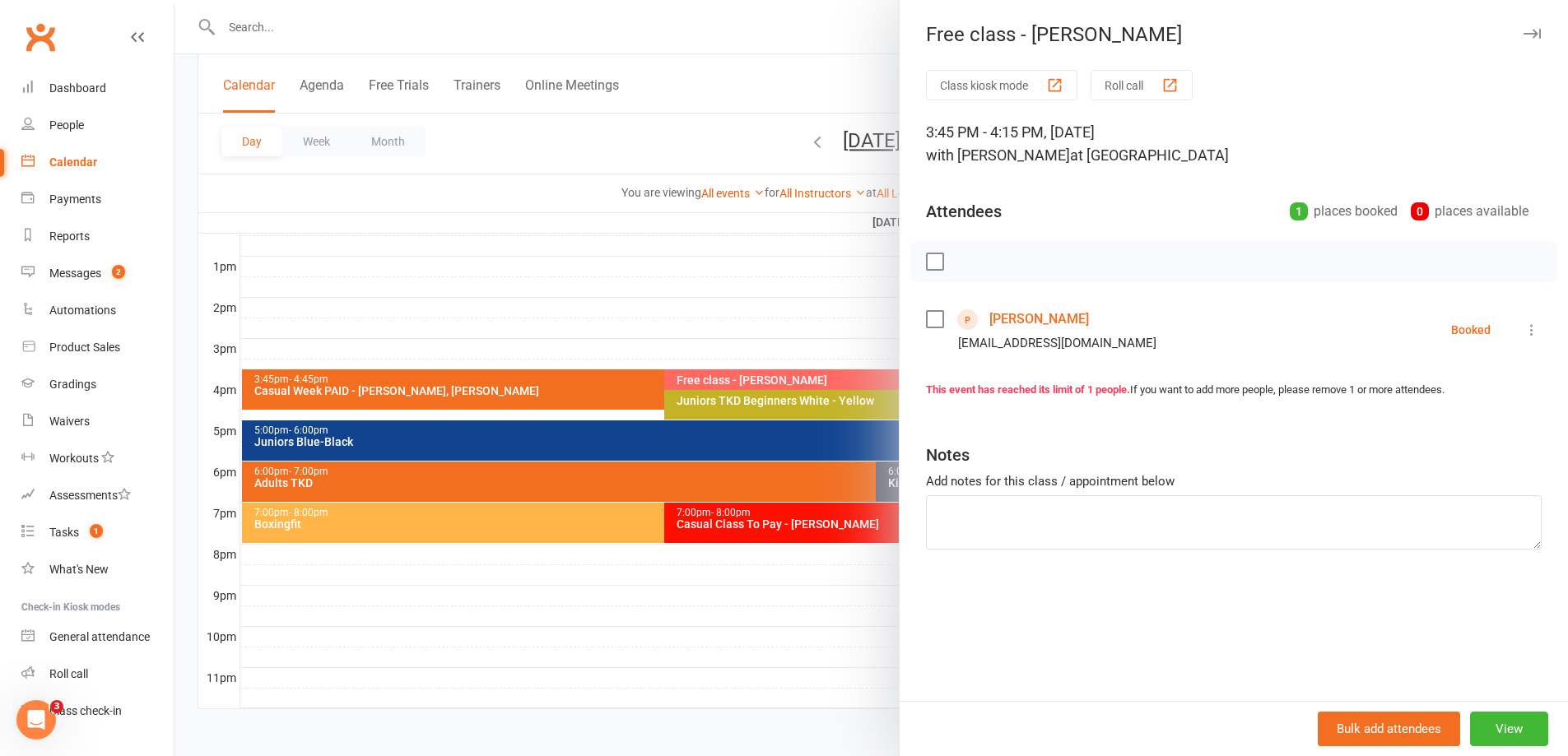
click at [1523, 327] on icon at bounding box center [1531, 330] width 16 height 16
click at [1435, 430] on link "Check in" at bounding box center [1459, 428] width 163 height 33
click at [787, 325] on div at bounding box center [871, 378] width 1393 height 756
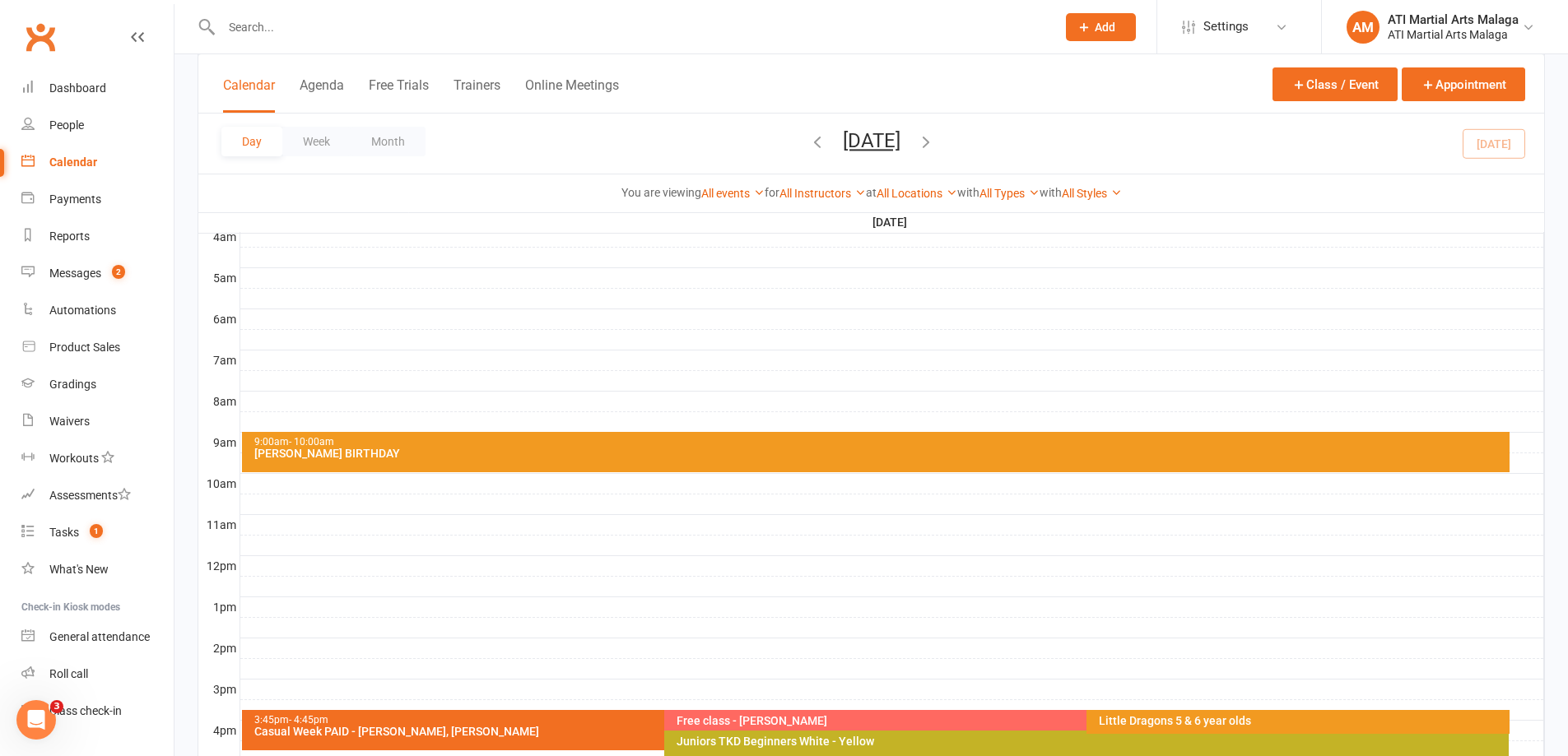
scroll to position [0, 0]
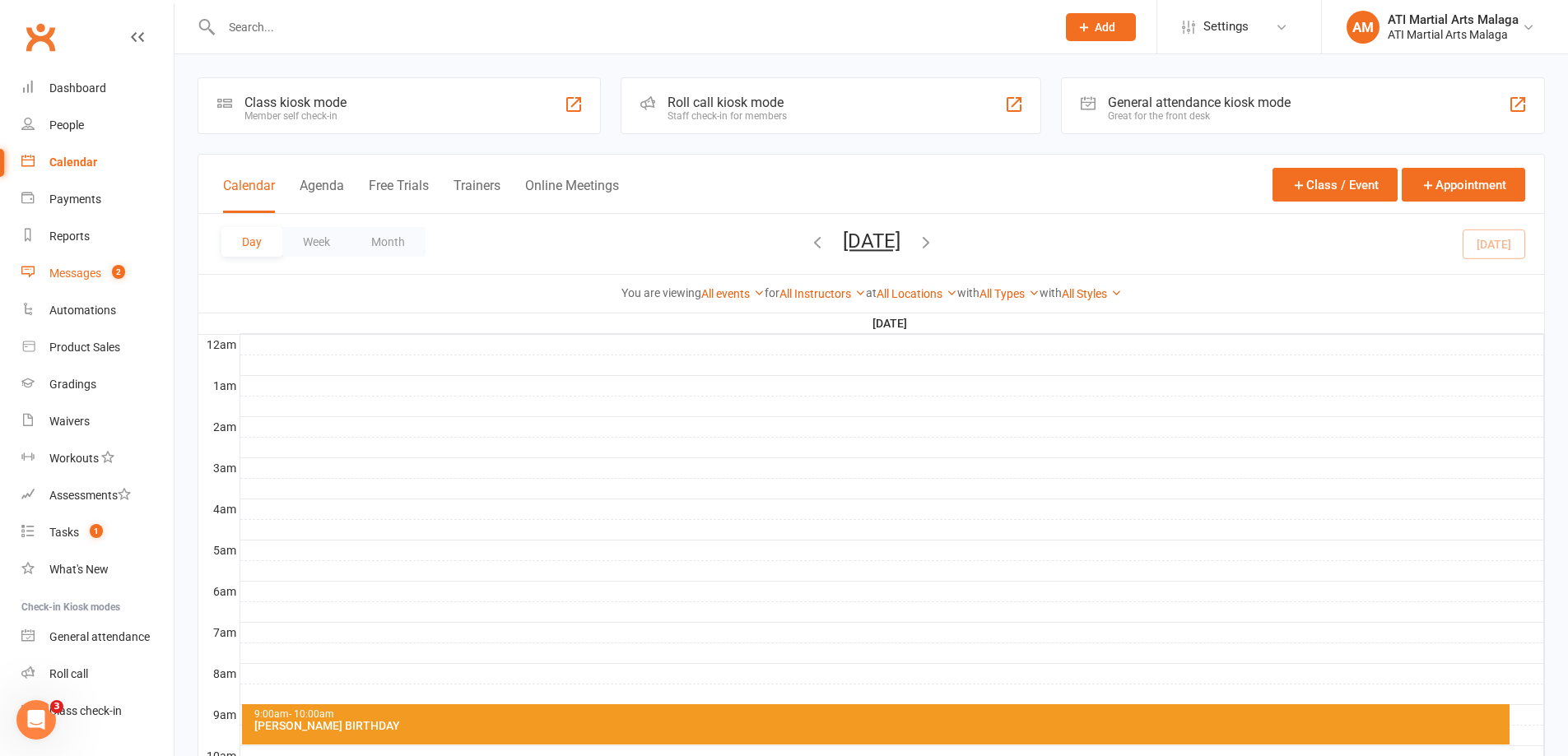
drag, startPoint x: 94, startPoint y: 274, endPoint x: 115, endPoint y: 273, distance: 21.0
click at [96, 274] on div "Messages" at bounding box center [75, 273] width 52 height 13
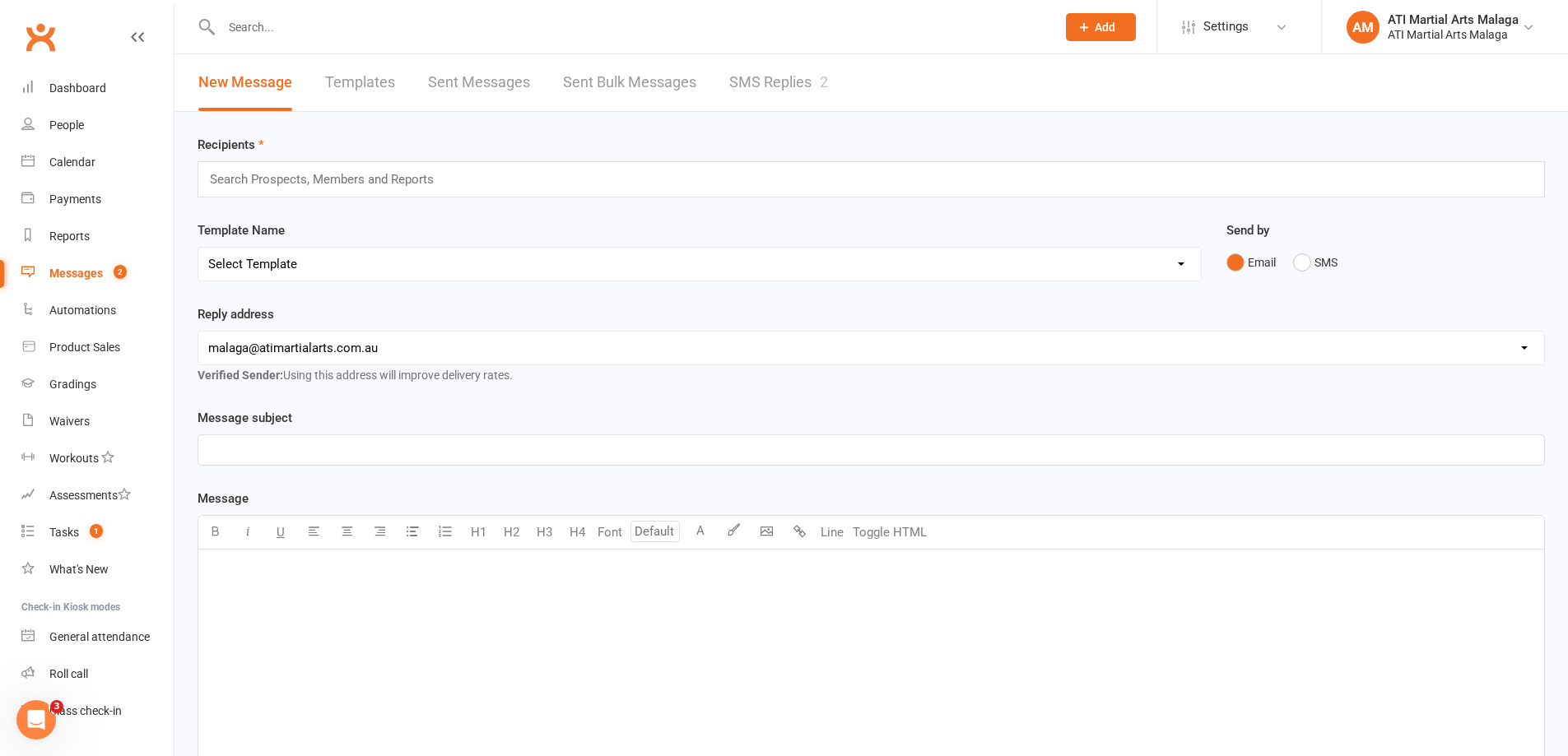
click at [278, 10] on div at bounding box center [620, 27] width 846 height 53
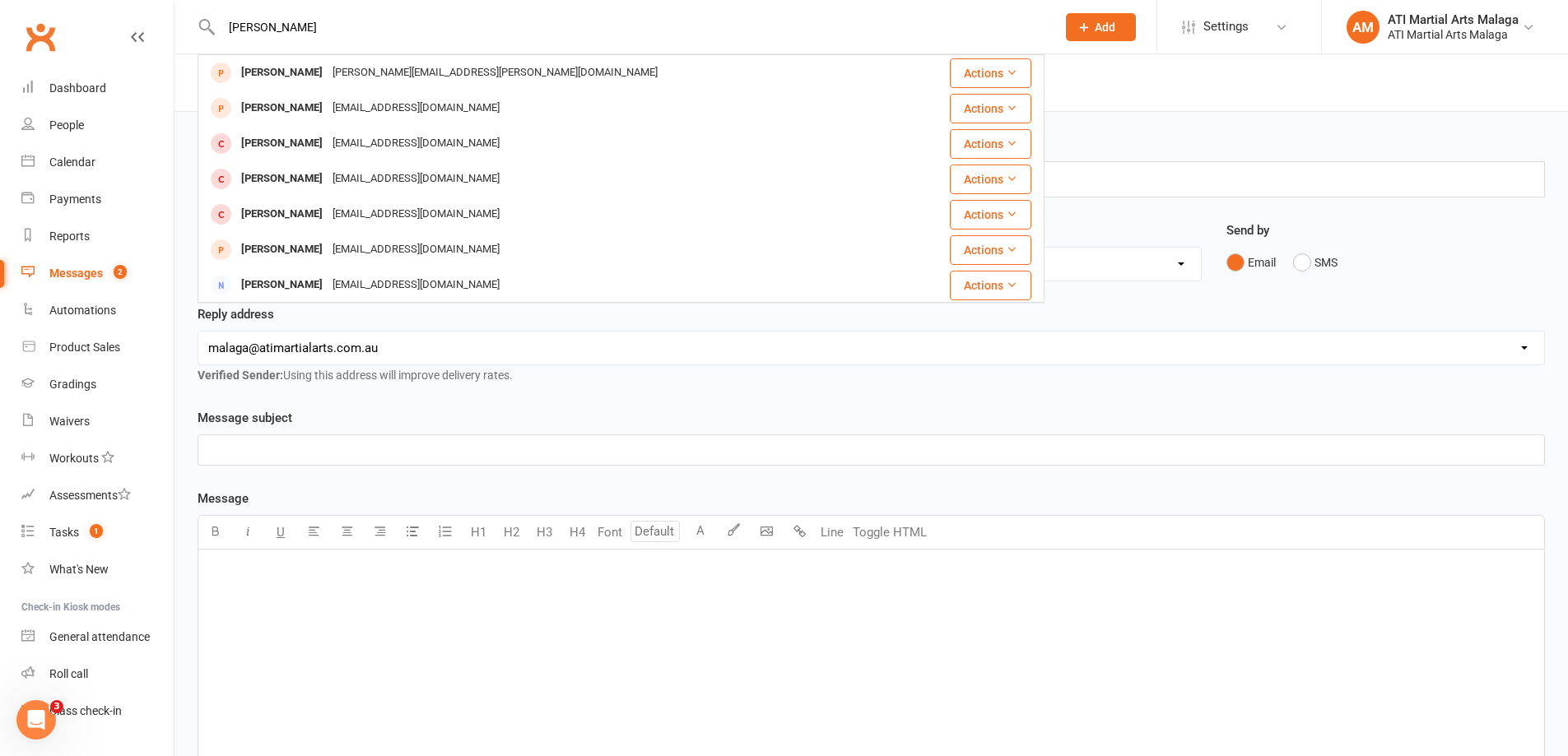
click at [284, 22] on input "mohamed ayan" at bounding box center [629, 27] width 827 height 23
drag, startPoint x: 315, startPoint y: 20, endPoint x: 65, endPoint y: -10, distance: 251.8
click at [65, 0] on html "mohamed ayan Ihsaan Mohamud ayan.ahmed@aic.wa.edu.au Actions Mohamed Dek ayanta…" at bounding box center [784, 521] width 1568 height 1043
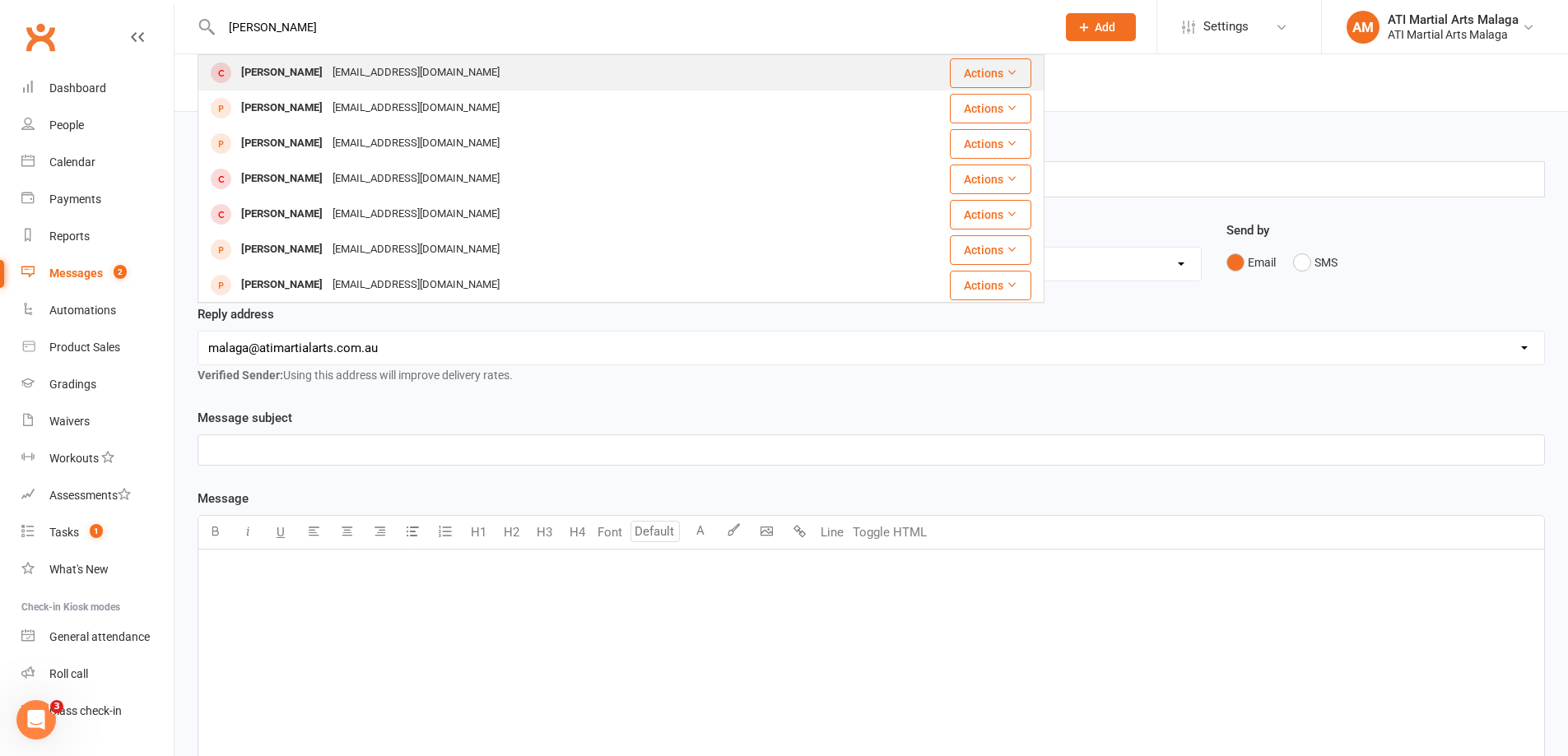
type input "ayan ali"
click at [327, 69] on div "lubna_shrf@yahoo.com" at bounding box center [415, 73] width 177 height 24
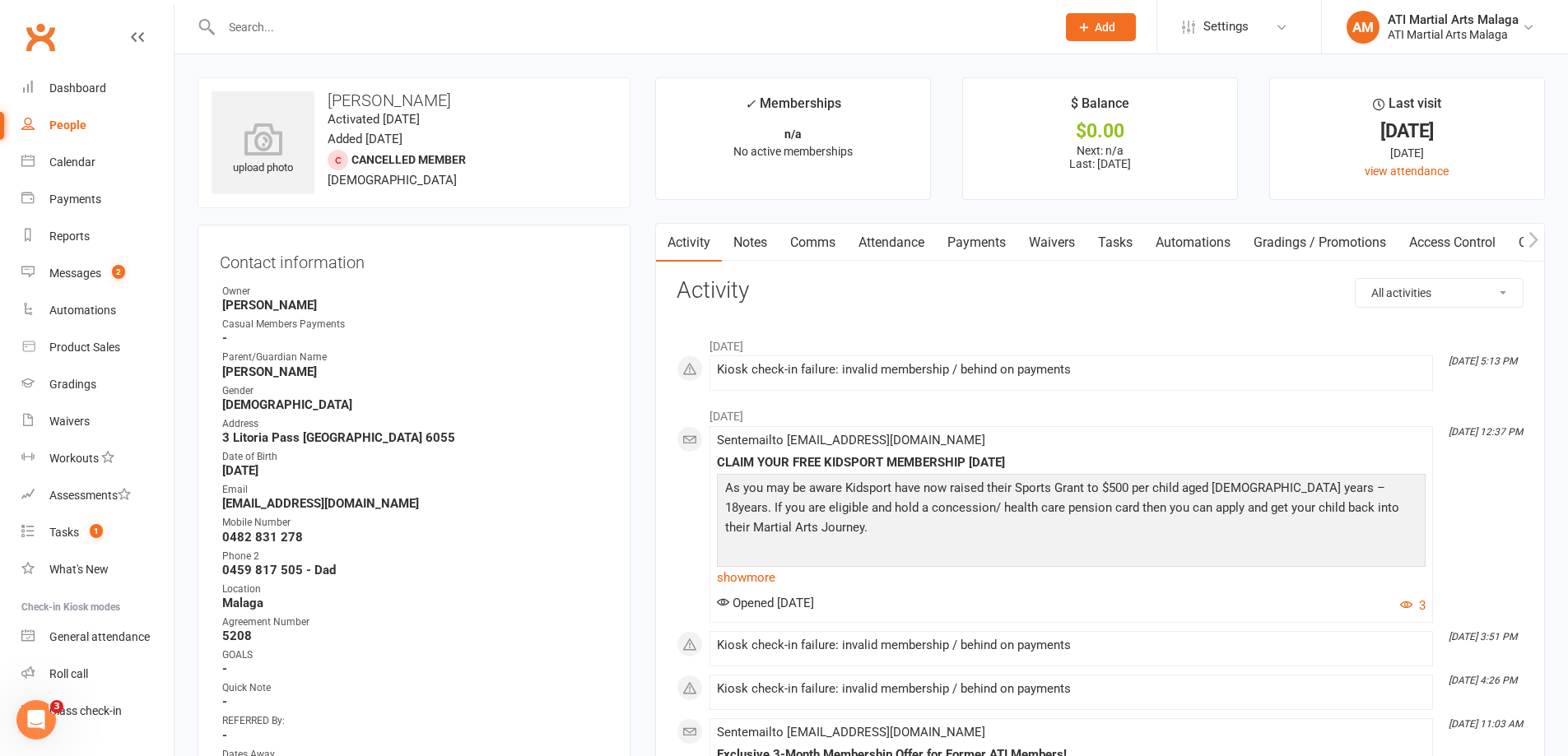
drag, startPoint x: 967, startPoint y: 251, endPoint x: 976, endPoint y: 233, distance: 20.1
click at [973, 239] on link "Payments" at bounding box center [976, 243] width 82 height 38
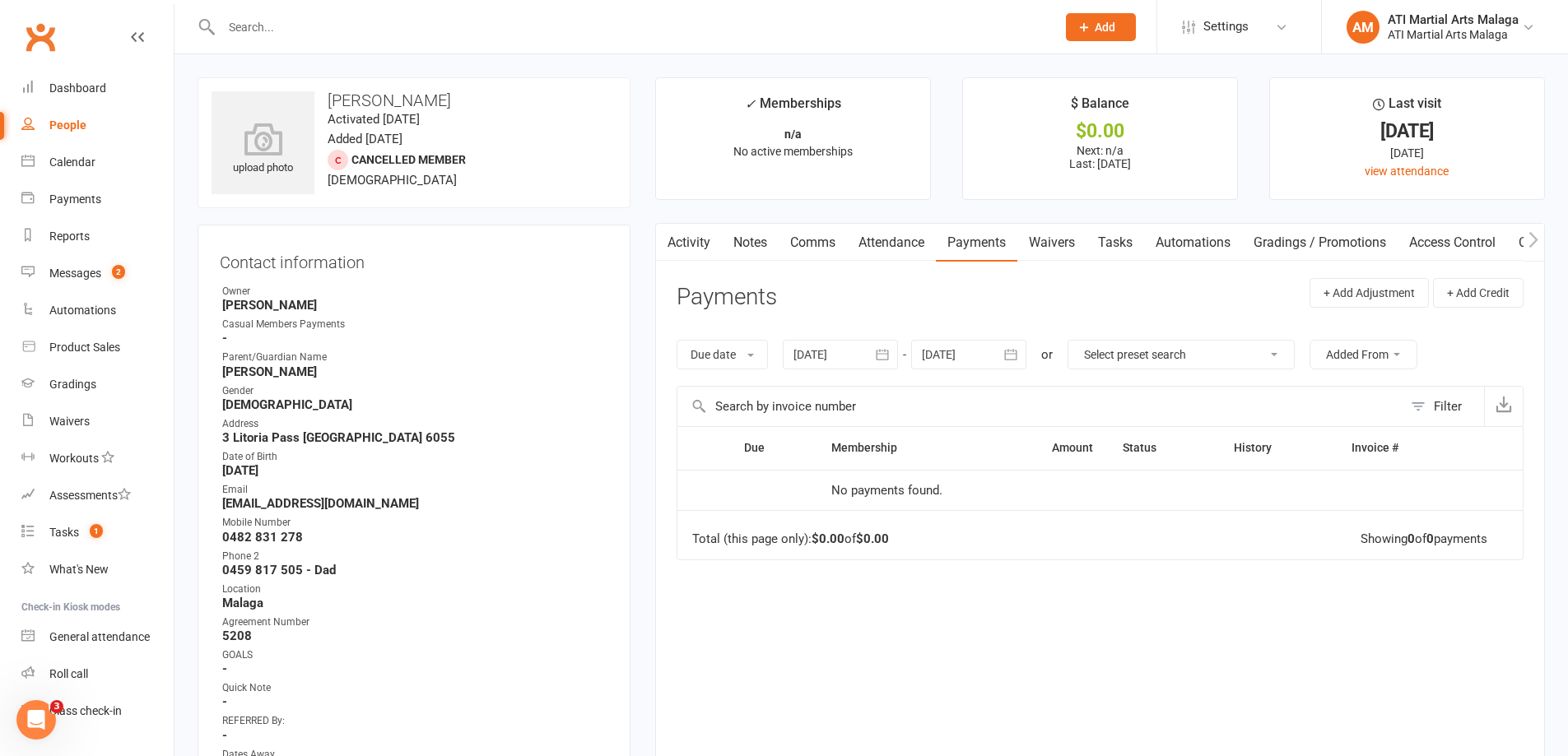
click at [867, 351] on div at bounding box center [840, 355] width 115 height 29
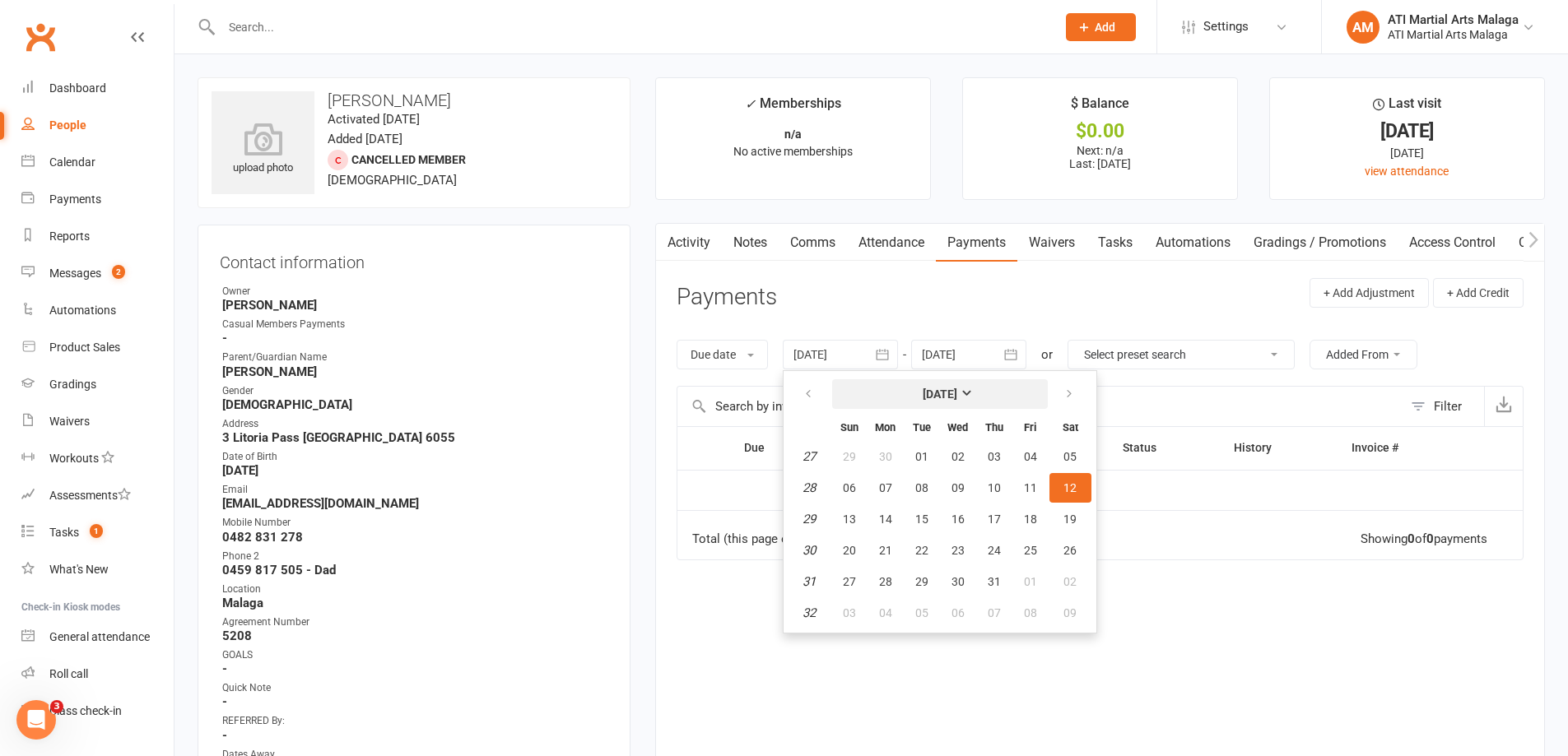
click at [951, 384] on button "July 2025" at bounding box center [939, 394] width 215 height 29
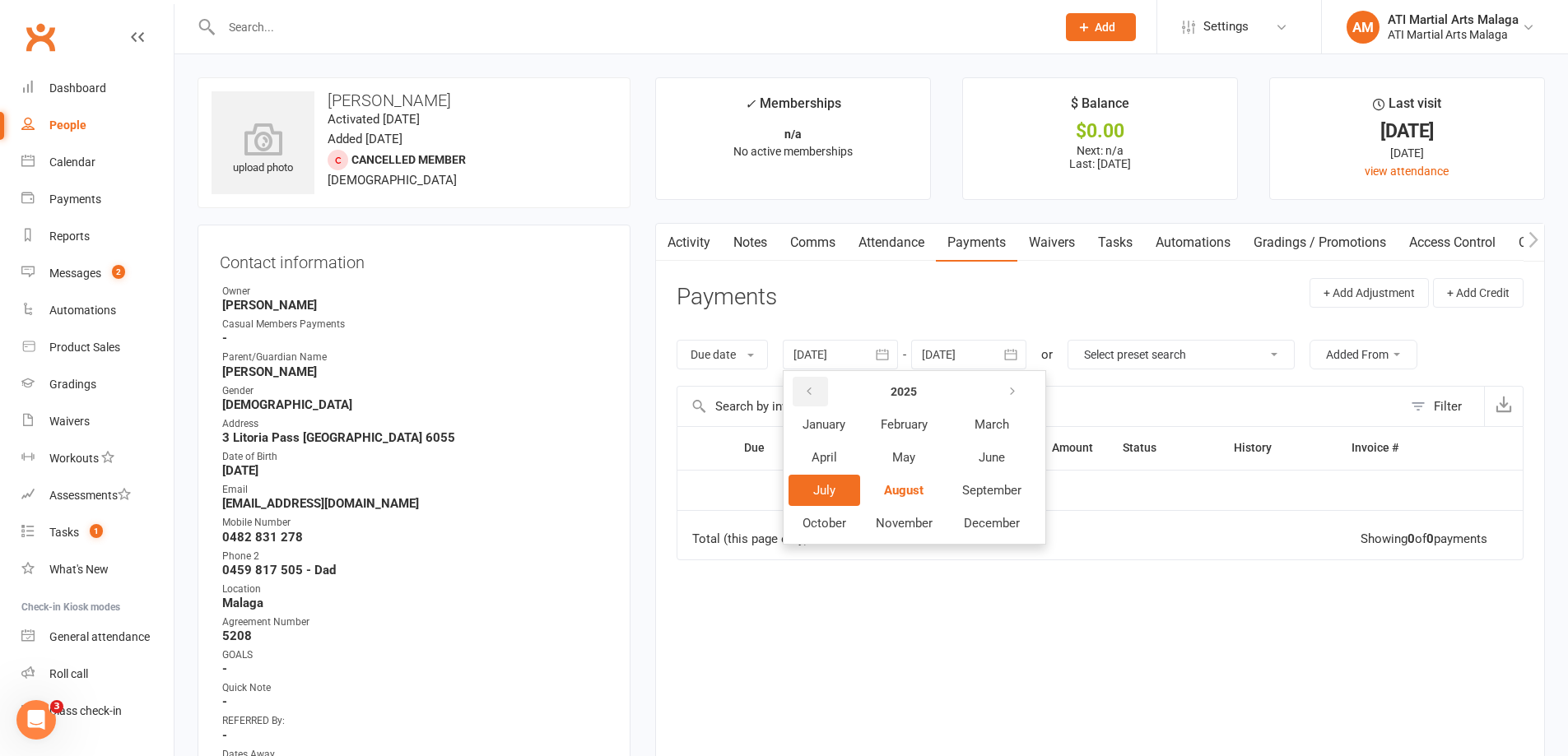
click at [797, 394] on button "button" at bounding box center [809, 392] width 35 height 29
click at [835, 438] on button "January" at bounding box center [824, 424] width 71 height 31
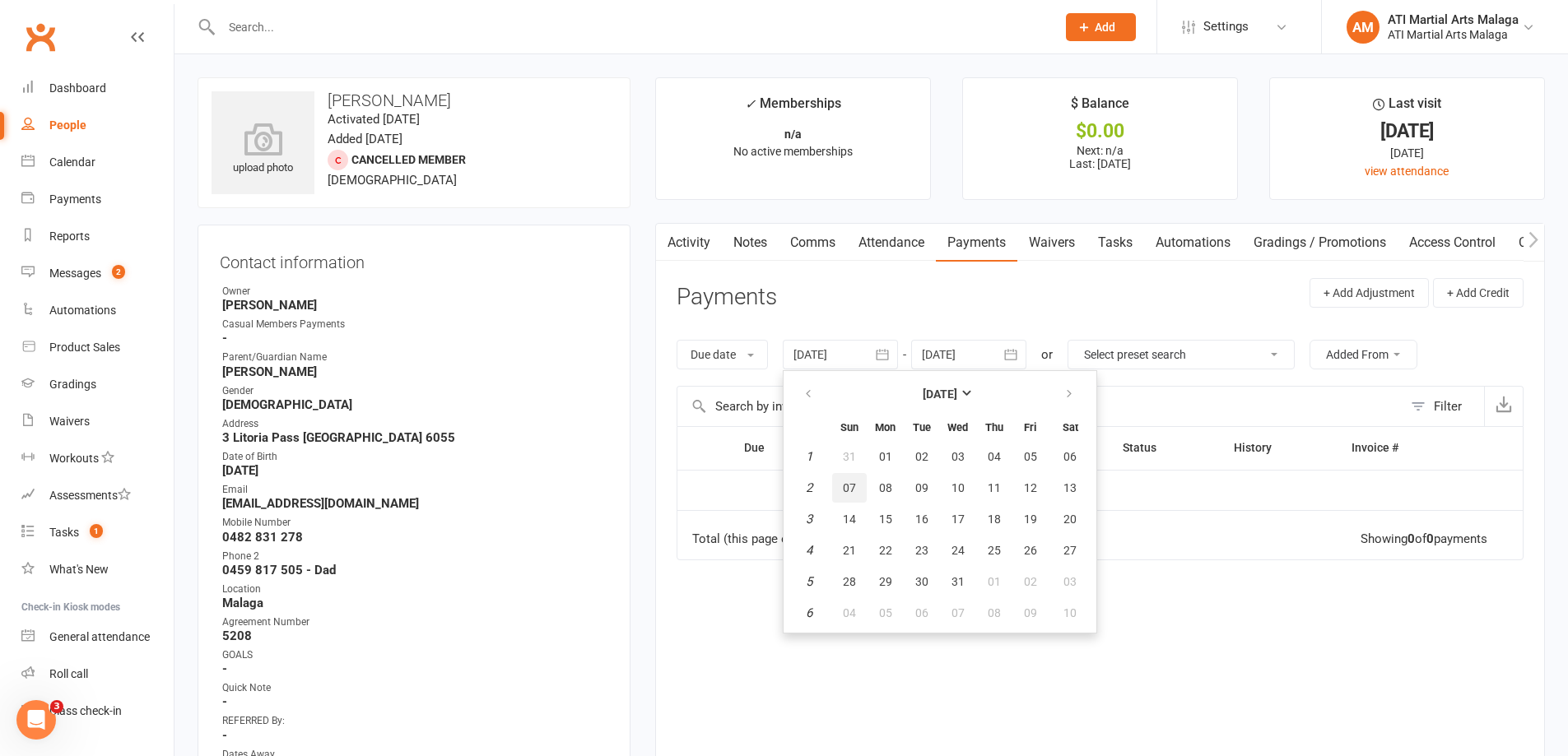
click at [846, 493] on span "07" at bounding box center [849, 487] width 13 height 13
type input "07 Jan 2024"
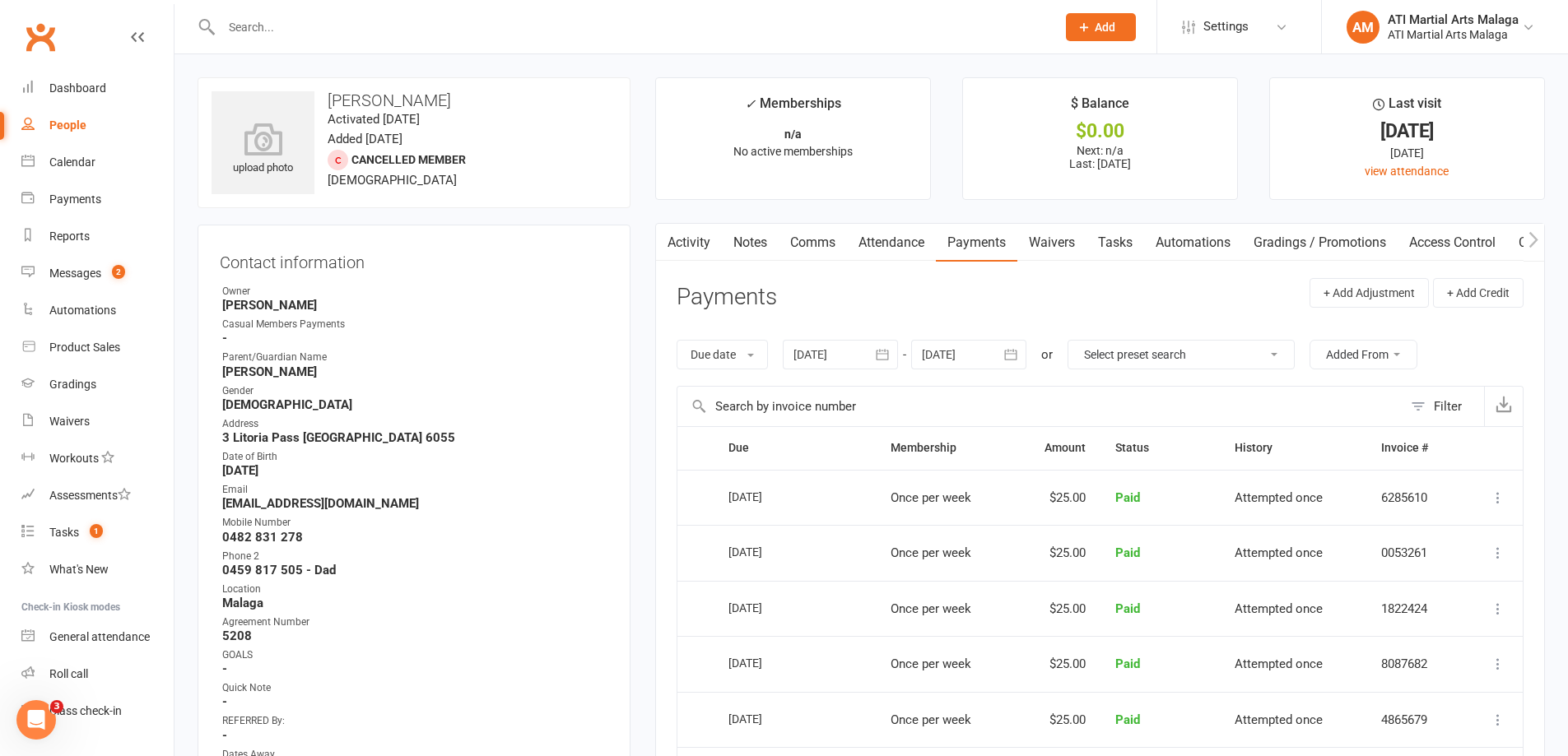
click at [1162, 437] on th "Status" at bounding box center [1160, 448] width 120 height 42
click at [420, 24] on input "text" at bounding box center [629, 27] width 827 height 23
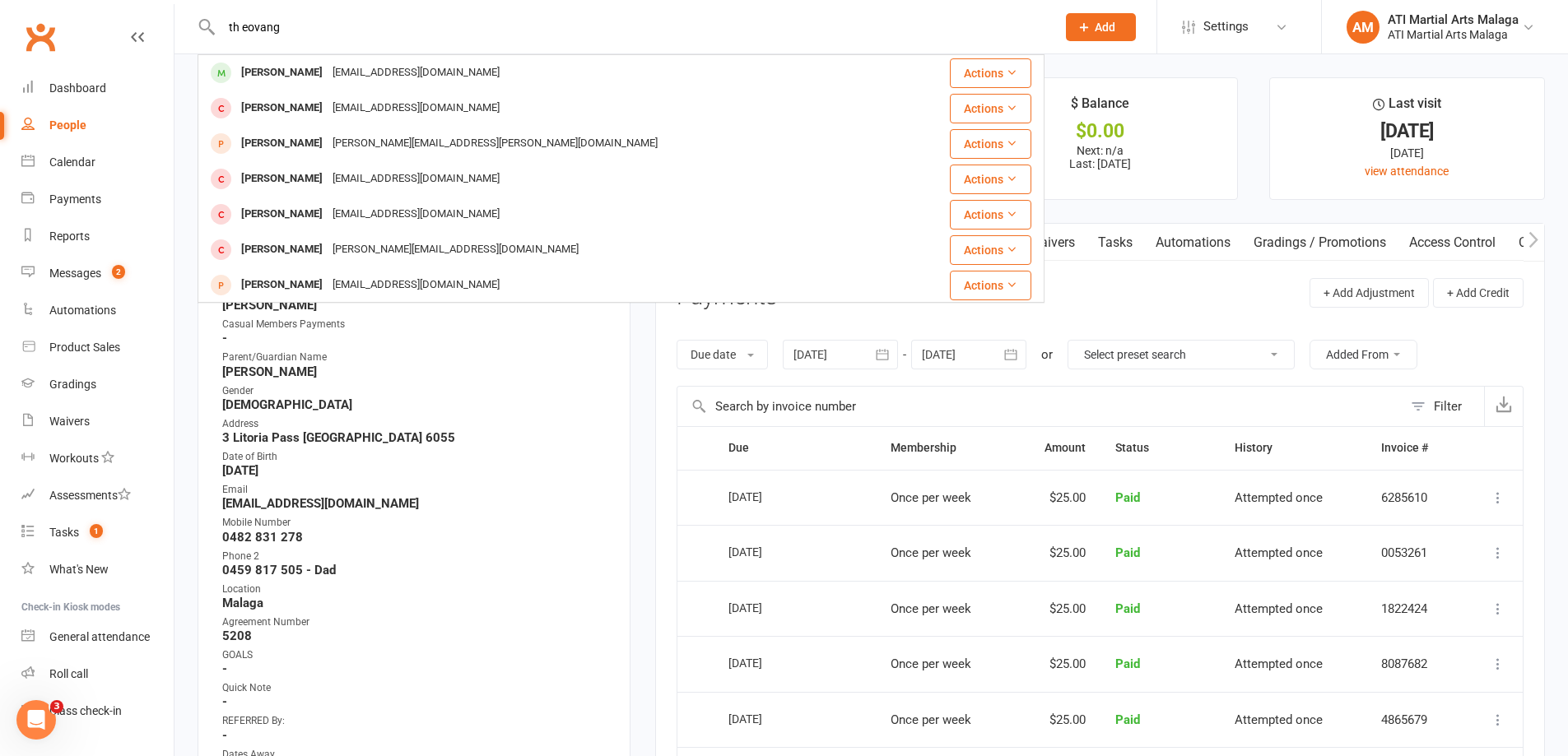
type input "th eovang"
click at [348, 77] on div "sophoeunvang07@gmail.com" at bounding box center [415, 73] width 177 height 24
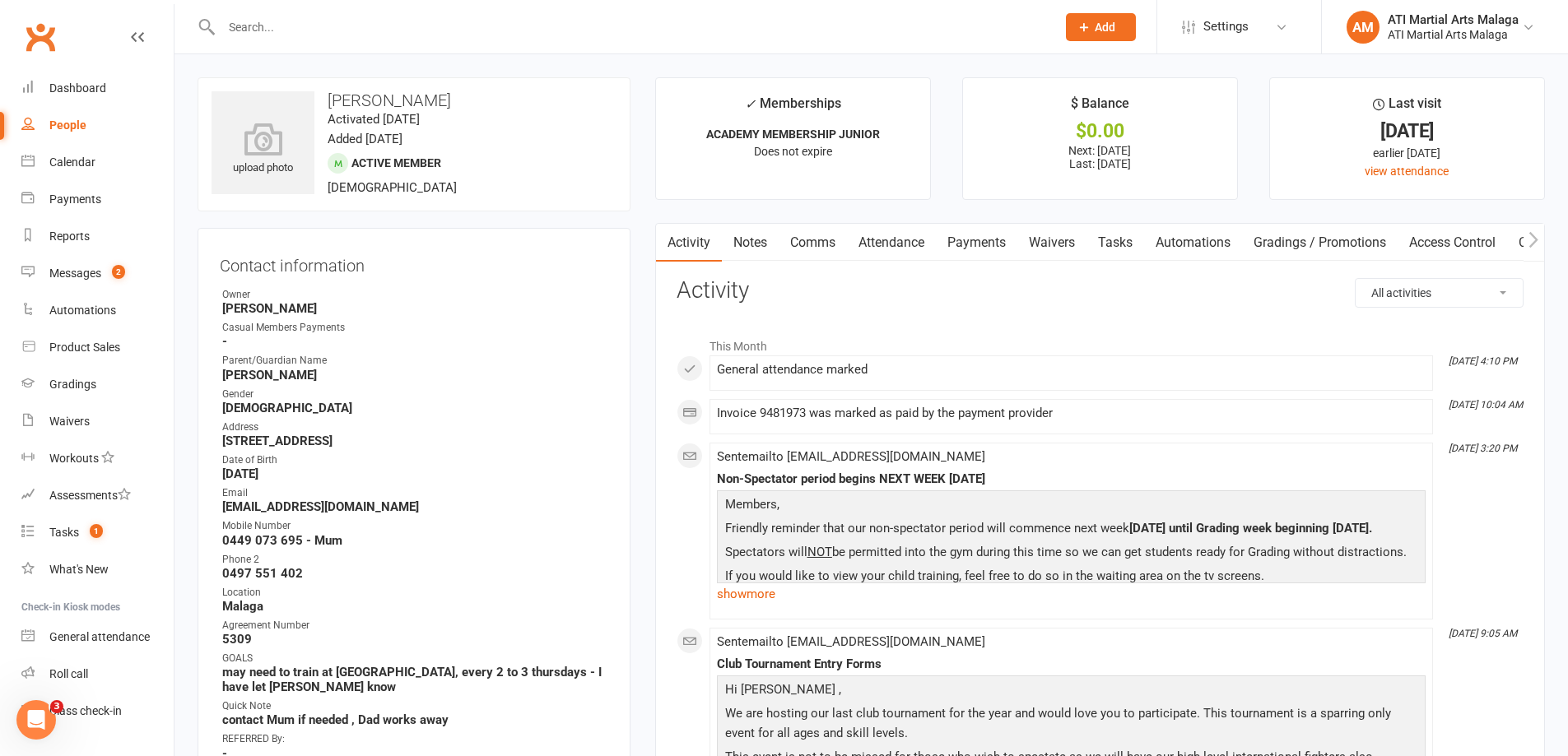
click at [991, 240] on link "Payments" at bounding box center [976, 243] width 82 height 38
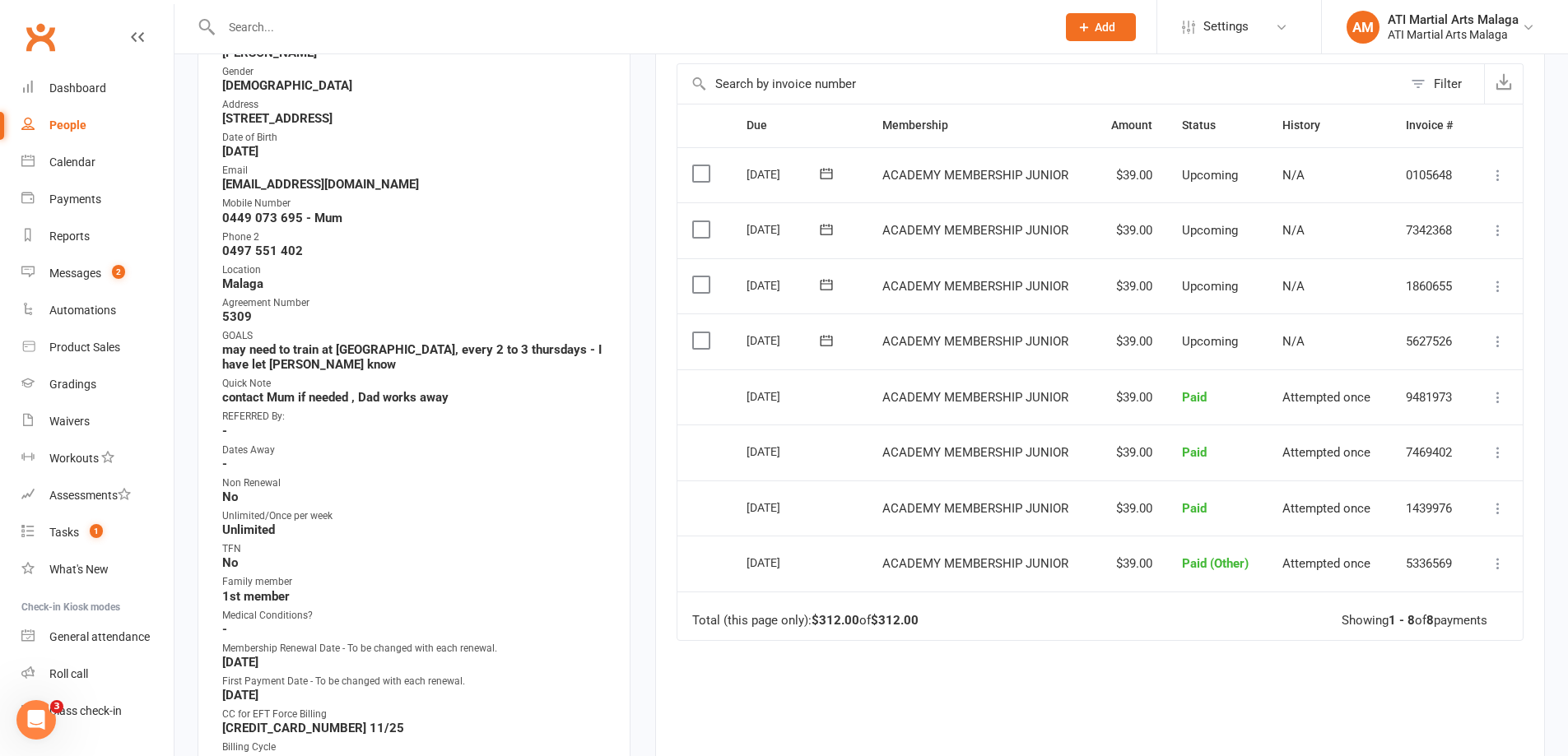
scroll to position [329, 0]
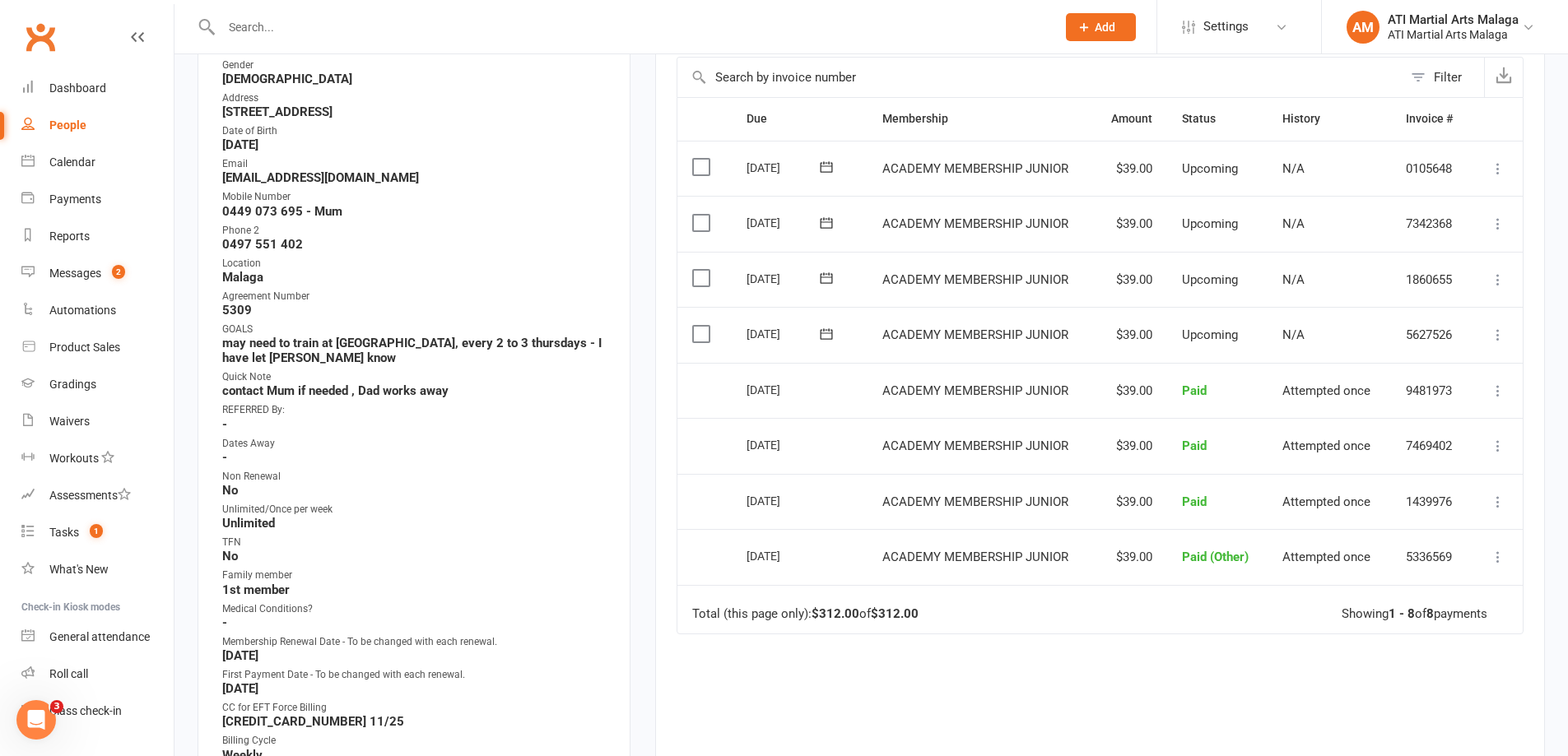
click at [347, 20] on input "text" at bounding box center [629, 27] width 827 height 23
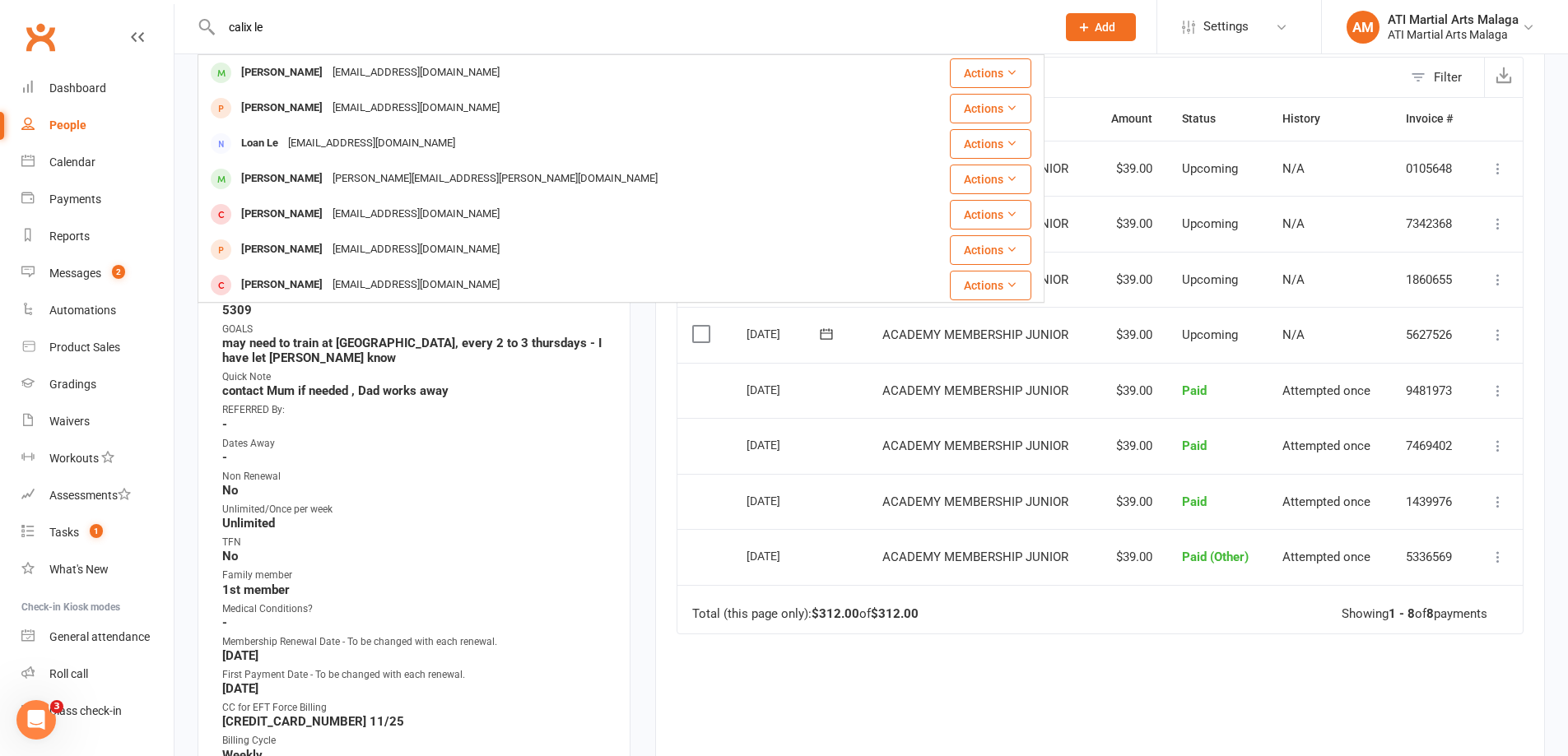
type input "calix le"
click at [270, 73] on div "Calix Lee" at bounding box center [282, 73] width 91 height 24
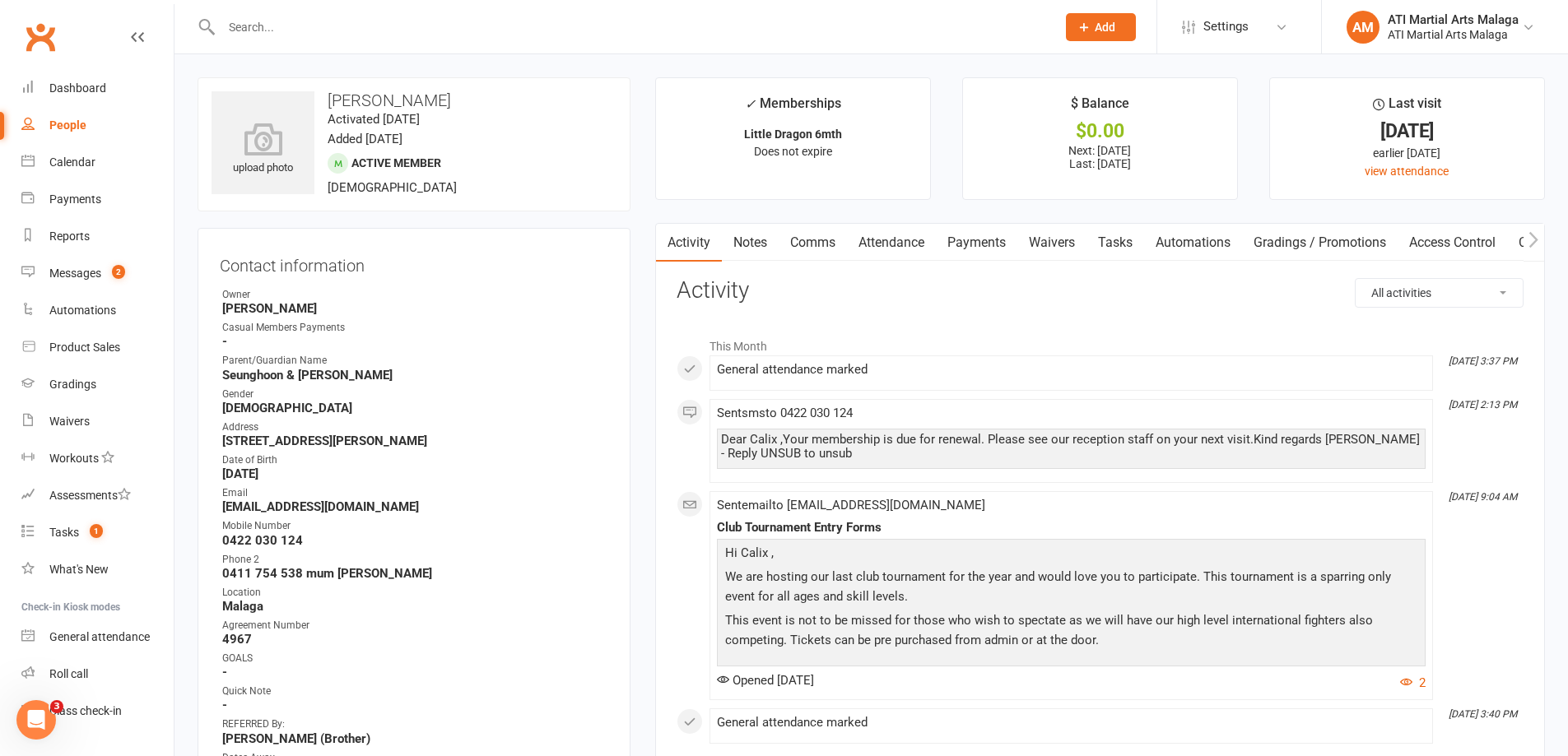
click at [1003, 232] on link "Payments" at bounding box center [976, 243] width 82 height 38
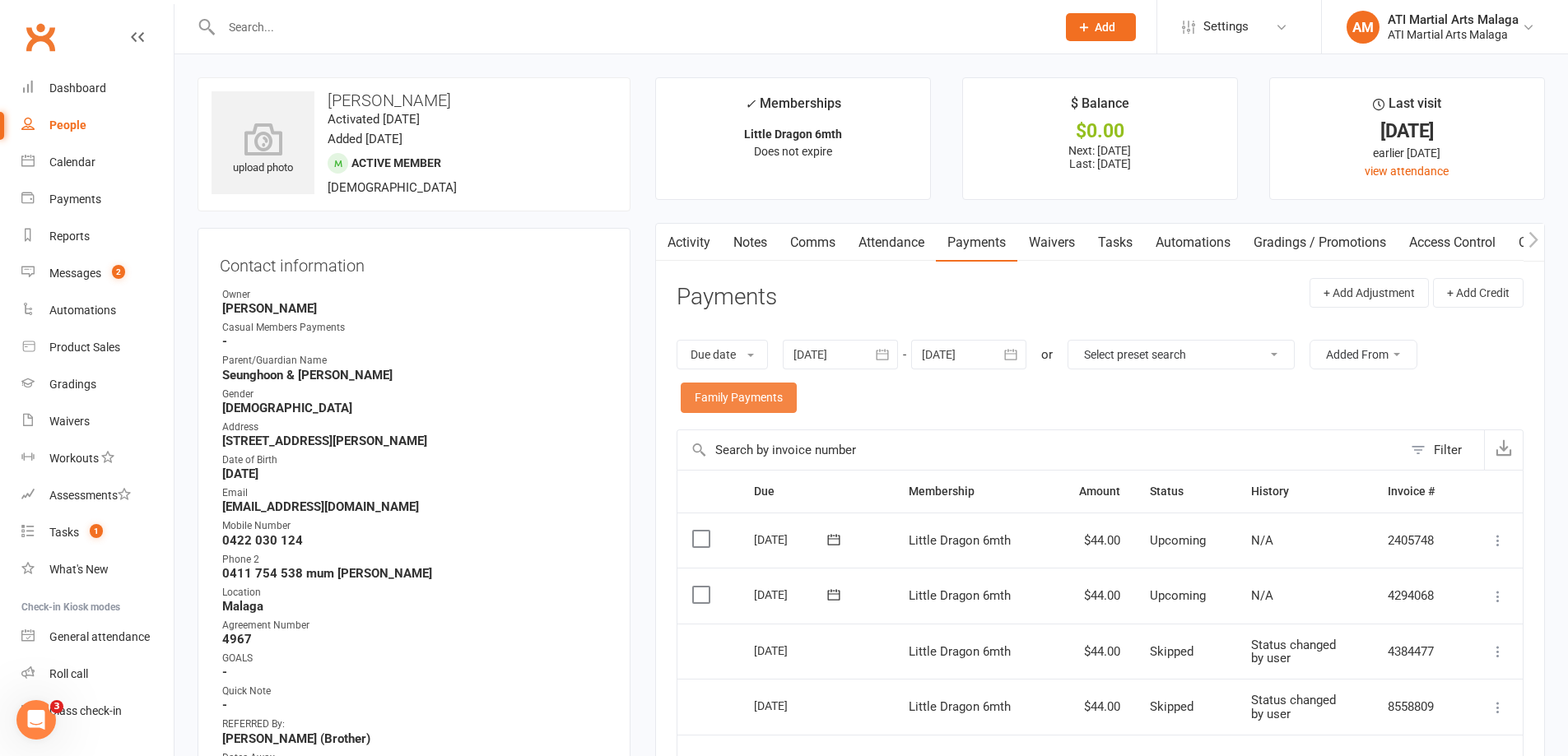
click at [771, 396] on link "Family Payments" at bounding box center [738, 397] width 116 height 29
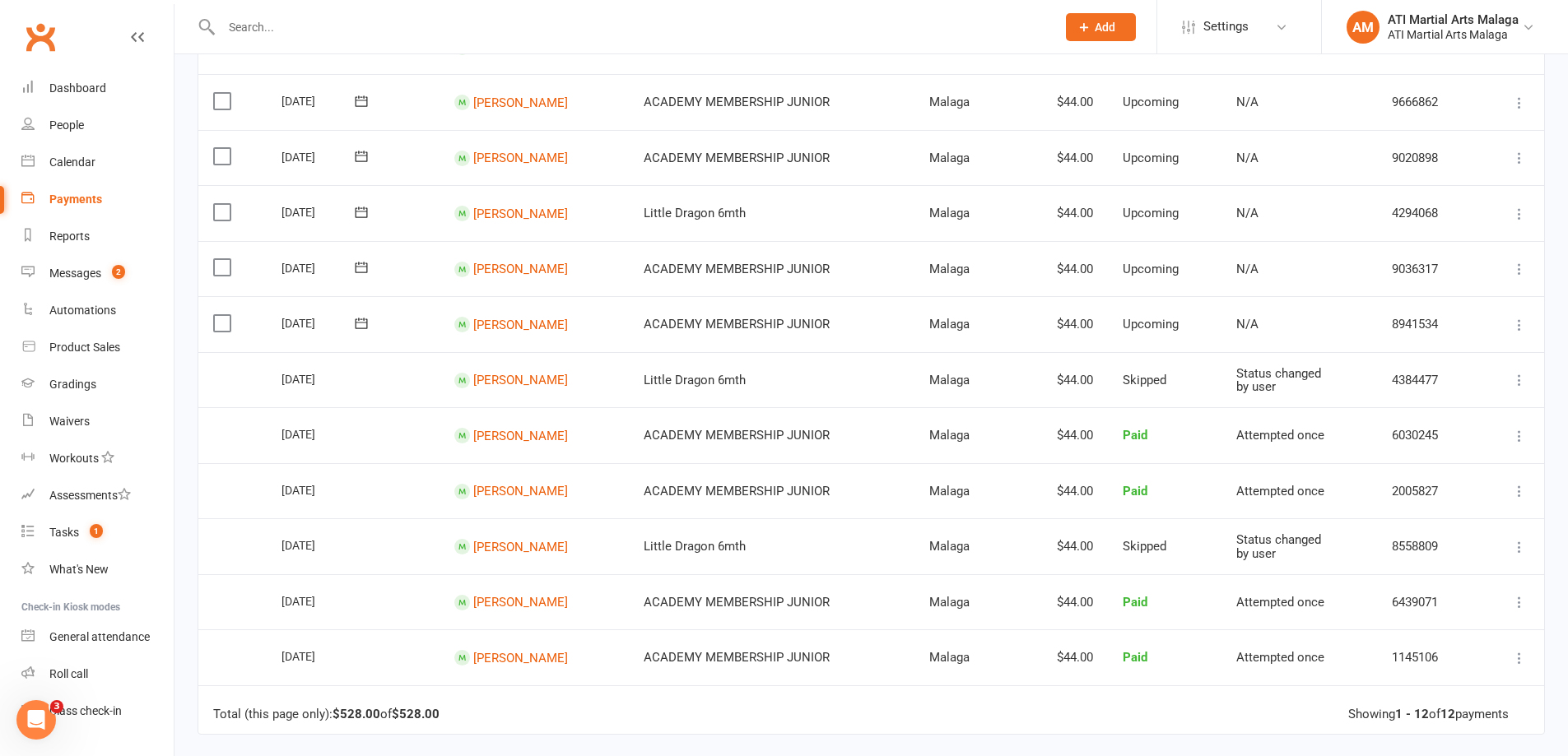
scroll to position [247, 0]
click at [511, 108] on link "Edgar Lee" at bounding box center [521, 101] width 95 height 15
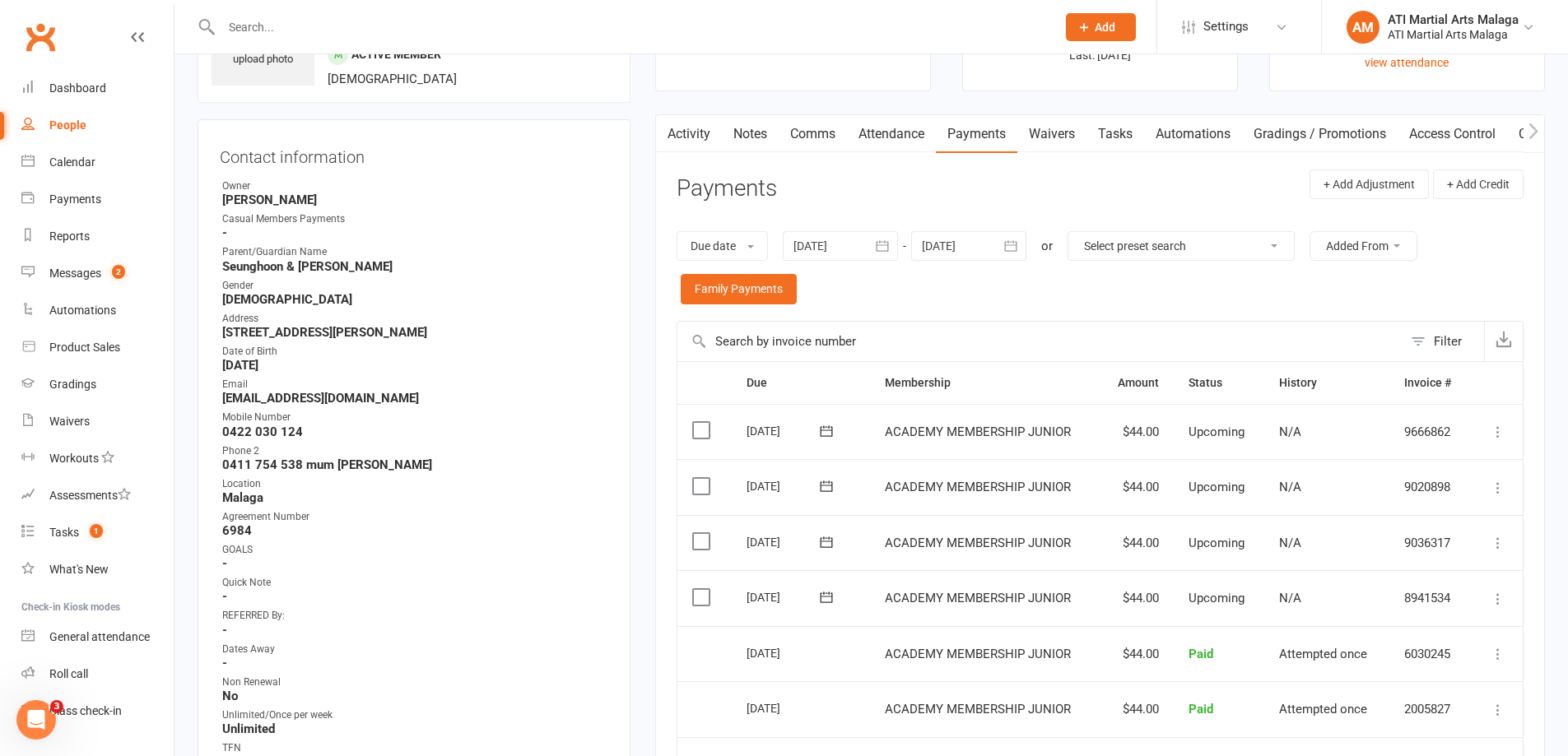
scroll to position [164, 0]
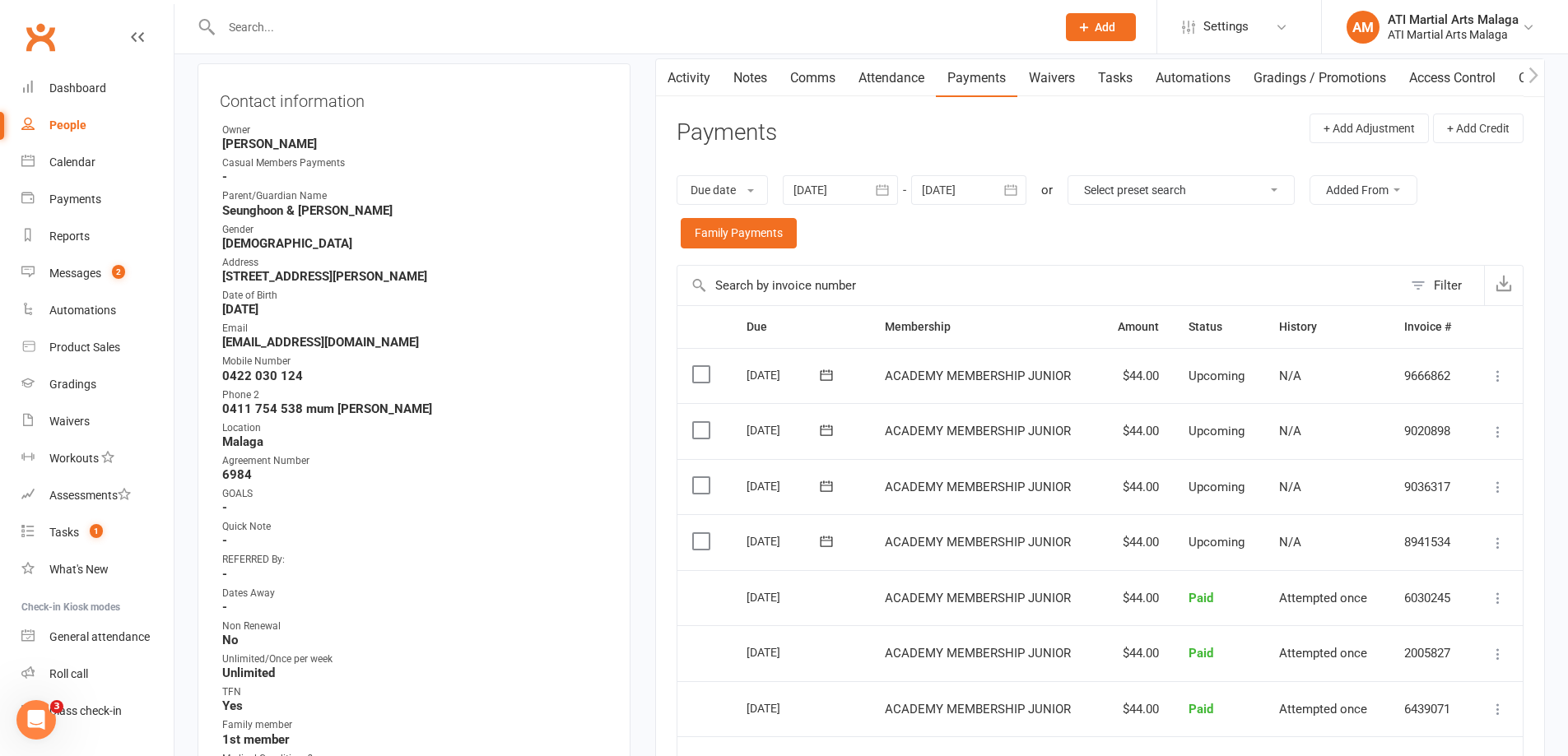
click at [789, 549] on div "13 Aug 2025" at bounding box center [784, 542] width 76 height 26
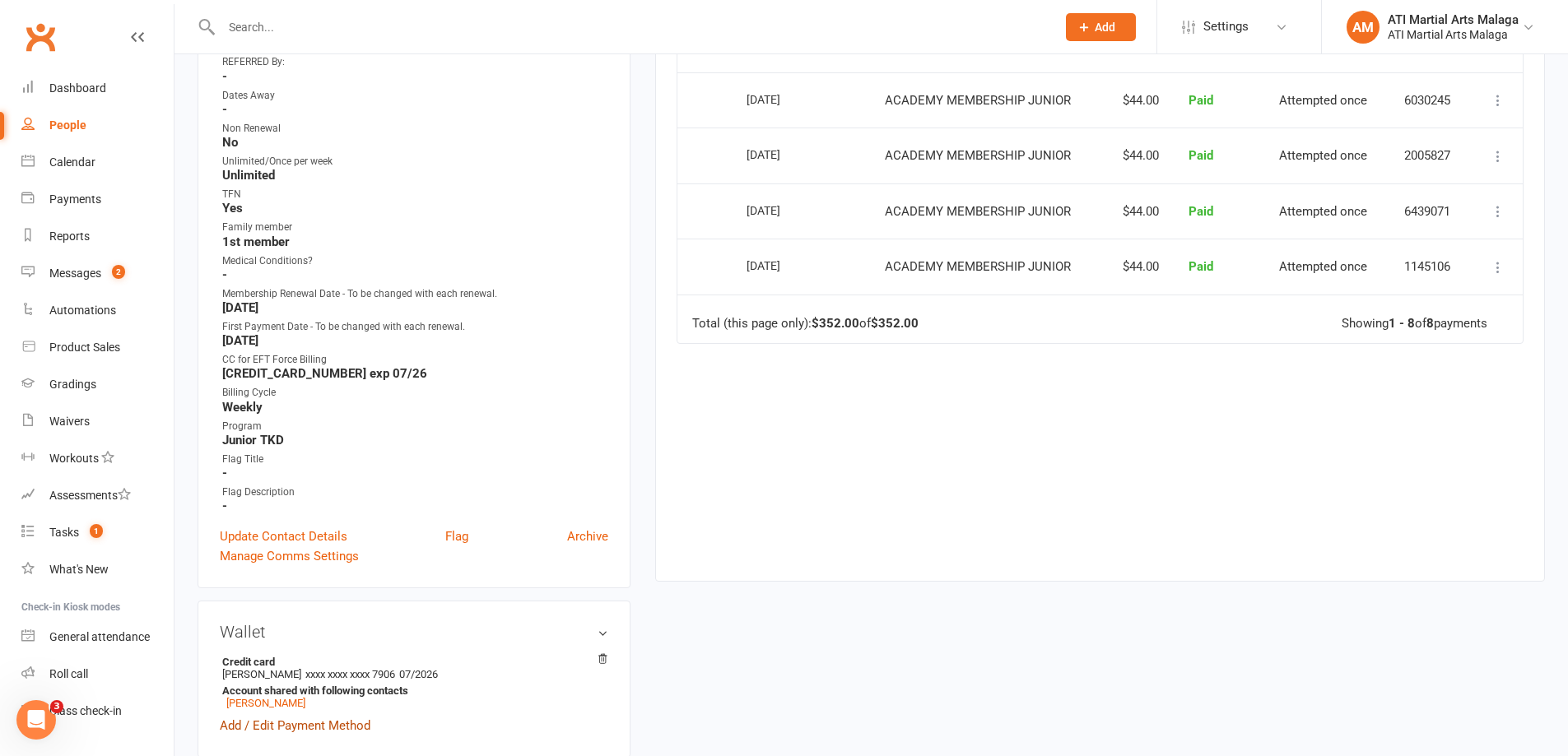
scroll to position [741, 0]
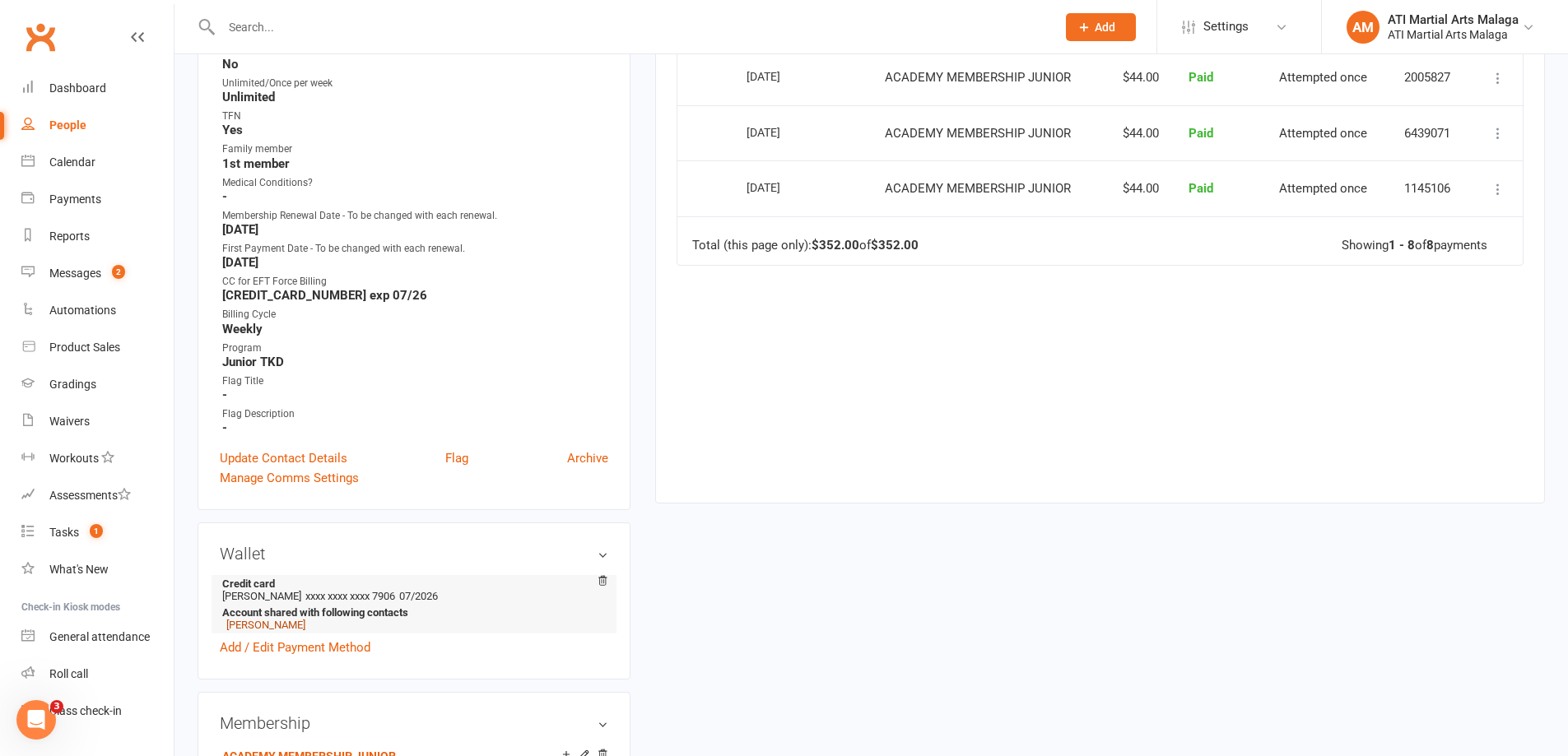
click at [246, 628] on link "Calix Lee" at bounding box center [266, 625] width 79 height 12
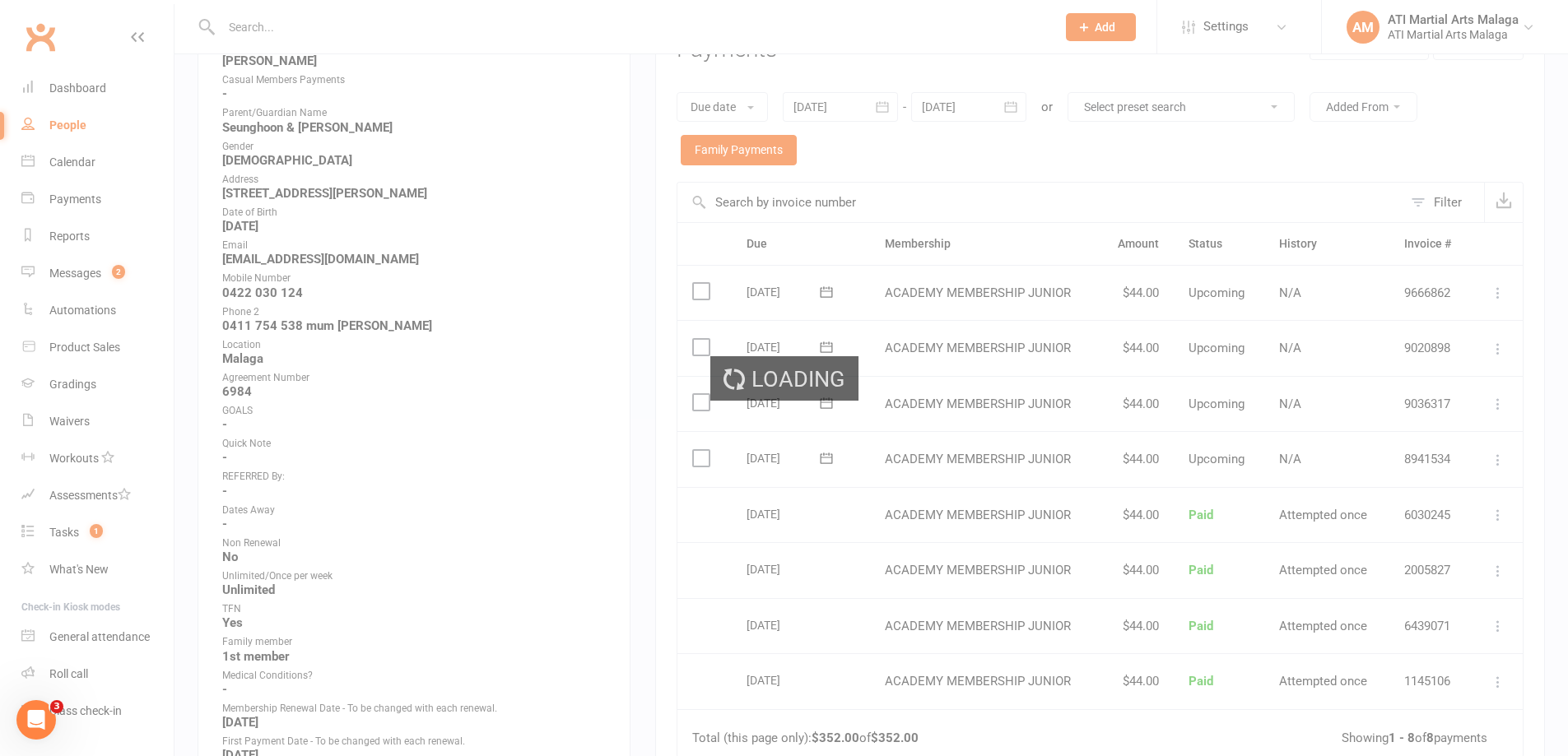
scroll to position [247, 0]
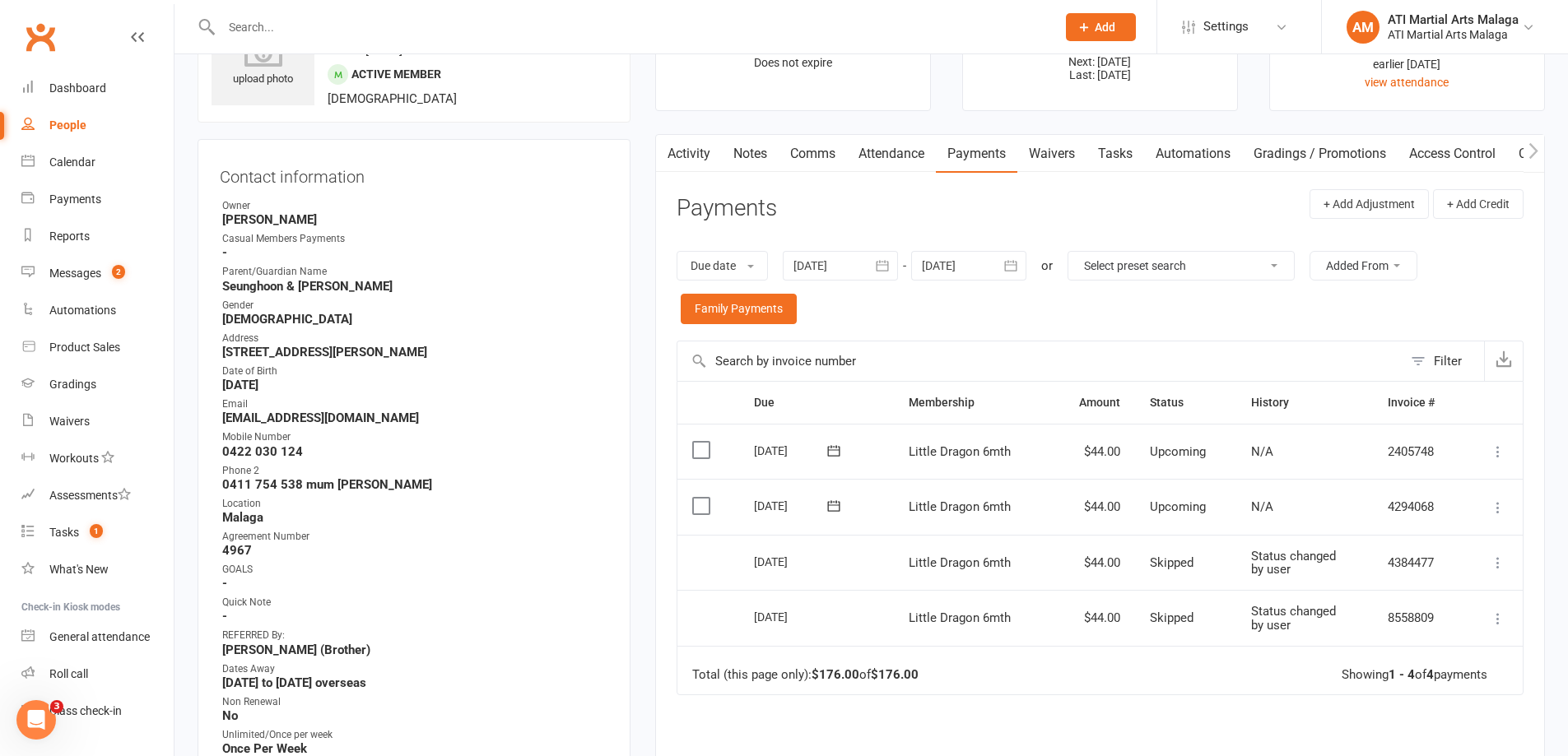
scroll to position [247, 0]
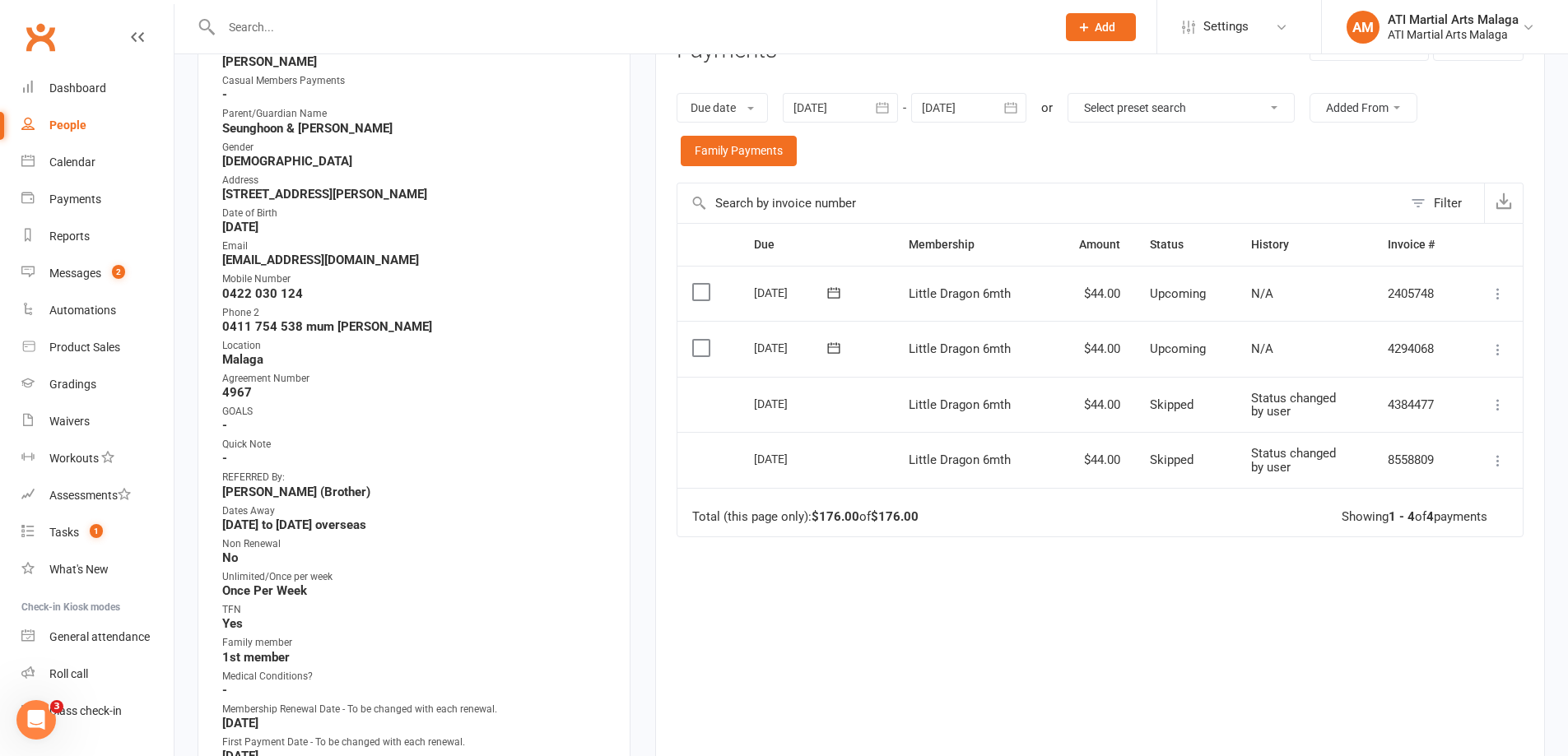
click at [809, 414] on div "06 Aug 2025" at bounding box center [791, 404] width 76 height 26
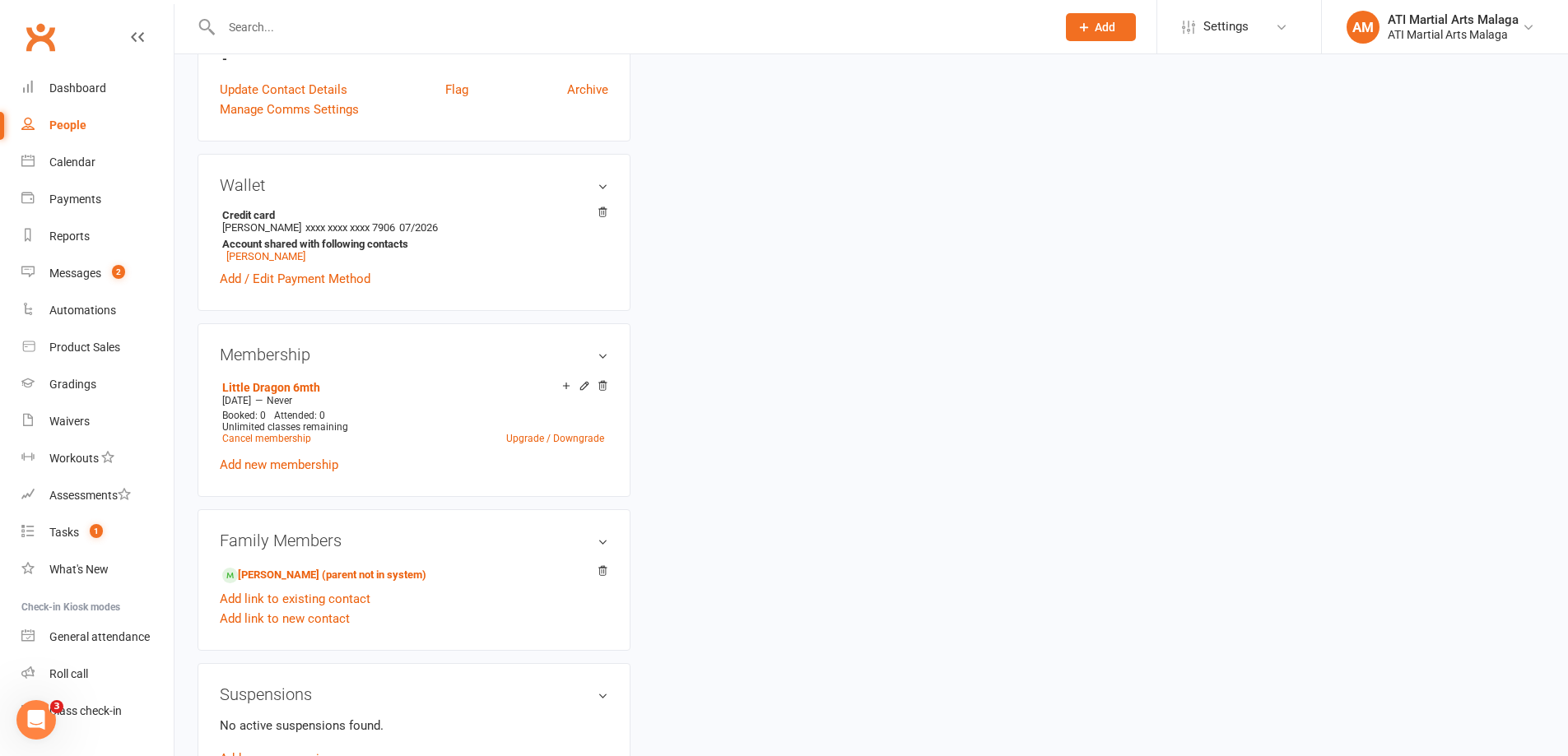
scroll to position [1235, 0]
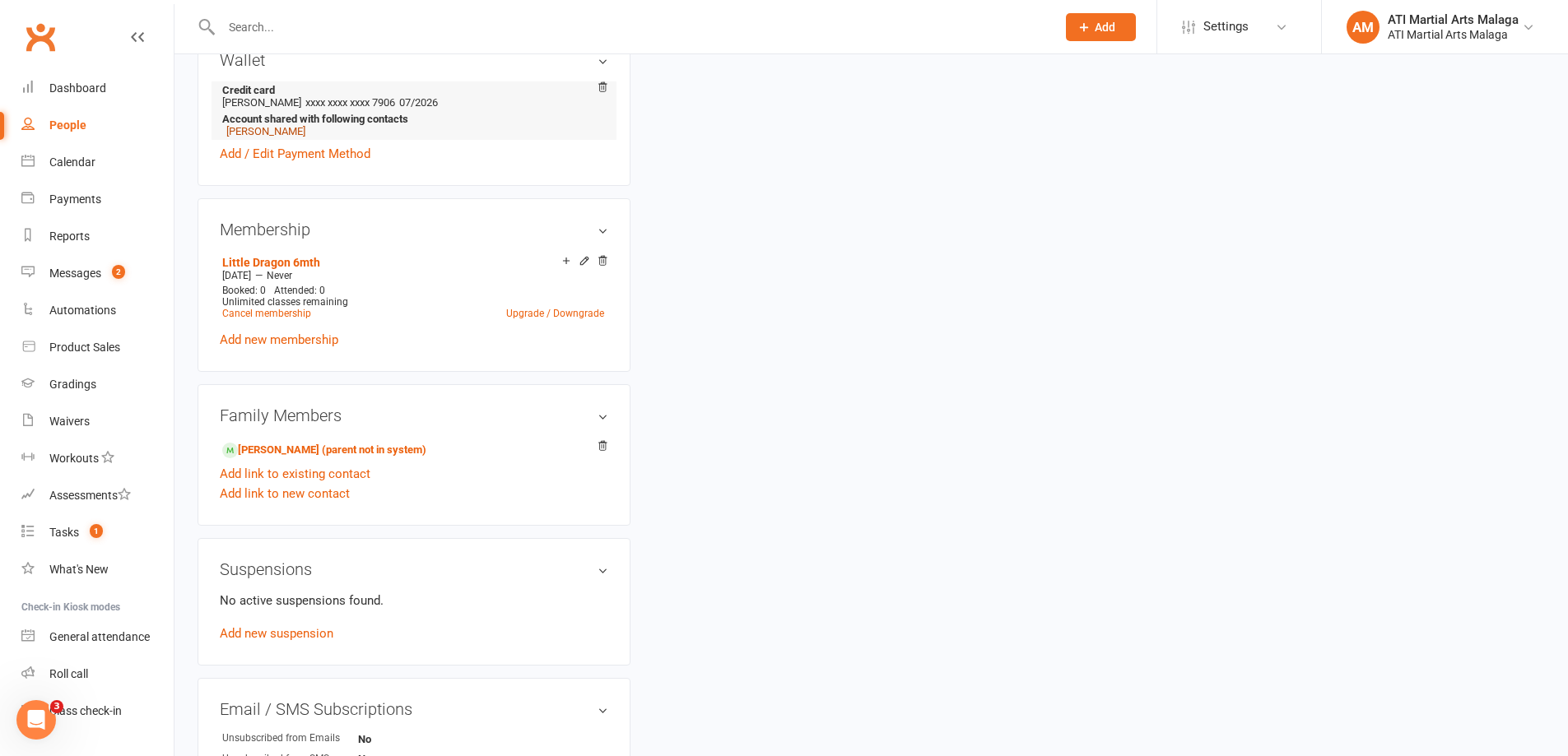
click at [243, 129] on link "Edgar Lee" at bounding box center [266, 131] width 79 height 12
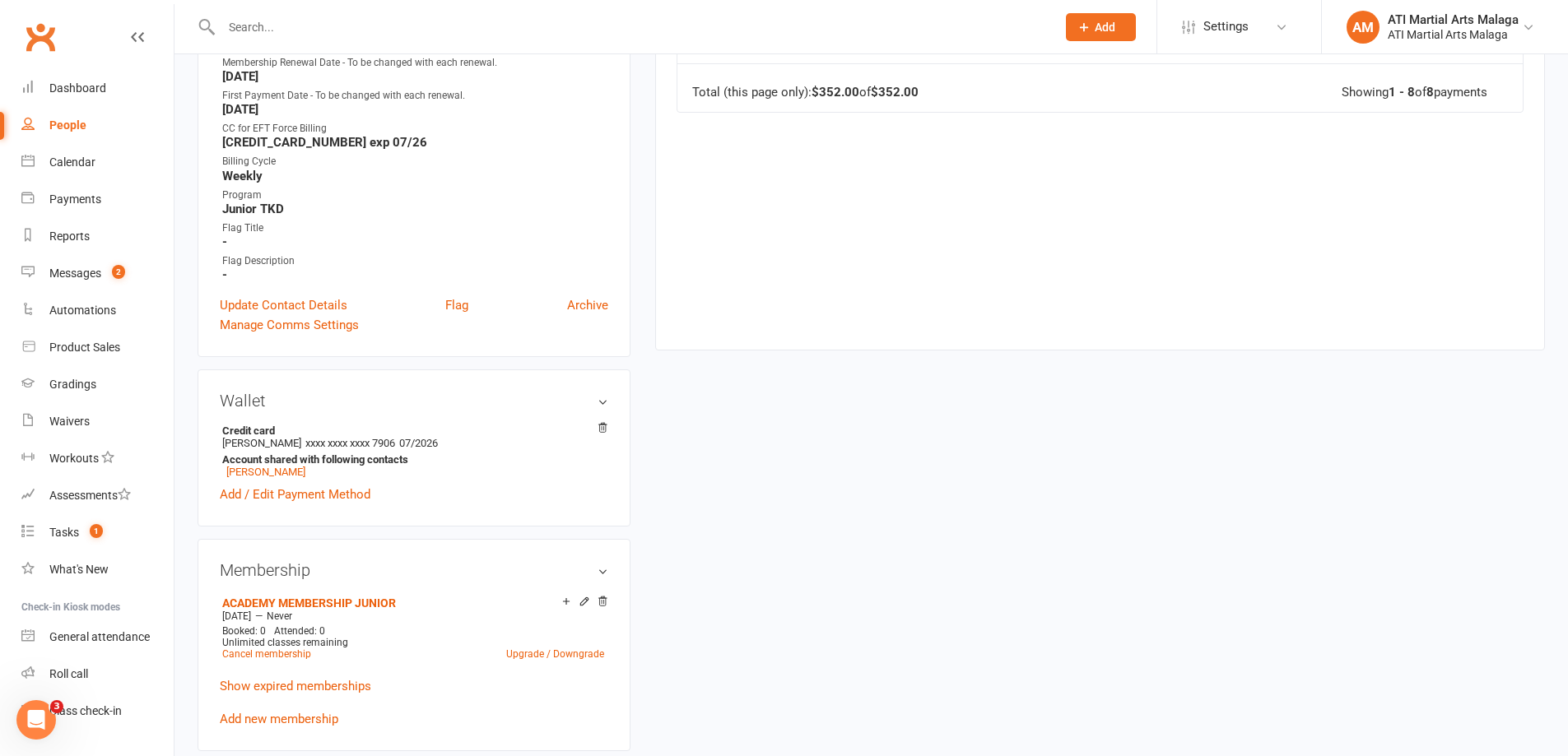
scroll to position [988, 0]
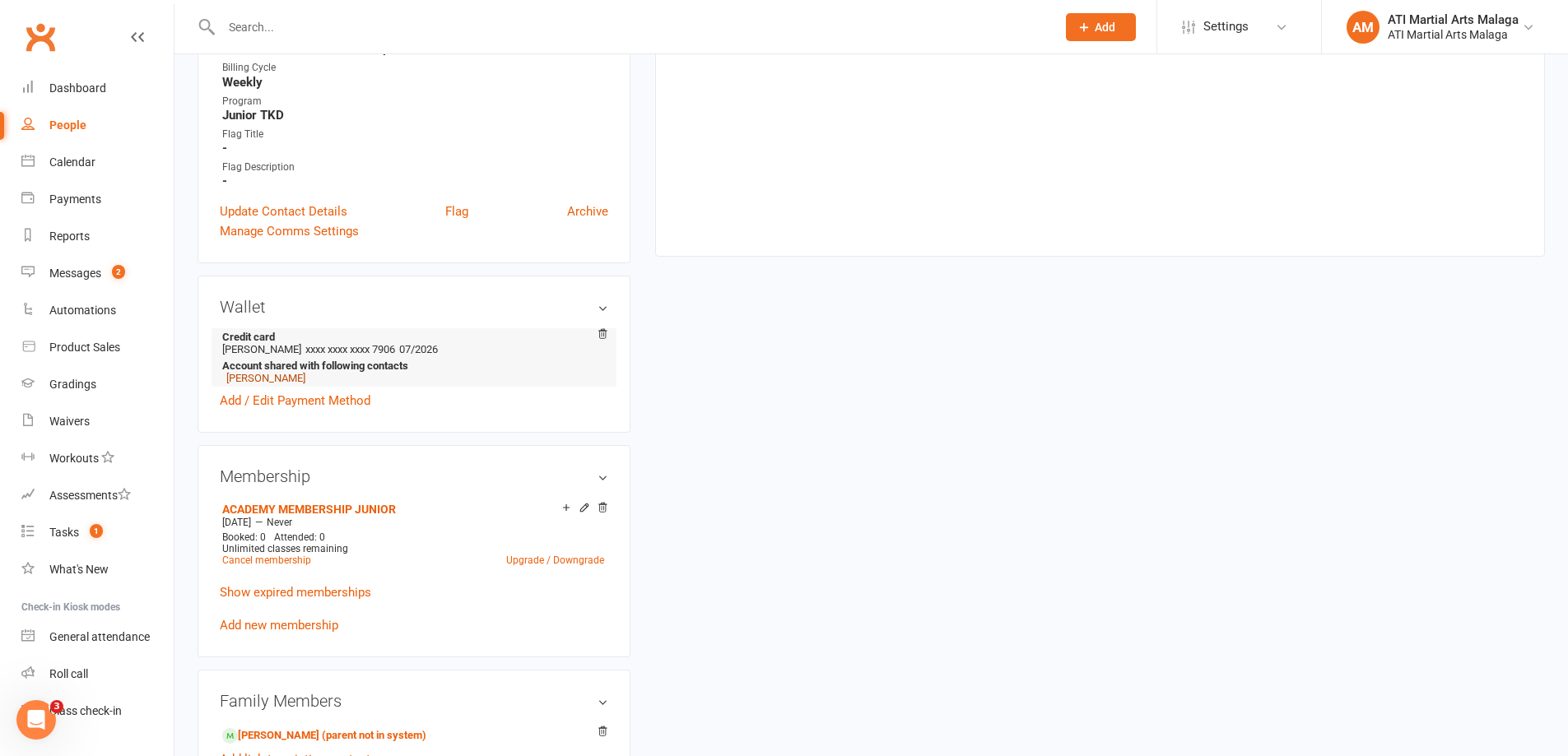
click at [248, 377] on link "Calix Lee" at bounding box center [266, 378] width 79 height 12
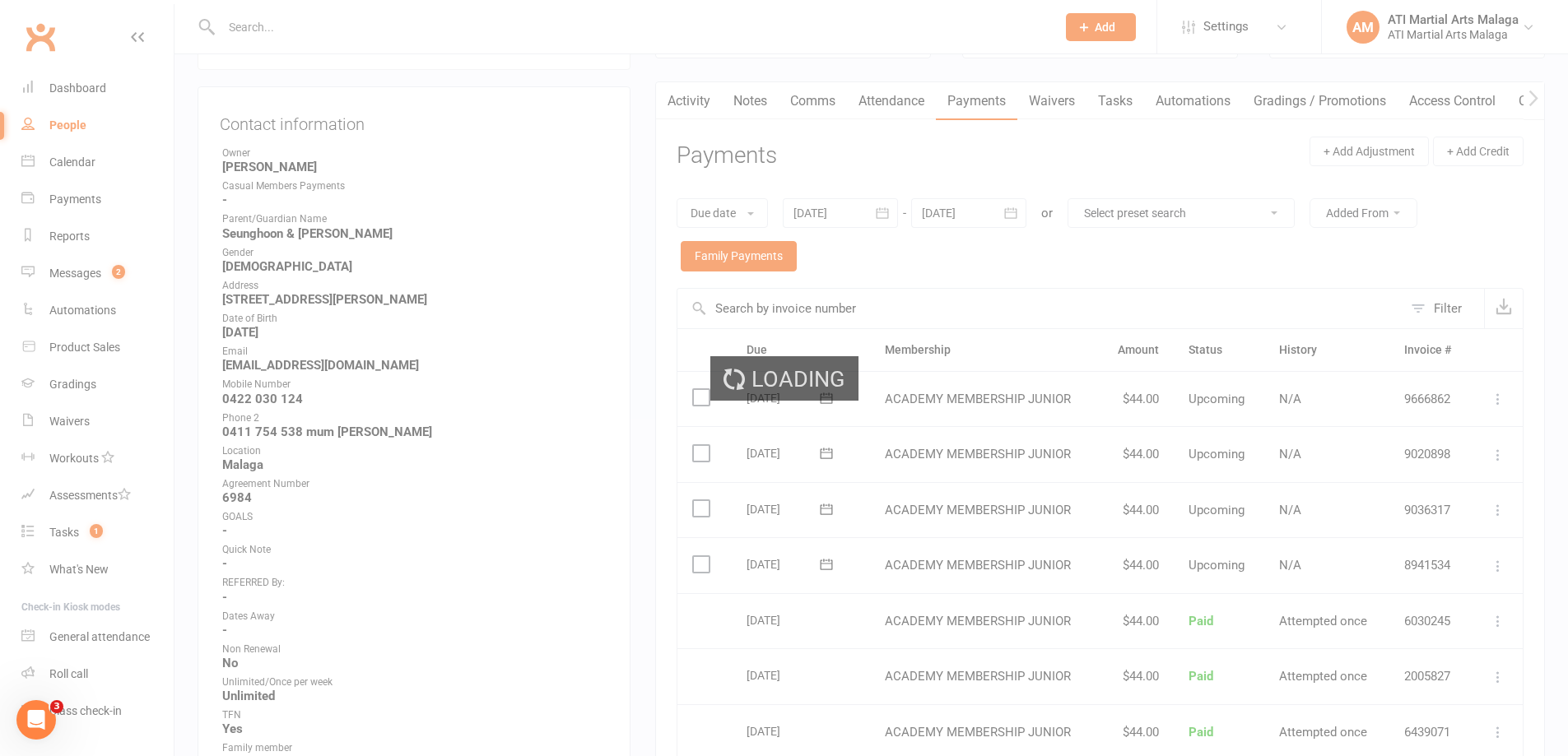
scroll to position [0, 0]
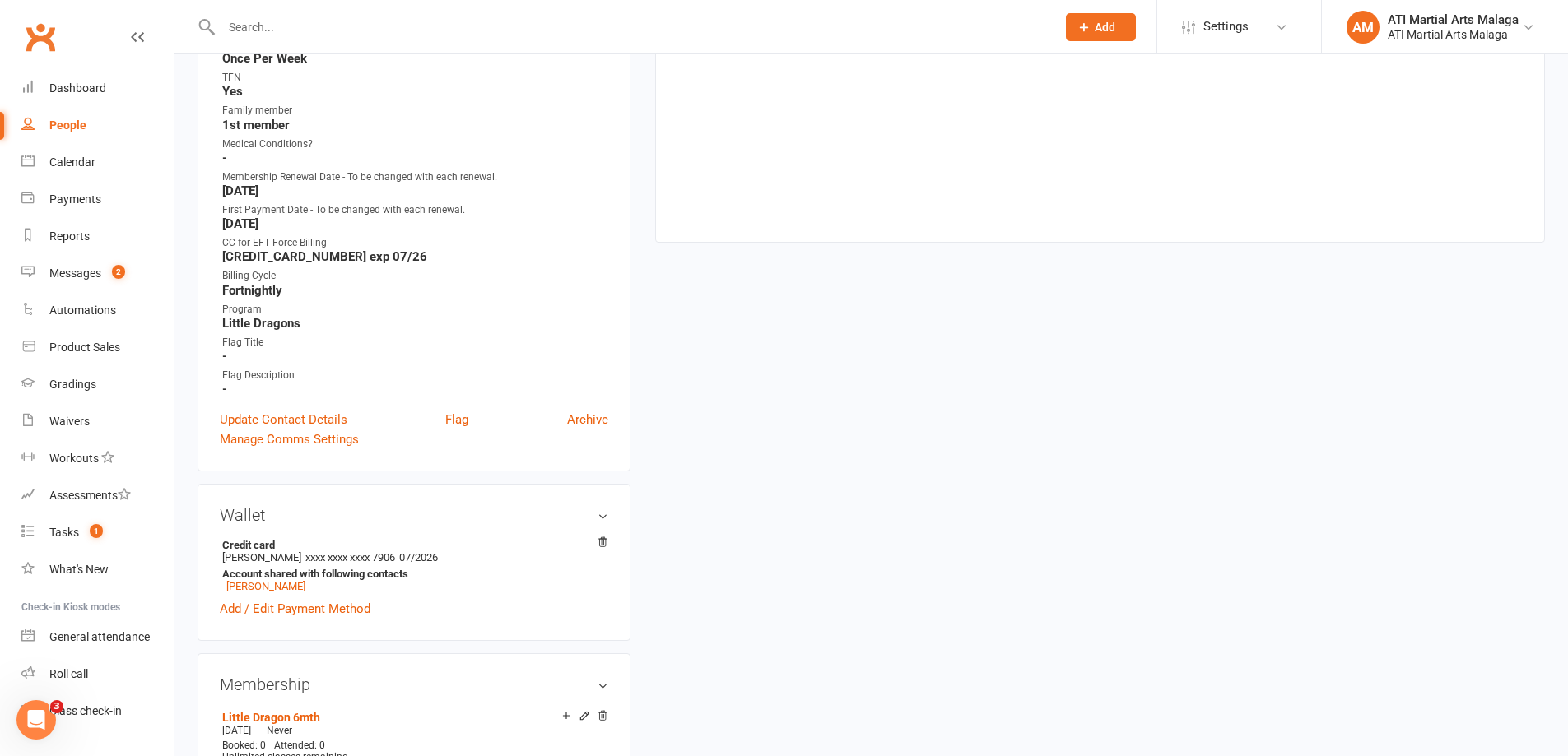
scroll to position [905, 0]
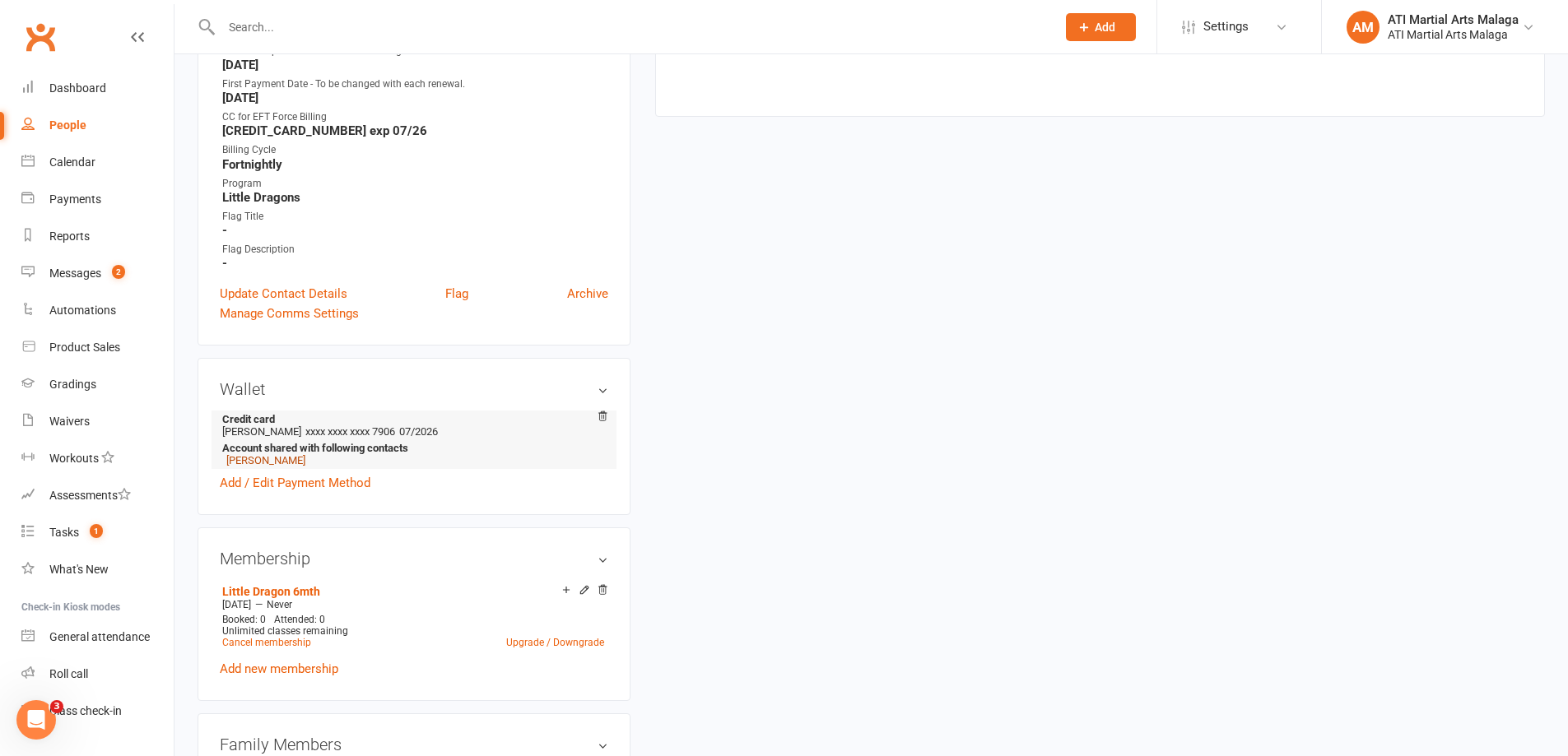
click at [250, 462] on link "Edgar Lee" at bounding box center [266, 461] width 79 height 12
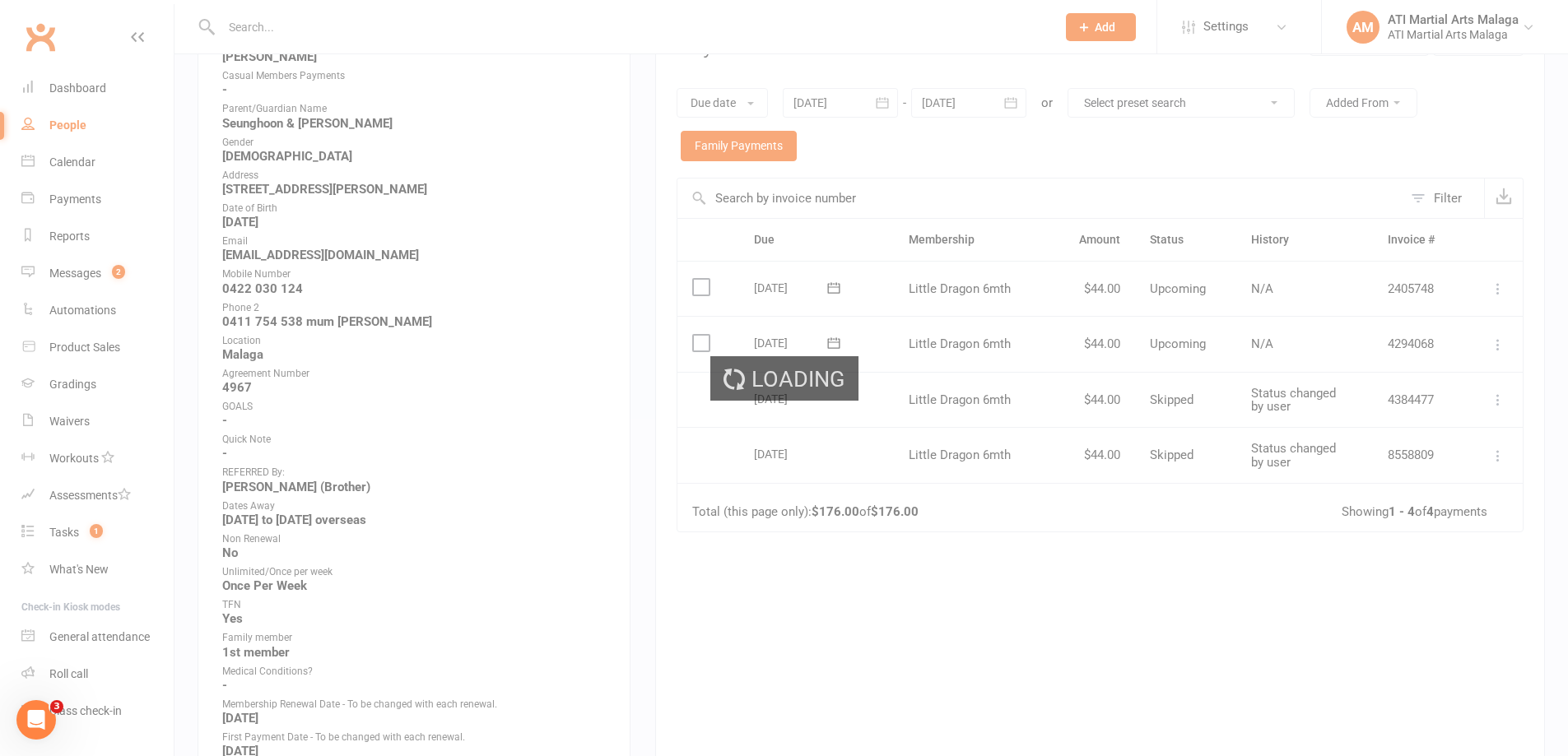
scroll to position [247, 0]
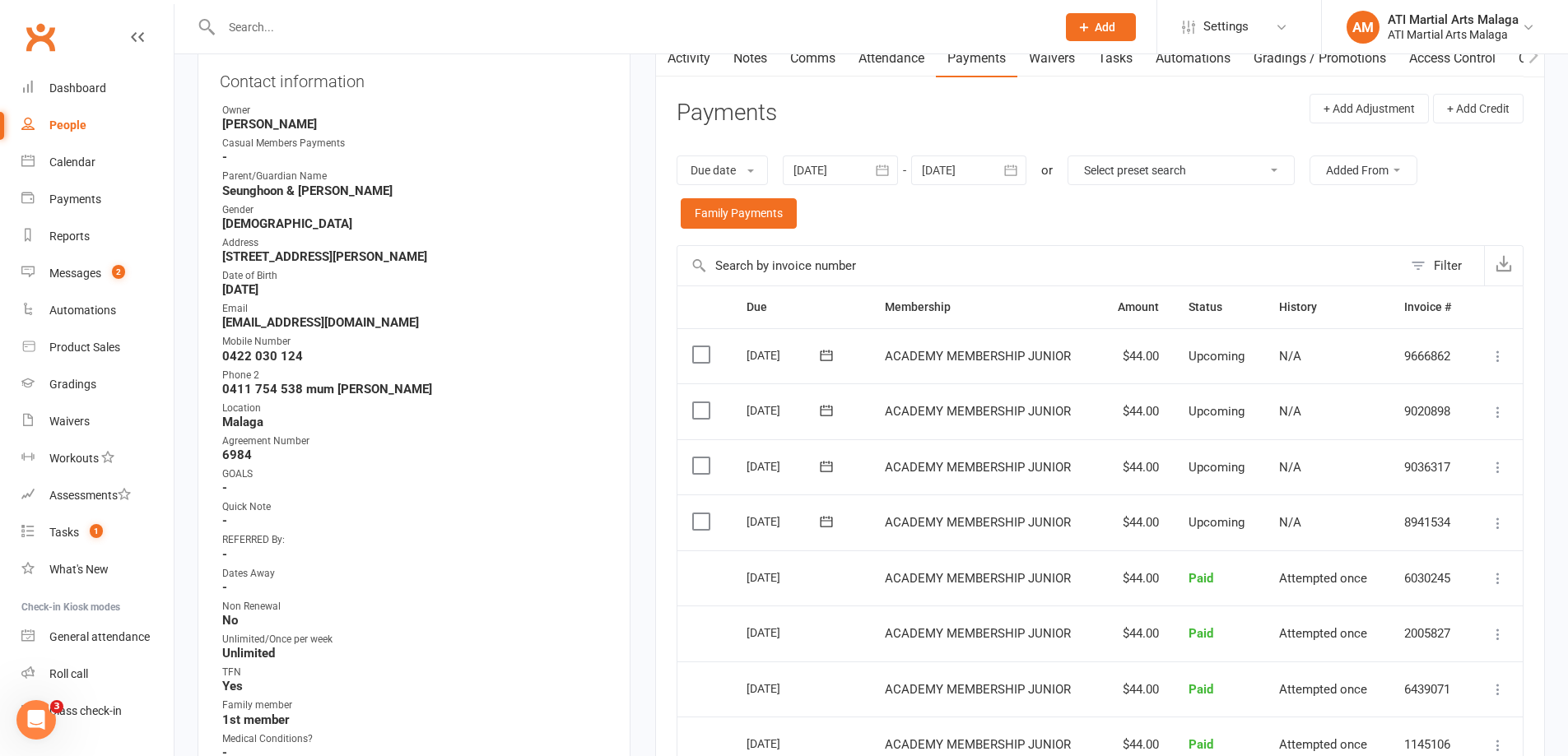
scroll to position [329, 0]
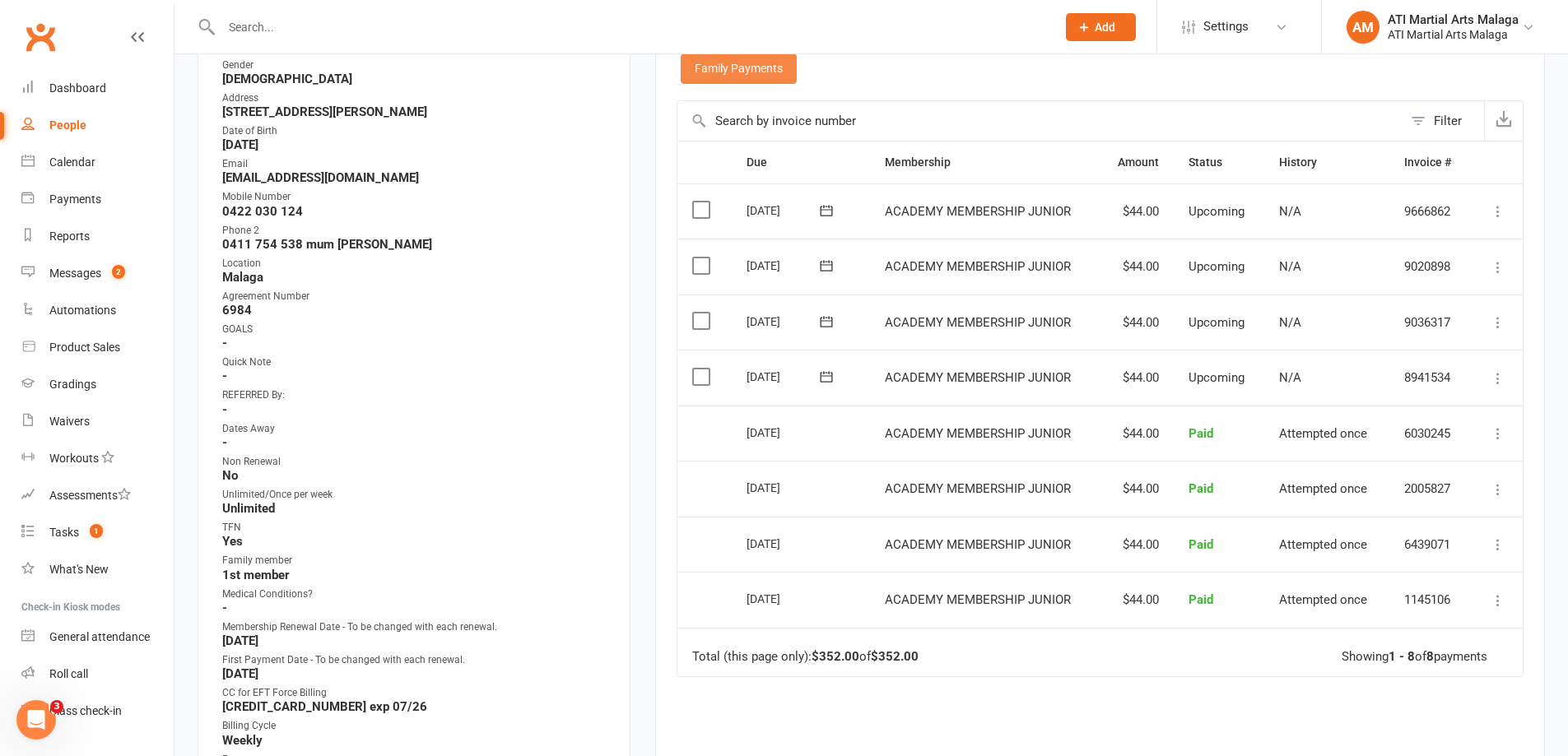
click at [722, 66] on link "Family Payments" at bounding box center [738, 68] width 116 height 29
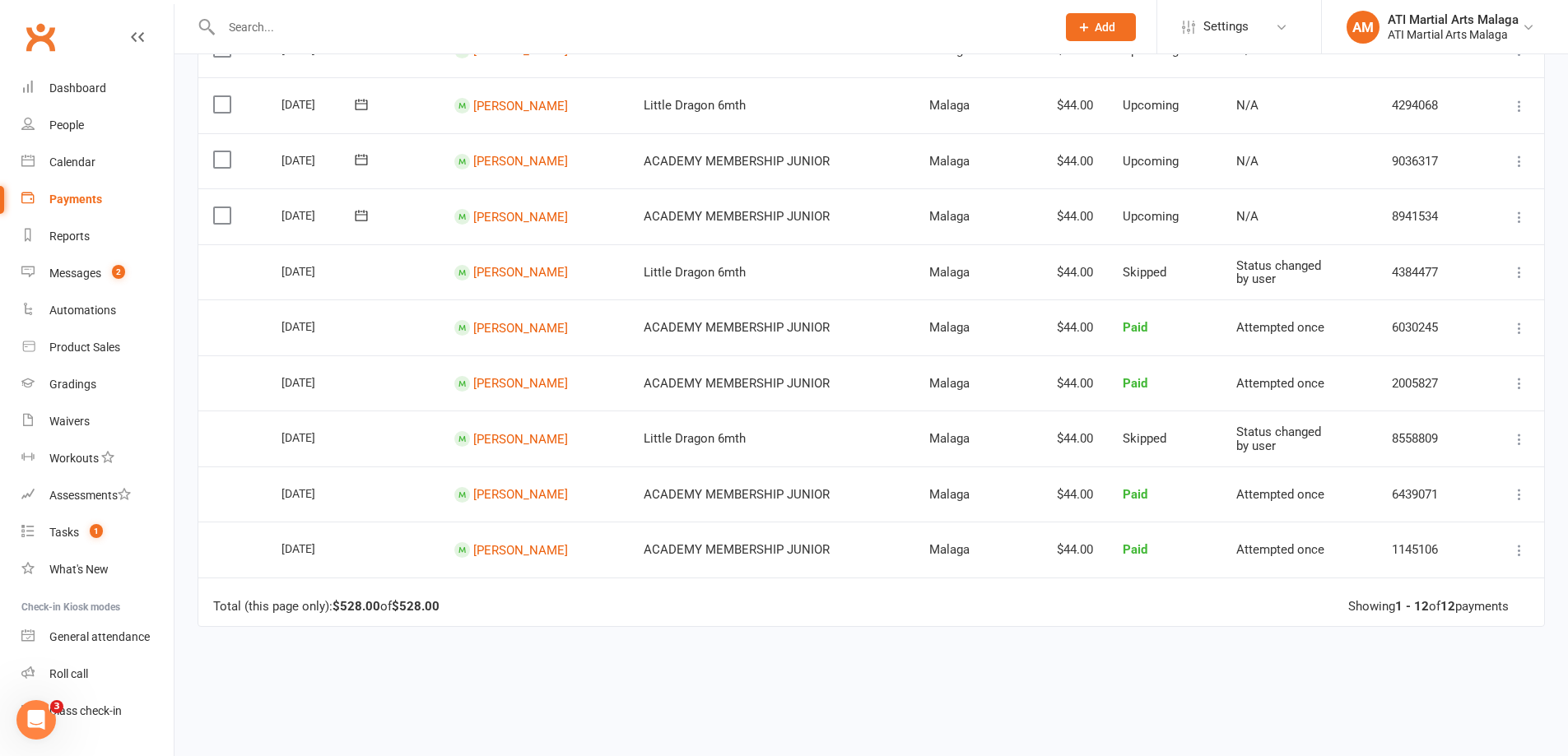
scroll to position [247, 0]
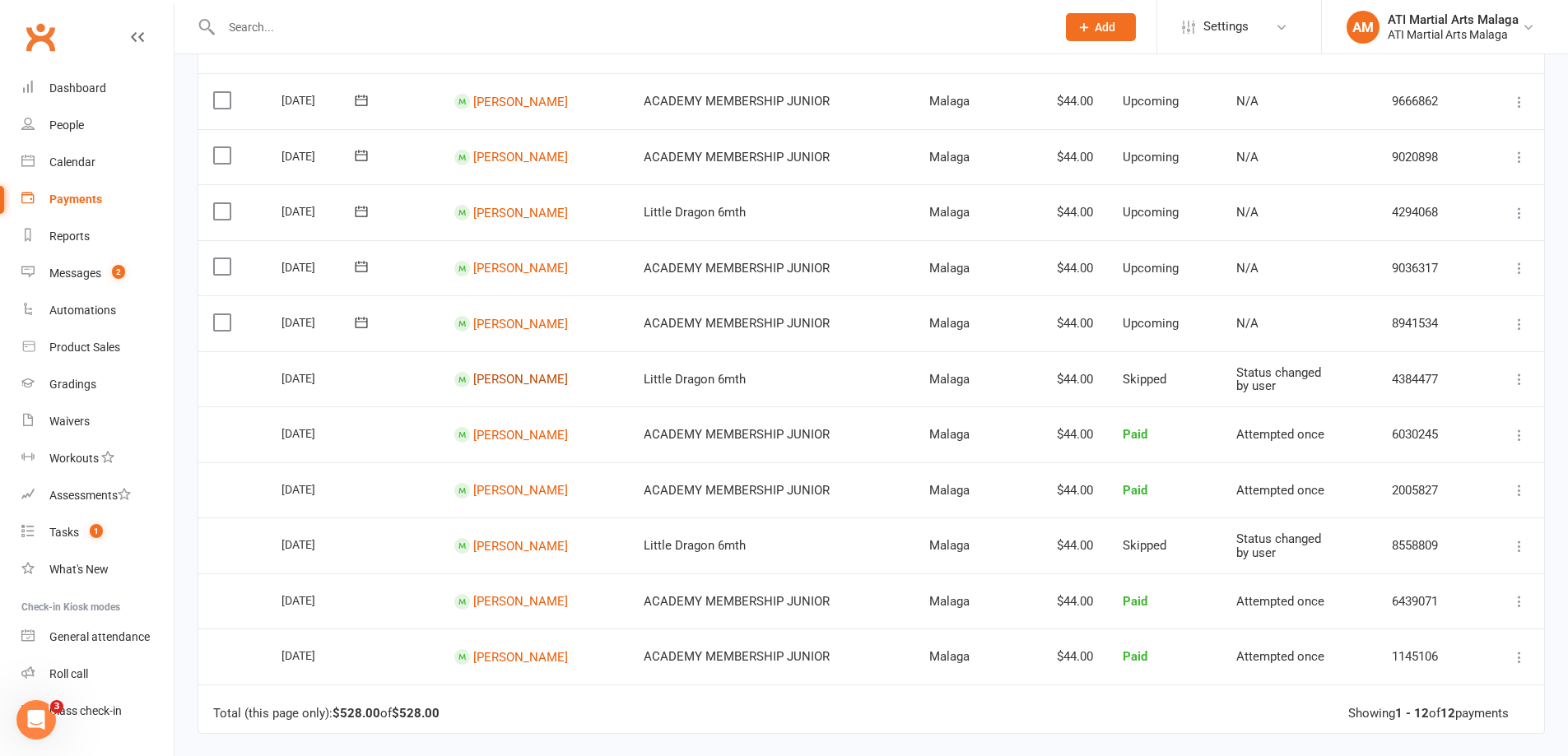
click at [511, 53] on link "Calix Lee" at bounding box center [521, 46] width 95 height 15
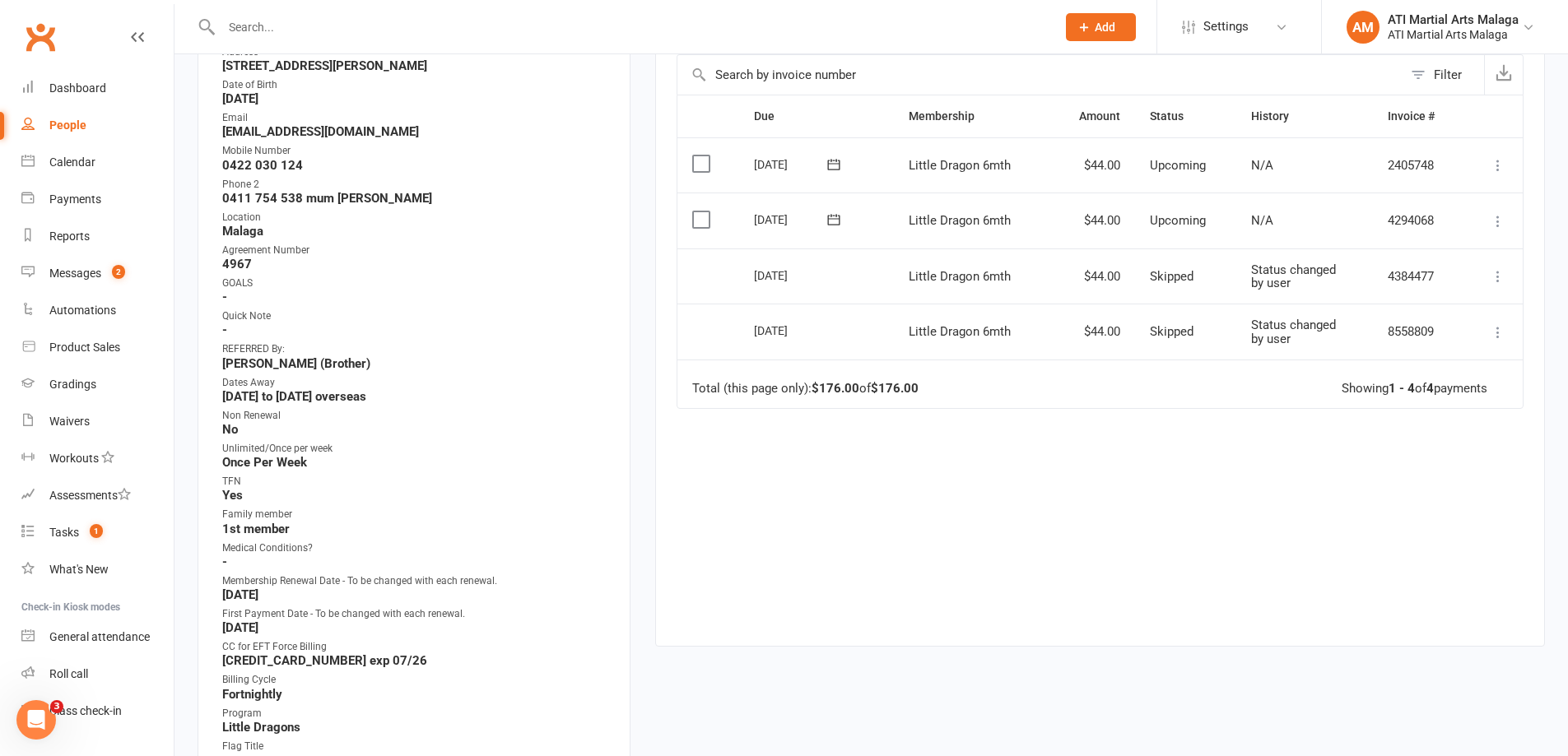
scroll to position [493, 0]
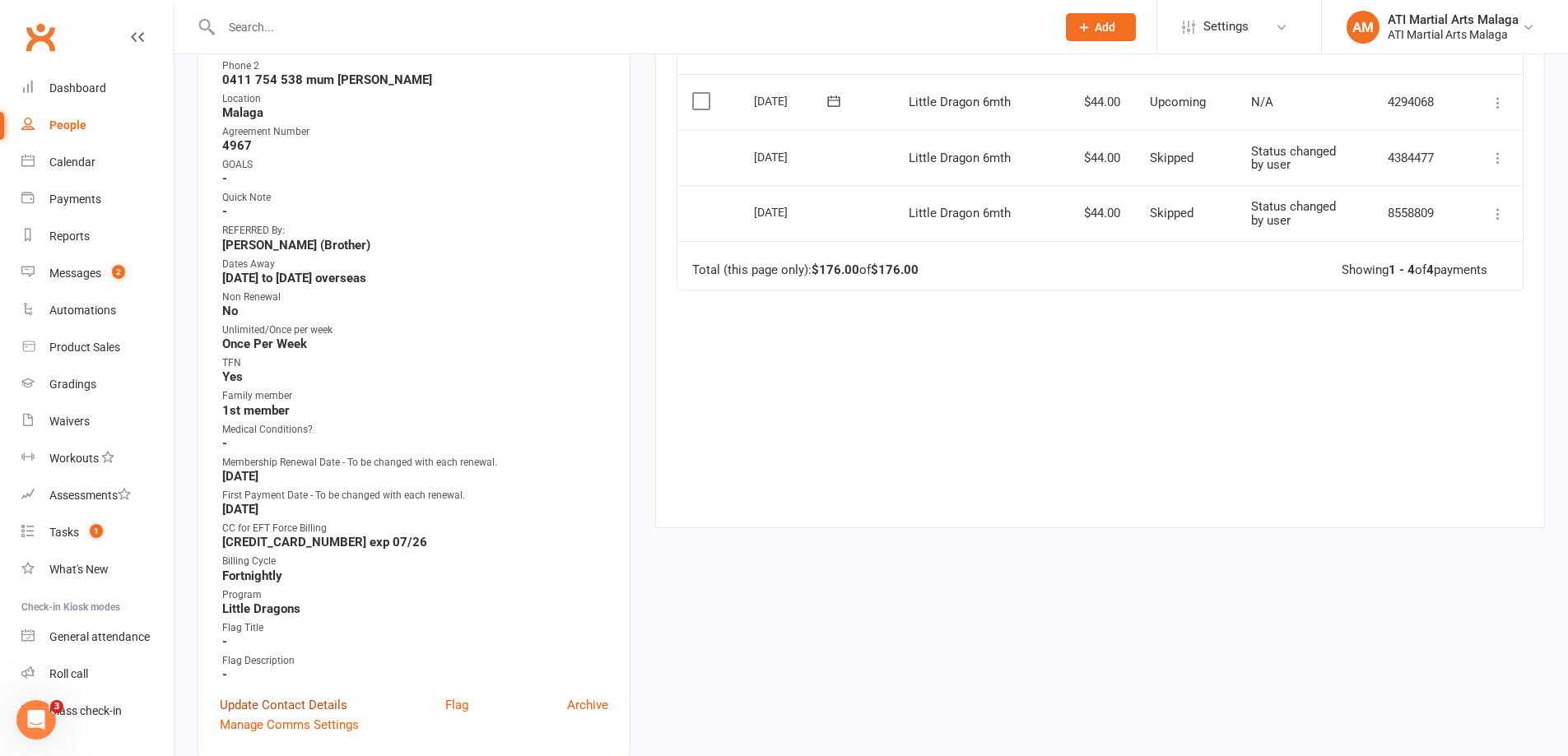
click at [301, 711] on link "Update Contact Details" at bounding box center [283, 705] width 127 height 20
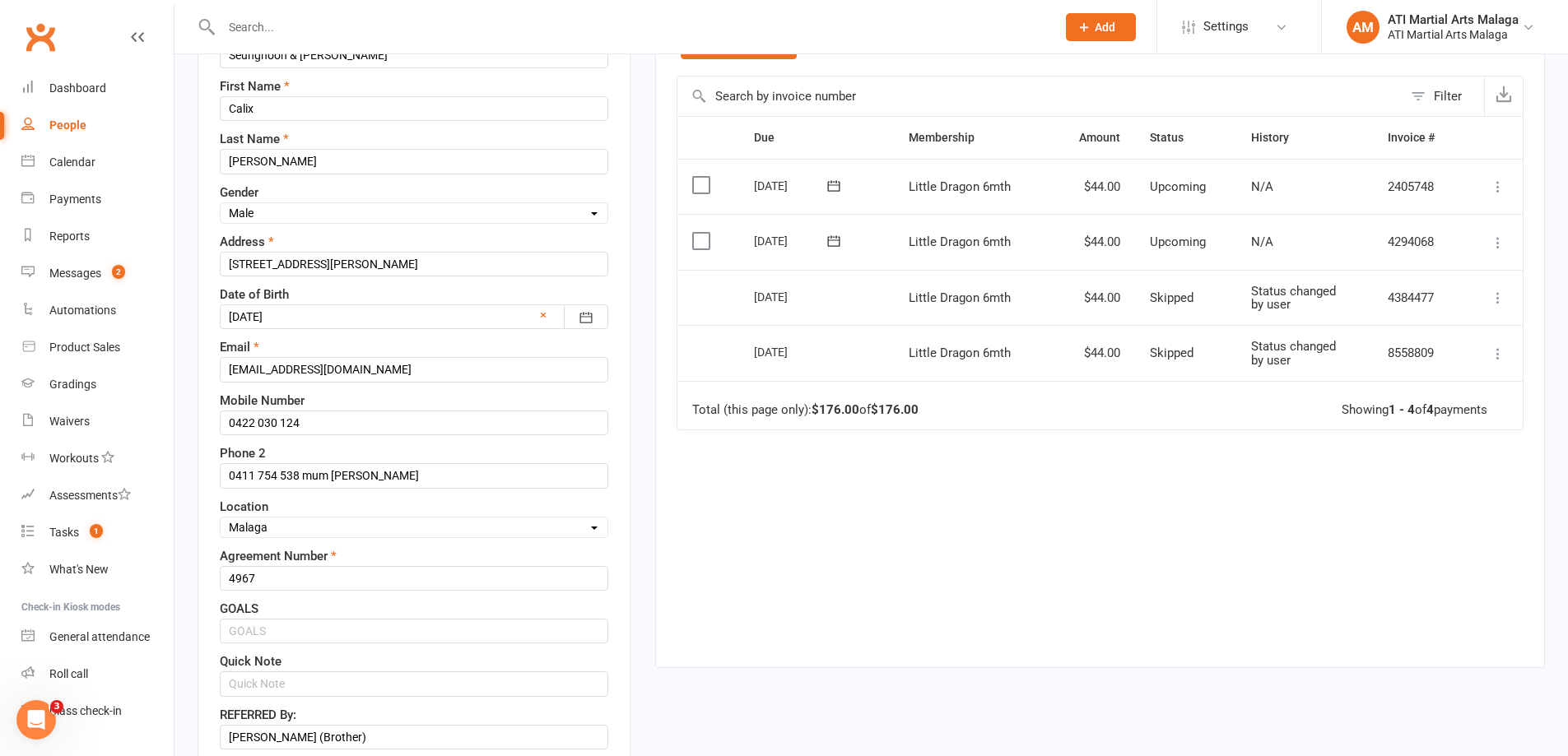
scroll to position [571, 0]
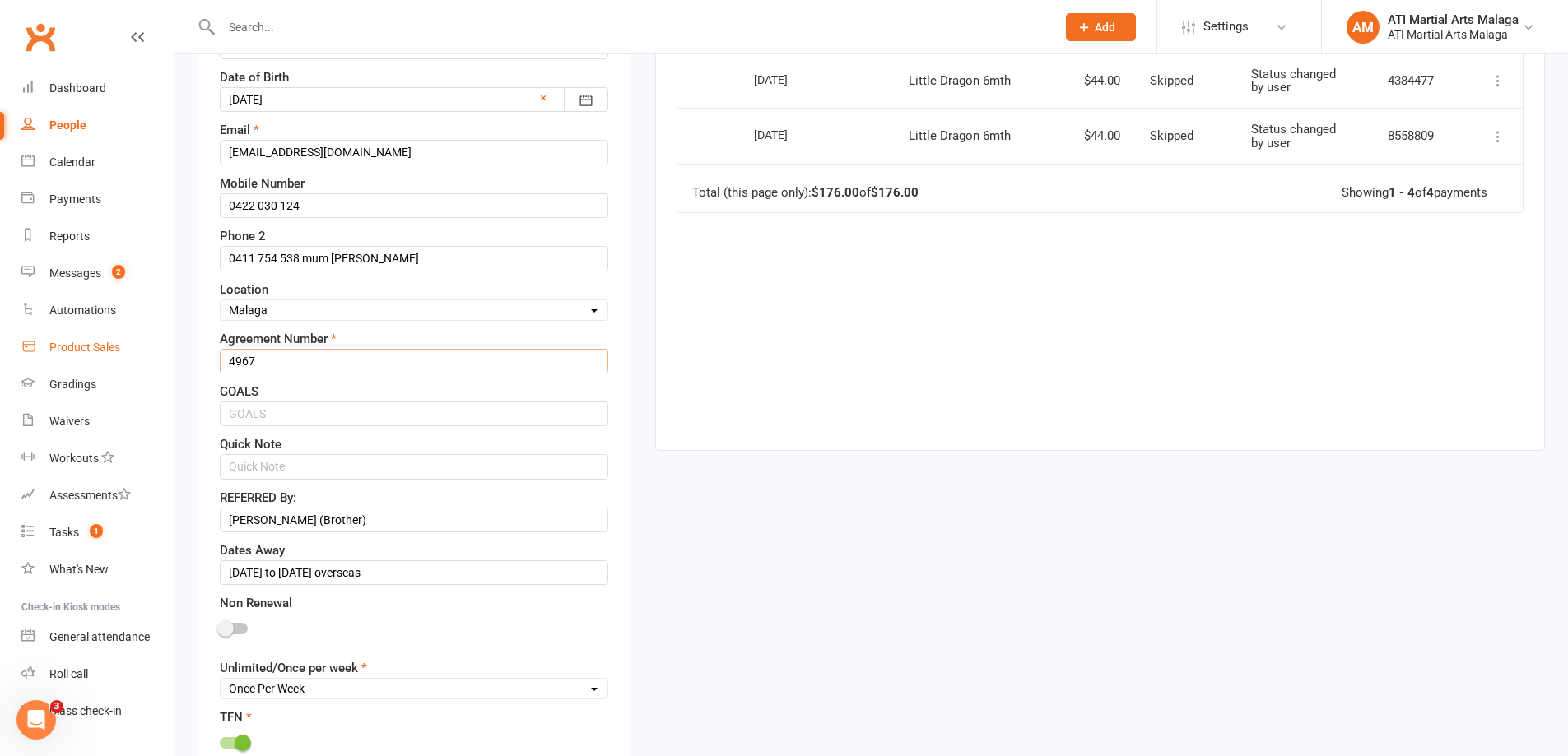
drag, startPoint x: 280, startPoint y: 367, endPoint x: 104, endPoint y: 362, distance: 176.1
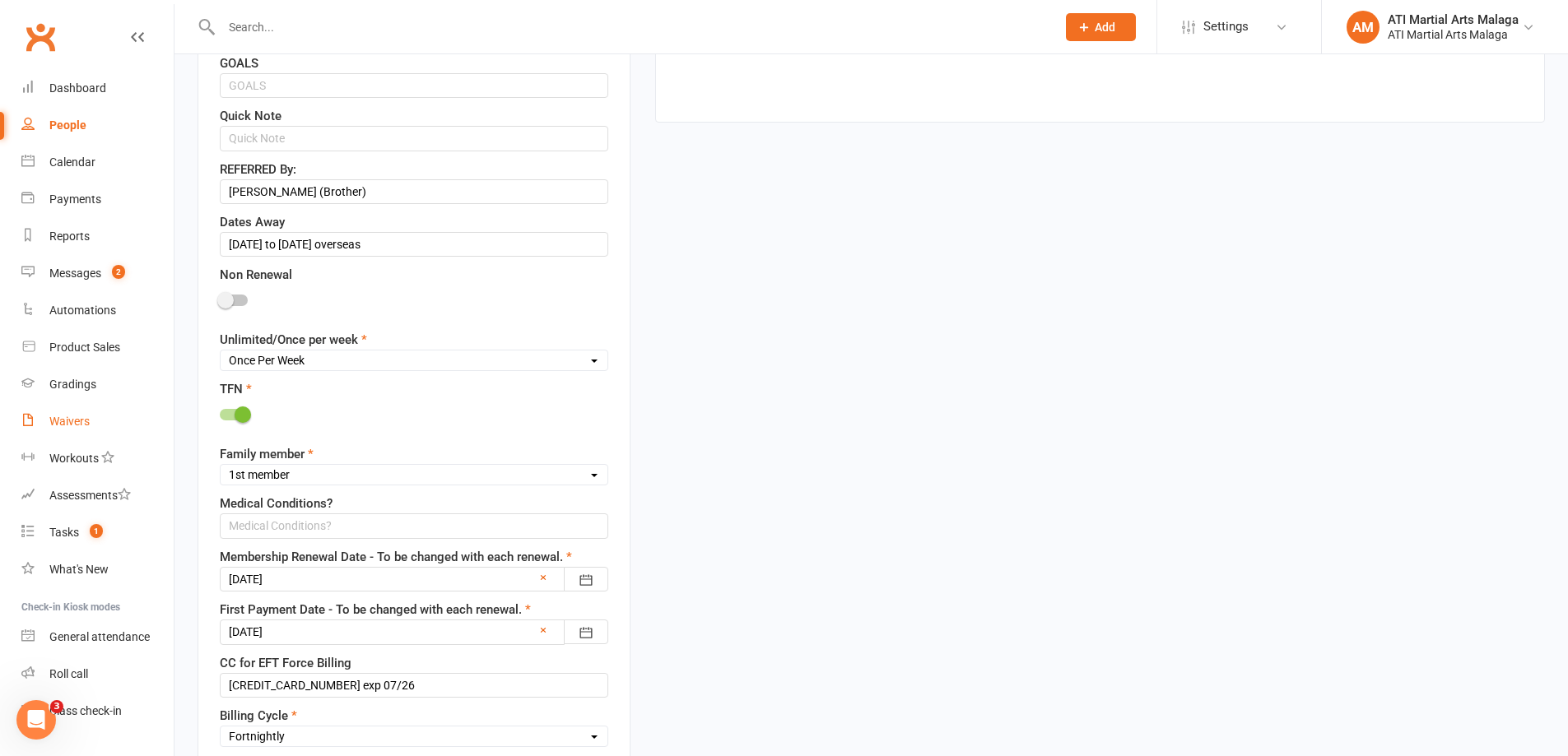
scroll to position [901, 0]
type input "6122"
drag, startPoint x: 382, startPoint y: 245, endPoint x: 0, endPoint y: 232, distance: 382.2
click at [0, 232] on ui-view "Prospect Member Non-attending contact Class / event Appointment Grading event T…" at bounding box center [784, 630] width 1568 height 3053
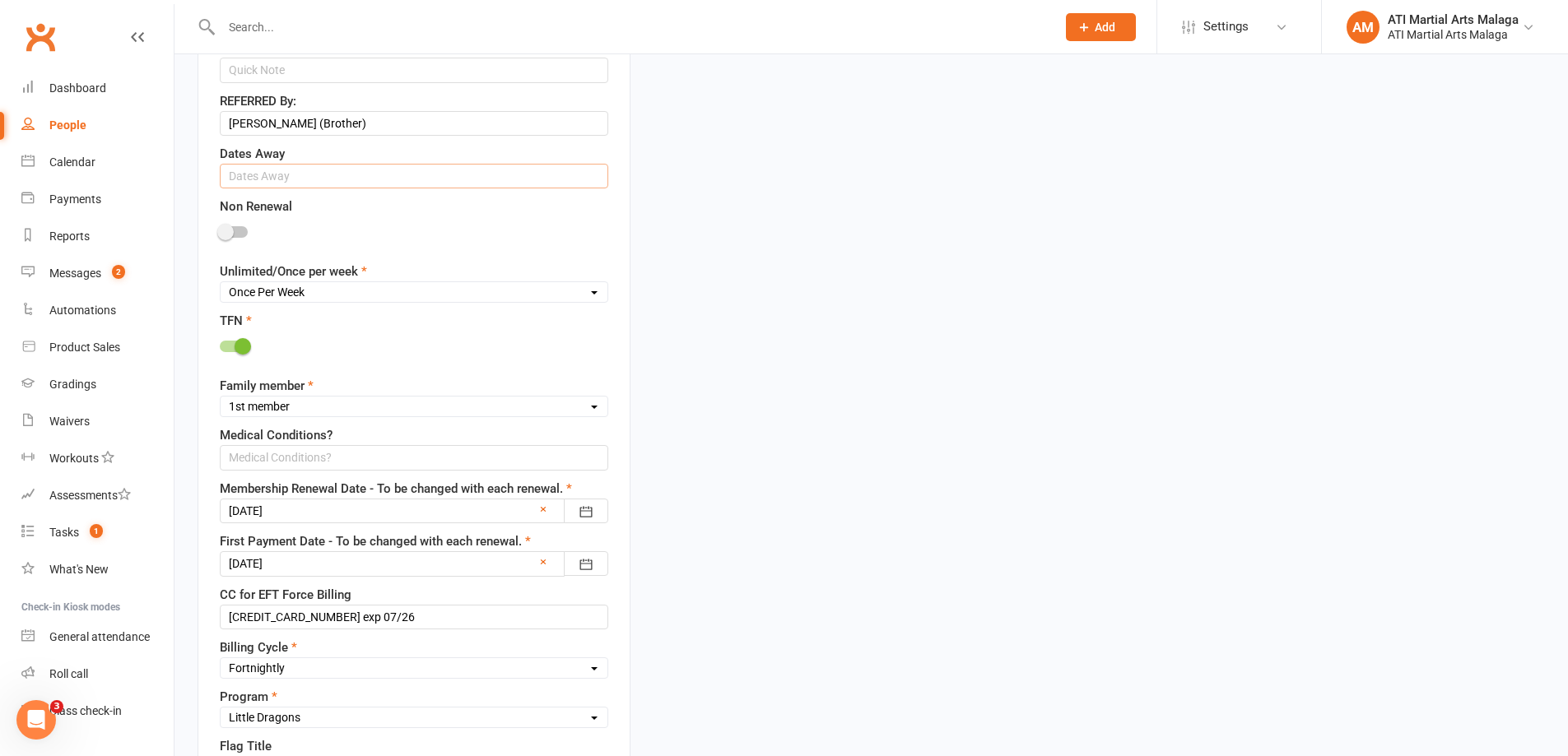
scroll to position [1065, 0]
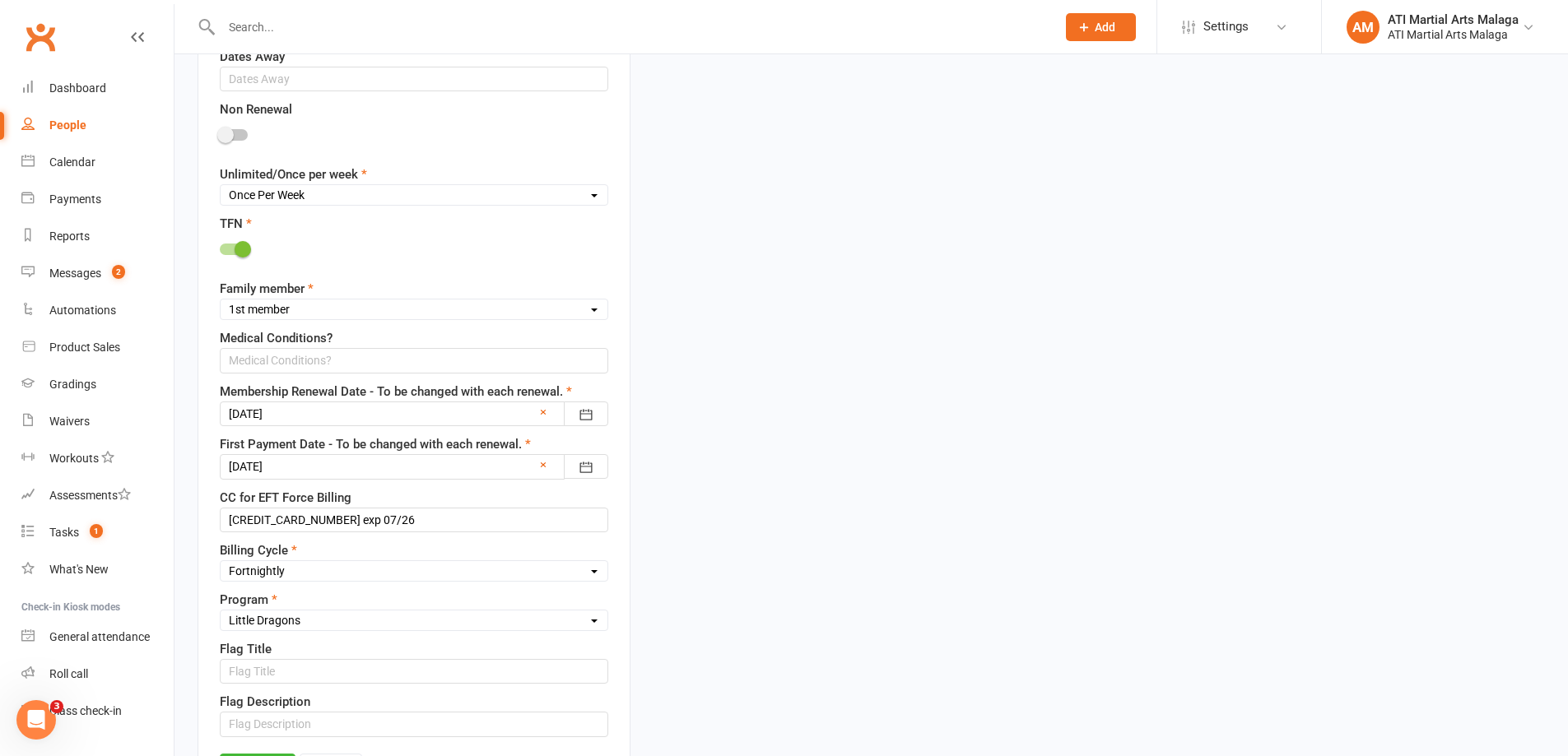
click at [289, 416] on div at bounding box center [413, 413] width 388 height 25
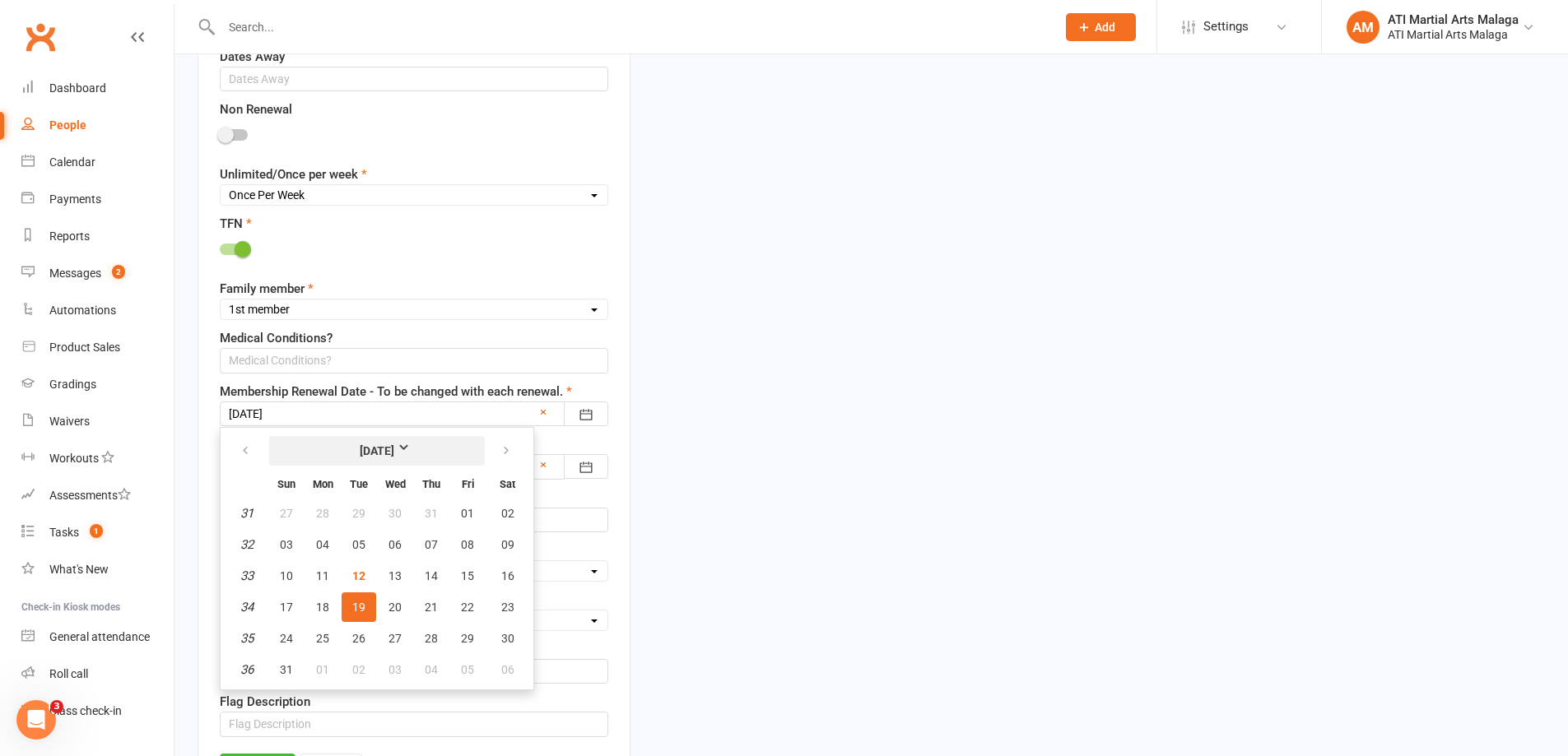
click at [366, 455] on strong "[DATE]" at bounding box center [377, 450] width 95 height 18
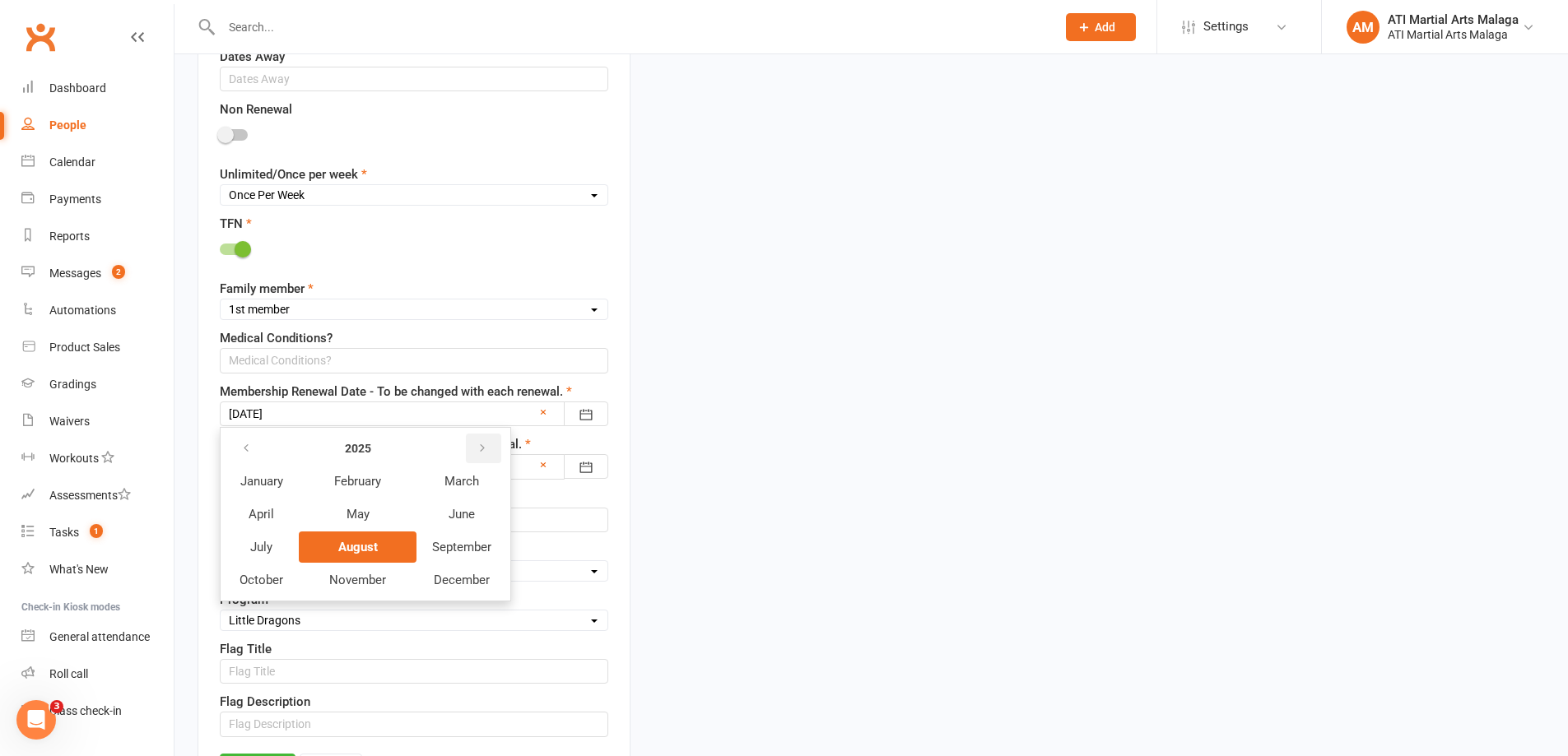
click at [481, 438] on button "button" at bounding box center [483, 449] width 35 height 29
click at [369, 542] on span "August" at bounding box center [357, 547] width 39 height 15
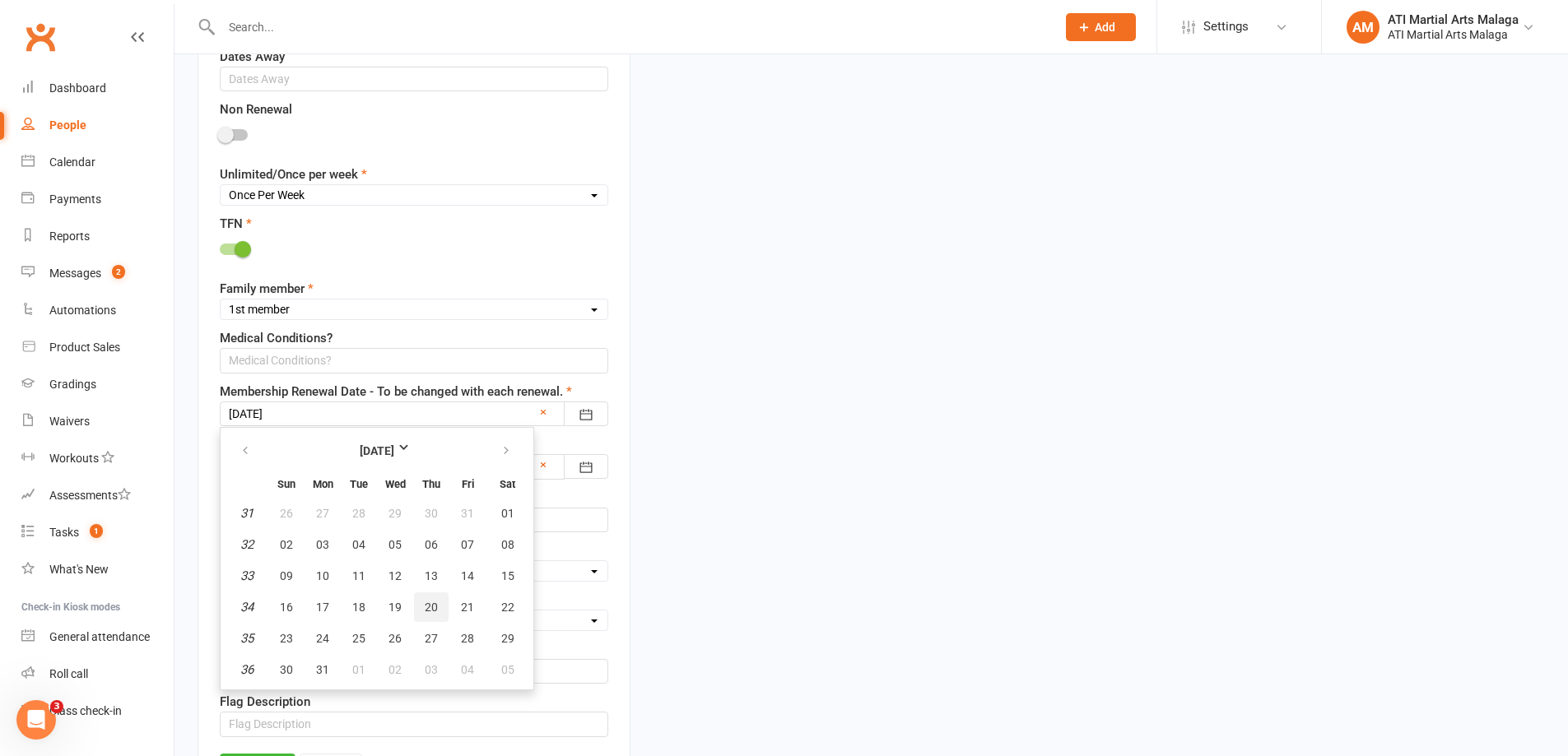
click at [433, 608] on span "20" at bounding box center [431, 607] width 13 height 13
type input "20 Aug 2026"
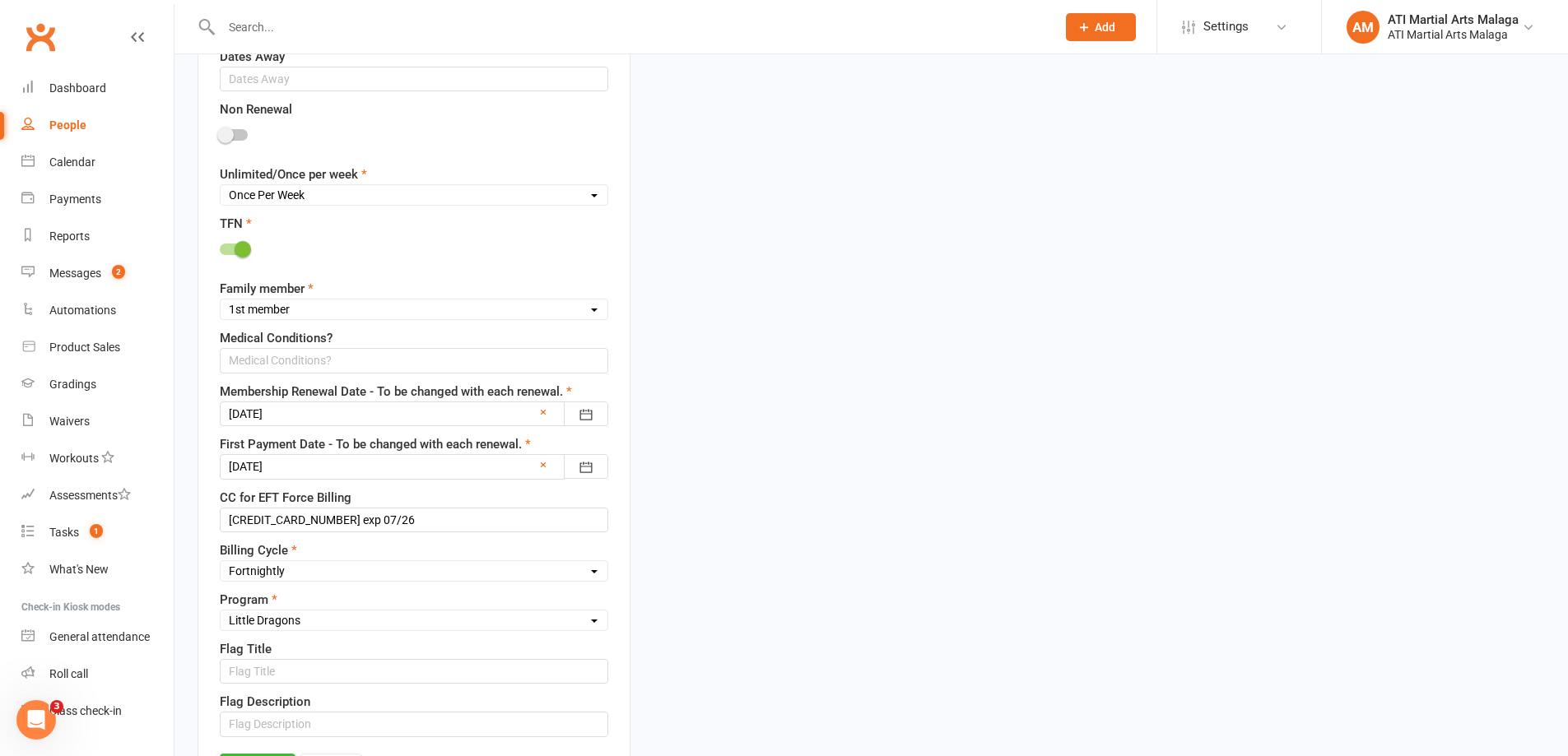
click at [265, 462] on div at bounding box center [413, 467] width 388 height 25
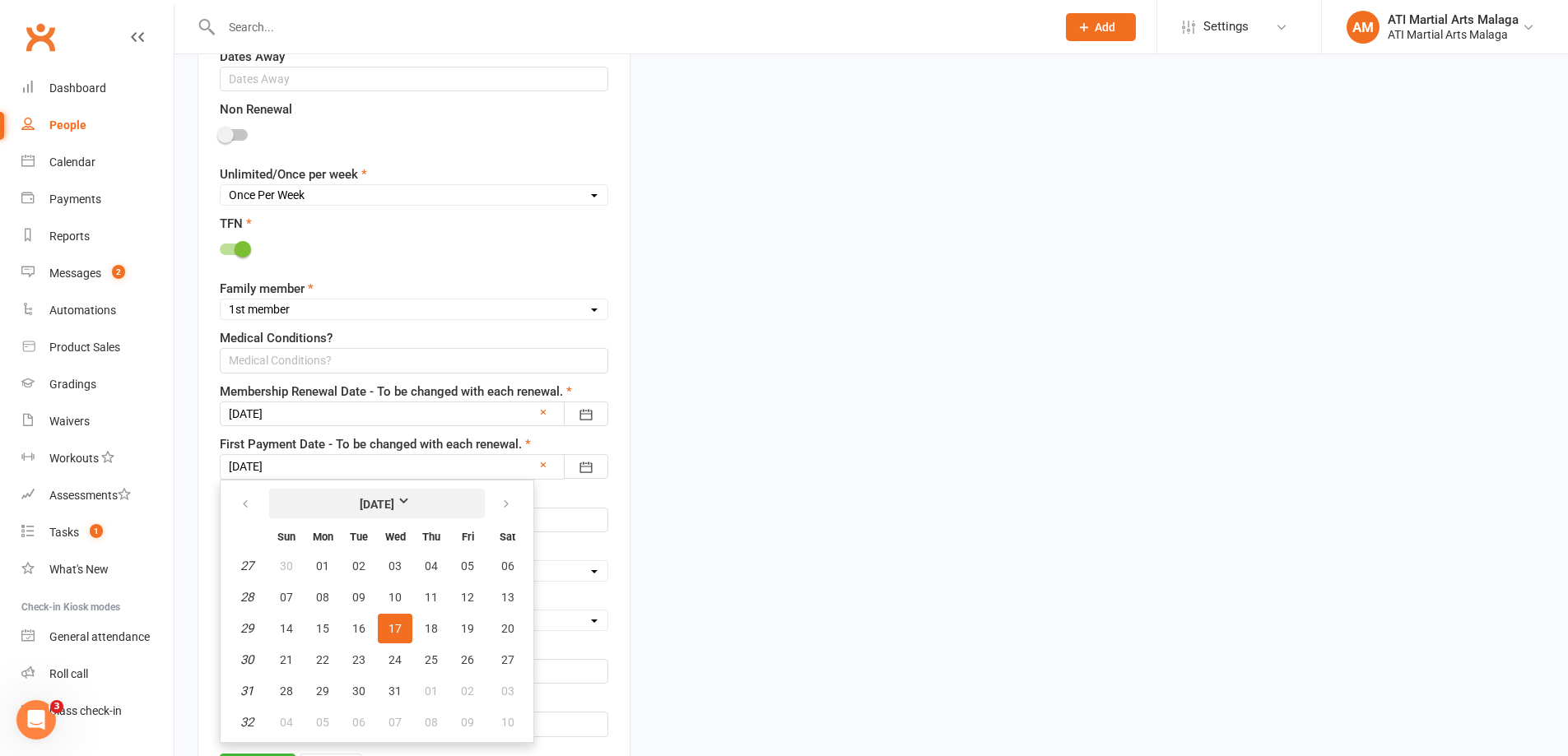
click at [389, 507] on strong "July 2024" at bounding box center [377, 504] width 95 height 18
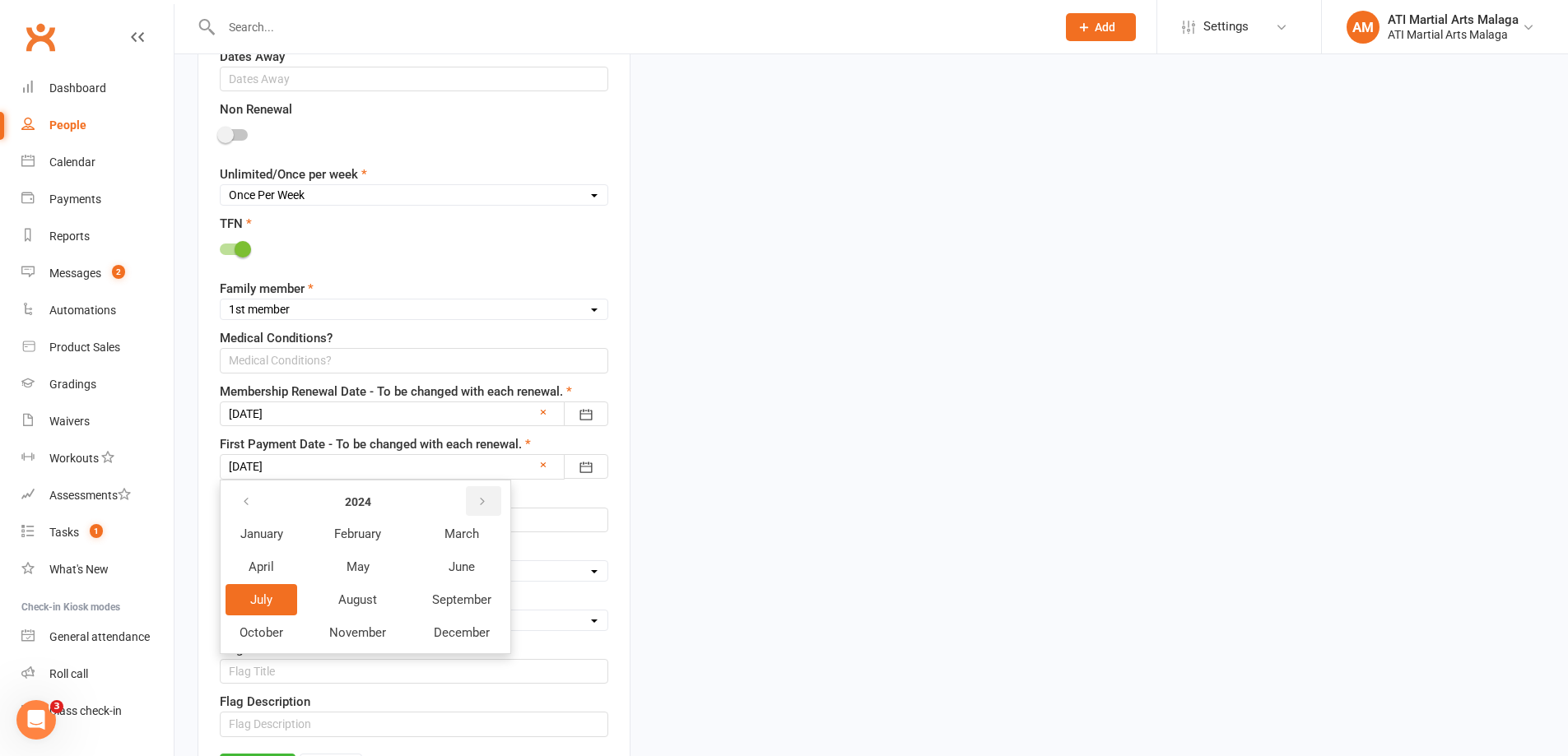
click at [480, 515] on button "button" at bounding box center [483, 501] width 35 height 29
click at [360, 603] on span "August" at bounding box center [358, 599] width 40 height 15
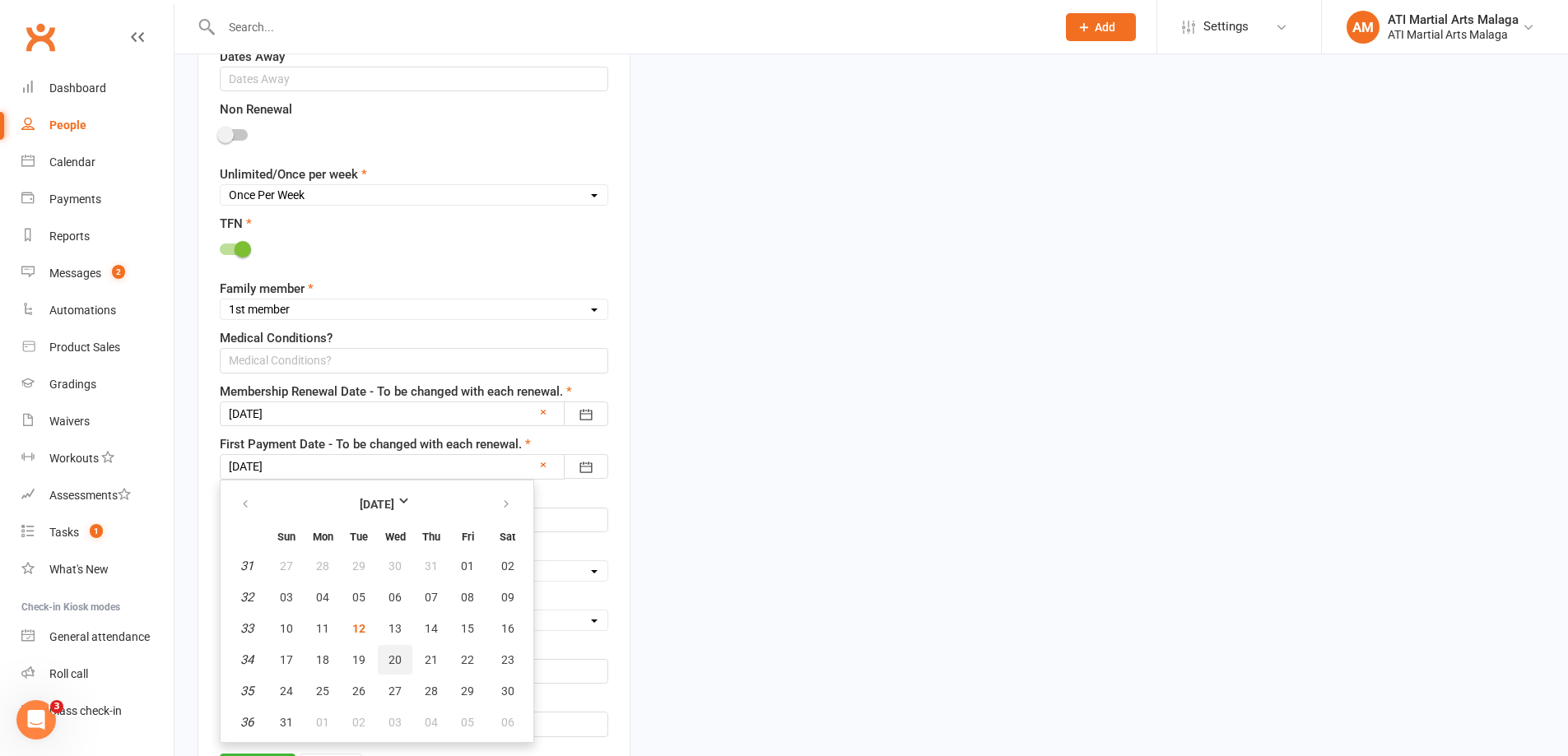
click at [405, 664] on button "20" at bounding box center [395, 660] width 34 height 29
type input "20 Aug 2025"
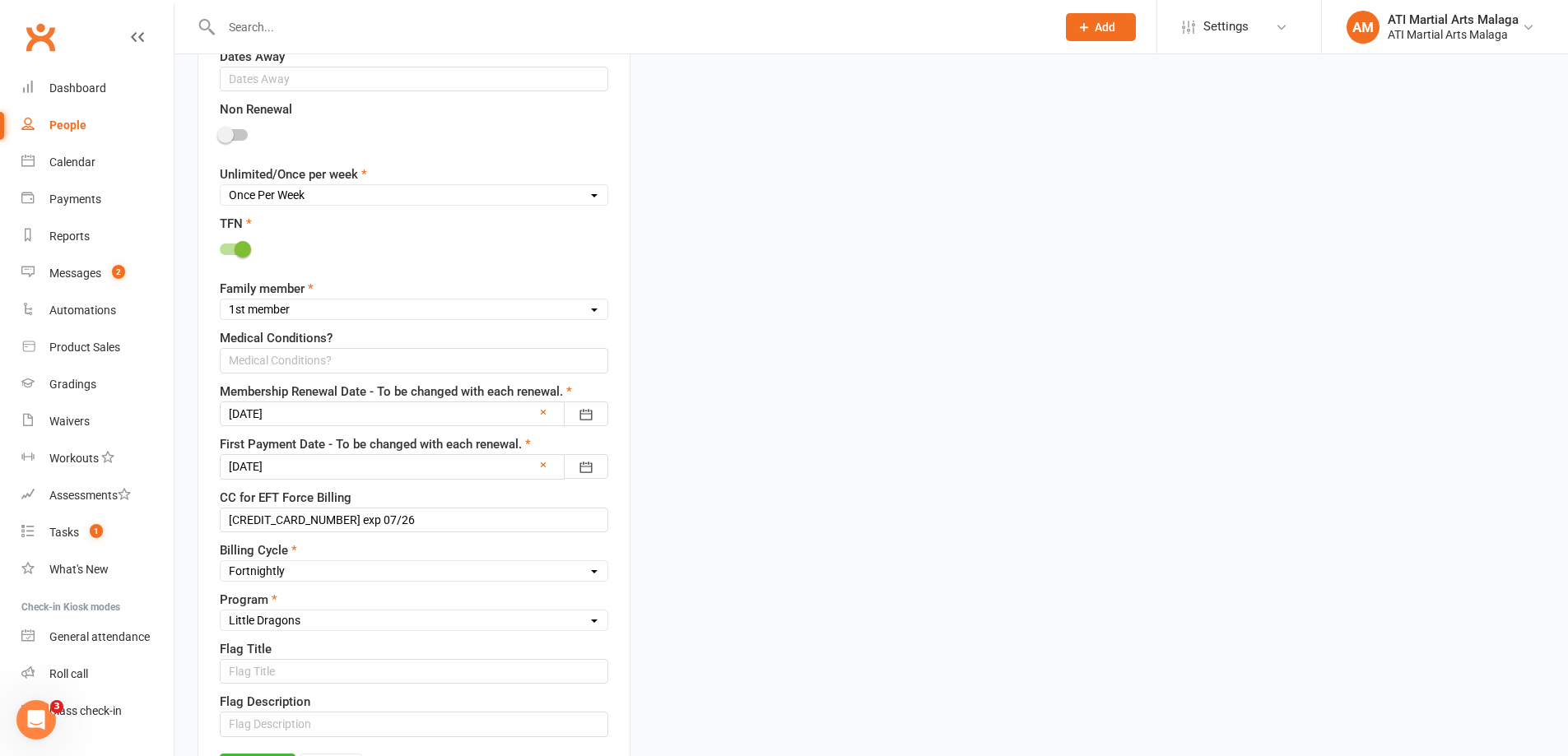
click at [284, 575] on select "Select Fortnightly Monthly Weekly Pay as you go Upfront LEAD ONLY Quarterly Ins…" at bounding box center [413, 571] width 387 height 18
select select "Weekly"
click at [220, 564] on select "Select Fortnightly Monthly Weekly Pay as you go Upfront LEAD ONLY Quarterly Ins…" at bounding box center [413, 571] width 387 height 18
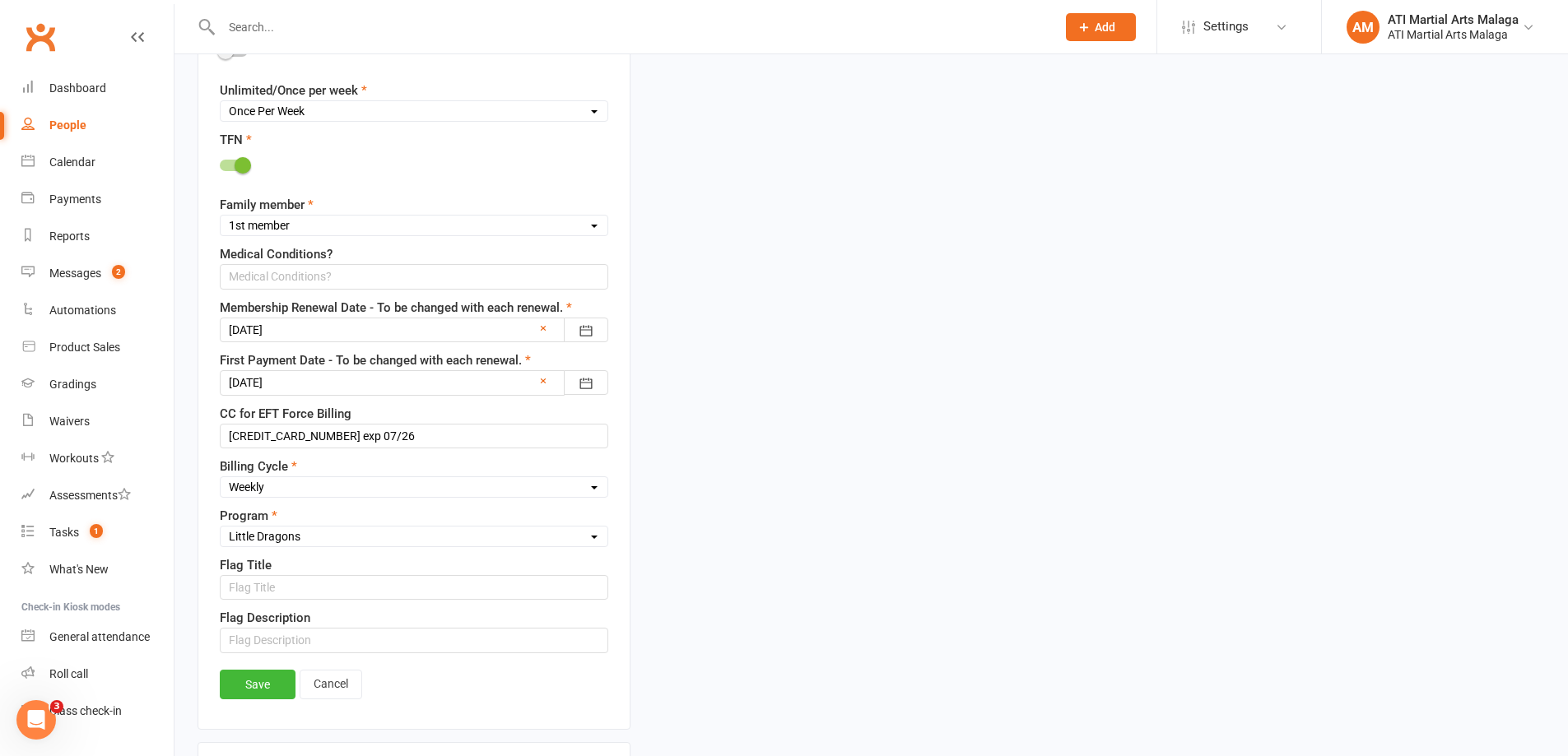
scroll to position [1311, 0]
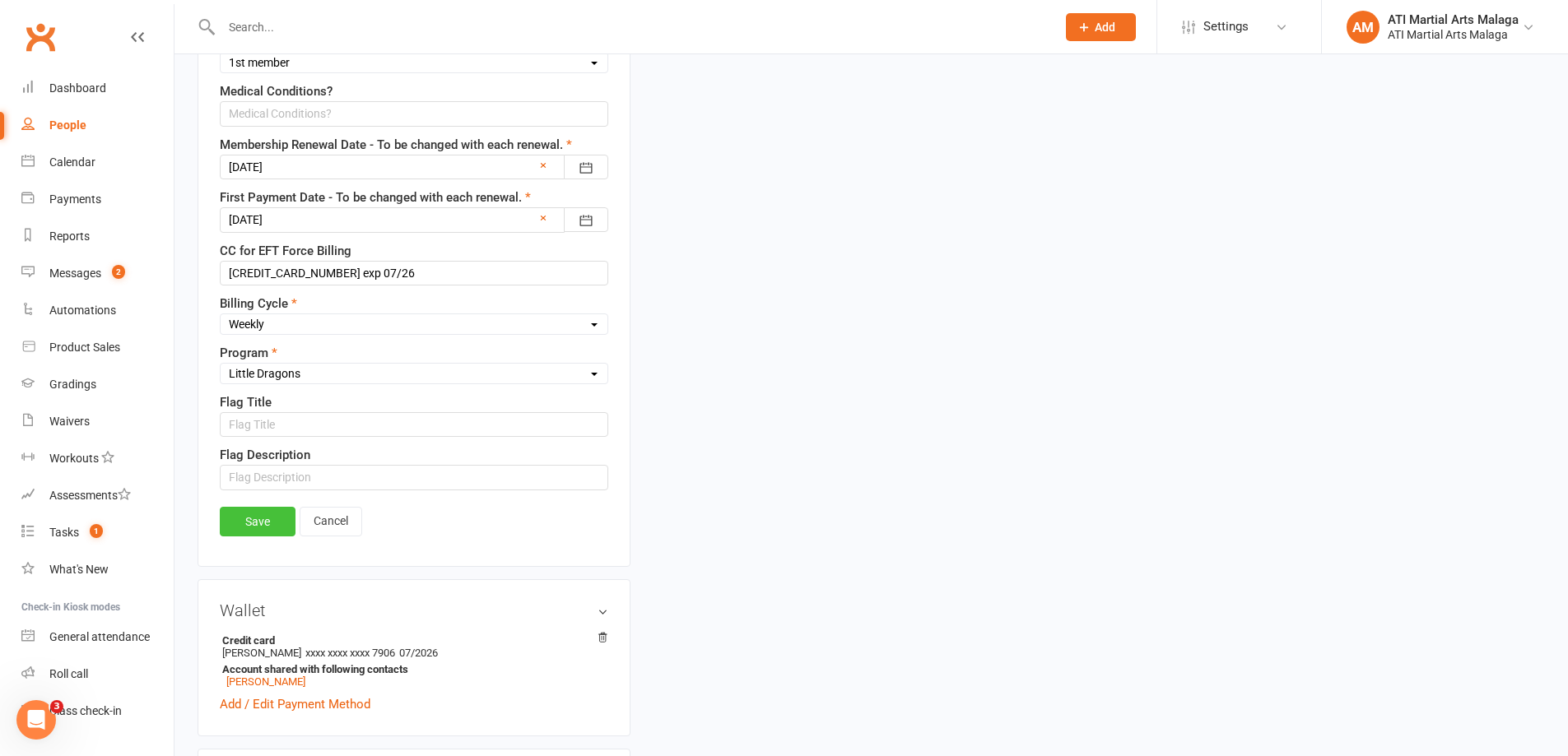
click at [269, 527] on link "Save" at bounding box center [257, 522] width 76 height 29
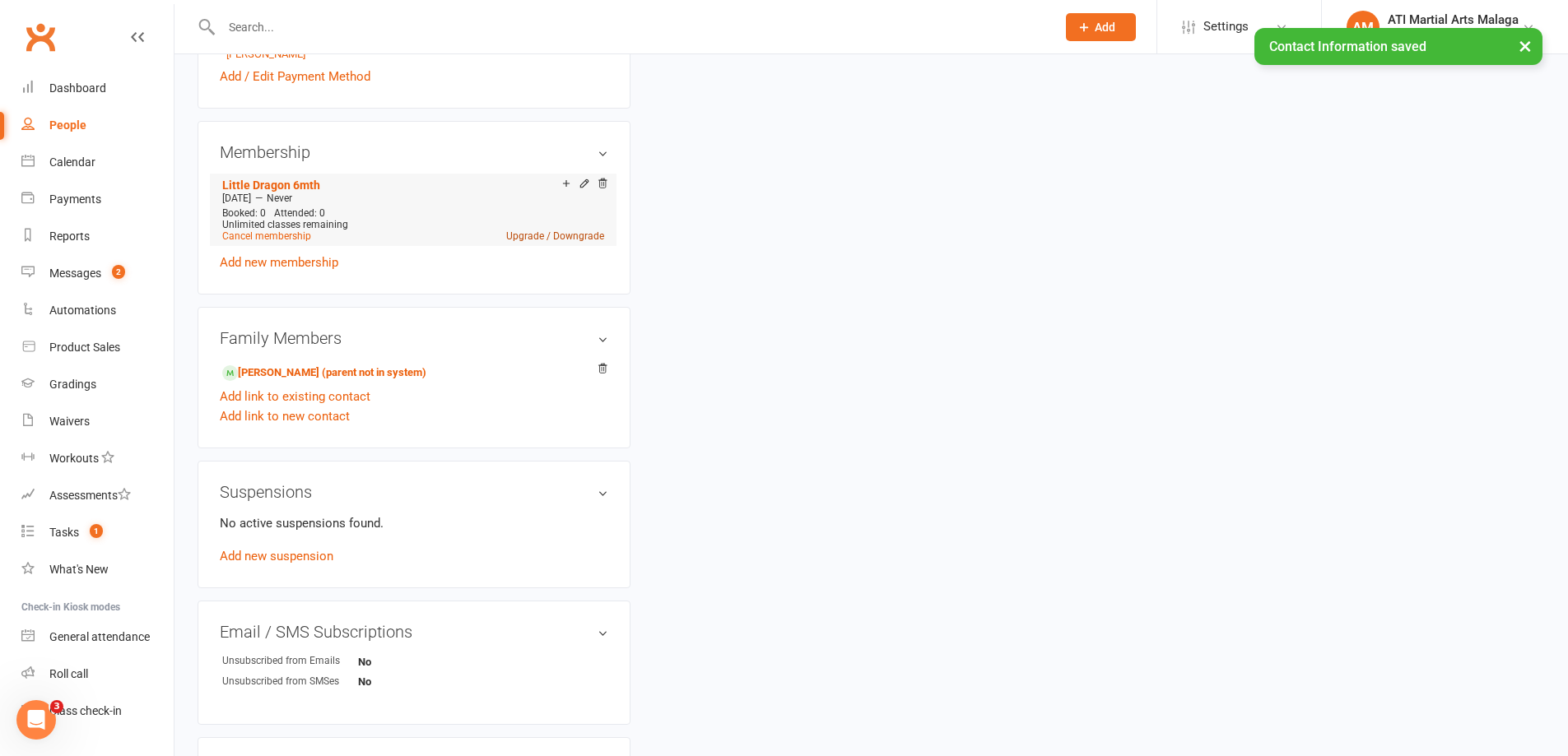
click at [556, 234] on link "Upgrade / Downgrade" at bounding box center [555, 236] width 98 height 11
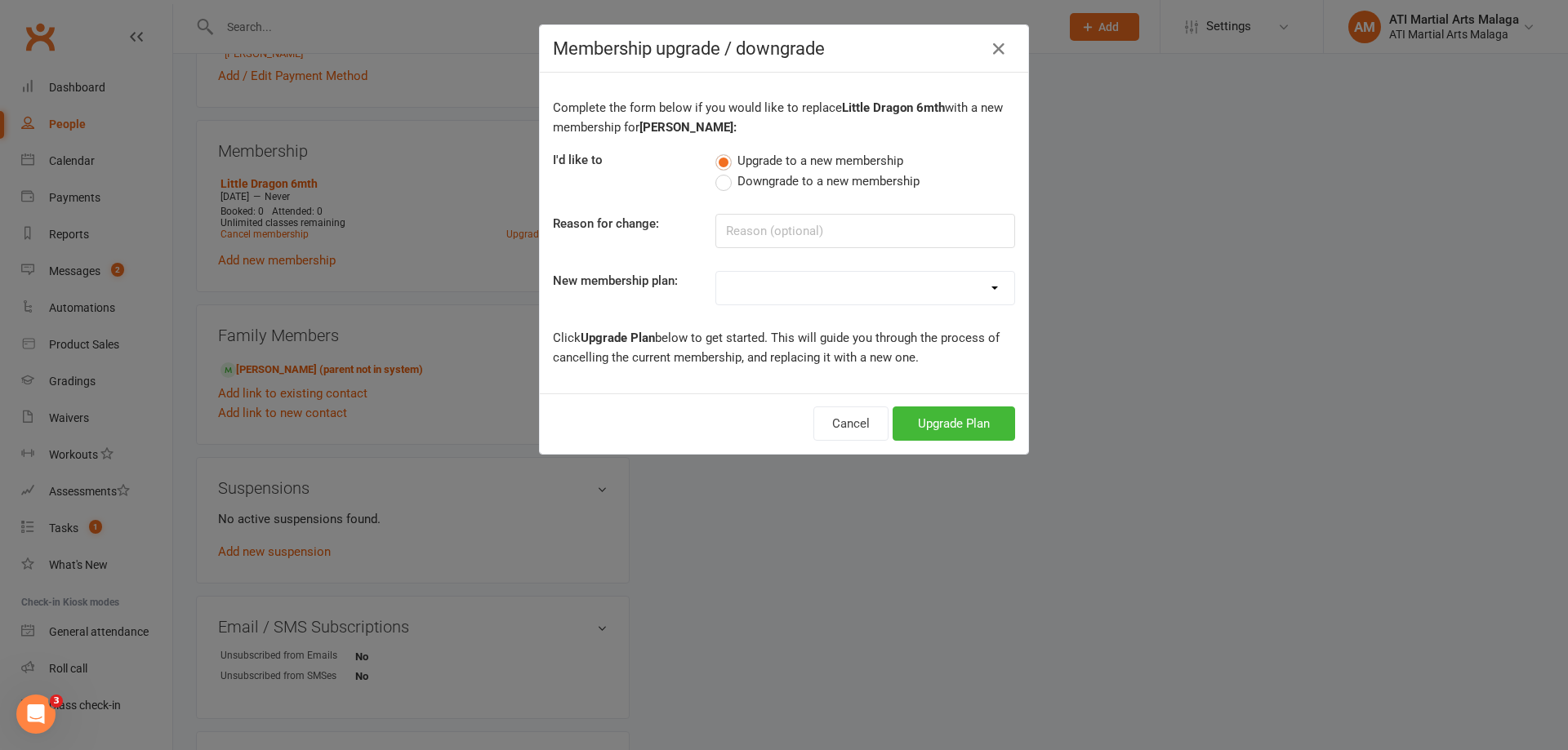
click at [1001, 37] on div "Membership upgrade / downgrade" at bounding box center [784, 49] width 489 height 47
click at [992, 44] on icon "button" at bounding box center [998, 49] width 20 height 20
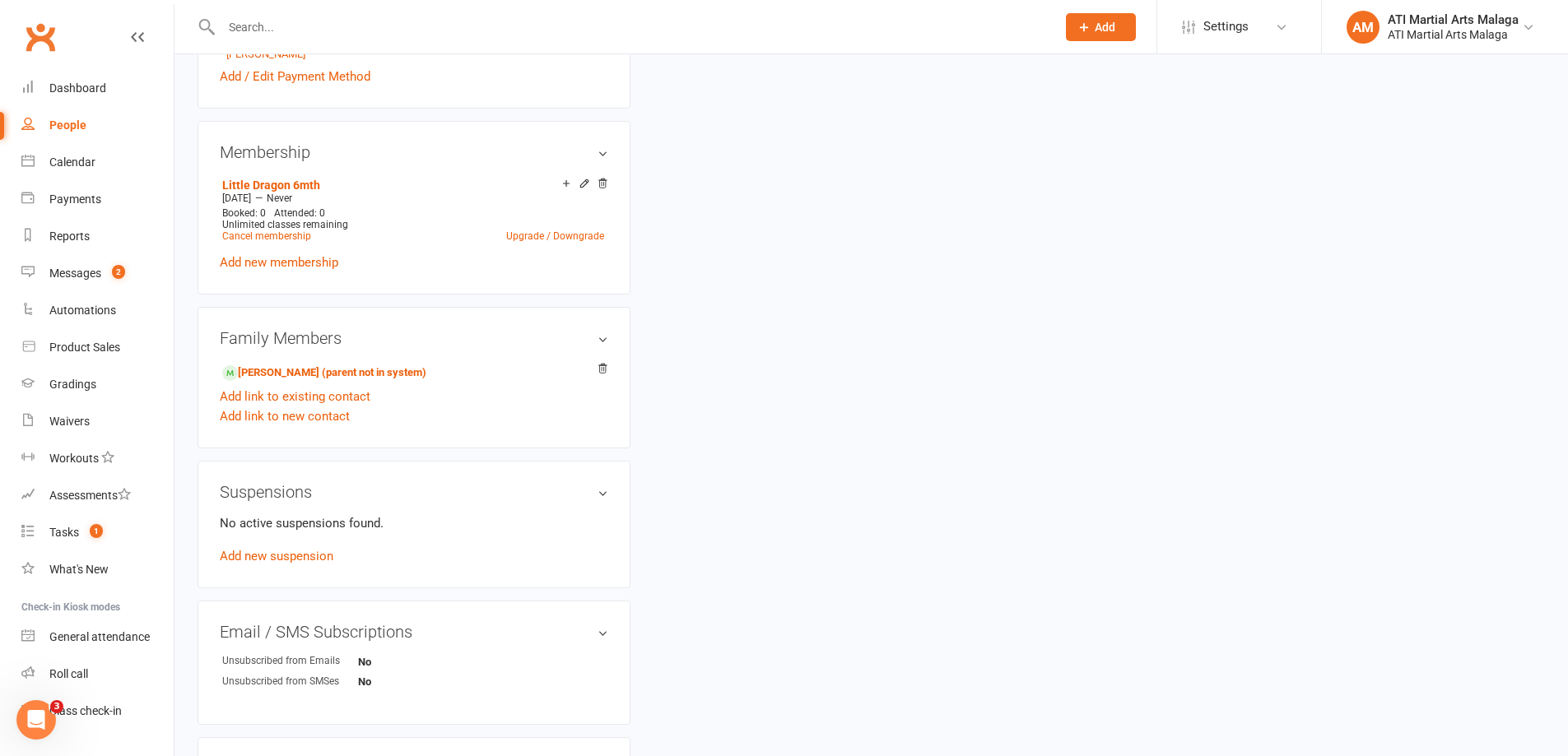
click at [353, 34] on input "text" at bounding box center [629, 27] width 827 height 23
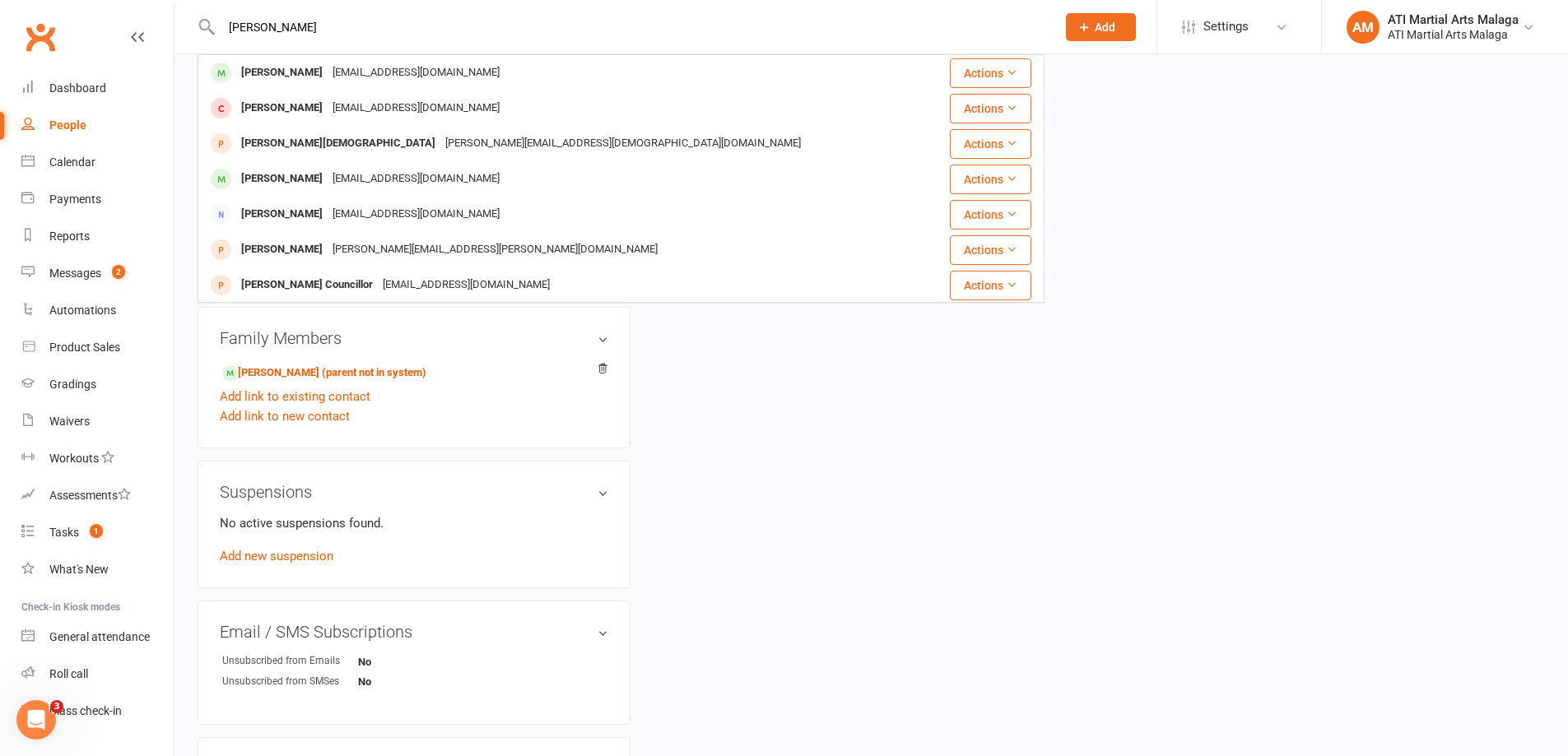
type input "colleen"
click at [283, 79] on div "Colleen Quiroz" at bounding box center [282, 73] width 91 height 24
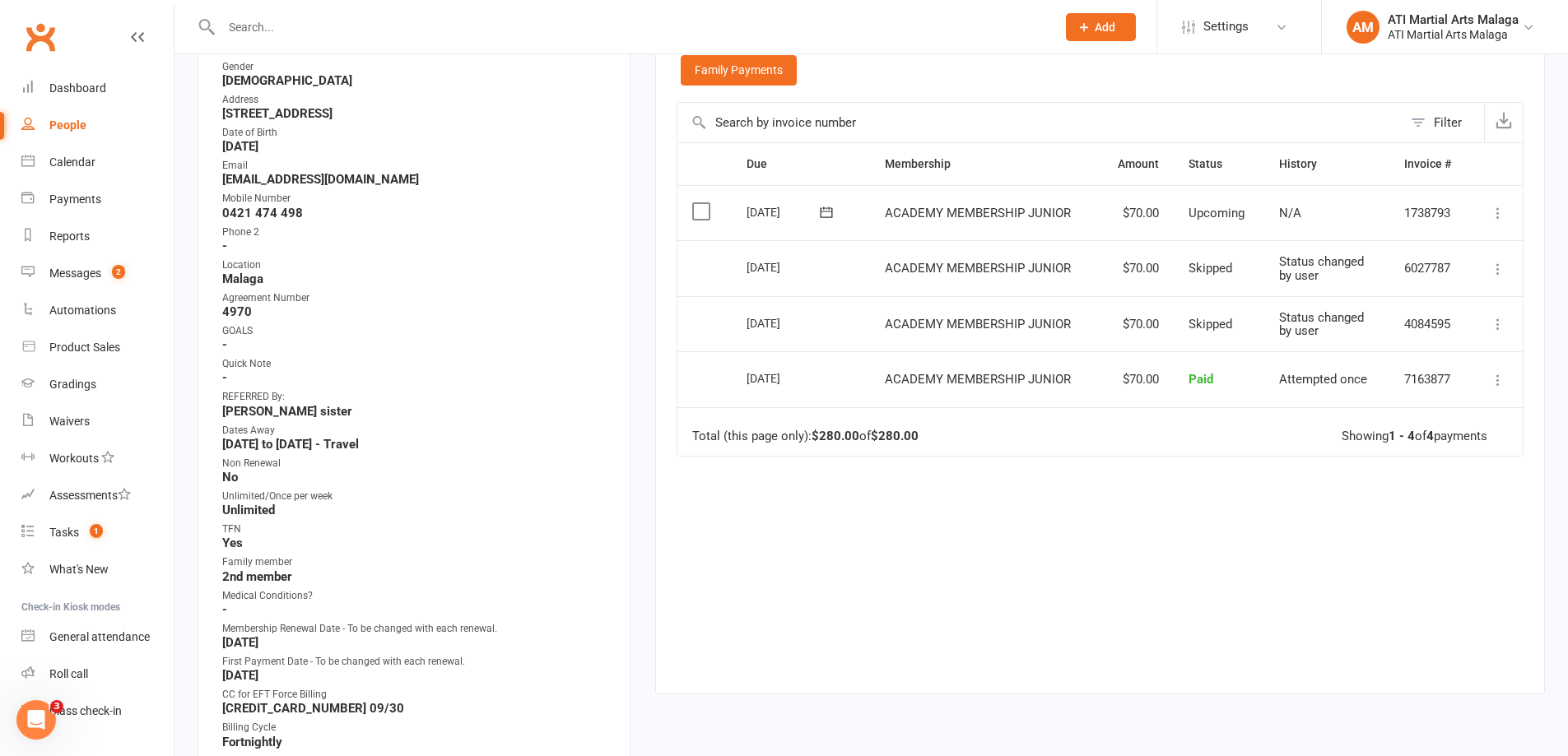
scroll to position [329, 0]
click at [429, 32] on input "text" at bounding box center [629, 27] width 827 height 23
type input "c"
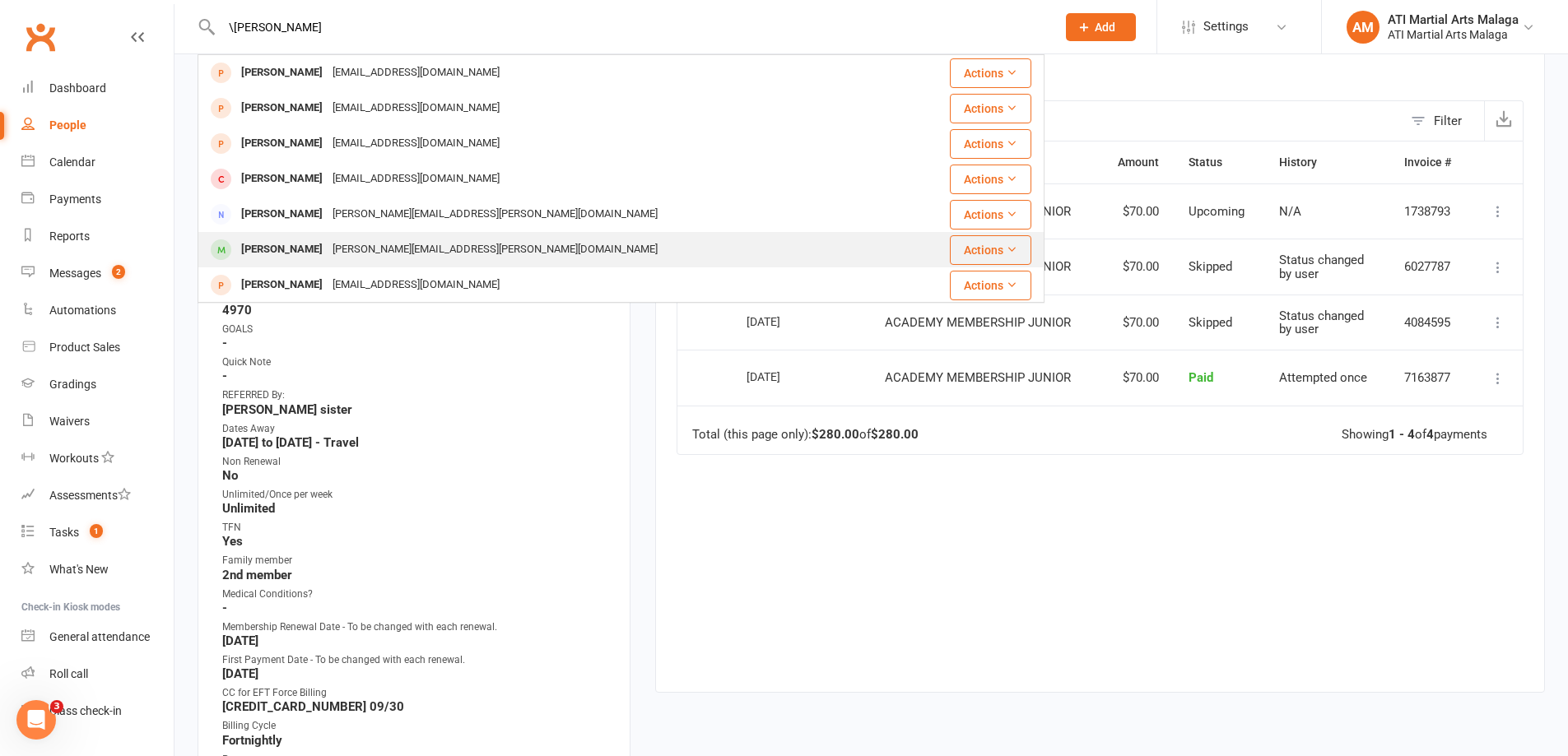
type input "\felix"
click at [262, 252] on div "Felix Carefoot" at bounding box center [282, 250] width 91 height 24
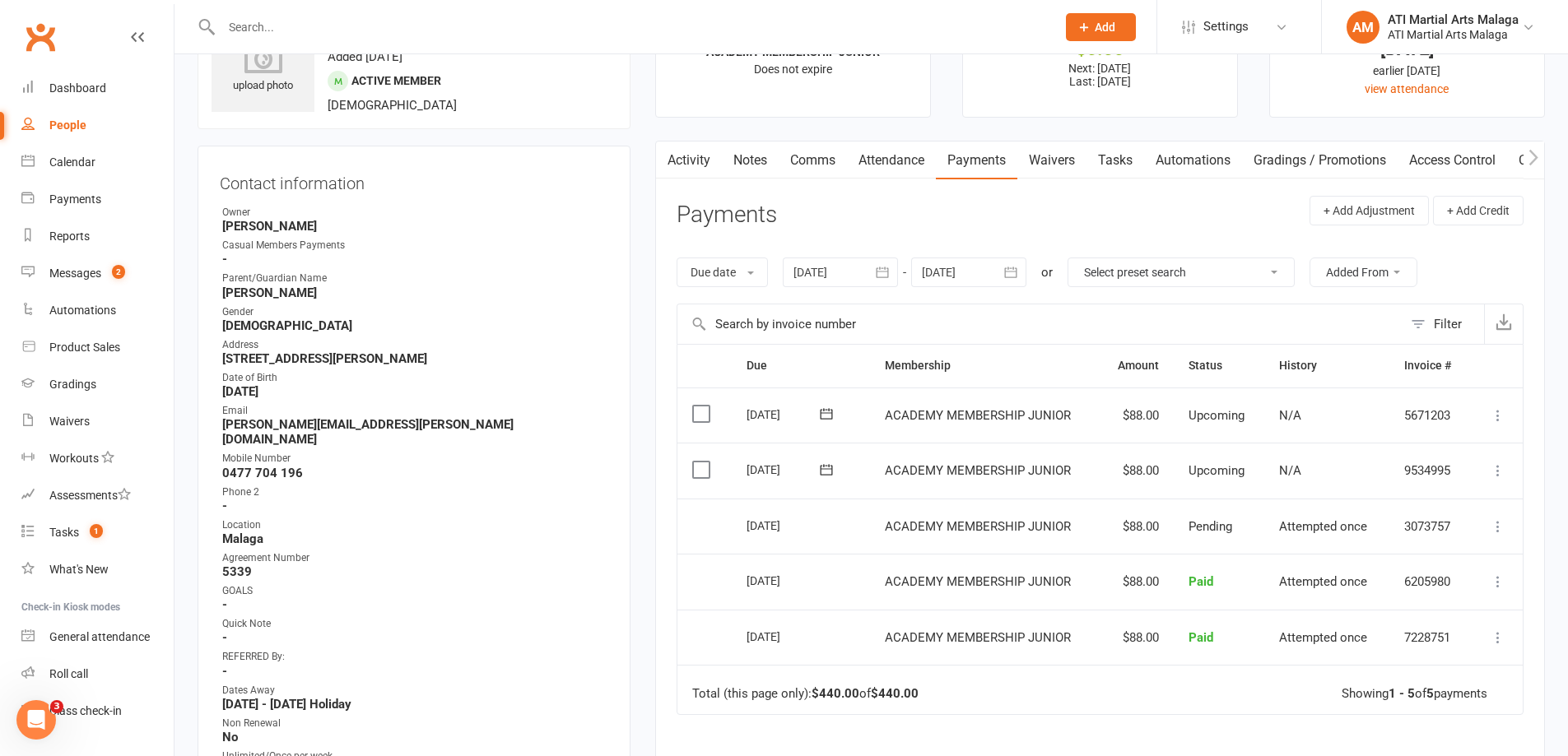
scroll to position [744, 0]
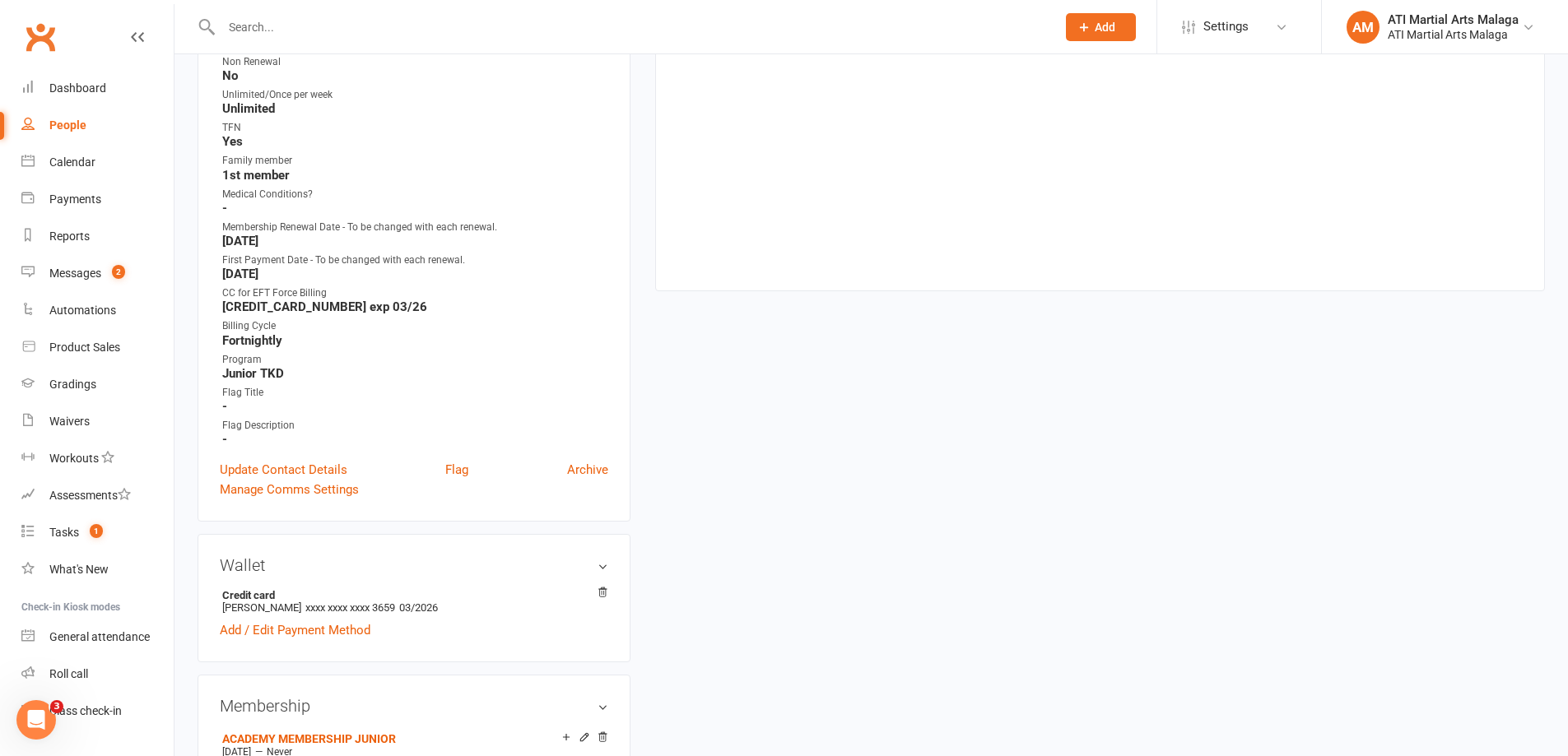
click at [282, 37] on input "text" at bounding box center [629, 27] width 827 height 23
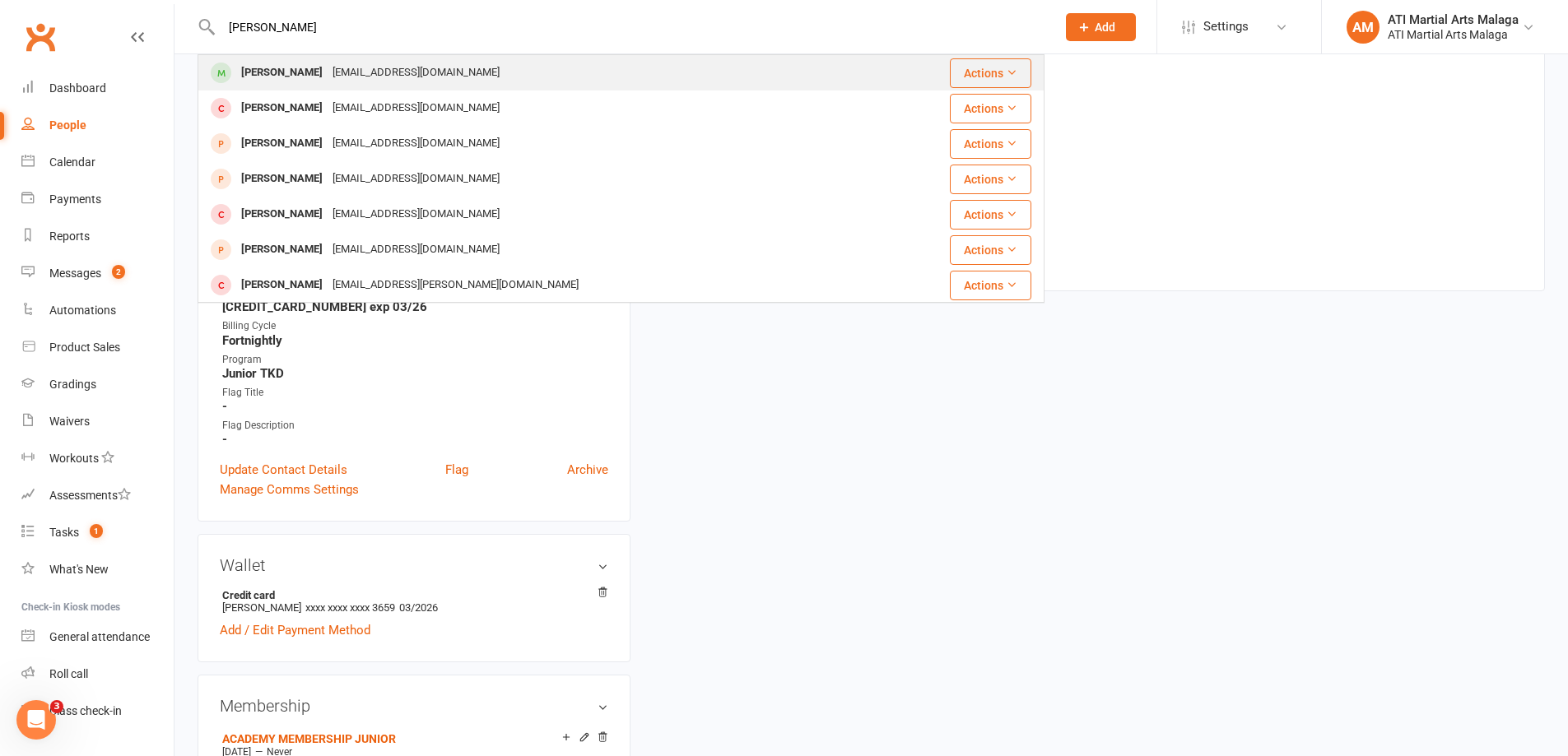
type input "sofie renshaw"
click at [275, 75] on div "Sofie Renshaw" at bounding box center [282, 73] width 91 height 24
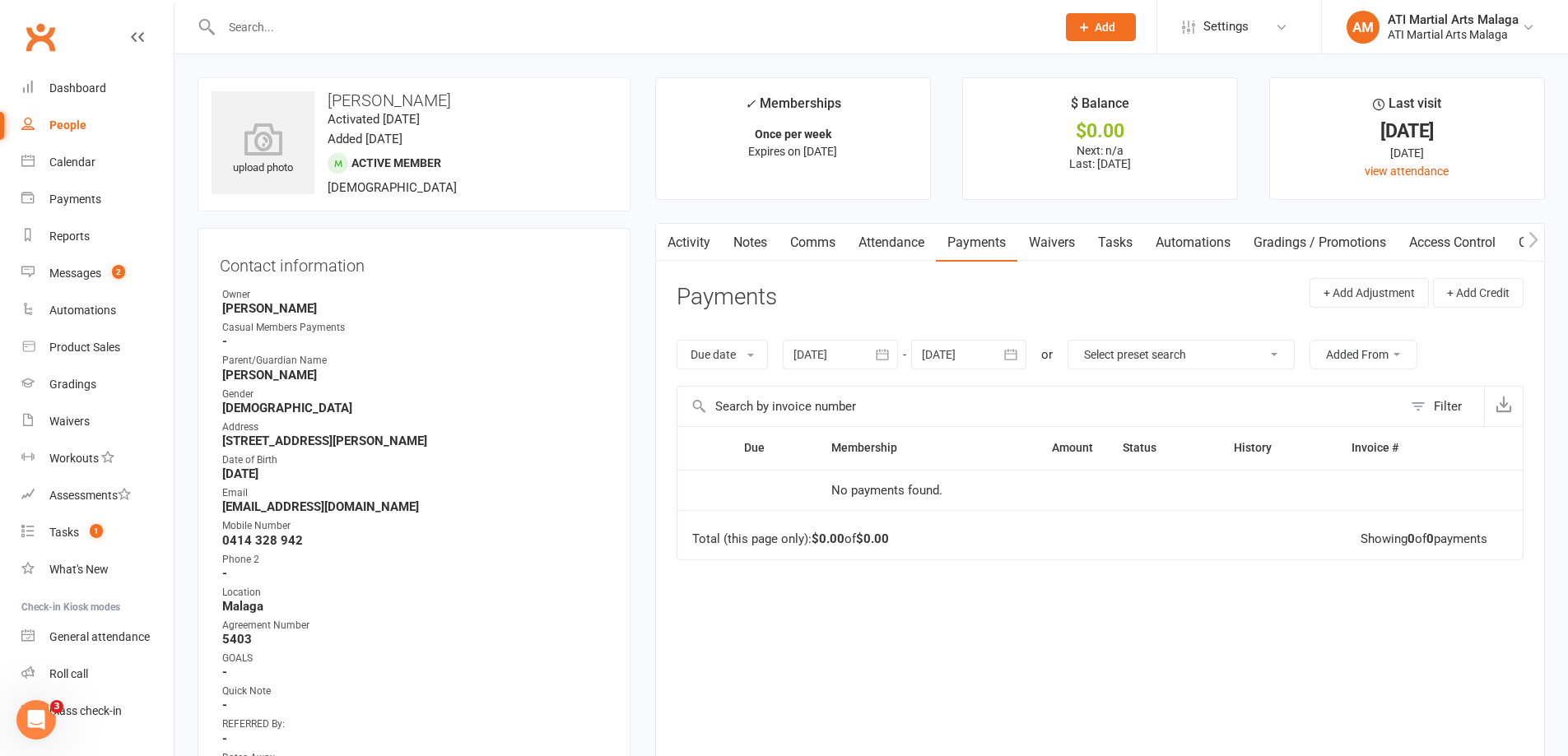
click at [751, 225] on link "Notes" at bounding box center [750, 243] width 57 height 38
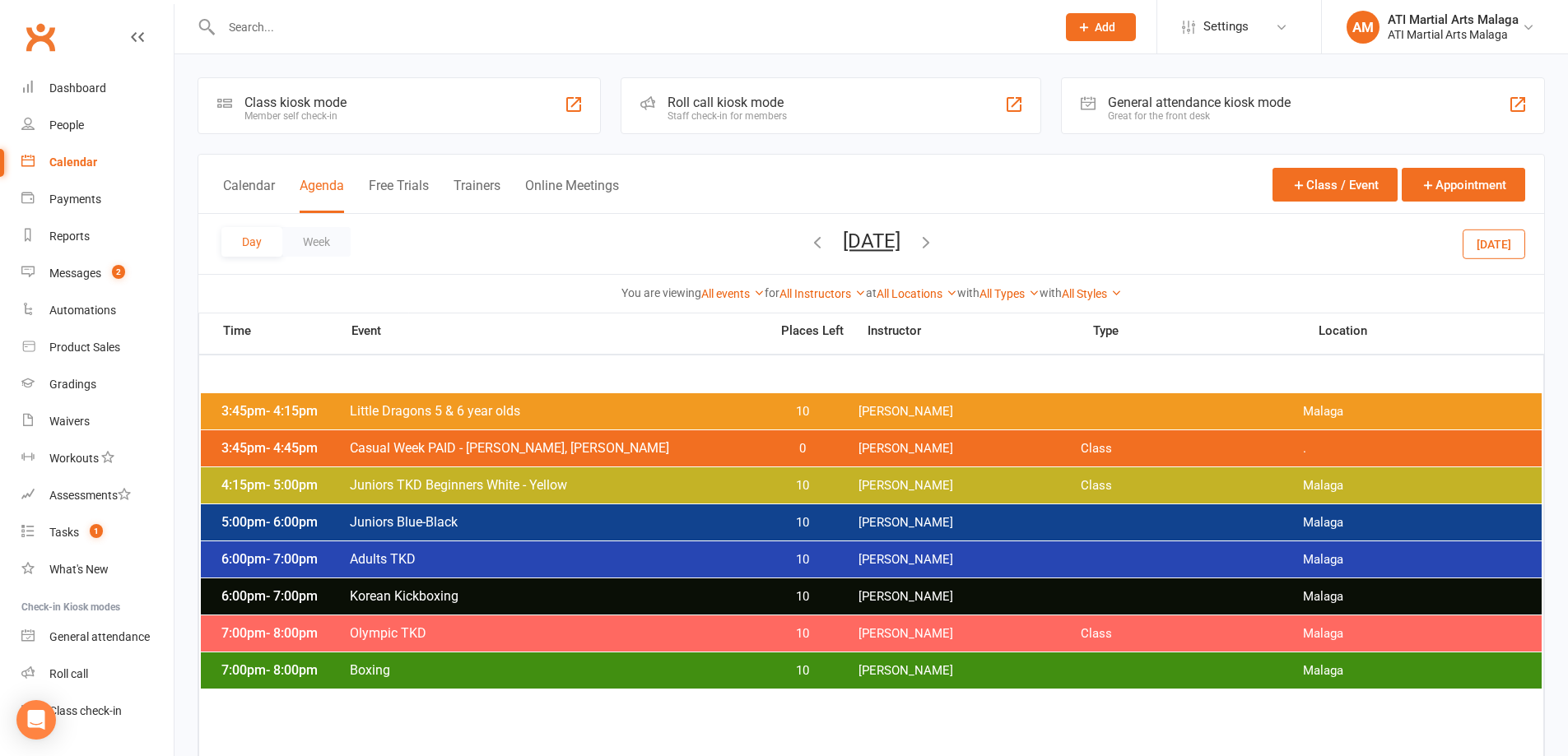
click at [827, 247] on span "[DATE] [DATE] Sun Mon Tue Wed Thu Fri Sat 27 28 29 30 31 01 02 03 04 05 06 07 0…" at bounding box center [871, 244] width 90 height 28
click at [827, 245] on span "[DATE] [DATE] Sun Mon Tue Wed Thu Fri Sat 27 28 29 30 31 01 02 03 04 05 06 07 0…" at bounding box center [871, 244] width 90 height 28
click at [809, 244] on icon "button" at bounding box center [817, 241] width 18 height 18
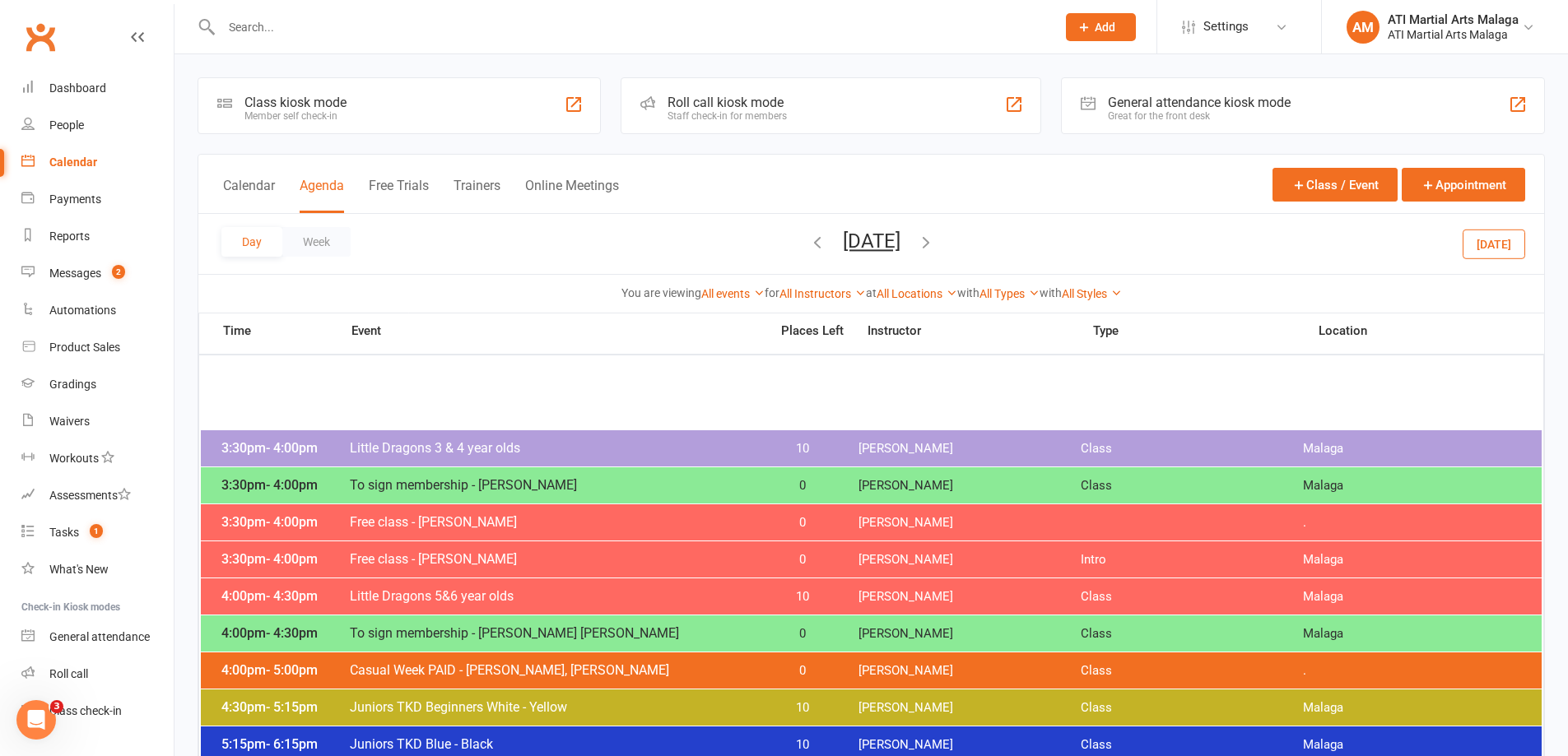
click at [827, 245] on span "[DATE] [DATE] Sun Mon Tue Wed Thu Fri Sat 27 28 29 30 31 01 02 03 04 05 06 07 0…" at bounding box center [871, 244] width 90 height 28
click at [809, 245] on icon "button" at bounding box center [817, 241] width 18 height 18
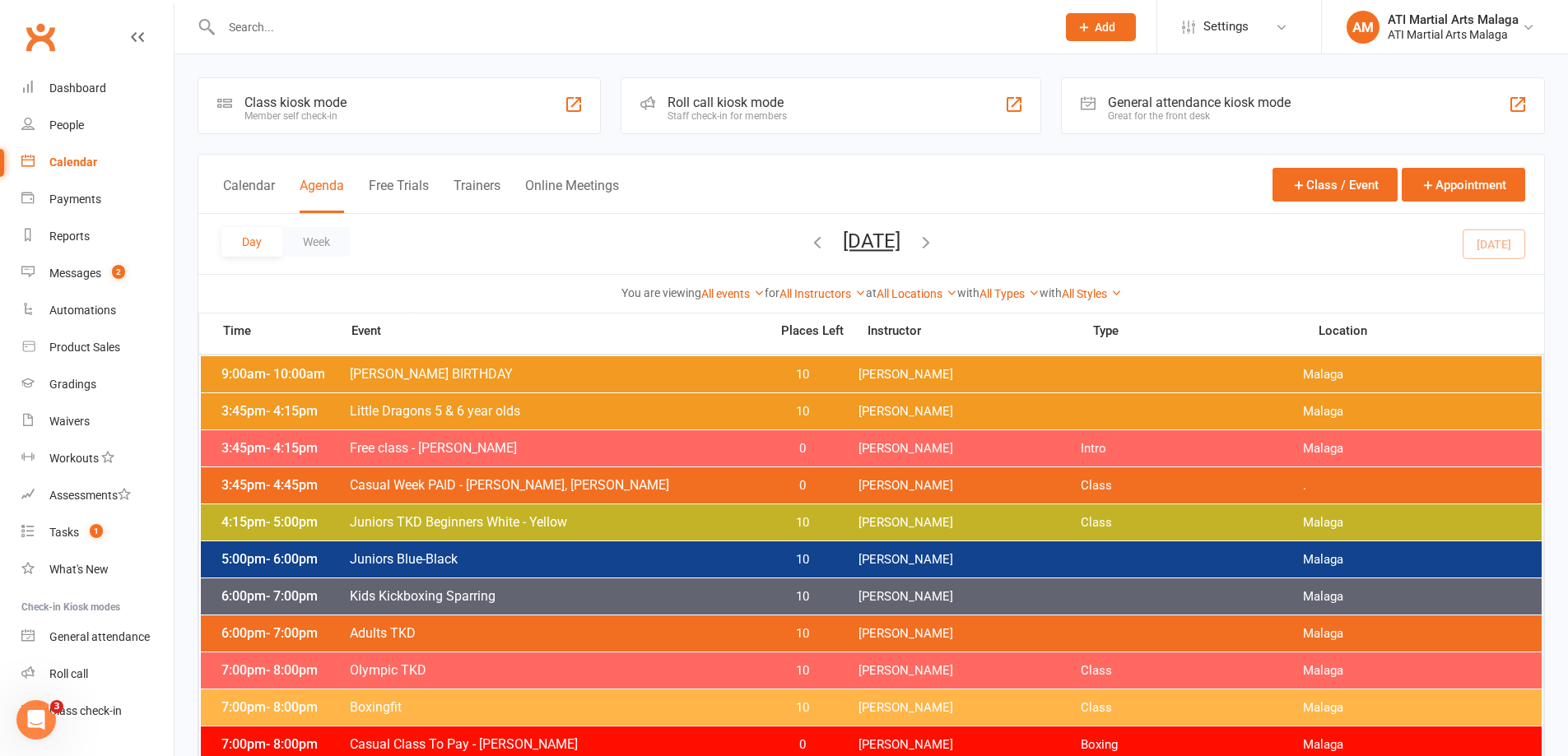
click at [809, 245] on icon "button" at bounding box center [817, 241] width 18 height 18
